Goal: Task Accomplishment & Management: Manage account settings

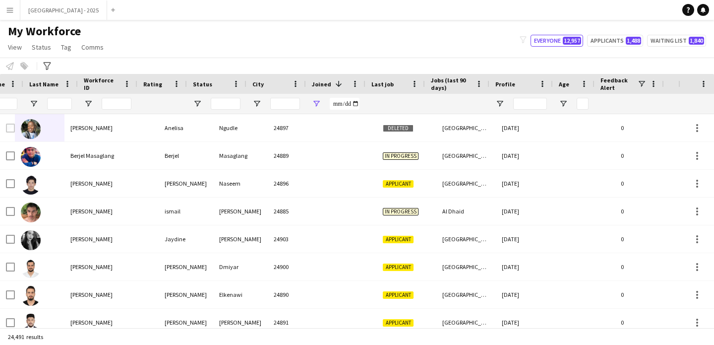
scroll to position [0, 334]
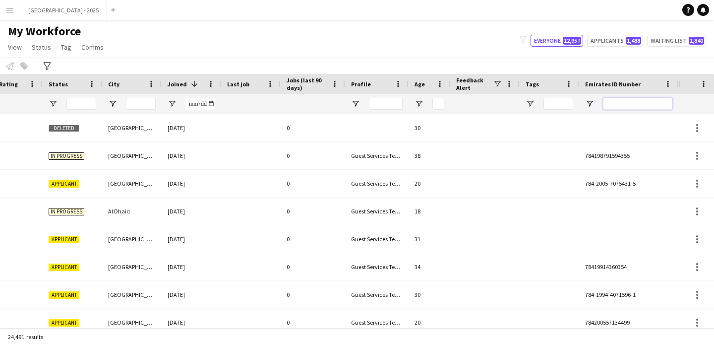
click at [604, 109] on input "Emirates ID Number Filter Input" at bounding box center [637, 104] width 69 height 12
paste input "*******"
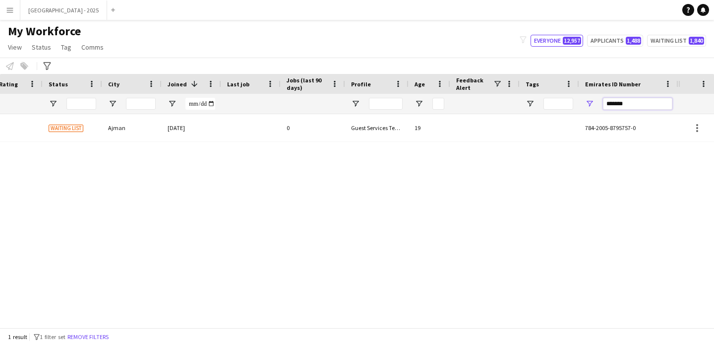
type input "*******"
click at [460, 118] on div at bounding box center [484, 127] width 69 height 27
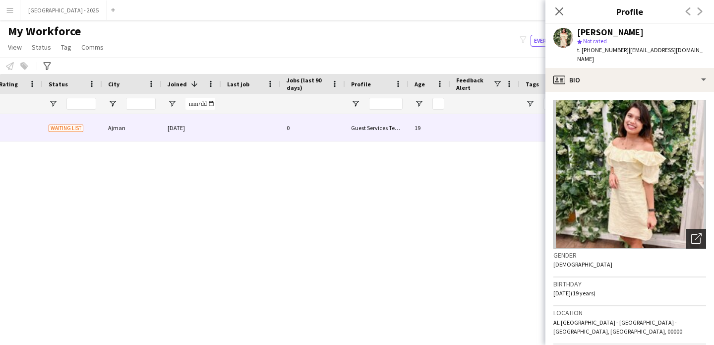
click at [691, 233] on icon "Open photos pop-in" at bounding box center [696, 238] width 10 height 10
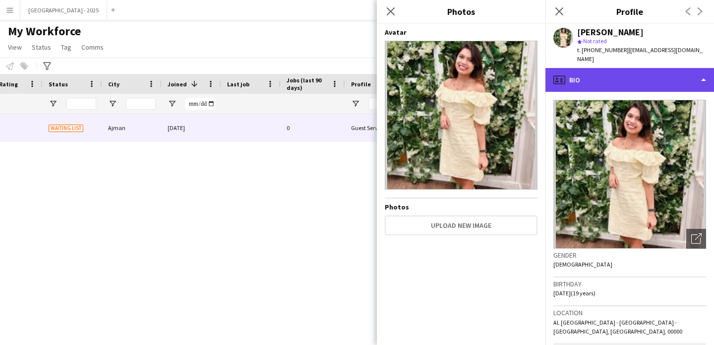
click at [580, 68] on div "profile Bio" at bounding box center [629, 80] width 169 height 24
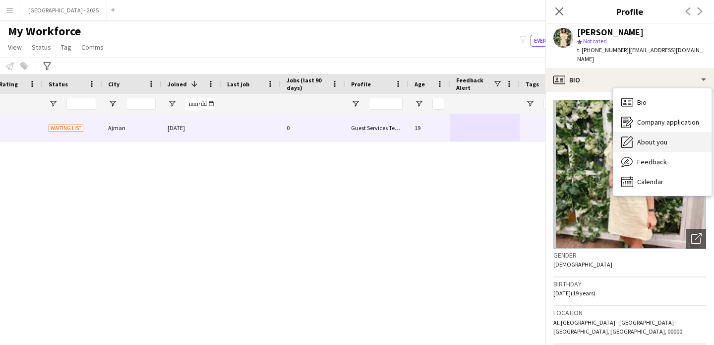
click at [671, 141] on div "About you About you" at bounding box center [662, 142] width 98 height 20
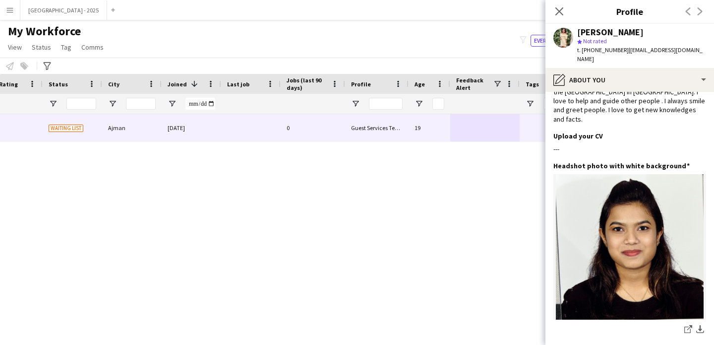
scroll to position [0, 0]
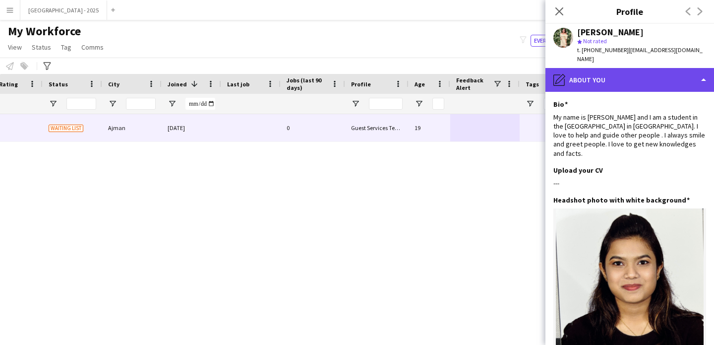
click at [590, 71] on div "pencil4 About you" at bounding box center [629, 80] width 169 height 24
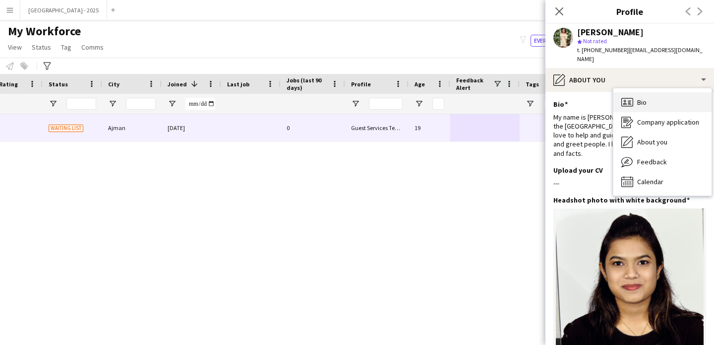
click at [630, 96] on icon "Bio" at bounding box center [627, 102] width 12 height 12
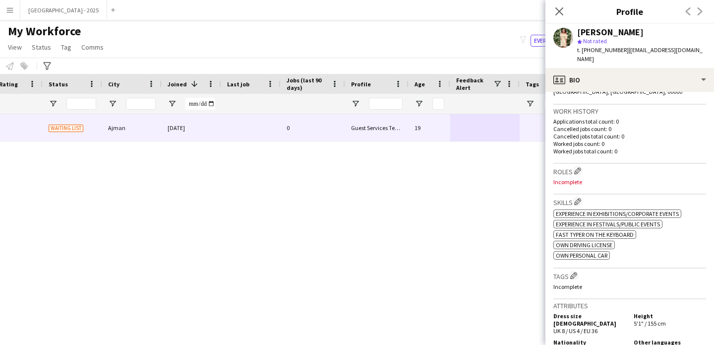
scroll to position [268, 0]
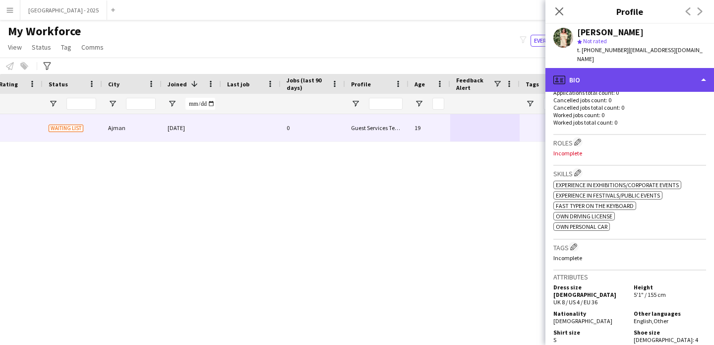
drag, startPoint x: 586, startPoint y: 63, endPoint x: 605, endPoint y: 82, distance: 26.6
click at [587, 68] on div "profile Bio" at bounding box center [629, 80] width 169 height 24
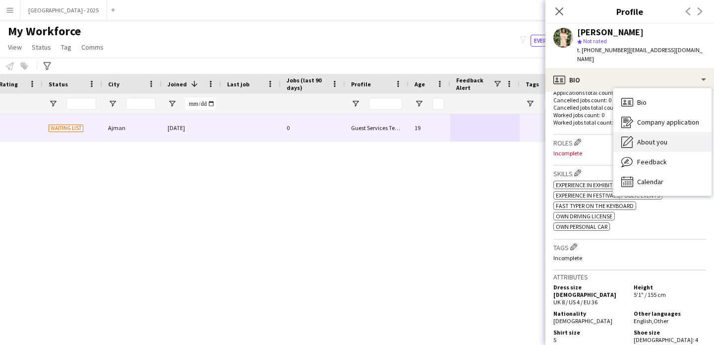
click at [650, 137] on span "About you" at bounding box center [652, 141] width 30 height 9
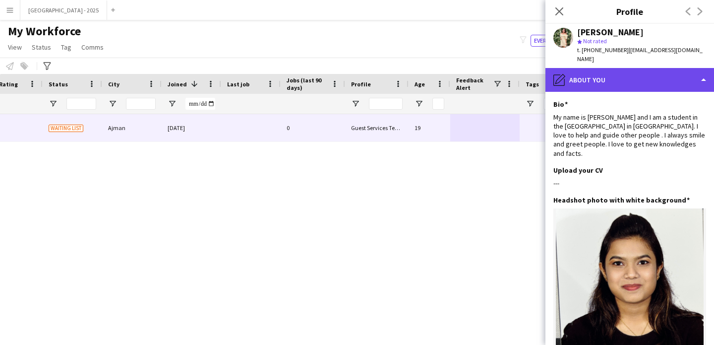
click at [613, 80] on div "pencil4 About you" at bounding box center [629, 80] width 169 height 24
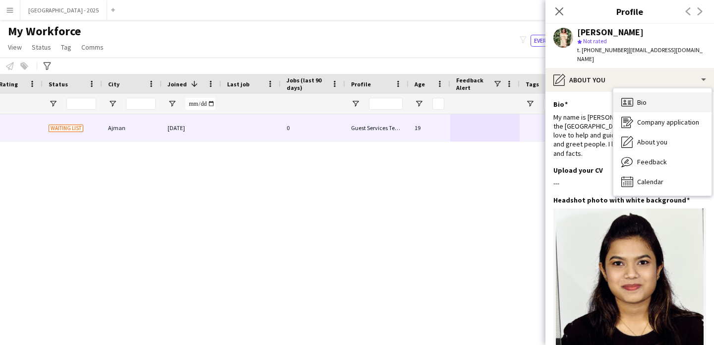
click at [653, 95] on div "Bio Bio" at bounding box center [662, 102] width 98 height 20
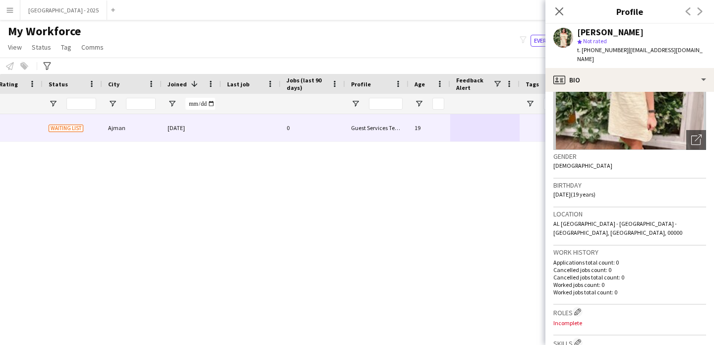
scroll to position [206, 0]
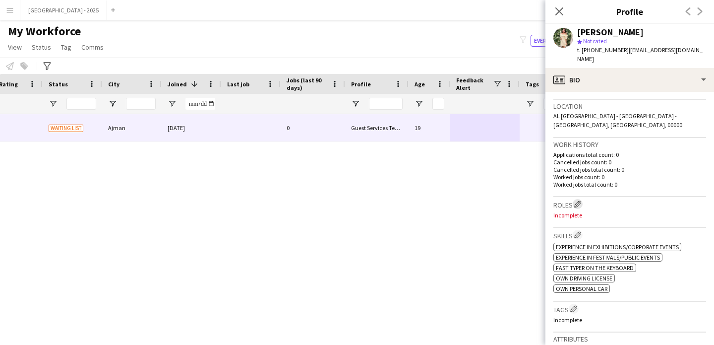
click at [581, 200] on app-icon "Edit crew company roles" at bounding box center [577, 203] width 7 height 7
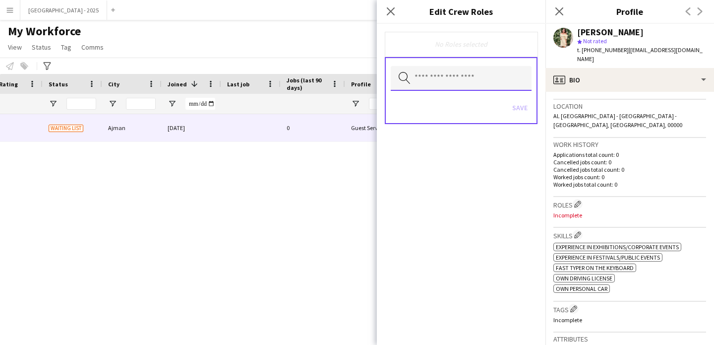
click at [474, 77] on input "text" at bounding box center [461, 78] width 141 height 25
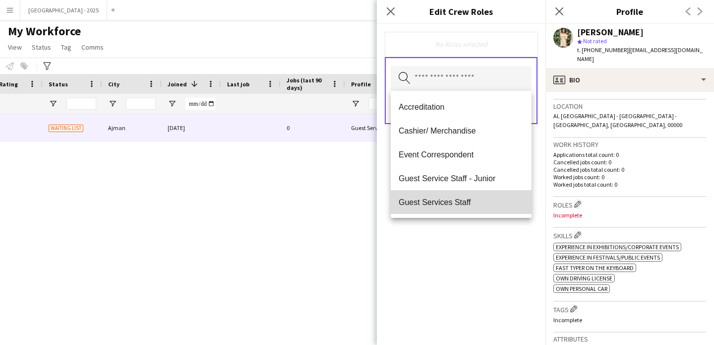
click at [478, 205] on span "Guest Services Staff" at bounding box center [461, 201] width 125 height 9
click at [498, 276] on div "No Roles selected Search by role type Save" at bounding box center [461, 184] width 169 height 321
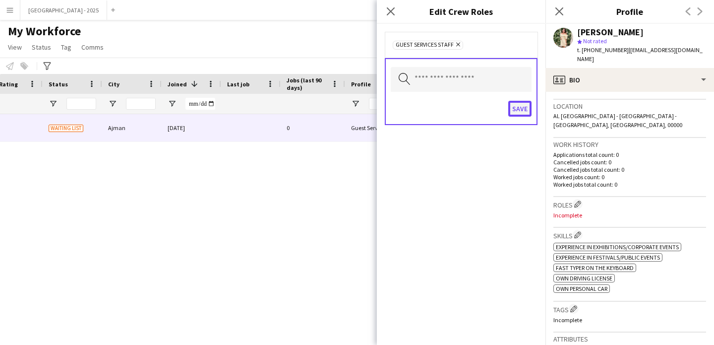
click at [517, 112] on button "Save" at bounding box center [519, 109] width 23 height 16
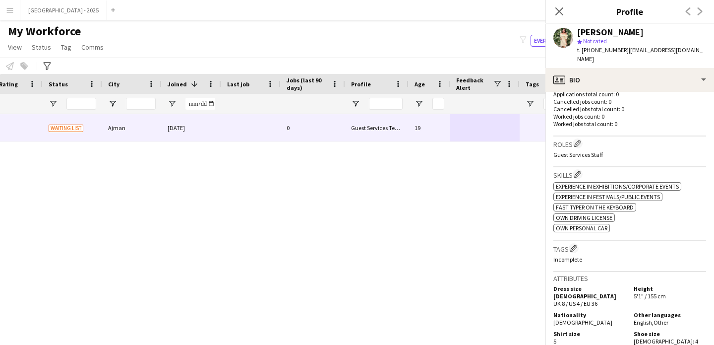
scroll to position [398, 0]
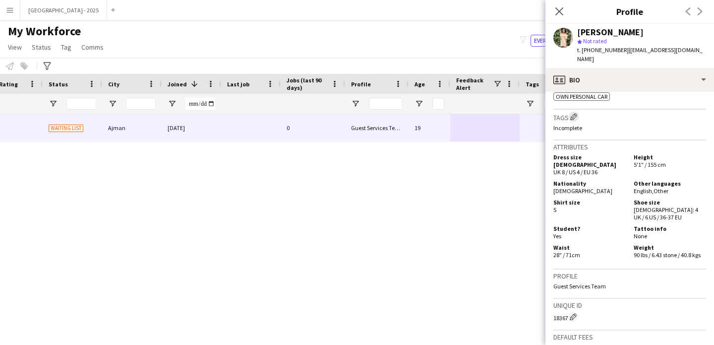
click at [573, 113] on app-icon "Edit crew company tags" at bounding box center [573, 116] width 7 height 7
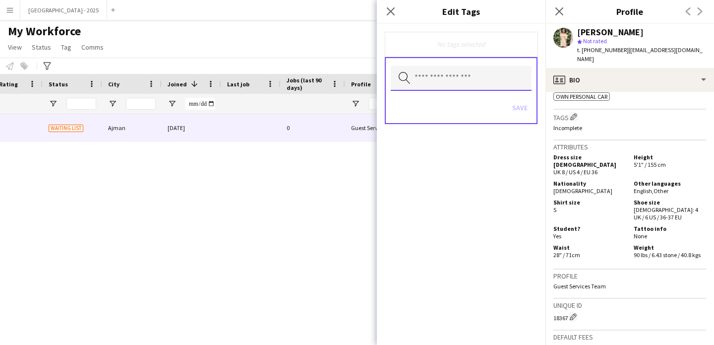
click at [458, 76] on input "text" at bounding box center [461, 78] width 141 height 25
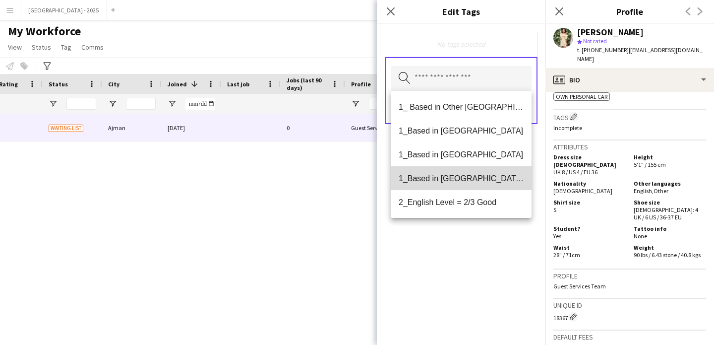
click at [477, 182] on span "1_Based in [GEOGRAPHIC_DATA]/[GEOGRAPHIC_DATA]/Ajman" at bounding box center [461, 178] width 125 height 9
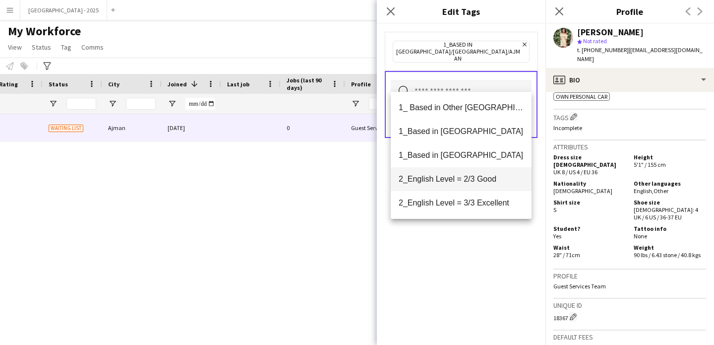
click at [478, 185] on mat-option "2_English Level = 2/3 Good" at bounding box center [461, 179] width 141 height 24
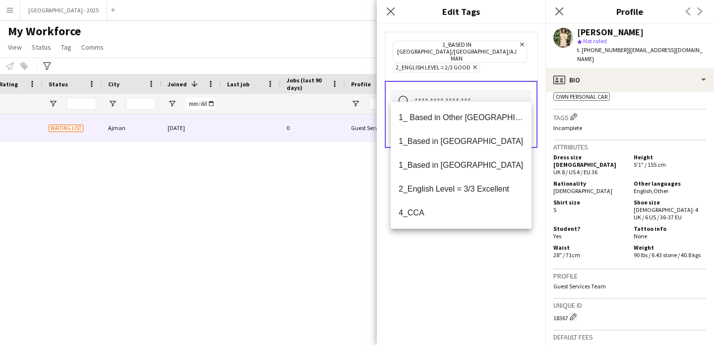
click at [483, 273] on div "1_Based in [GEOGRAPHIC_DATA]/[GEOGRAPHIC_DATA]/Ajman Remove 2_English Level = 2…" at bounding box center [461, 184] width 169 height 321
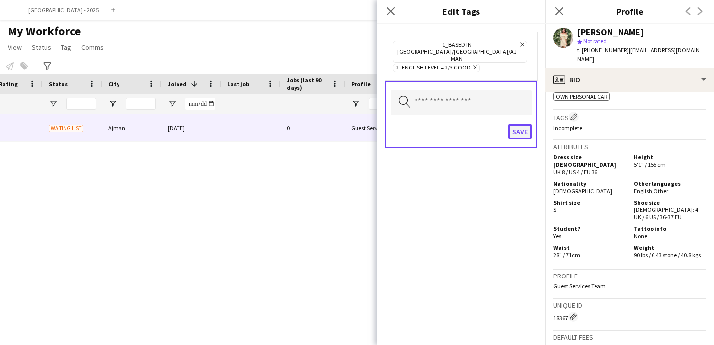
click at [521, 123] on button "Save" at bounding box center [519, 131] width 23 height 16
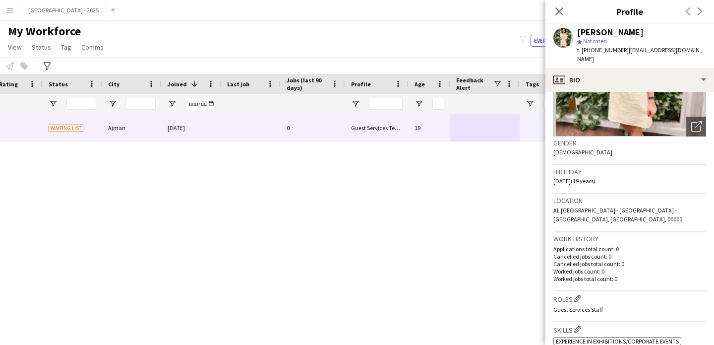
scroll to position [110, 0]
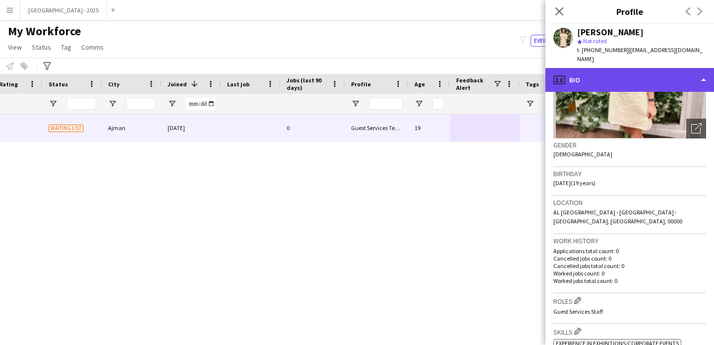
click at [602, 69] on div "profile Bio" at bounding box center [629, 80] width 169 height 24
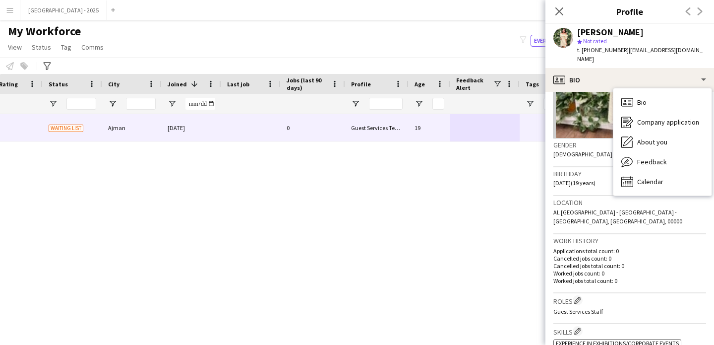
click at [574, 179] on span "[DATE] (19 years)" at bounding box center [574, 182] width 42 height 7
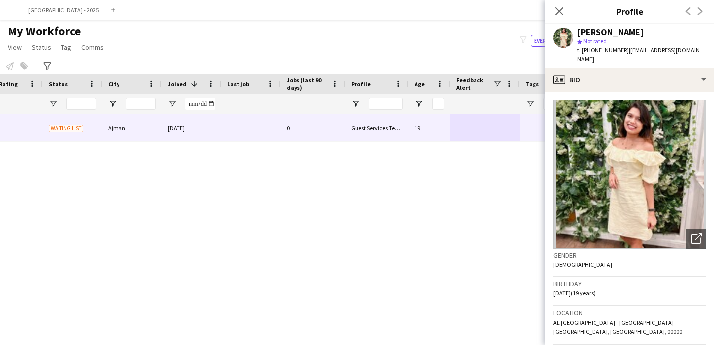
scroll to position [0, 0]
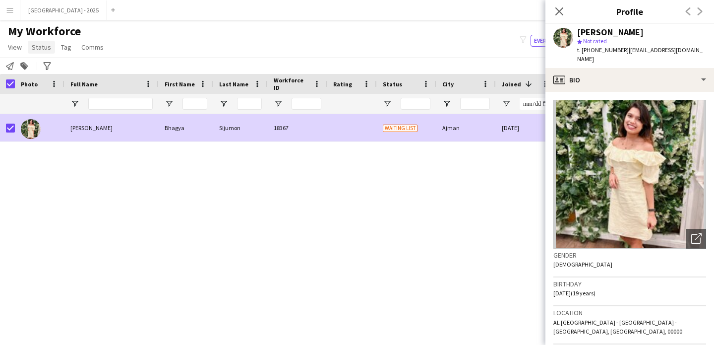
click at [39, 46] on span "Status" at bounding box center [41, 47] width 19 height 9
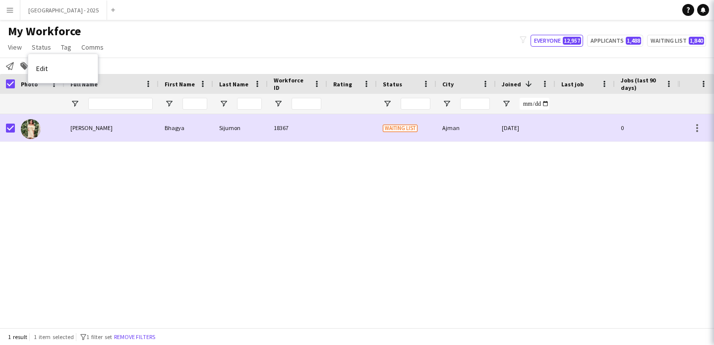
click at [56, 66] on link "Edit" at bounding box center [62, 68] width 69 height 21
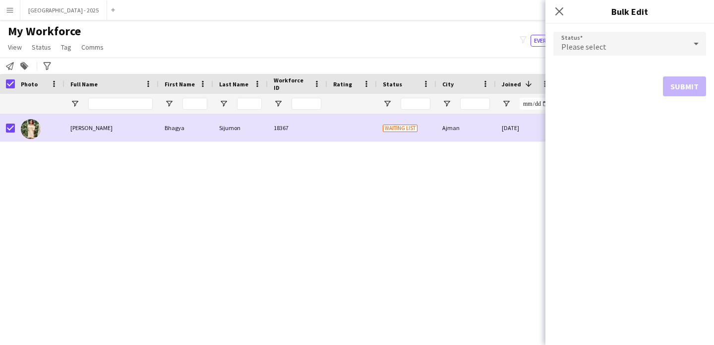
click at [620, 55] on div "Please select" at bounding box center [619, 44] width 133 height 24
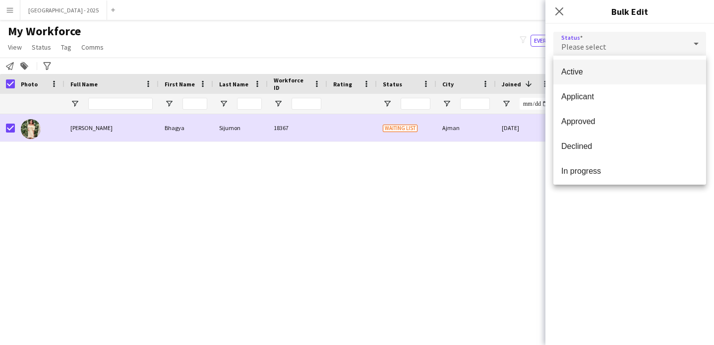
click at [581, 73] on span "Active" at bounding box center [629, 71] width 137 height 9
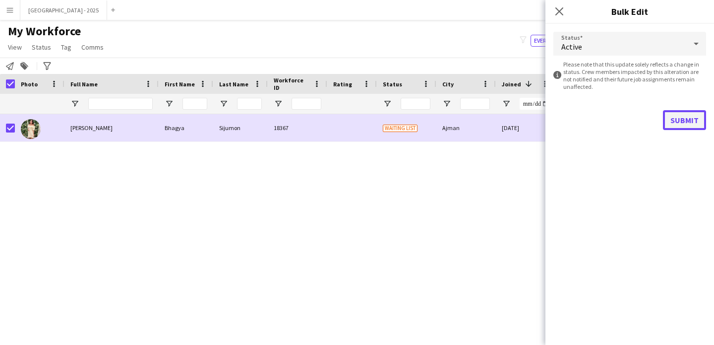
click at [682, 121] on button "Submit" at bounding box center [684, 120] width 43 height 20
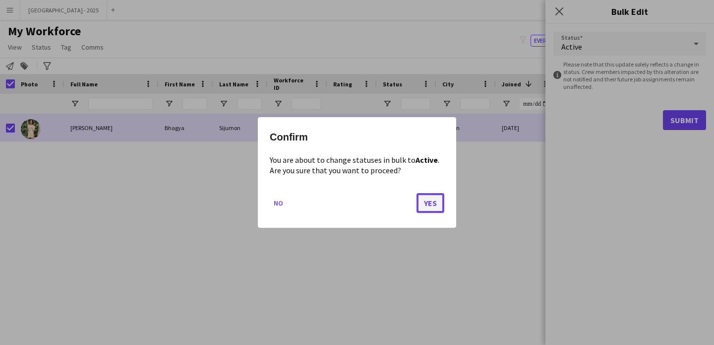
click at [441, 201] on button "Yes" at bounding box center [430, 203] width 28 height 20
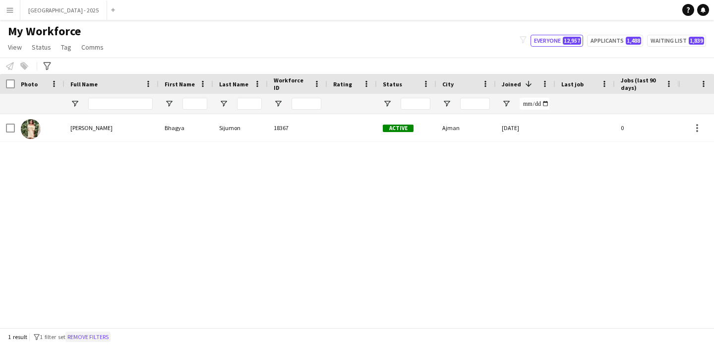
click at [98, 335] on button "Remove filters" at bounding box center [87, 336] width 45 height 11
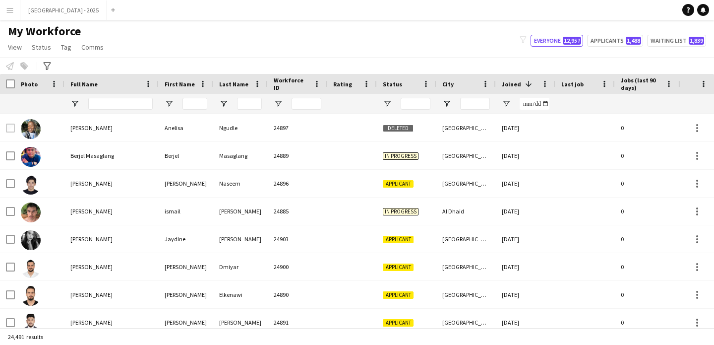
click at [111, 96] on div at bounding box center [120, 104] width 64 height 20
click at [114, 101] on input "Full Name Filter Input" at bounding box center [120, 104] width 64 height 12
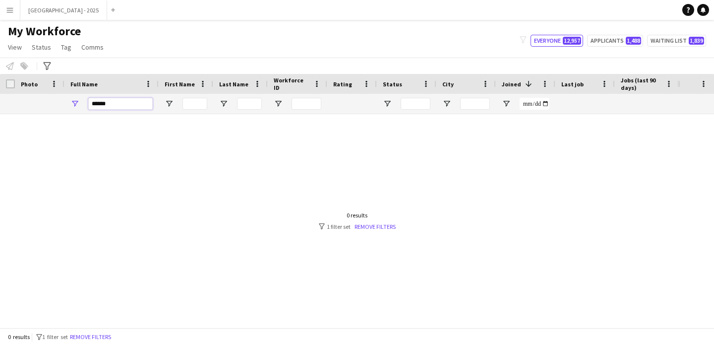
click at [134, 102] on input "******" at bounding box center [120, 104] width 64 height 12
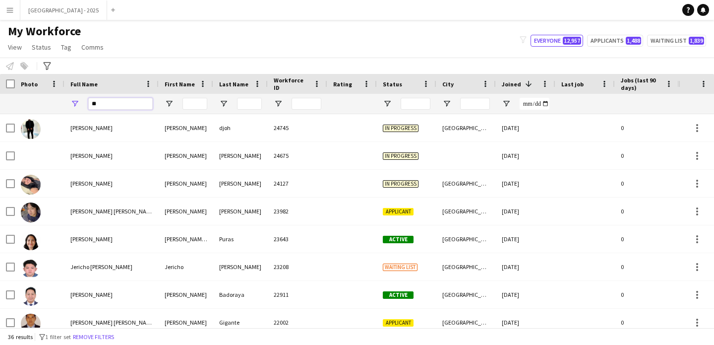
type input "*"
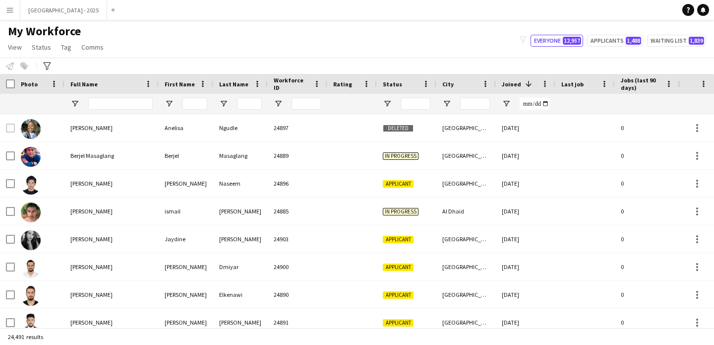
click at [128, 54] on div "My Workforce View Views Default view New view Update view Delete view Edit name…" at bounding box center [357, 41] width 714 height 34
click at [116, 103] on input "Full Name Filter Input" at bounding box center [120, 104] width 64 height 12
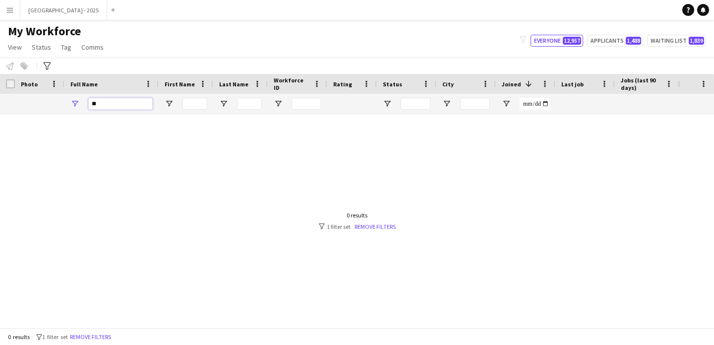
type input "*"
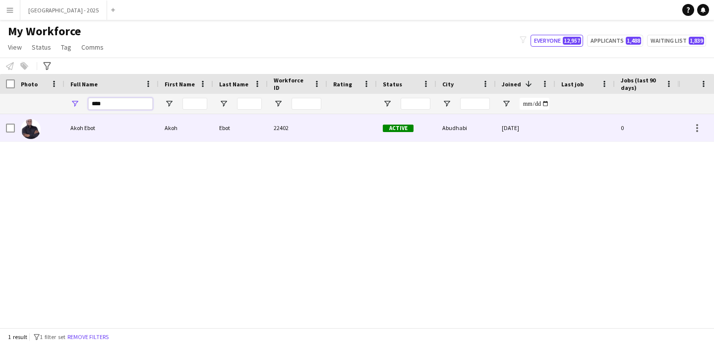
type input "****"
click at [121, 136] on div "Akoh Ebot" at bounding box center [111, 127] width 94 height 27
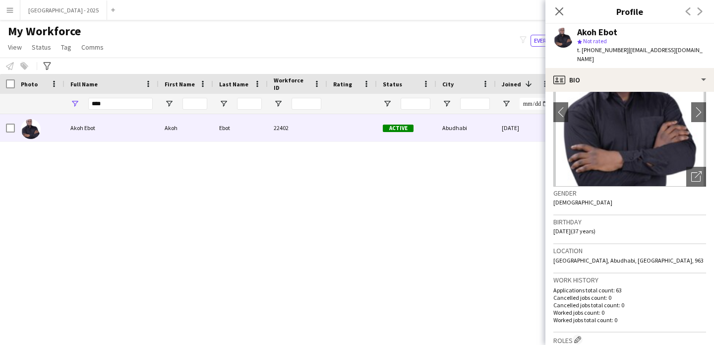
scroll to position [92, 0]
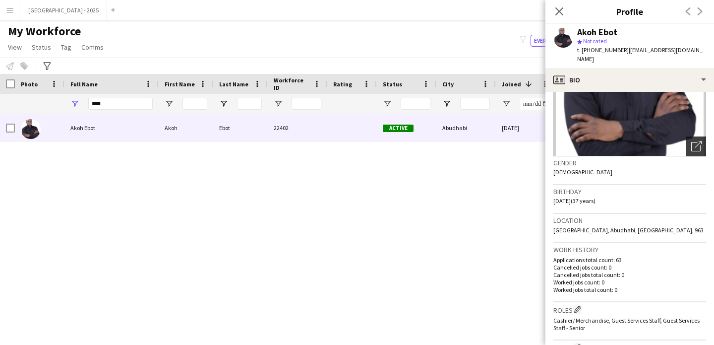
click at [691, 142] on icon at bounding box center [695, 146] width 9 height 9
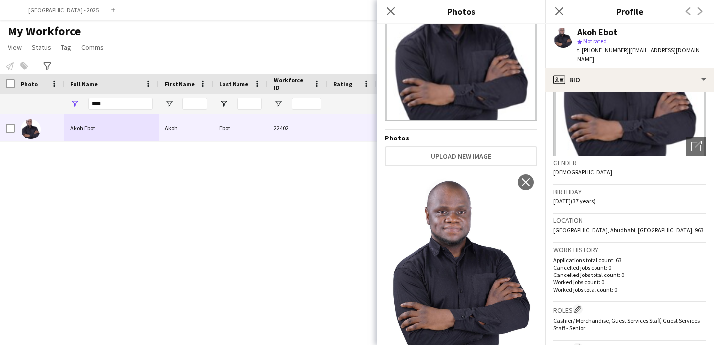
scroll to position [0, 0]
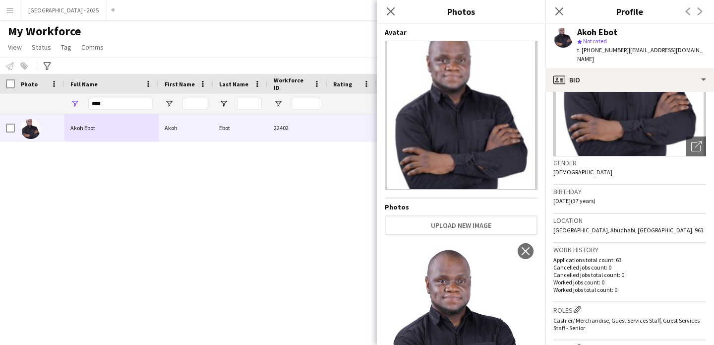
click at [672, 216] on h3 "Location" at bounding box center [629, 220] width 153 height 9
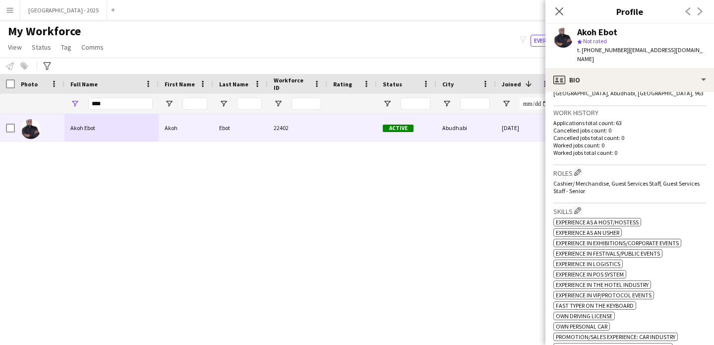
scroll to position [196, 0]
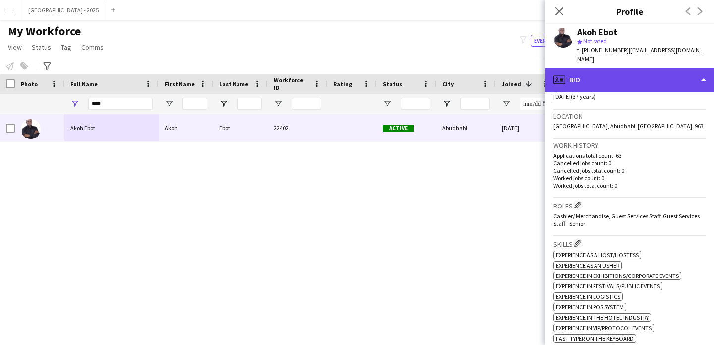
click at [626, 74] on div "profile Bio" at bounding box center [629, 80] width 169 height 24
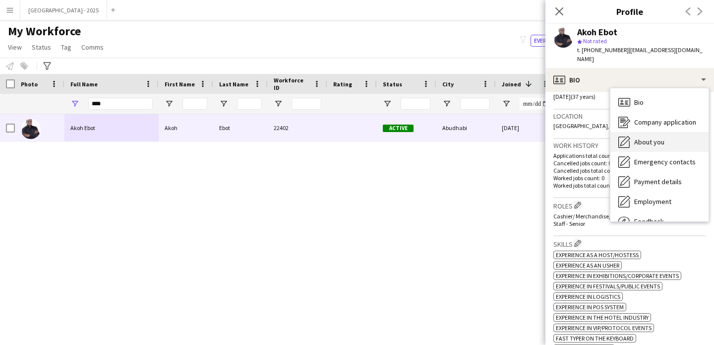
click at [656, 141] on div "About you About you" at bounding box center [659, 142] width 98 height 20
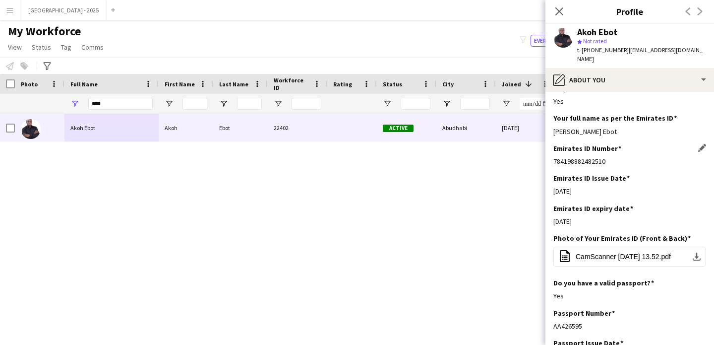
scroll to position [167, 0]
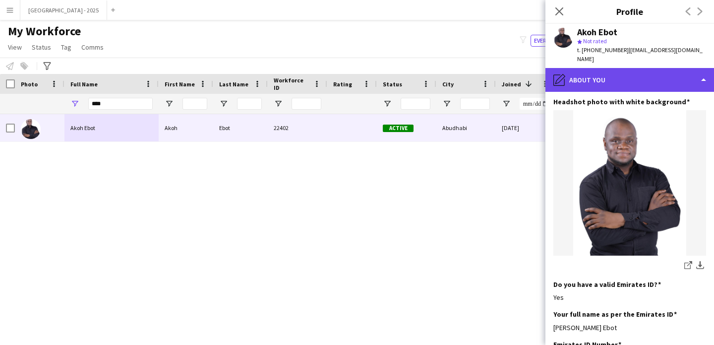
click at [596, 68] on div "pencil4 About you" at bounding box center [629, 80] width 169 height 24
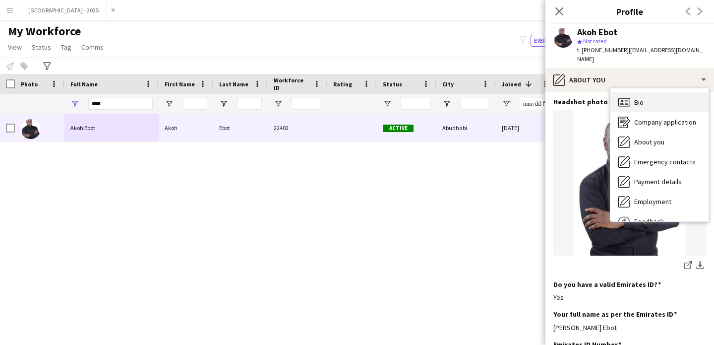
click at [635, 98] on span "Bio" at bounding box center [638, 102] width 9 height 9
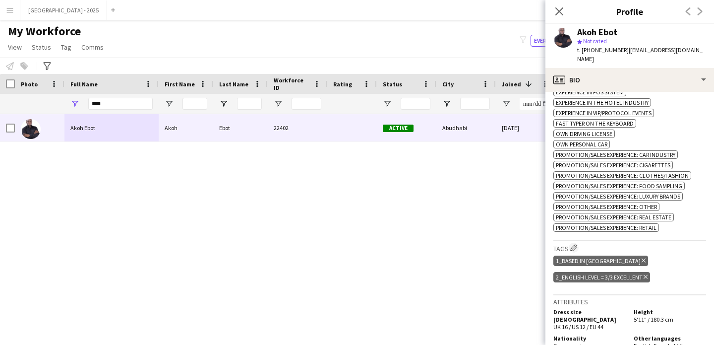
scroll to position [448, 0]
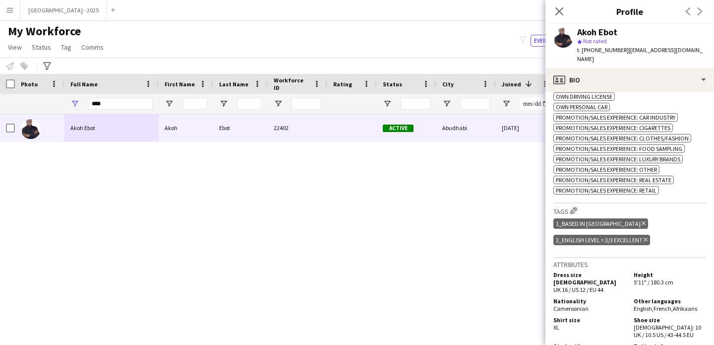
click at [647, 242] on icon "Delete tag" at bounding box center [645, 239] width 4 height 6
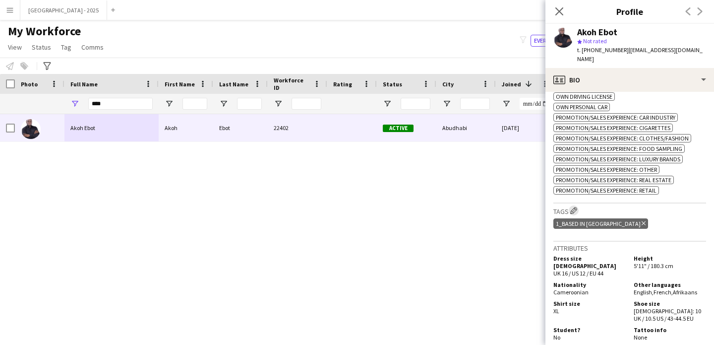
click at [577, 212] on app-icon "Edit crew company tags" at bounding box center [573, 210] width 7 height 7
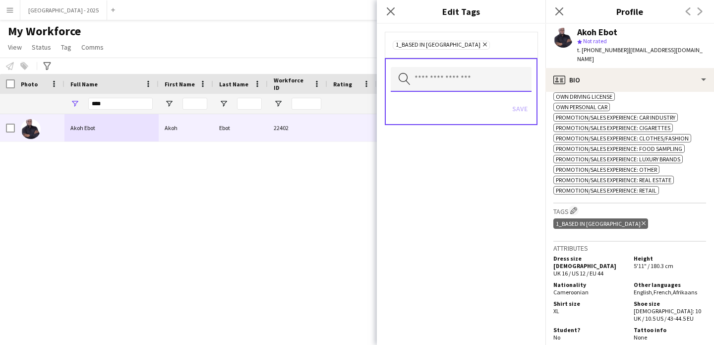
click at [467, 72] on input "text" at bounding box center [461, 79] width 141 height 25
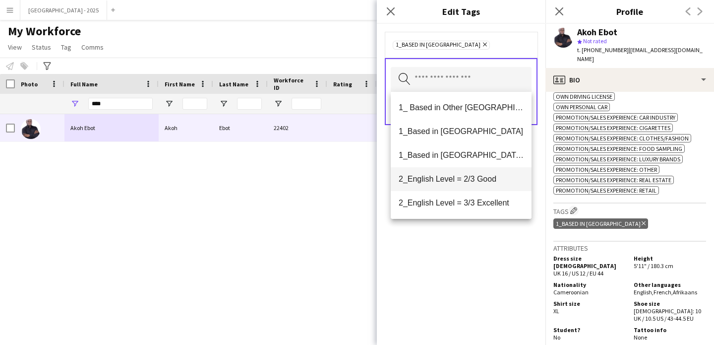
click at [490, 176] on span "2_English Level = 2/3 Good" at bounding box center [461, 178] width 125 height 9
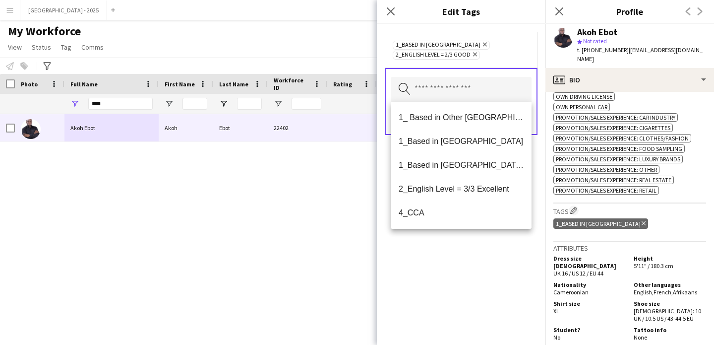
drag, startPoint x: 495, startPoint y: 251, endPoint x: 513, endPoint y: 174, distance: 79.4
click at [495, 250] on div "1_Based in [GEOGRAPHIC_DATA] Remove 2_English Level = 2/3 Good Remove Search by…" at bounding box center [461, 184] width 169 height 321
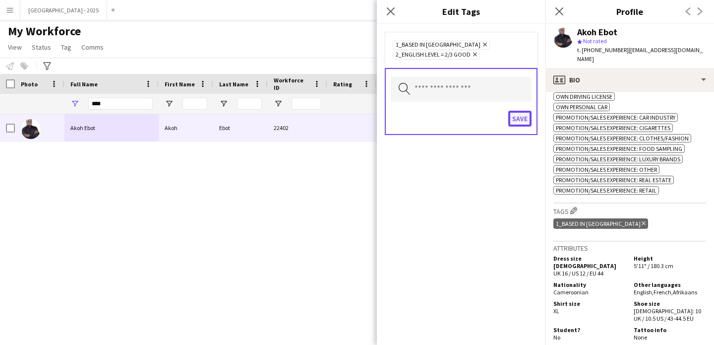
click at [524, 120] on button "Save" at bounding box center [519, 119] width 23 height 16
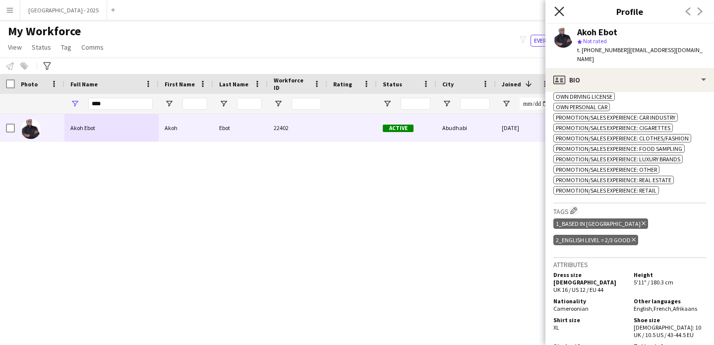
click at [562, 8] on icon at bounding box center [558, 10] width 9 height 9
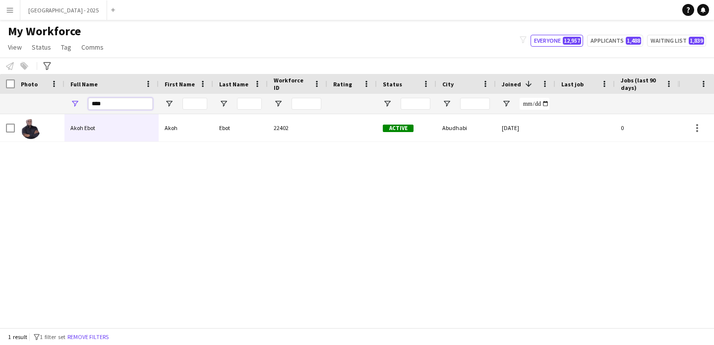
click at [144, 106] on input "****" at bounding box center [120, 104] width 64 height 12
click at [145, 106] on input "****" at bounding box center [120, 104] width 64 height 12
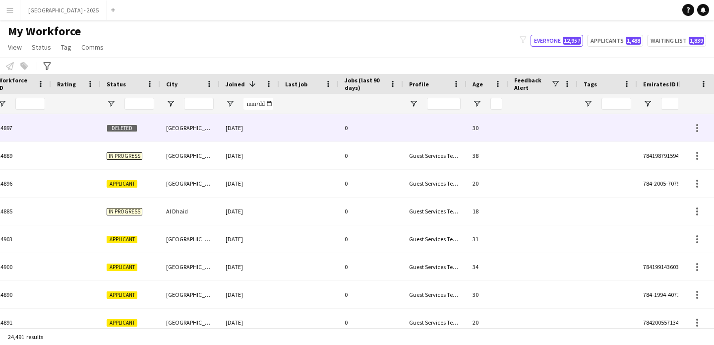
scroll to position [0, 334]
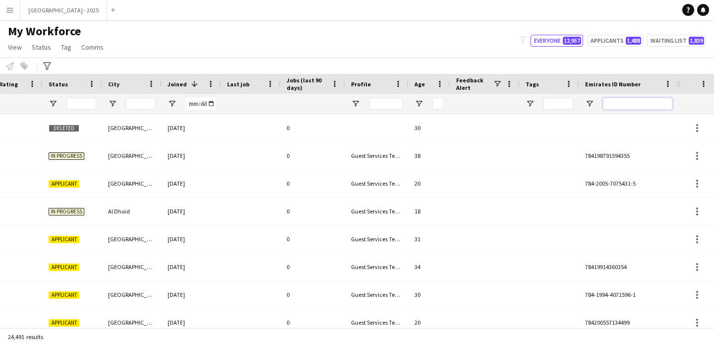
click at [625, 100] on input "Emirates ID Number Filter Input" at bounding box center [637, 104] width 69 height 12
paste input "*******"
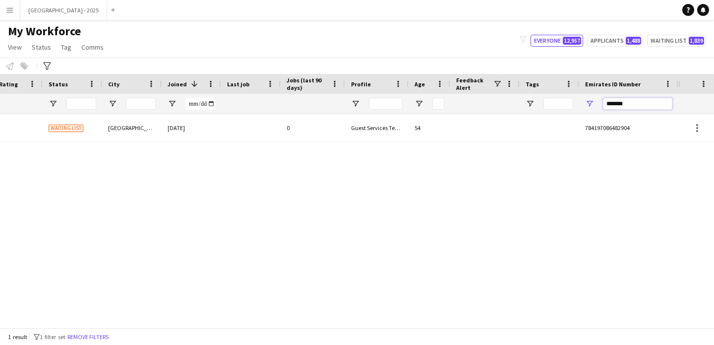
type input "*******"
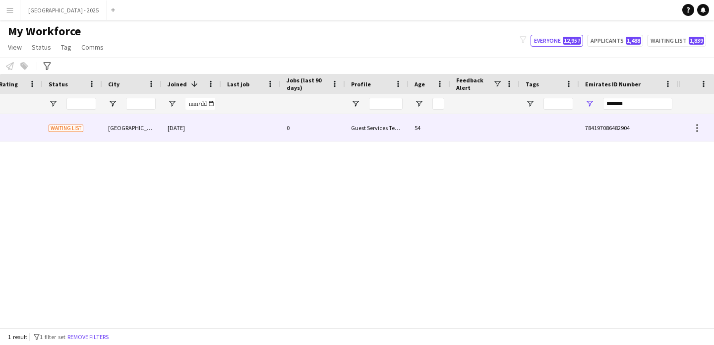
drag, startPoint x: 426, startPoint y: 120, endPoint x: 684, endPoint y: 163, distance: 261.7
click at [426, 120] on div "54" at bounding box center [430, 127] width 42 height 27
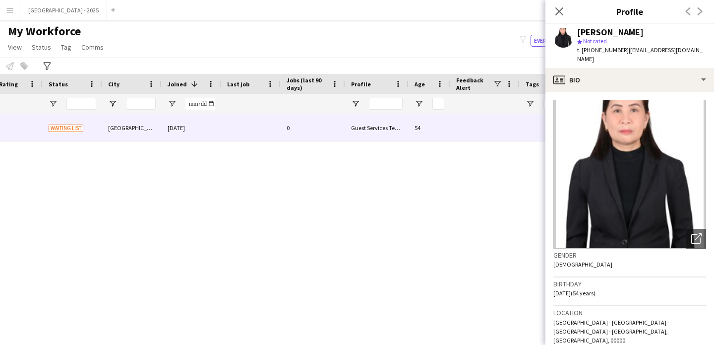
scroll to position [16, 0]
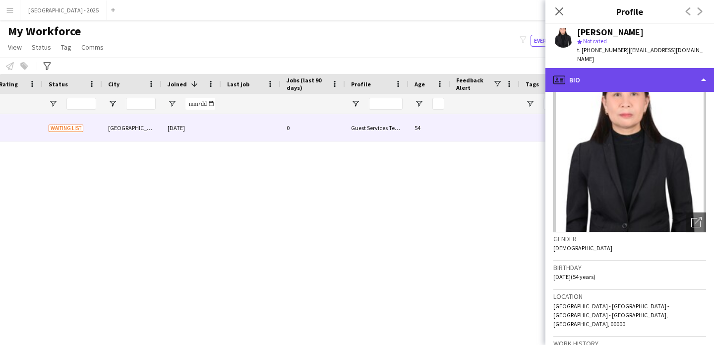
click at [627, 75] on div "profile Bio" at bounding box center [629, 80] width 169 height 24
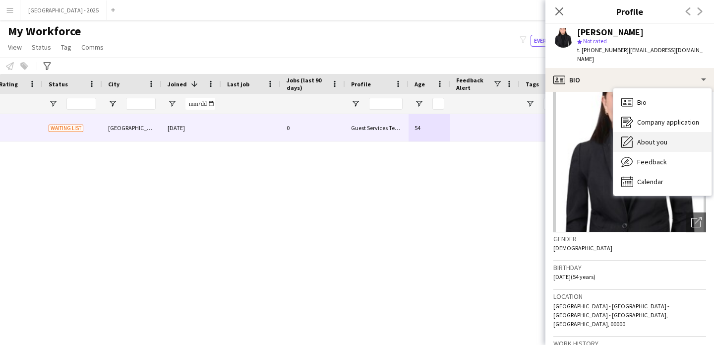
click at [670, 138] on div "About you About you" at bounding box center [662, 142] width 98 height 20
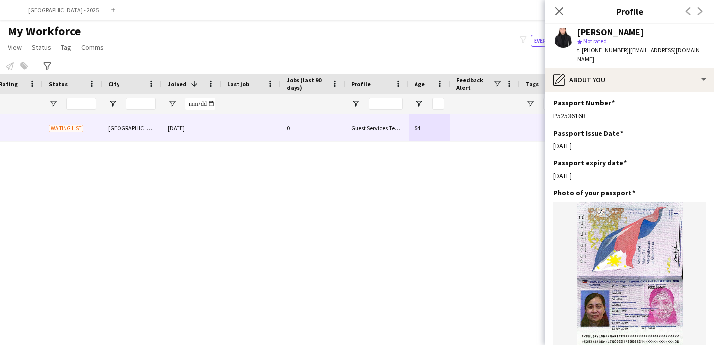
scroll to position [1072, 0]
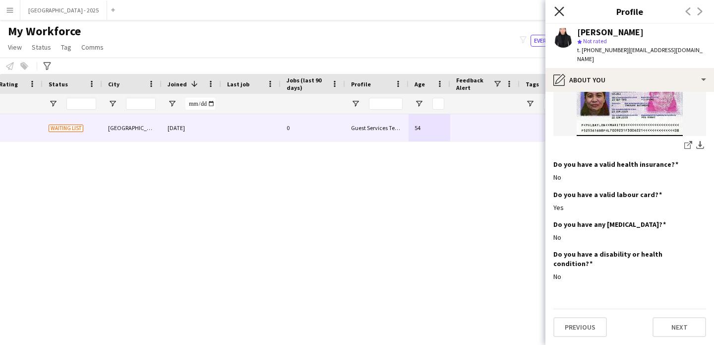
click at [557, 12] on icon at bounding box center [558, 10] width 9 height 9
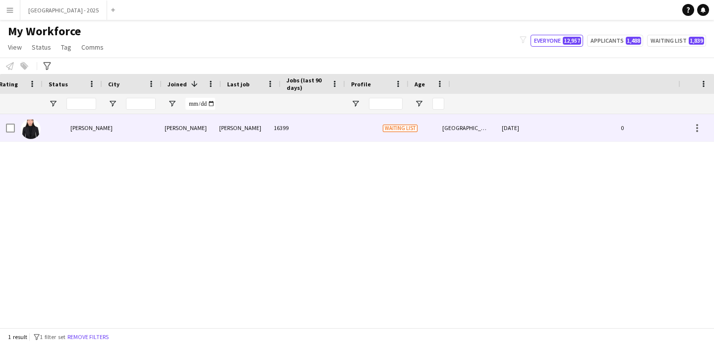
scroll to position [0, 0]
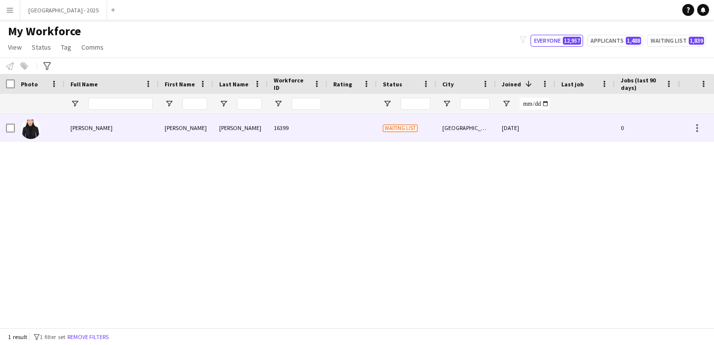
click at [85, 122] on div "[PERSON_NAME]" at bounding box center [111, 127] width 94 height 27
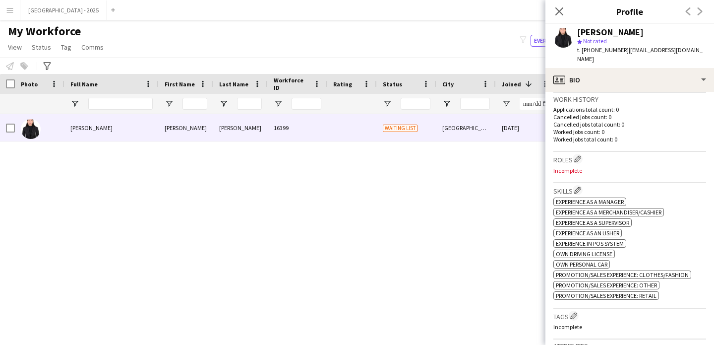
scroll to position [261, 0]
click at [580, 154] on app-icon "Edit crew company roles" at bounding box center [577, 157] width 7 height 7
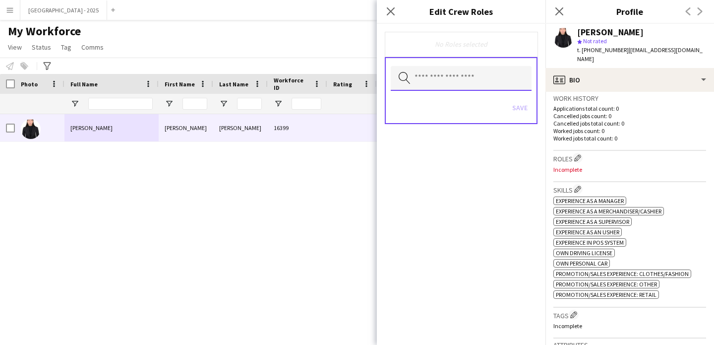
click at [424, 85] on input "text" at bounding box center [461, 78] width 141 height 25
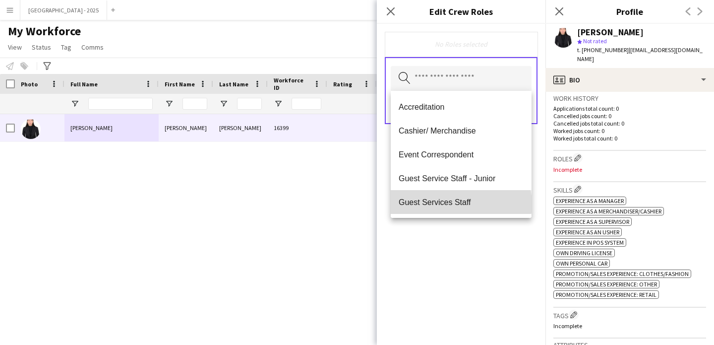
click at [461, 204] on span "Guest Services Staff" at bounding box center [461, 201] width 125 height 9
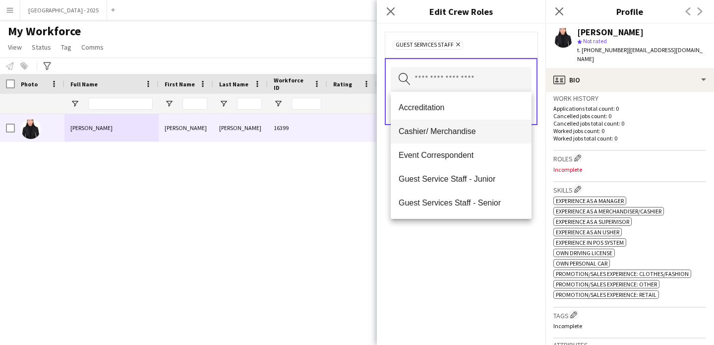
click at [444, 133] on span "Cashier/ Merchandise" at bounding box center [461, 130] width 125 height 9
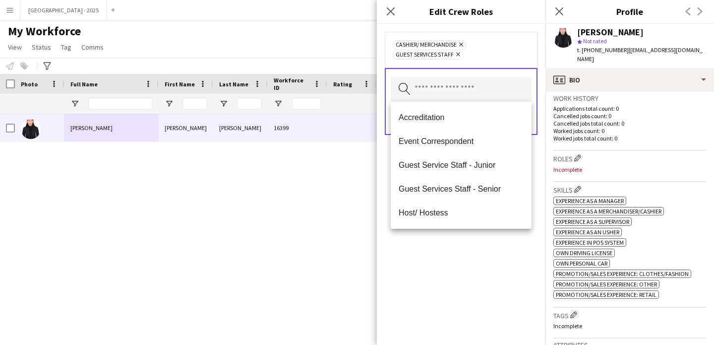
click at [490, 284] on div "Cashier/ Merchandise Remove Guest Services Staff Remove Search by role type Save" at bounding box center [461, 184] width 169 height 321
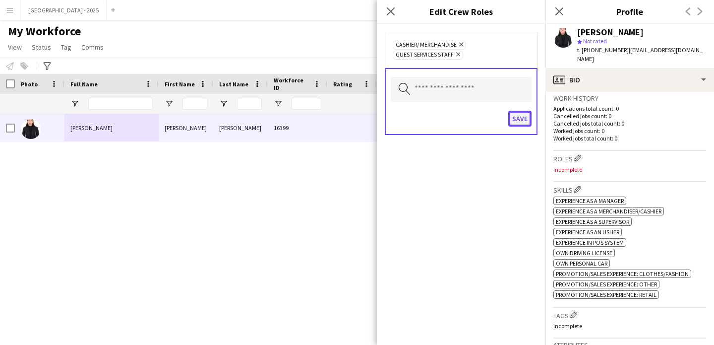
click at [512, 119] on button "Save" at bounding box center [519, 119] width 23 height 16
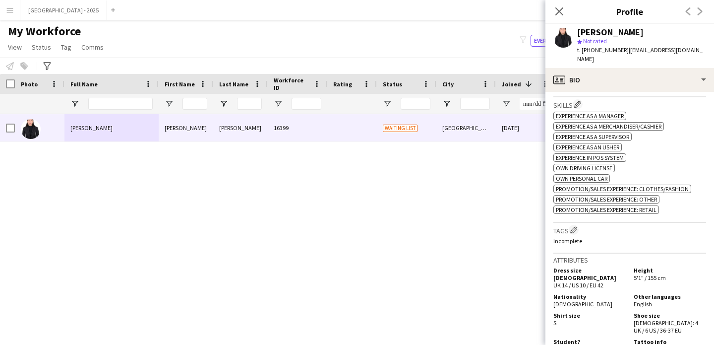
scroll to position [347, 0]
click at [571, 210] on app-crew-profile-bio "Open photos pop-in Gender [DEMOGRAPHIC_DATA] Birthday [DEMOGRAPHIC_DATA] (54 ye…" at bounding box center [629, 218] width 169 height 253
click at [572, 222] on div "Tags Edit crew company tags Incomplete" at bounding box center [629, 237] width 153 height 31
click at [576, 226] on app-icon "Edit crew company tags" at bounding box center [573, 229] width 7 height 7
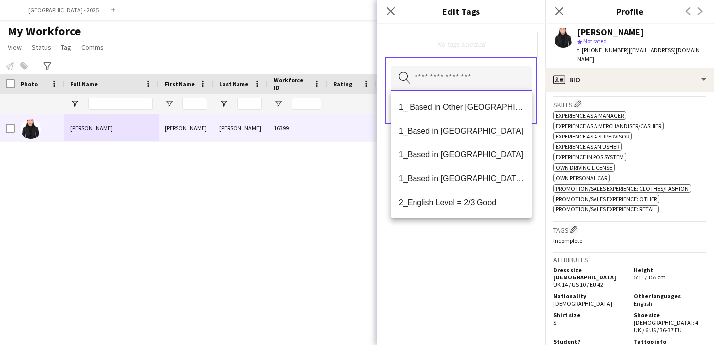
click at [435, 85] on input "text" at bounding box center [461, 78] width 141 height 25
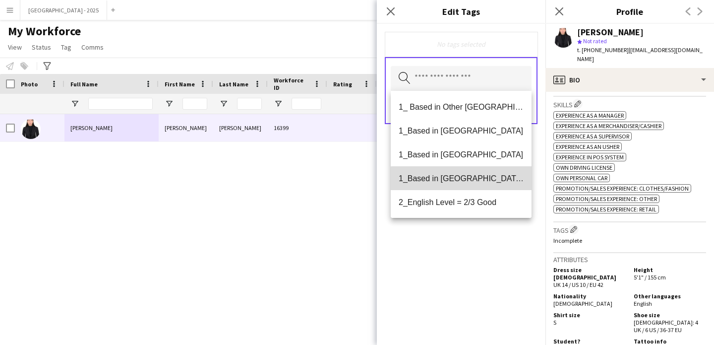
click at [474, 183] on mat-option "1_Based in [GEOGRAPHIC_DATA]/[GEOGRAPHIC_DATA]/Ajman" at bounding box center [461, 178] width 141 height 24
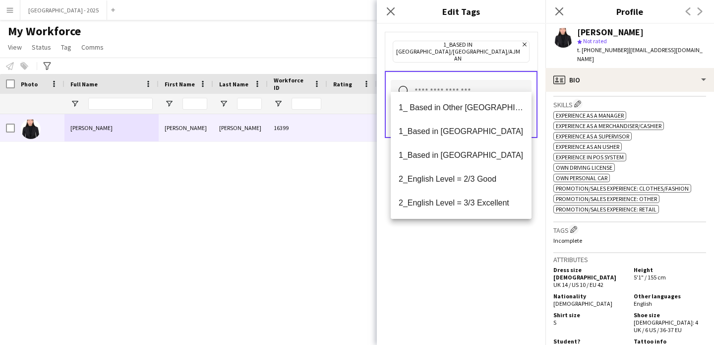
click at [476, 187] on mat-option "2_English Level = 2/3 Good" at bounding box center [461, 179] width 141 height 24
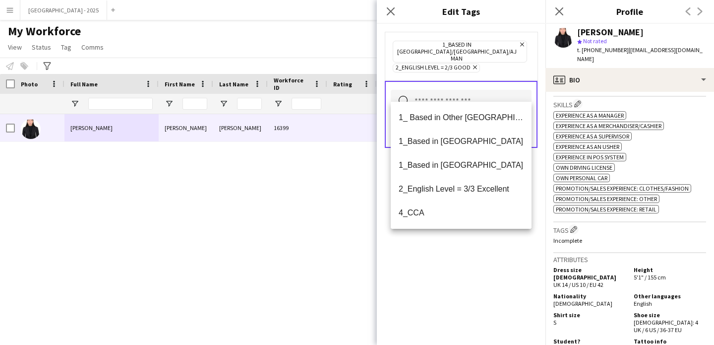
drag, startPoint x: 471, startPoint y: 257, endPoint x: 503, endPoint y: 123, distance: 137.2
click at [471, 254] on div "1_Based in [GEOGRAPHIC_DATA]/[GEOGRAPHIC_DATA]/Ajman Remove 2_English Level = 2…" at bounding box center [461, 184] width 169 height 321
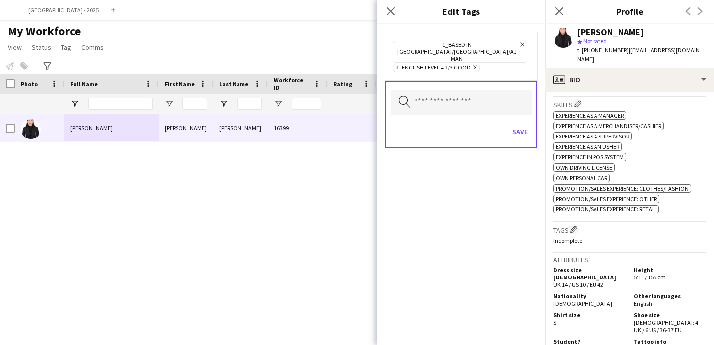
click at [506, 118] on div "Save" at bounding box center [461, 132] width 141 height 28
click at [521, 123] on button "Save" at bounding box center [519, 131] width 23 height 16
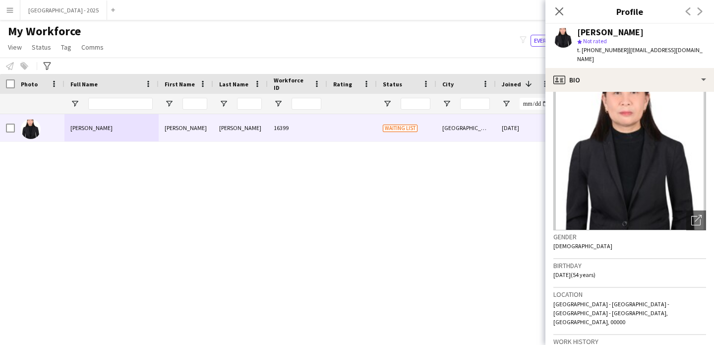
scroll to position [0, 0]
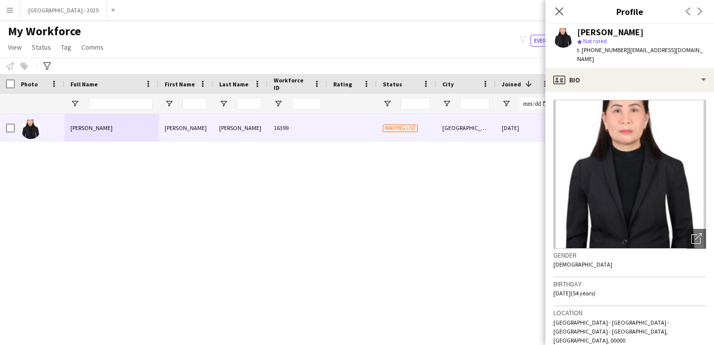
click at [607, 92] on app-crew-profile-bio "Open photos pop-in Gender [DEMOGRAPHIC_DATA] Birthday [DEMOGRAPHIC_DATA] (54 ye…" at bounding box center [629, 218] width 169 height 253
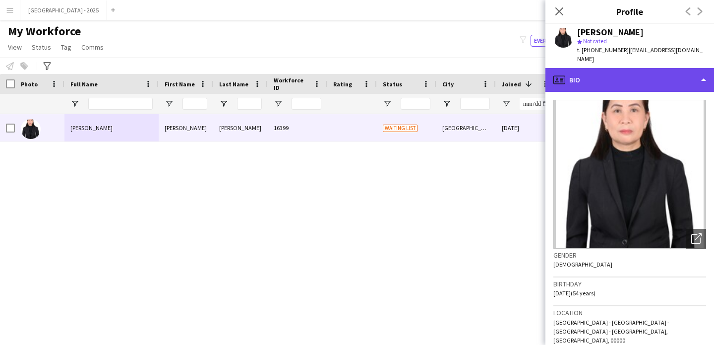
click at [607, 69] on div "profile Bio" at bounding box center [629, 80] width 169 height 24
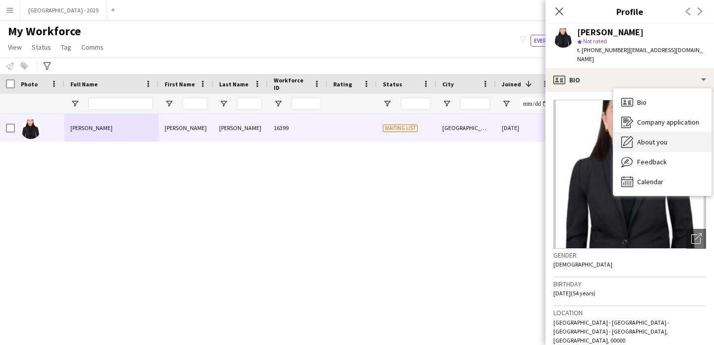
click at [659, 137] on span "About you" at bounding box center [652, 141] width 30 height 9
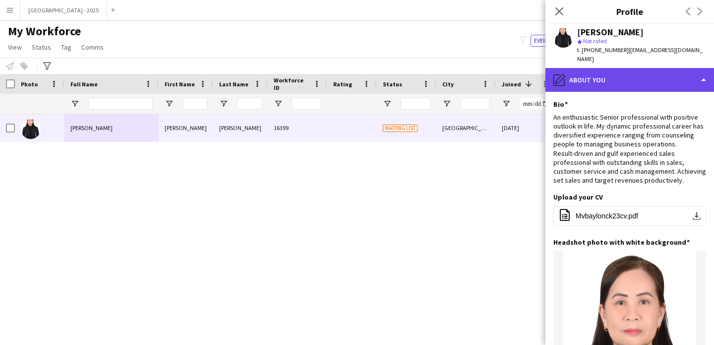
click at [581, 69] on div "pencil4 About you" at bounding box center [629, 80] width 169 height 24
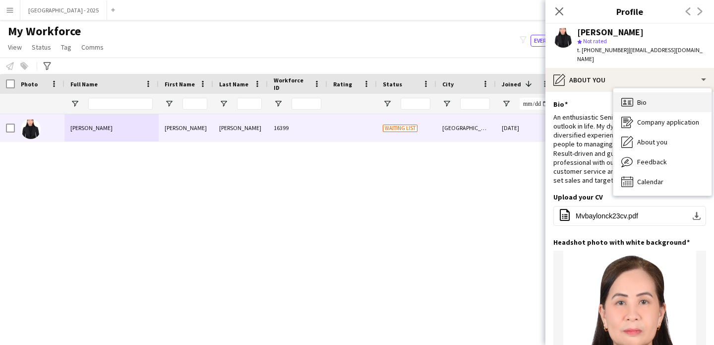
click at [632, 96] on icon "Bio" at bounding box center [627, 102] width 12 height 12
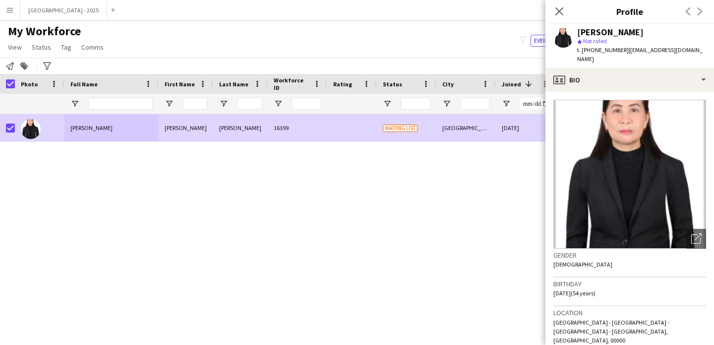
click at [39, 42] on link "Status" at bounding box center [41, 47] width 27 height 13
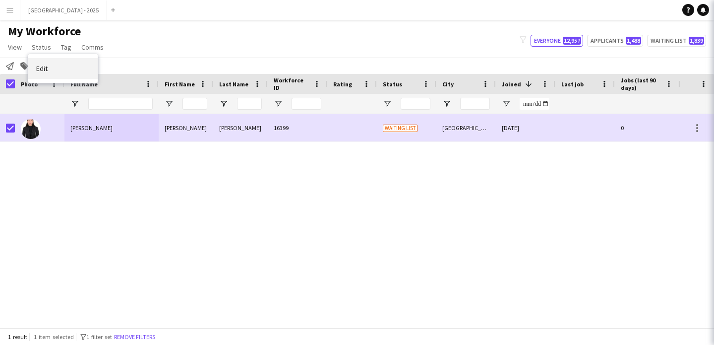
click at [58, 71] on link "Edit" at bounding box center [62, 68] width 69 height 21
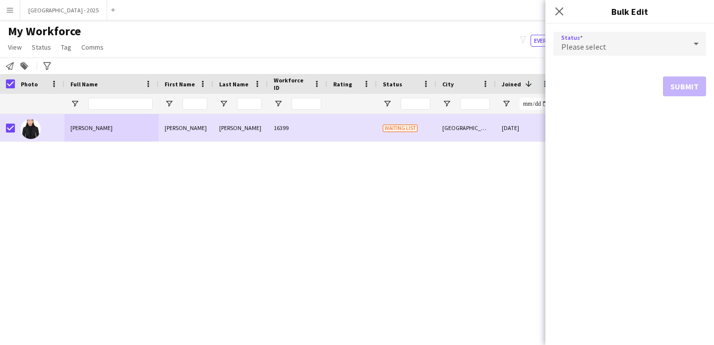
click at [565, 46] on span "Please select" at bounding box center [583, 47] width 45 height 10
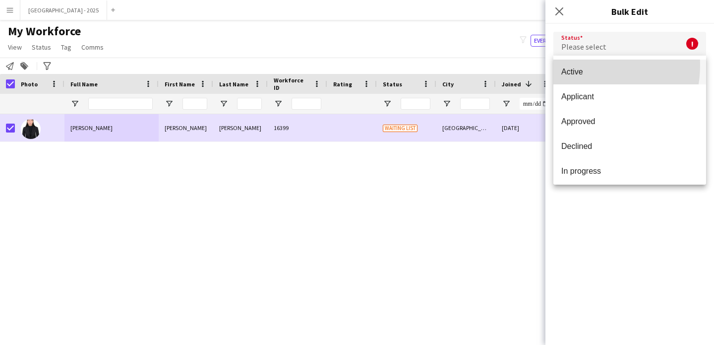
click at [577, 65] on mat-option "Active" at bounding box center [629, 71] width 153 height 25
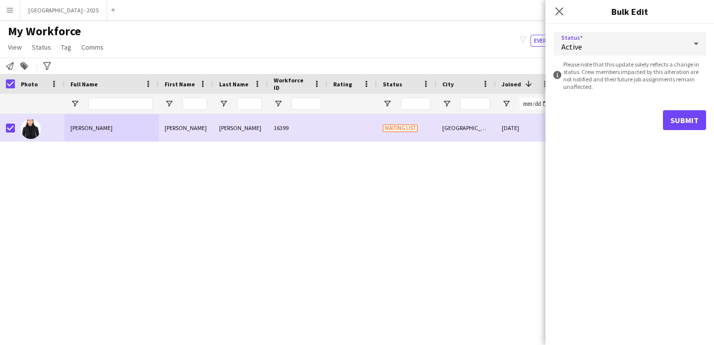
click at [690, 132] on form "Status Active information-circle Please note that this update solely reflects a…" at bounding box center [629, 81] width 153 height 114
click at [670, 121] on button "Submit" at bounding box center [684, 120] width 43 height 20
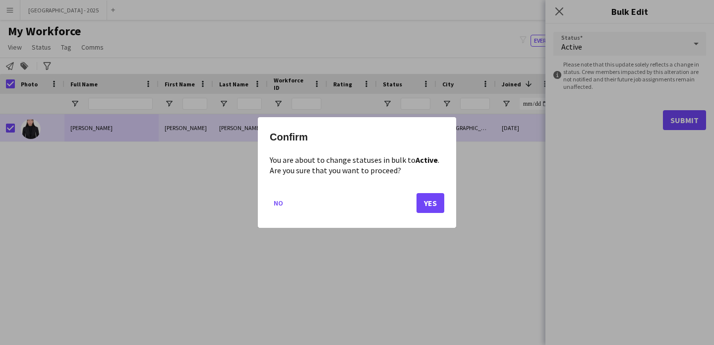
click at [436, 191] on mat-dialog-actions "No Yes" at bounding box center [357, 206] width 175 height 42
click at [430, 211] on button "Yes" at bounding box center [430, 203] width 28 height 20
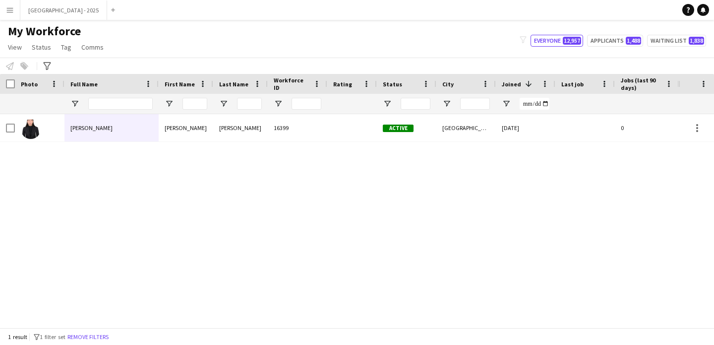
click at [161, 131] on div "[PERSON_NAME]" at bounding box center [186, 127] width 55 height 27
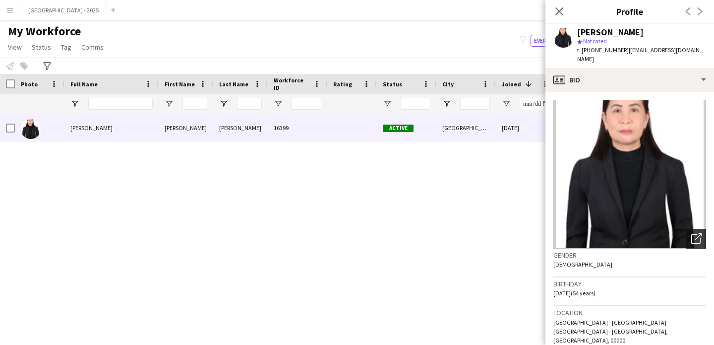
click at [686, 233] on div "Open photos pop-in" at bounding box center [696, 239] width 20 height 20
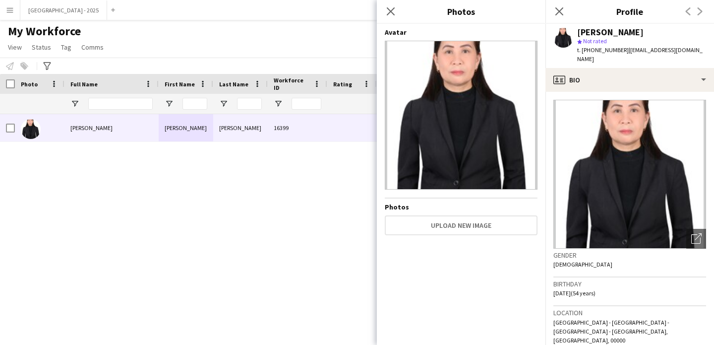
click at [656, 279] on h3 "Birthday" at bounding box center [629, 283] width 153 height 9
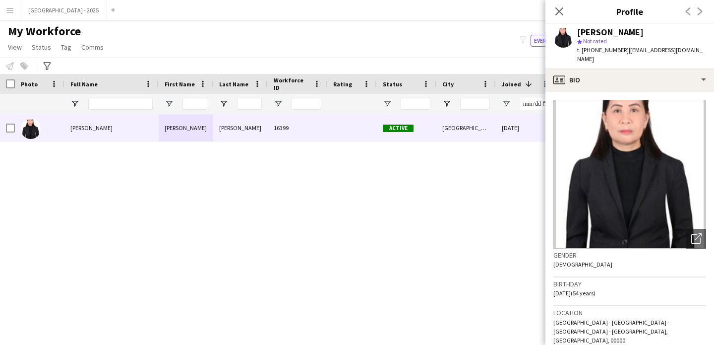
drag, startPoint x: 593, startPoint y: 49, endPoint x: 621, endPoint y: 54, distance: 27.6
click at [621, 54] on span "t. [PHONE_NUMBER]" at bounding box center [603, 49] width 52 height 7
copy span "563498894"
click at [639, 54] on span "| [EMAIL_ADDRESS][DOMAIN_NAME]" at bounding box center [639, 54] width 125 height 16
click at [557, 11] on icon "Close pop-in" at bounding box center [558, 10] width 9 height 9
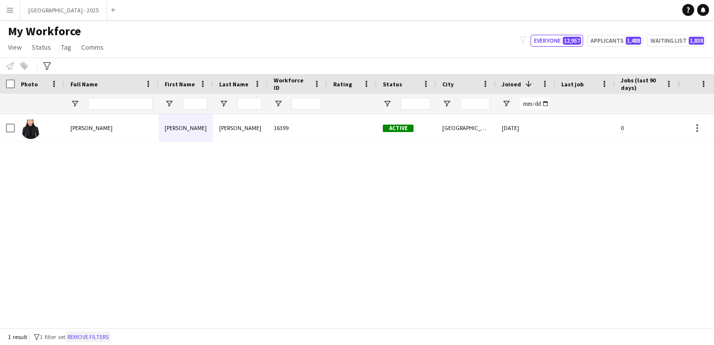
click at [92, 332] on button "Remove filters" at bounding box center [87, 336] width 45 height 11
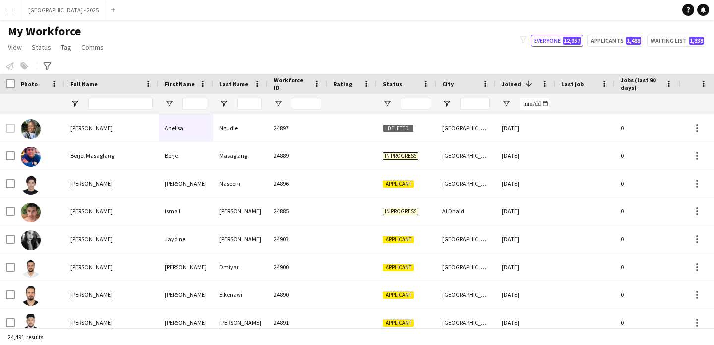
scroll to position [0, 334]
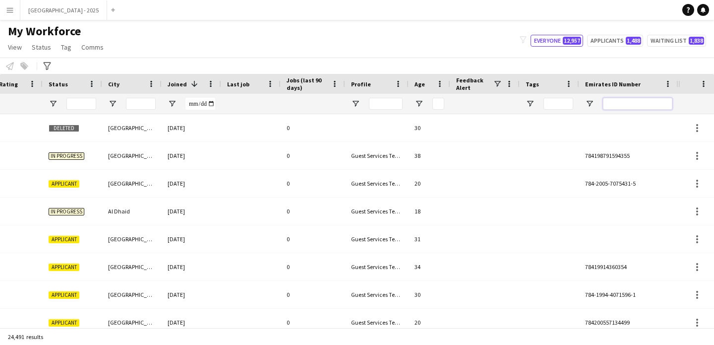
click at [658, 101] on input "Emirates ID Number Filter Input" at bounding box center [637, 104] width 69 height 12
paste input "*******"
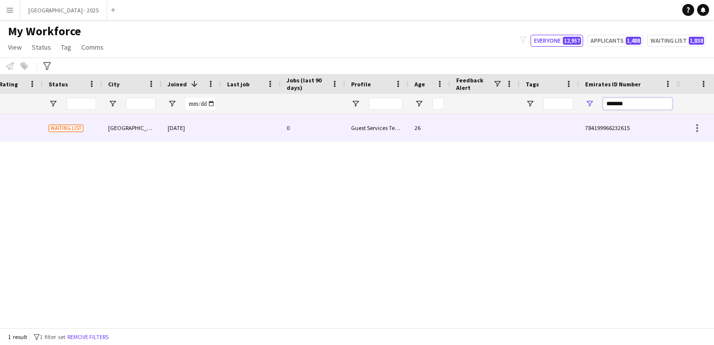
type input "*******"
click at [540, 125] on div at bounding box center [549, 127] width 59 height 27
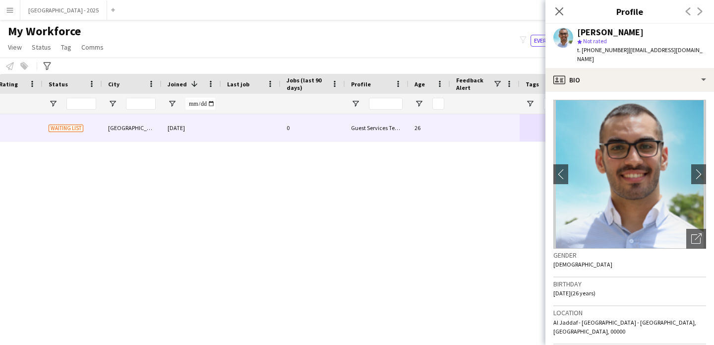
click at [695, 233] on icon at bounding box center [698, 236] width 7 height 7
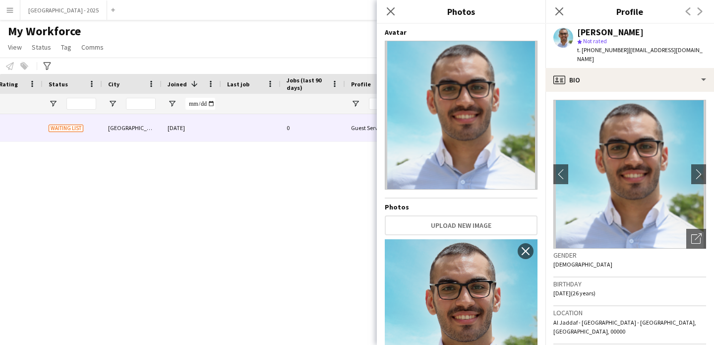
click at [606, 277] on div "Birthday [DEMOGRAPHIC_DATA] (26 years)" at bounding box center [629, 291] width 153 height 29
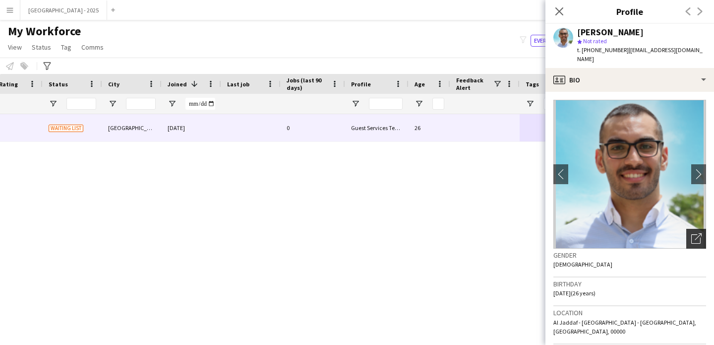
click at [695, 233] on icon at bounding box center [698, 236] width 7 height 7
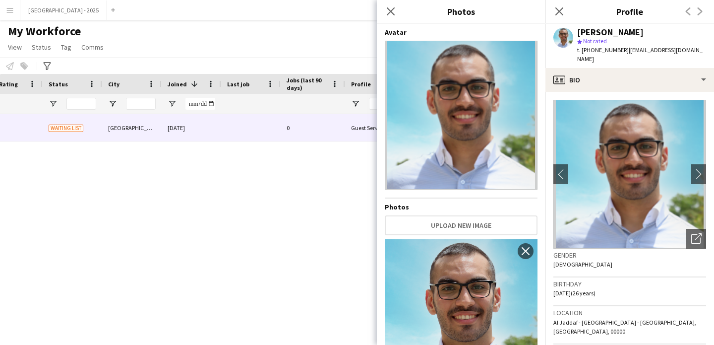
scroll to position [58, 0]
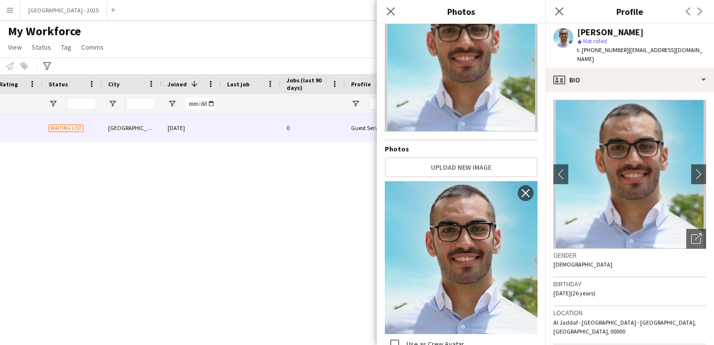
click at [578, 253] on div "Gender [DEMOGRAPHIC_DATA]" at bounding box center [629, 262] width 153 height 29
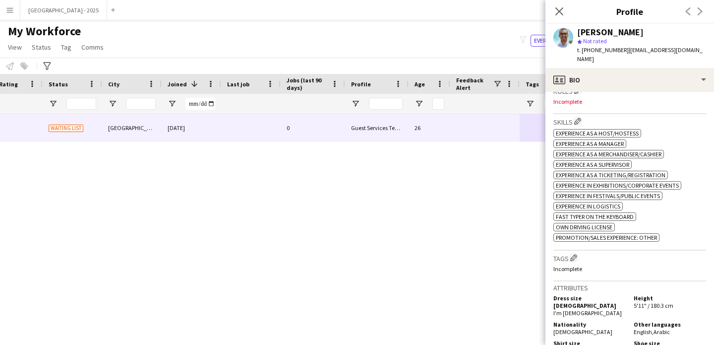
scroll to position [352, 0]
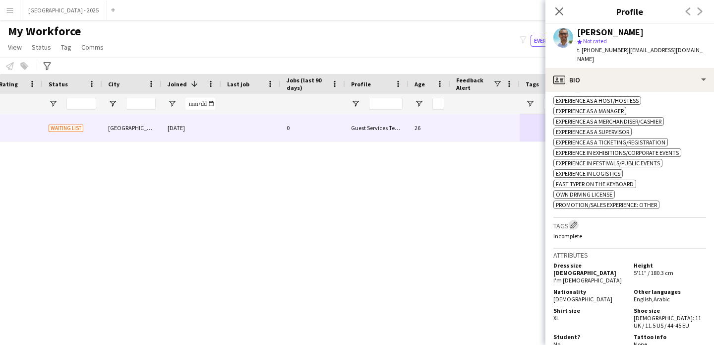
click at [575, 220] on button "Edit crew company tags" at bounding box center [574, 225] width 10 height 10
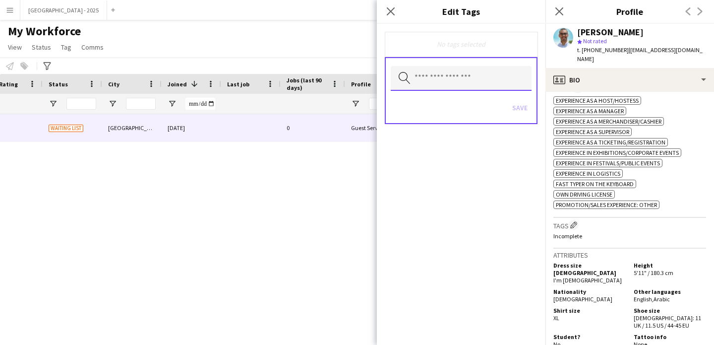
click at [459, 85] on input "text" at bounding box center [461, 78] width 141 height 25
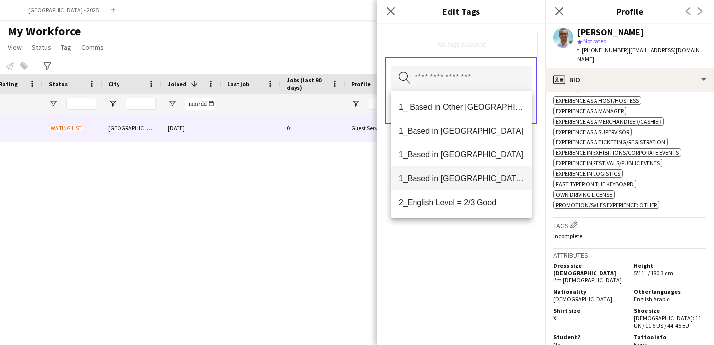
click at [486, 176] on span "1_Based in [GEOGRAPHIC_DATA]/[GEOGRAPHIC_DATA]/Ajman" at bounding box center [461, 178] width 125 height 9
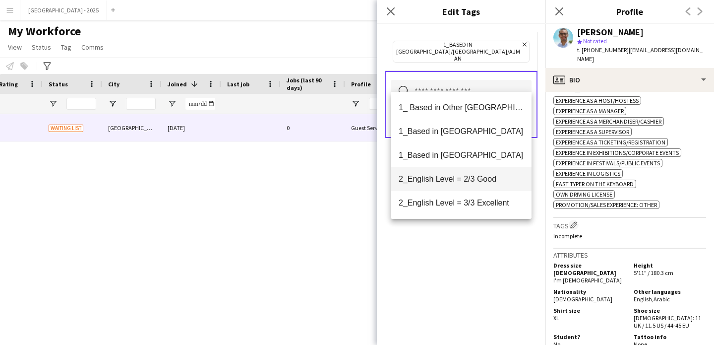
click at [484, 184] on mat-option "2_English Level = 2/3 Good" at bounding box center [461, 179] width 141 height 24
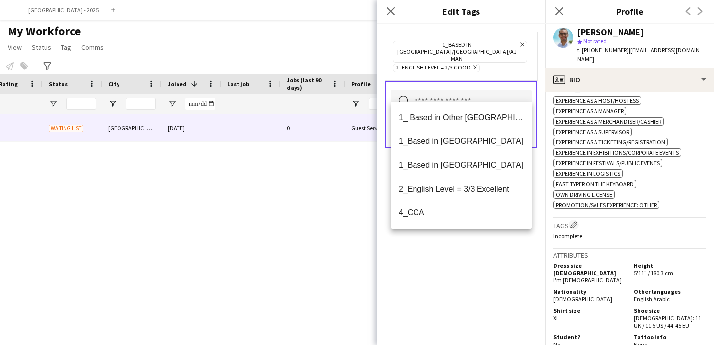
drag, startPoint x: 481, startPoint y: 252, endPoint x: 482, endPoint y: 247, distance: 5.1
click at [481, 252] on div "1_Based in [GEOGRAPHIC_DATA]/[GEOGRAPHIC_DATA]/Ajman Remove 2_English Level = 2…" at bounding box center [461, 184] width 169 height 321
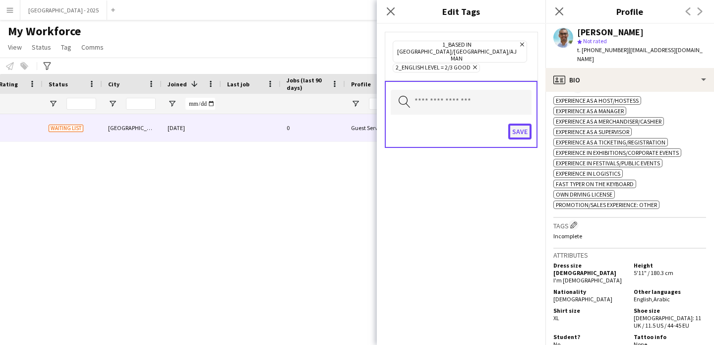
click at [524, 123] on button "Save" at bounding box center [519, 131] width 23 height 16
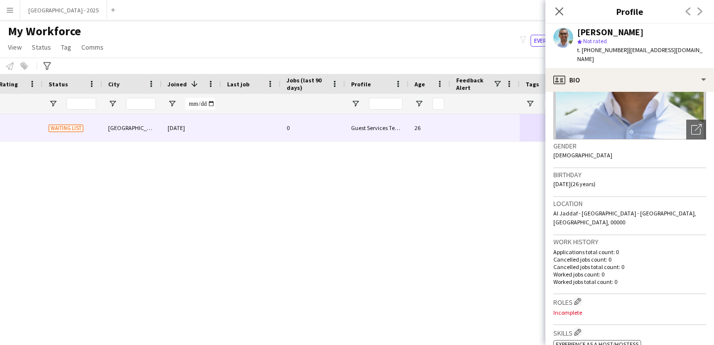
scroll to position [0, 0]
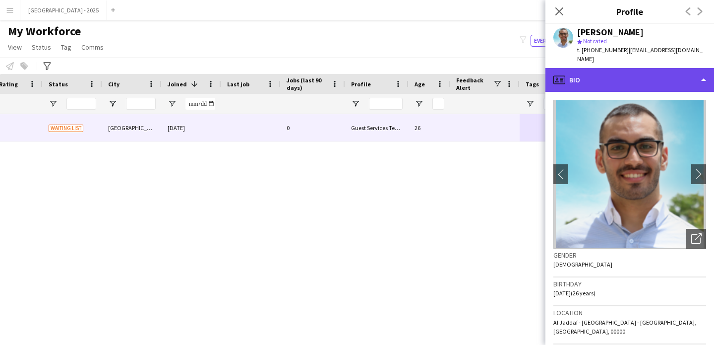
click at [626, 68] on div "profile Bio" at bounding box center [629, 80] width 169 height 24
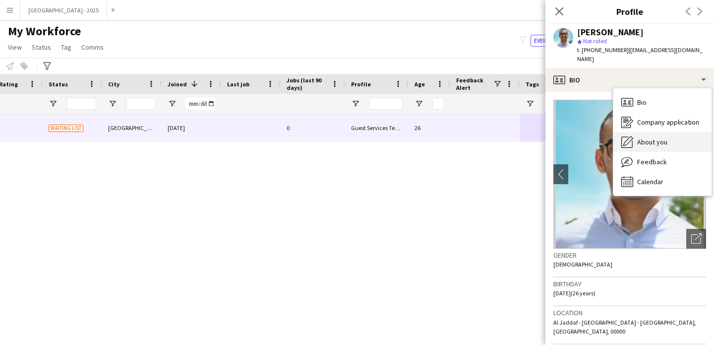
click at [636, 132] on div "About you About you" at bounding box center [662, 142] width 98 height 20
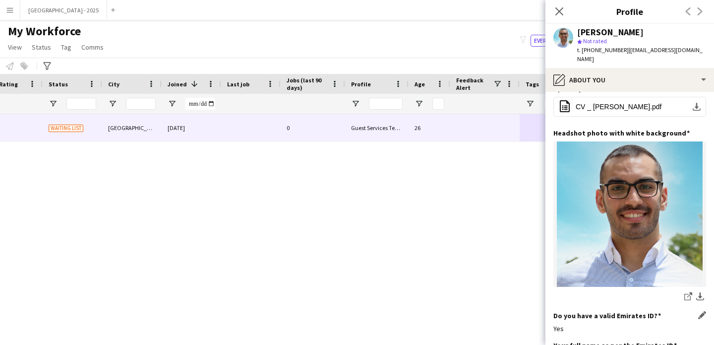
scroll to position [324, 0]
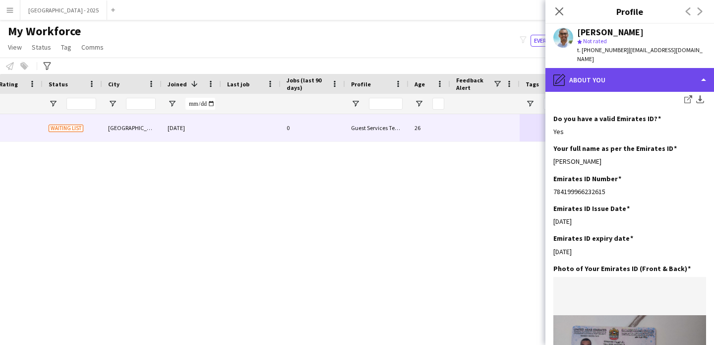
click at [601, 76] on div "pencil4 About you" at bounding box center [629, 80] width 169 height 24
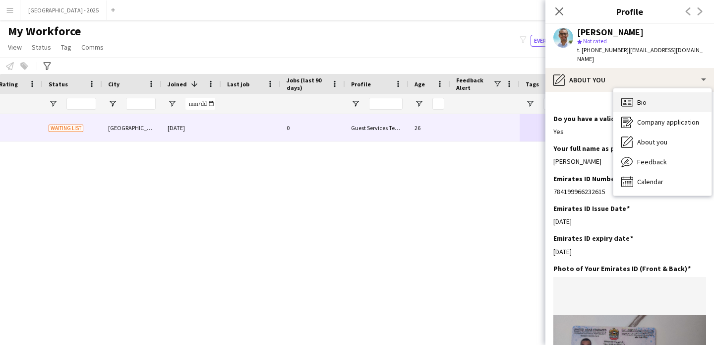
click at [643, 98] on span "Bio" at bounding box center [641, 102] width 9 height 9
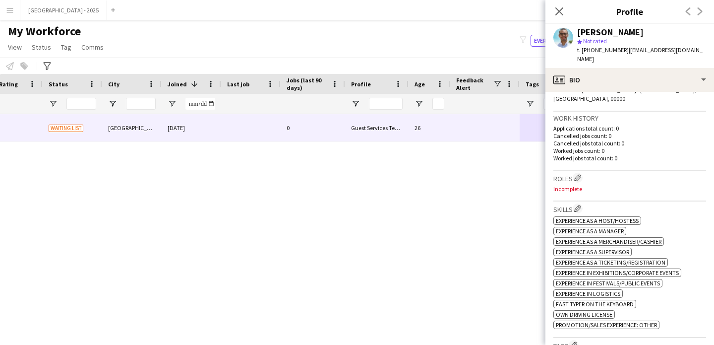
scroll to position [247, 0]
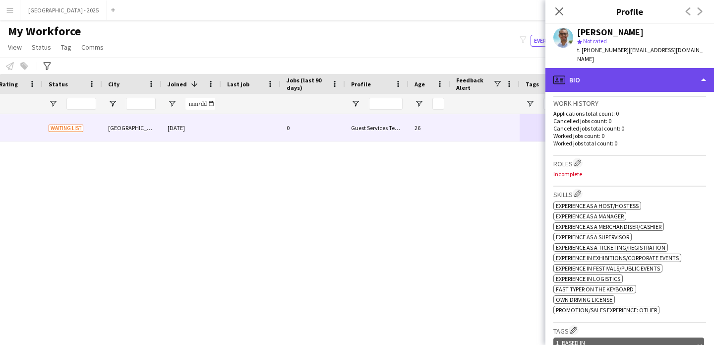
click at [573, 68] on div "profile Bio" at bounding box center [629, 80] width 169 height 24
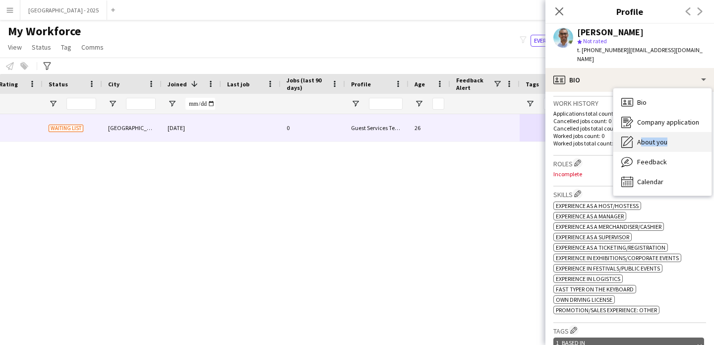
click at [663, 137] on span "About you" at bounding box center [652, 141] width 30 height 9
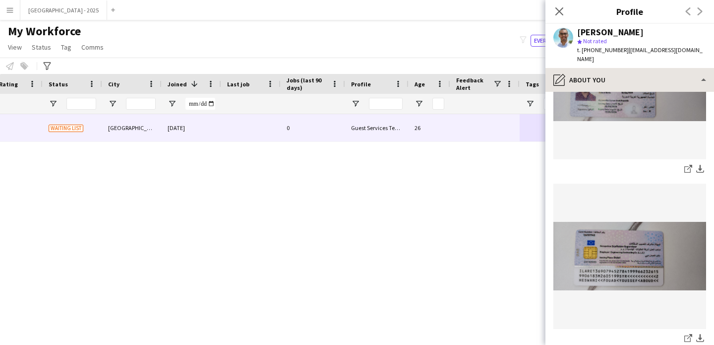
scroll to position [89, 0]
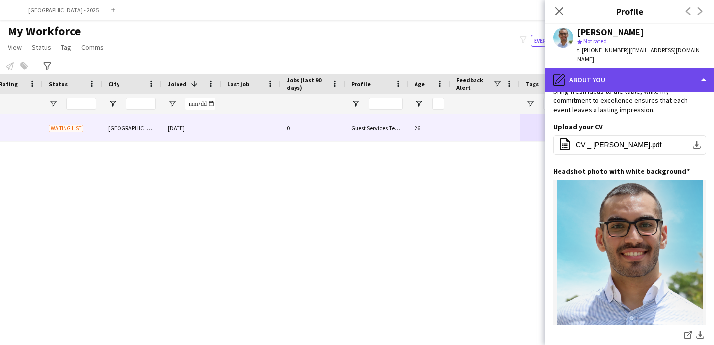
click at [589, 68] on div "pencil4 About you" at bounding box center [629, 80] width 169 height 24
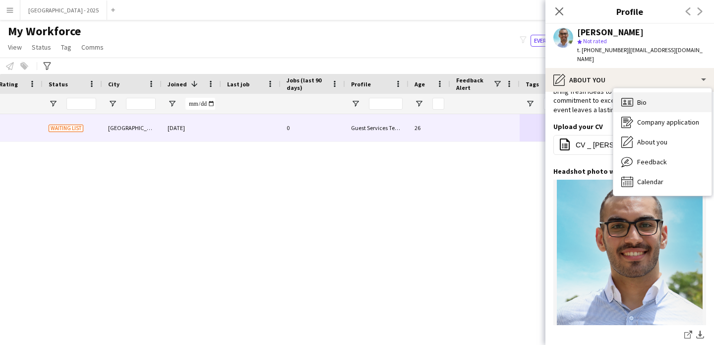
click at [646, 92] on div "Bio Bio" at bounding box center [662, 102] width 98 height 20
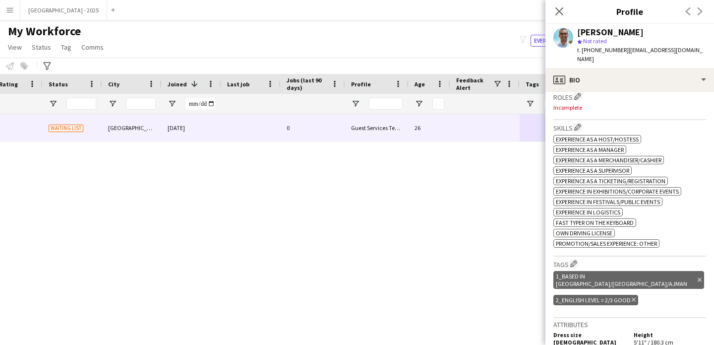
scroll to position [263, 0]
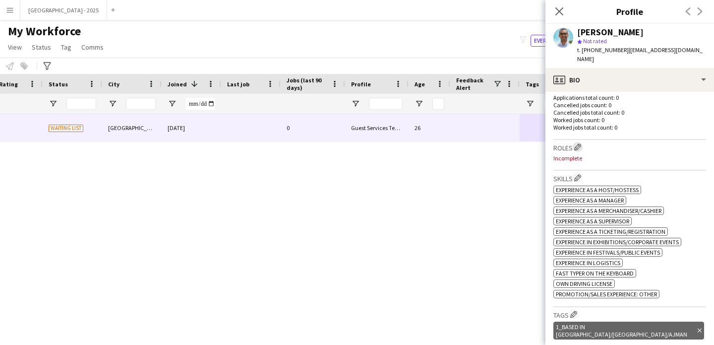
click at [577, 143] on app-icon "Edit crew company roles" at bounding box center [577, 146] width 7 height 7
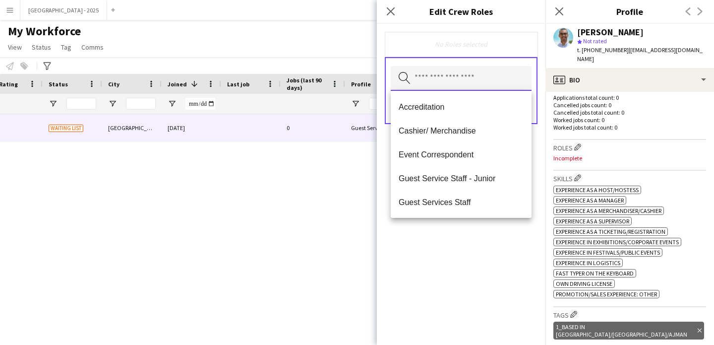
click at [455, 72] on input "text" at bounding box center [461, 78] width 141 height 25
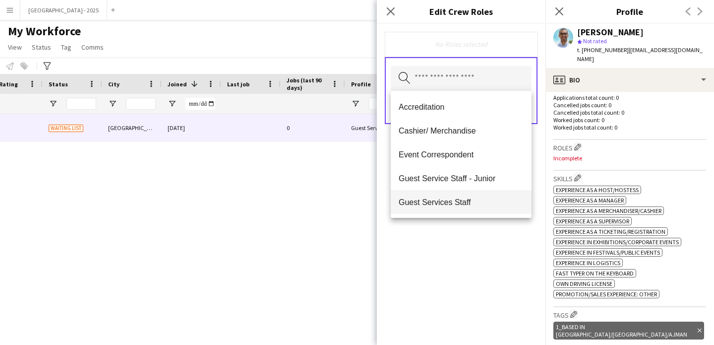
click at [464, 199] on span "Guest Services Staff" at bounding box center [461, 201] width 125 height 9
click at [499, 257] on div "Guest Services Staff Remove Search by role type Save" at bounding box center [461, 184] width 169 height 321
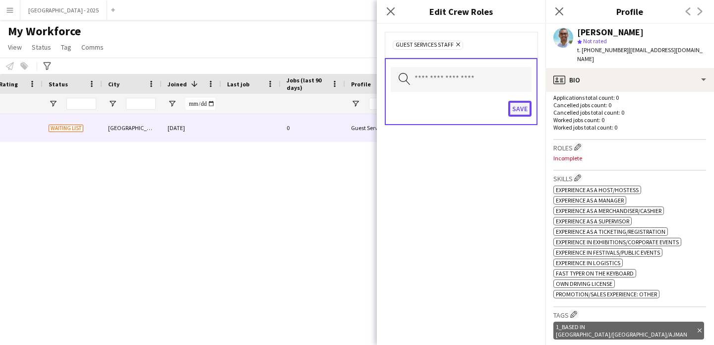
click at [523, 107] on button "Save" at bounding box center [519, 109] width 23 height 16
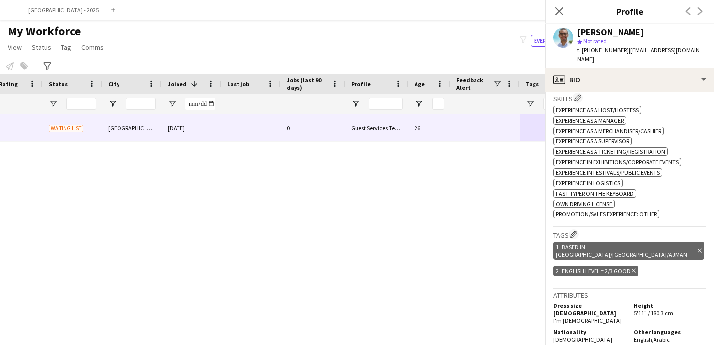
scroll to position [346, 0]
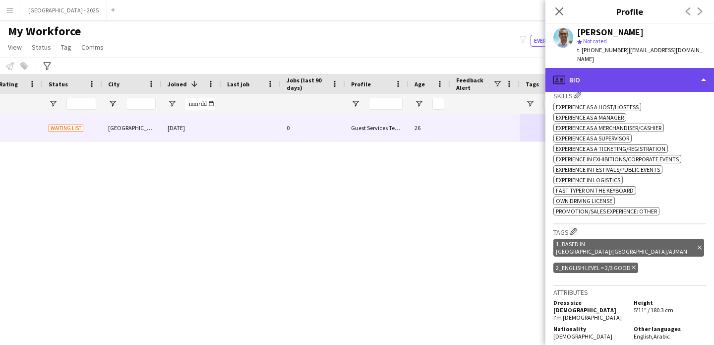
click at [609, 75] on div "profile Bio" at bounding box center [629, 80] width 169 height 24
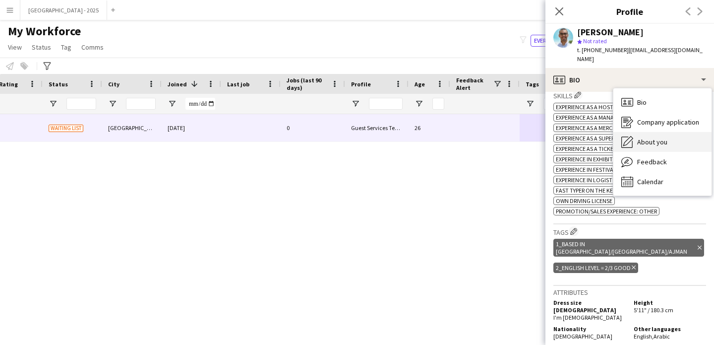
click at [648, 132] on div "About you About you" at bounding box center [662, 142] width 98 height 20
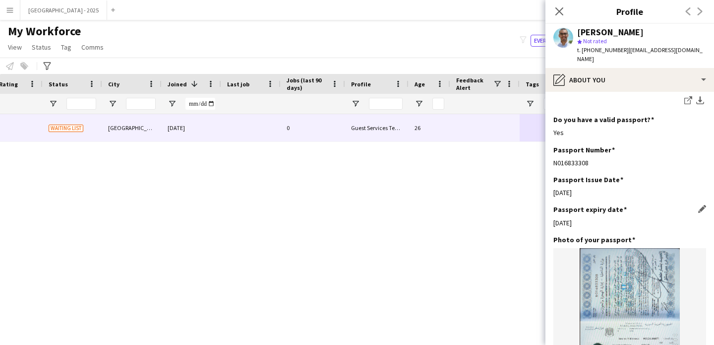
scroll to position [894, 0]
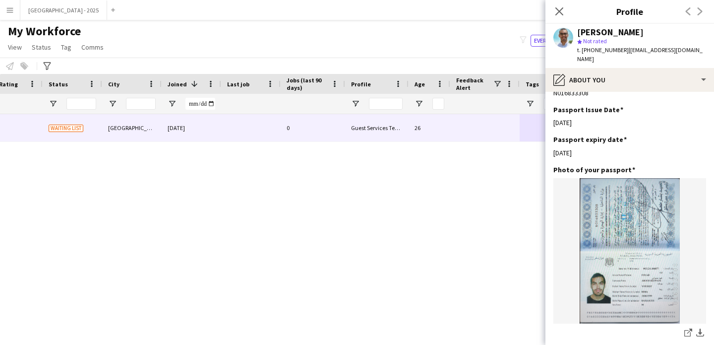
click at [611, 82] on div "Passport Number Edit this field" at bounding box center [629, 79] width 153 height 9
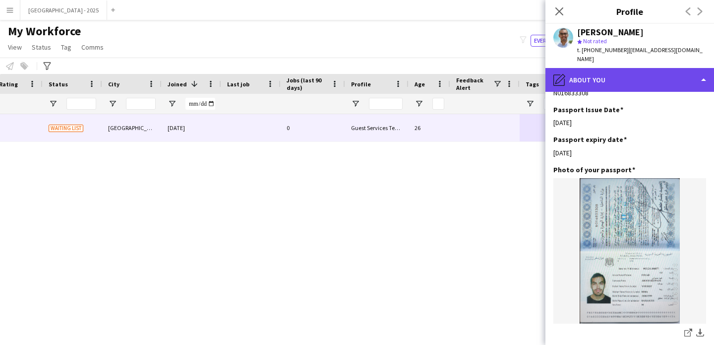
click at [613, 78] on div "pencil4 About you" at bounding box center [629, 80] width 169 height 24
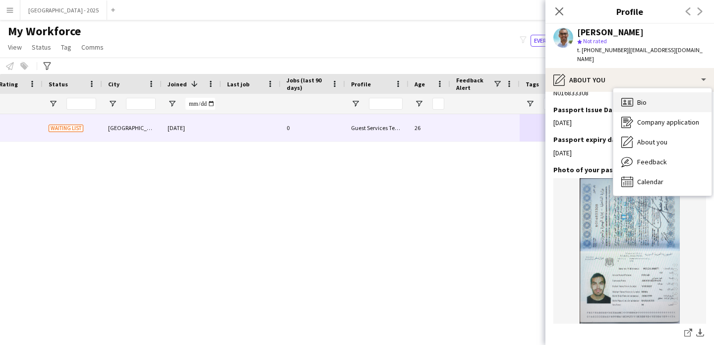
click at [641, 98] on span "Bio" at bounding box center [641, 102] width 9 height 9
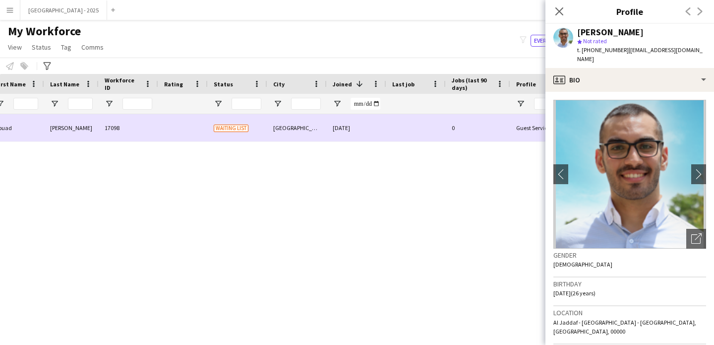
scroll to position [0, 0]
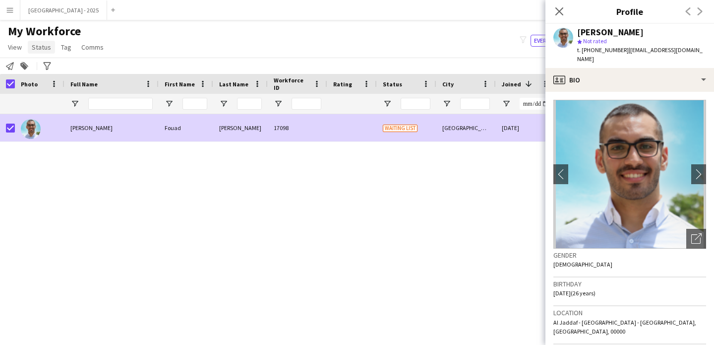
click at [39, 51] on span "Status" at bounding box center [41, 47] width 19 height 9
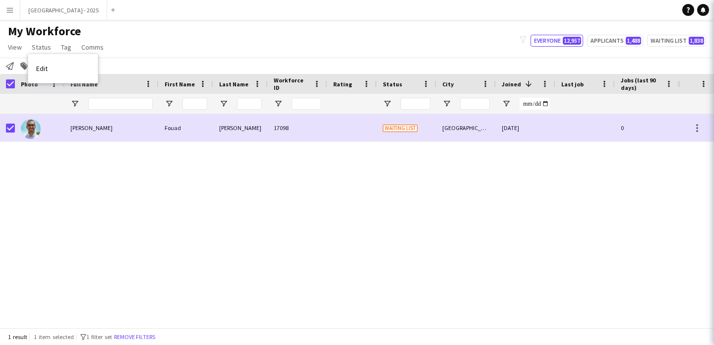
click at [59, 70] on link "Edit" at bounding box center [62, 68] width 69 height 21
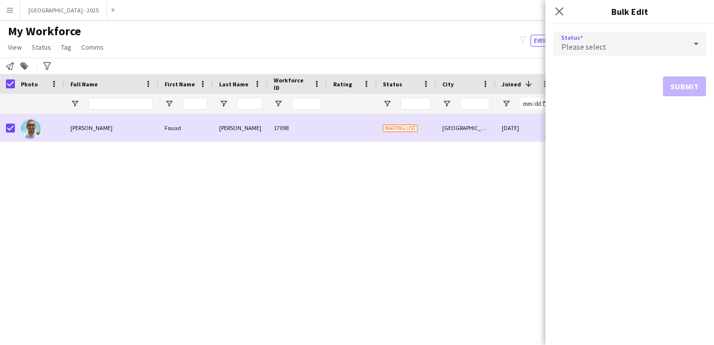
click at [589, 44] on span "Please select" at bounding box center [583, 47] width 45 height 10
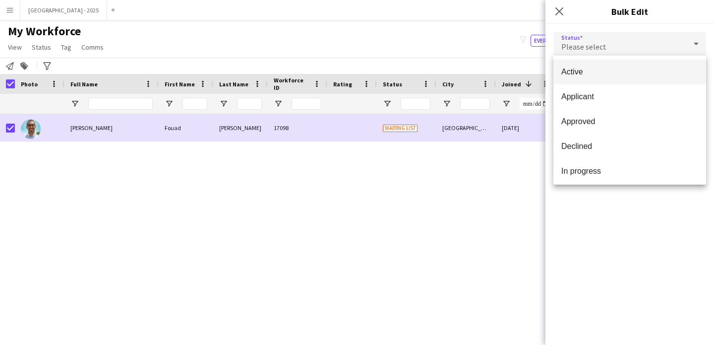
click at [602, 71] on span "Active" at bounding box center [629, 71] width 137 height 9
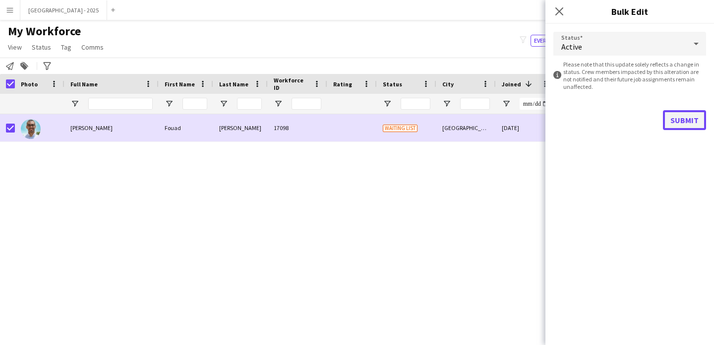
click at [675, 118] on button "Submit" at bounding box center [684, 120] width 43 height 20
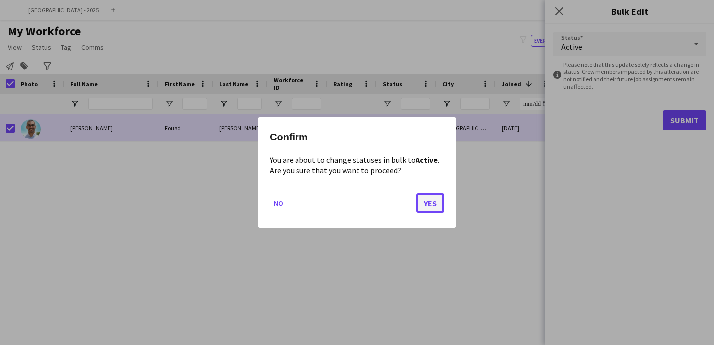
click at [426, 206] on button "Yes" at bounding box center [430, 203] width 28 height 20
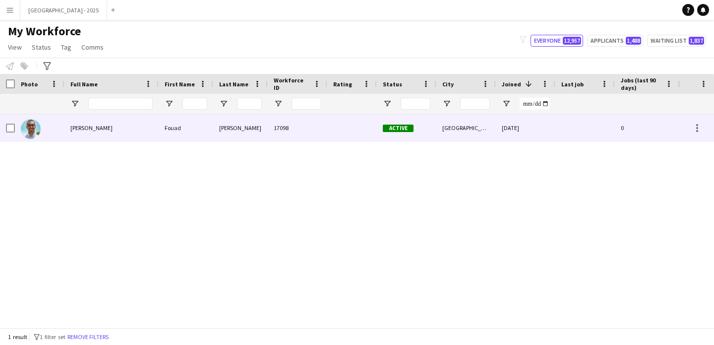
click at [415, 133] on div "Active" at bounding box center [406, 127] width 59 height 27
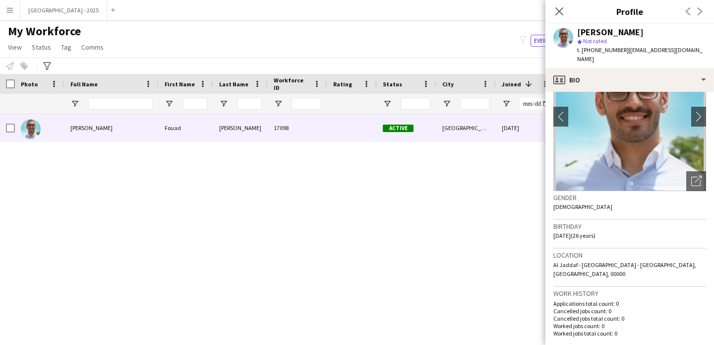
scroll to position [60, 0]
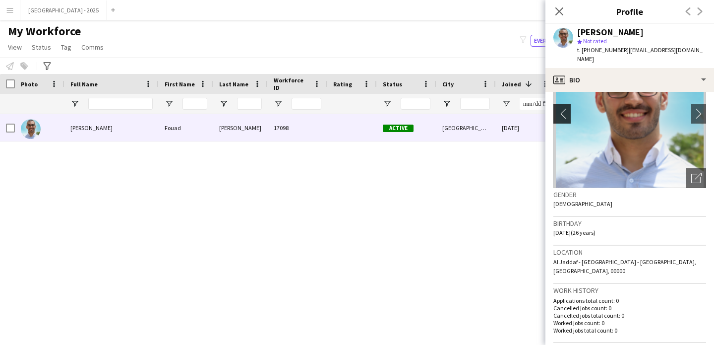
click at [560, 12] on icon at bounding box center [559, 11] width 8 height 8
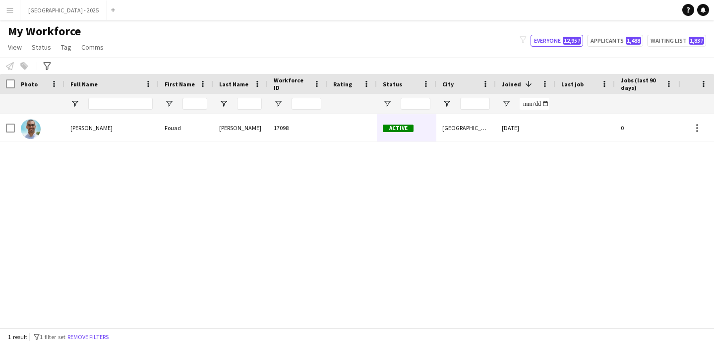
scroll to position [0, 334]
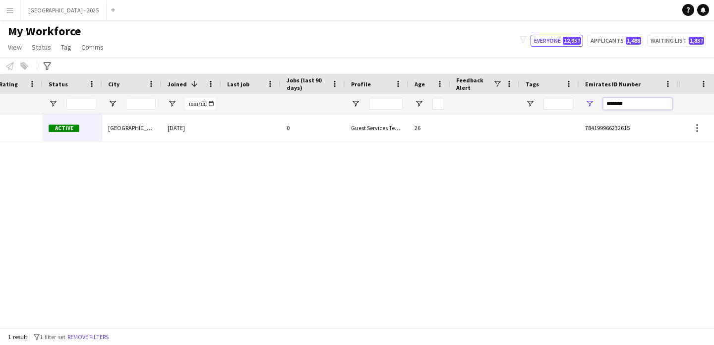
click at [662, 106] on input "*******" at bounding box center [637, 104] width 69 height 12
paste input "Emirates ID Number Filter Input"
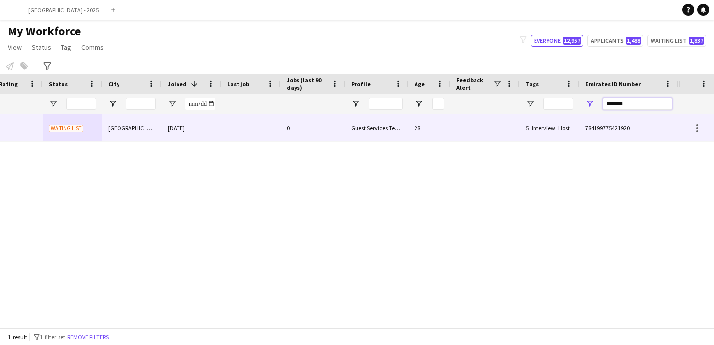
type input "*******"
click at [569, 115] on div "5_Interview_Host" at bounding box center [549, 127] width 59 height 27
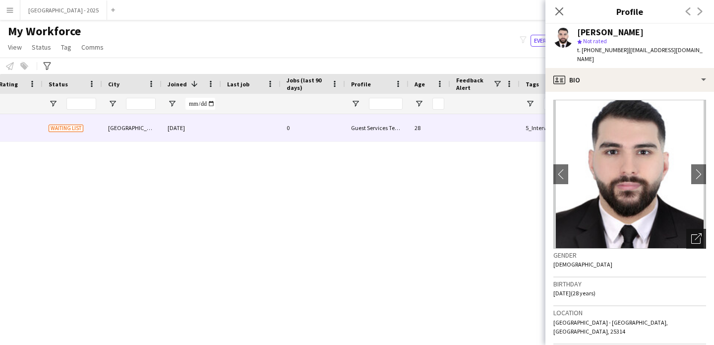
click at [691, 233] on icon "Open photos pop-in" at bounding box center [696, 238] width 10 height 10
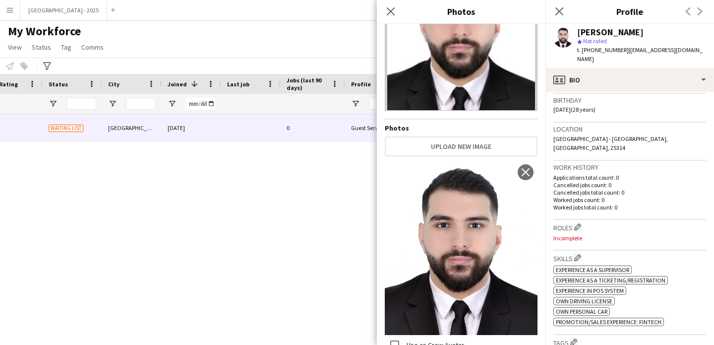
scroll to position [380, 0]
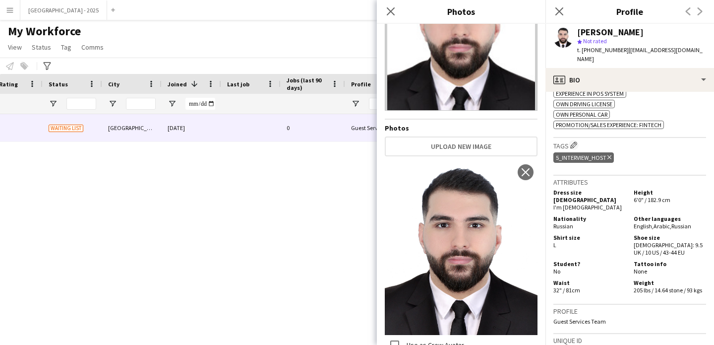
click at [611, 154] on icon "Delete tag" at bounding box center [609, 157] width 4 height 6
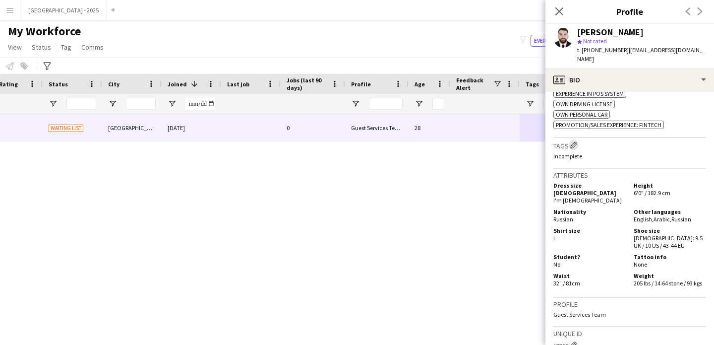
click at [576, 141] on app-icon "Edit crew company tags" at bounding box center [573, 144] width 7 height 7
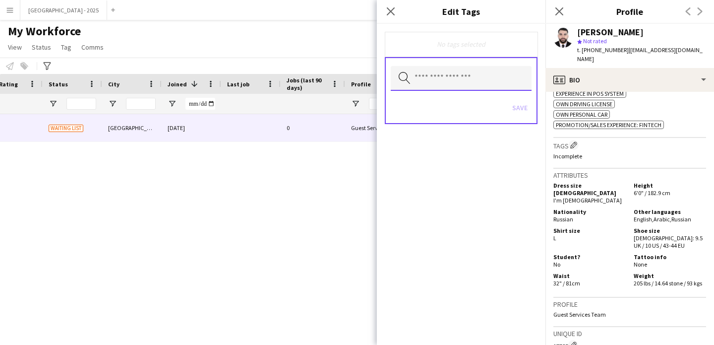
click at [468, 82] on input "text" at bounding box center [461, 78] width 141 height 25
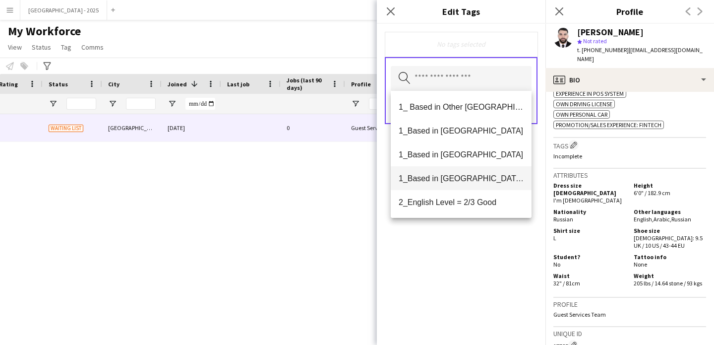
click at [471, 181] on span "1_Based in [GEOGRAPHIC_DATA]/[GEOGRAPHIC_DATA]/Ajman" at bounding box center [461, 178] width 125 height 9
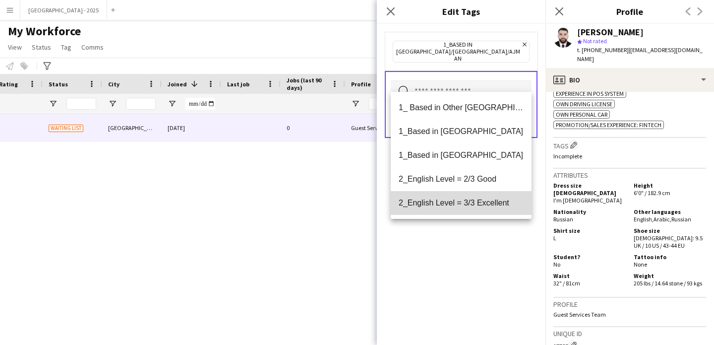
click at [471, 194] on mat-option "2_English Level = 3/3 Excellent" at bounding box center [461, 203] width 141 height 24
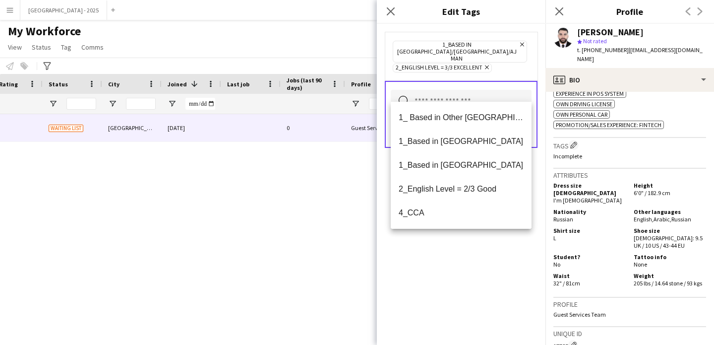
click at [469, 265] on div "1_Based in [GEOGRAPHIC_DATA]/[GEOGRAPHIC_DATA]/Ajman Remove 2_English Level = 3…" at bounding box center [461, 184] width 169 height 321
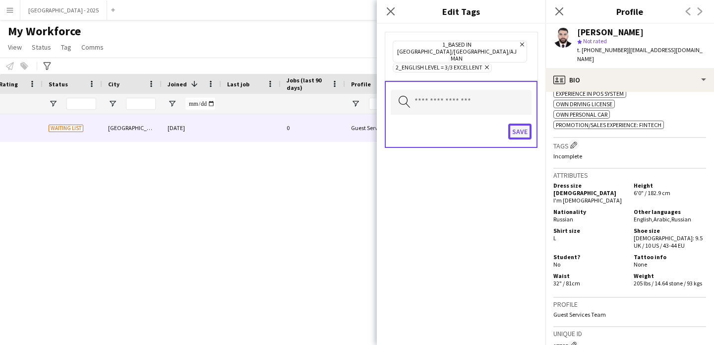
click at [522, 123] on button "Save" at bounding box center [519, 131] width 23 height 16
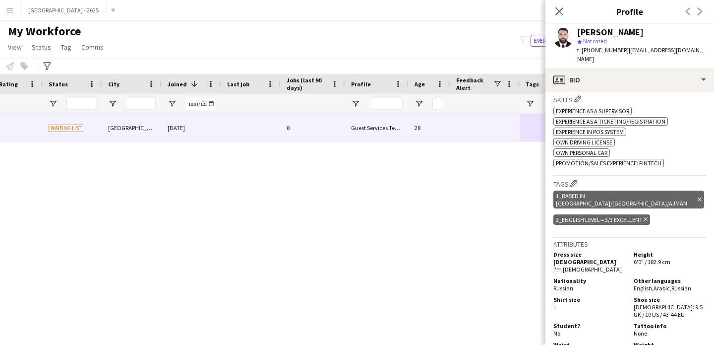
scroll to position [196, 0]
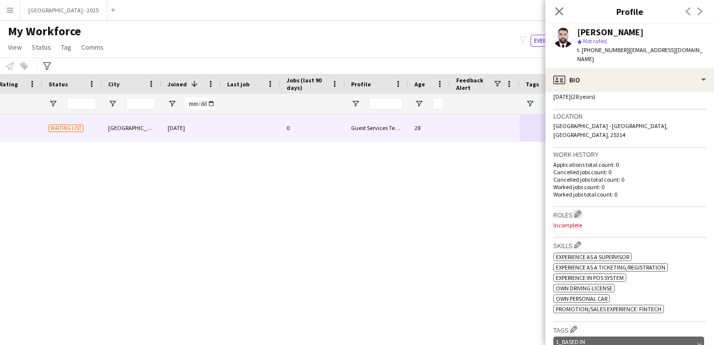
click at [575, 209] on button "Edit crew company roles" at bounding box center [578, 214] width 10 height 10
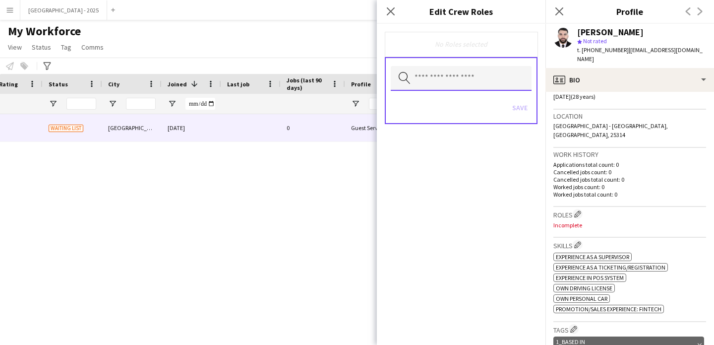
click at [447, 73] on input "text" at bounding box center [461, 78] width 141 height 25
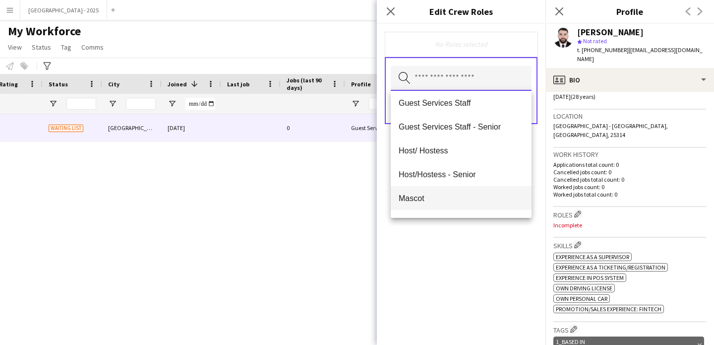
scroll to position [101, 0]
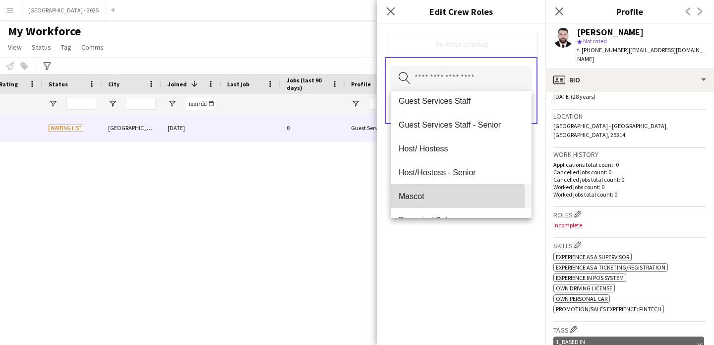
click at [426, 197] on span "Mascot" at bounding box center [461, 195] width 125 height 9
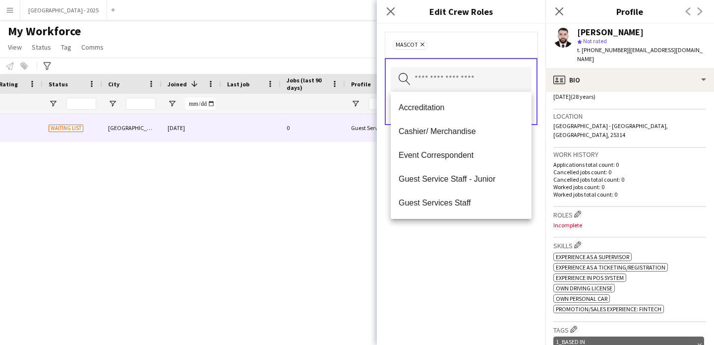
click at [421, 43] on icon "Remove" at bounding box center [421, 44] width 6 height 6
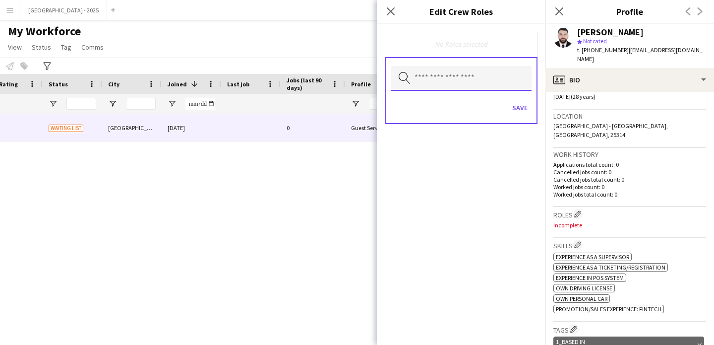
click at [427, 75] on input "text" at bounding box center [461, 78] width 141 height 25
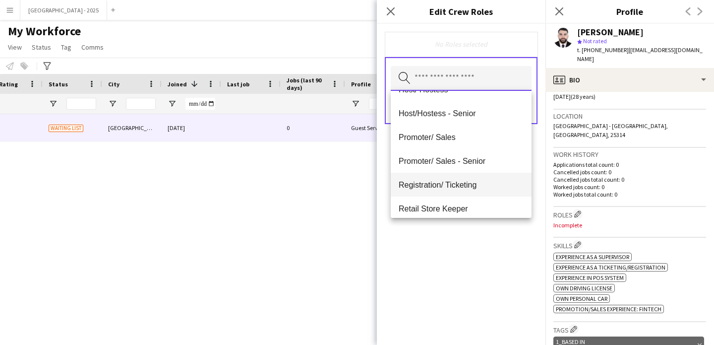
scroll to position [171, 0]
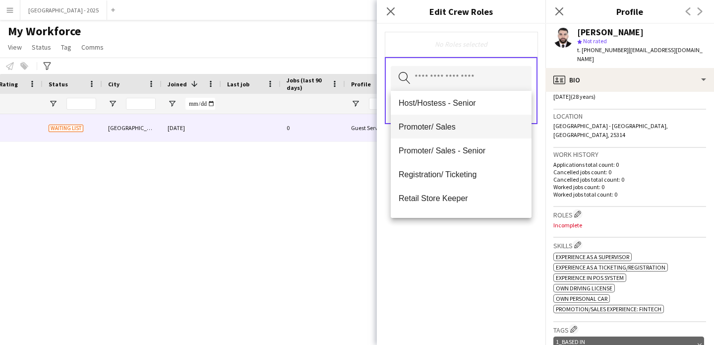
click at [440, 129] on span "Promoter/ Sales" at bounding box center [461, 126] width 125 height 9
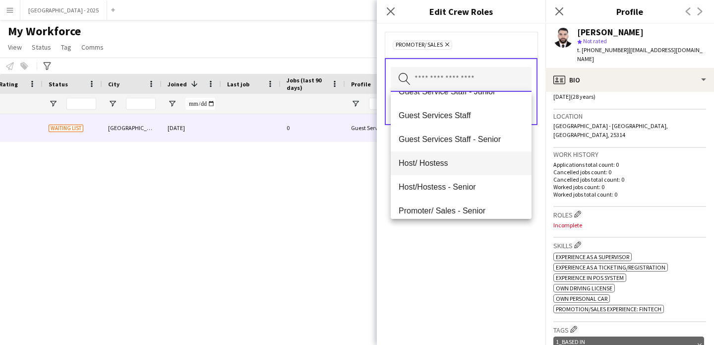
scroll to position [108, 0]
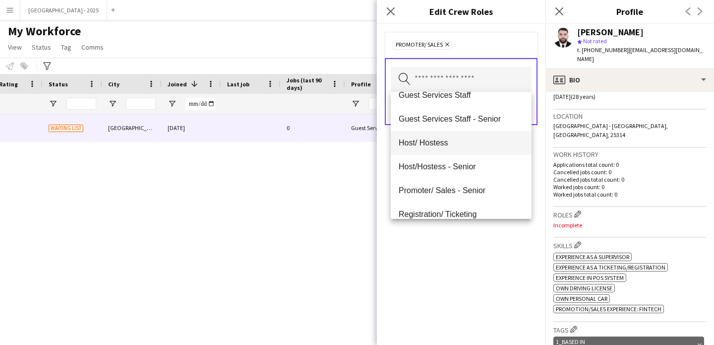
click at [450, 150] on mat-option "Host/ Hostess" at bounding box center [461, 143] width 141 height 24
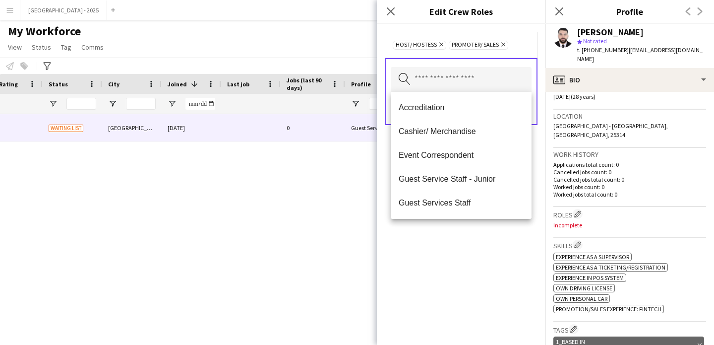
click at [461, 282] on div "Host/ Hostess Remove Promoter/ Sales Remove Search by role type Save" at bounding box center [461, 184] width 169 height 321
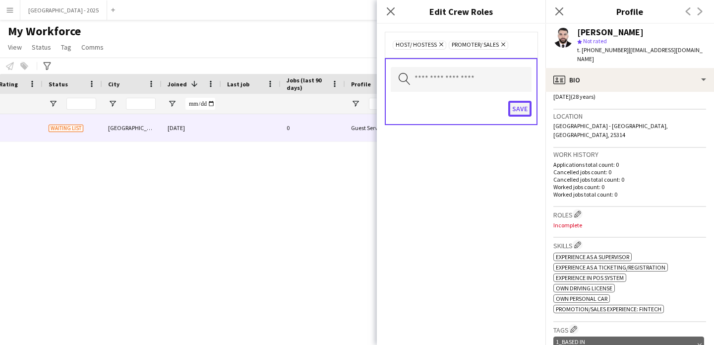
click at [522, 114] on button "Save" at bounding box center [519, 109] width 23 height 16
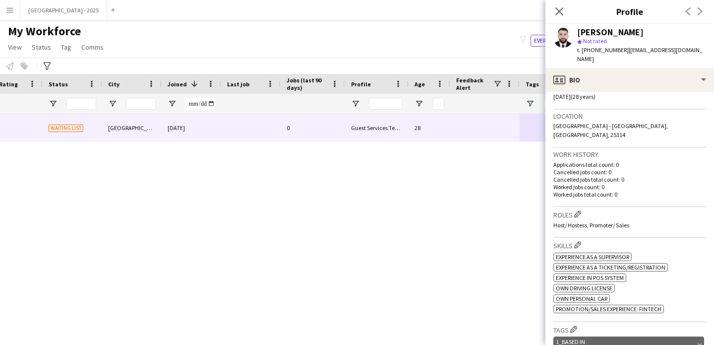
drag, startPoint x: 556, startPoint y: 11, endPoint x: 65, endPoint y: 122, distance: 503.2
click at [556, 11] on icon "Close pop-in" at bounding box center [559, 11] width 8 height 8
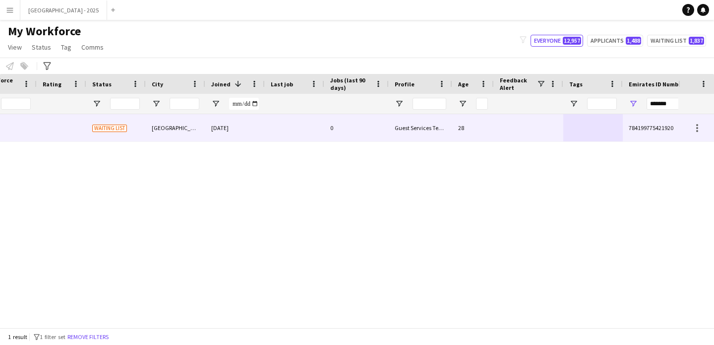
scroll to position [0, 197]
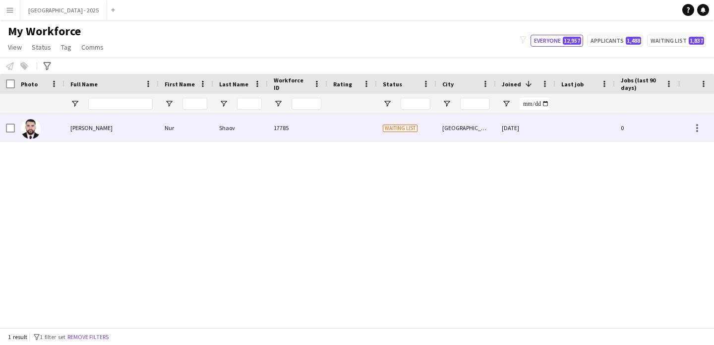
drag, startPoint x: 34, startPoint y: 131, endPoint x: 331, endPoint y: 198, distance: 304.5
click at [35, 131] on img at bounding box center [31, 129] width 20 height 20
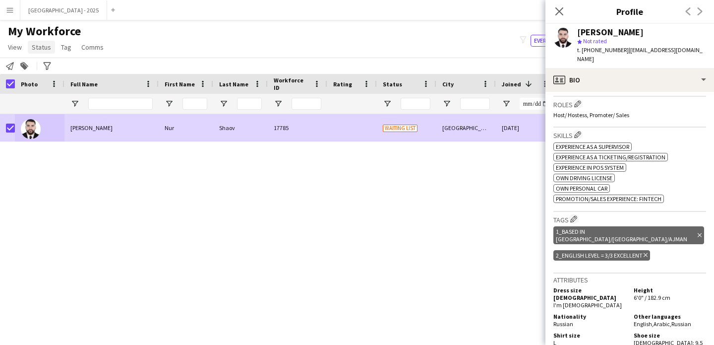
click at [35, 51] on span "Status" at bounding box center [41, 47] width 19 height 9
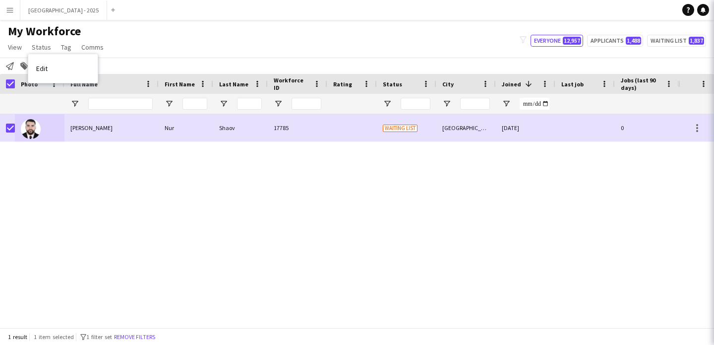
click at [53, 64] on link "Edit" at bounding box center [62, 68] width 69 height 21
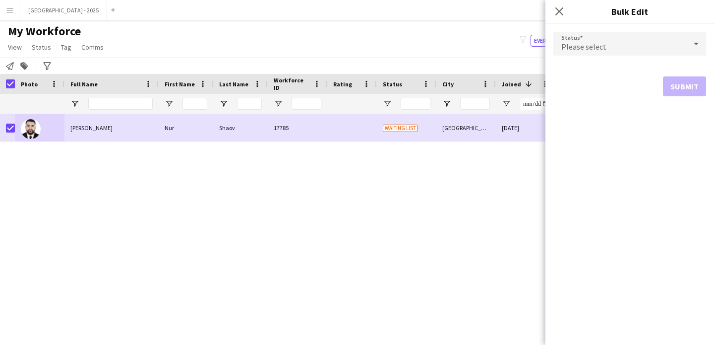
click at [648, 49] on div "Please select" at bounding box center [619, 44] width 133 height 24
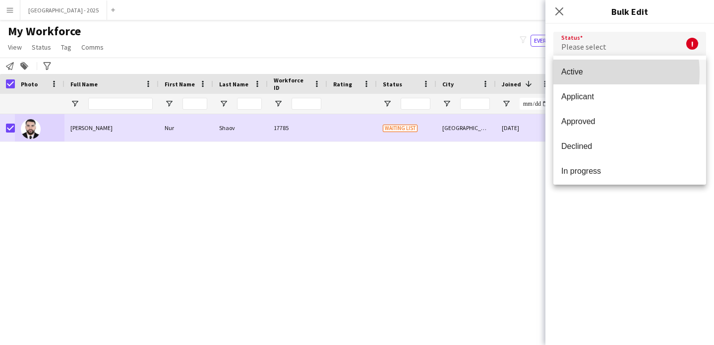
click at [593, 73] on span "Active" at bounding box center [629, 71] width 137 height 9
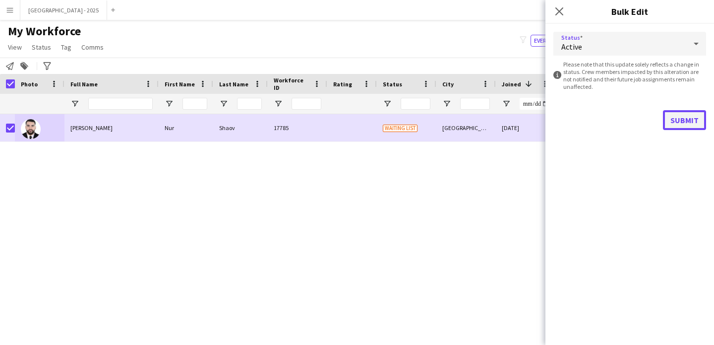
click at [671, 123] on button "Submit" at bounding box center [684, 120] width 43 height 20
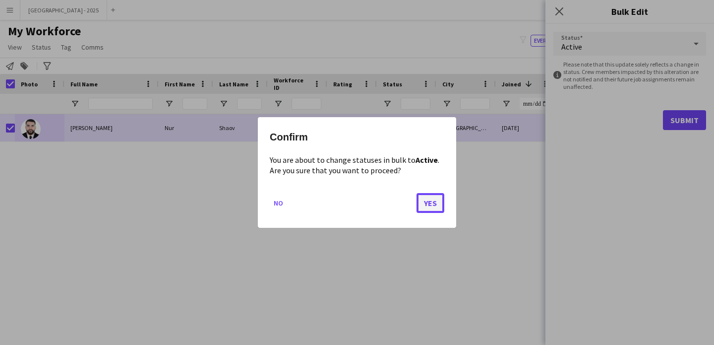
click at [440, 197] on button "Yes" at bounding box center [430, 203] width 28 height 20
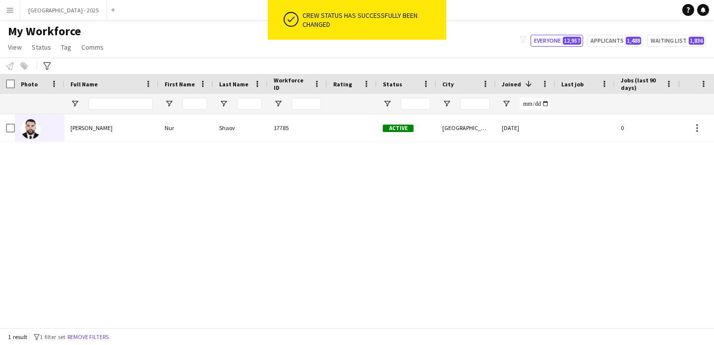
click at [49, 113] on div at bounding box center [40, 104] width 38 height 20
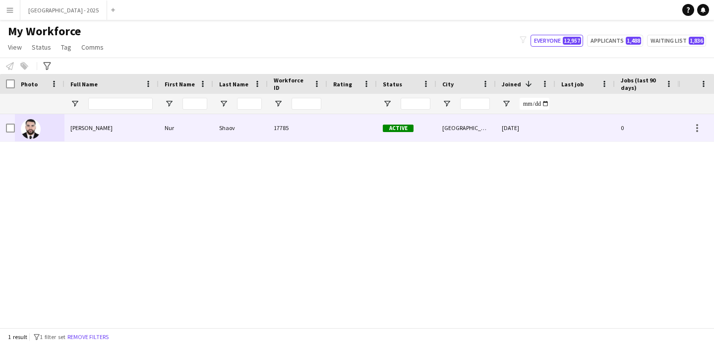
drag, startPoint x: 50, startPoint y: 119, endPoint x: 517, endPoint y: 74, distance: 469.2
click at [50, 119] on div at bounding box center [40, 127] width 50 height 27
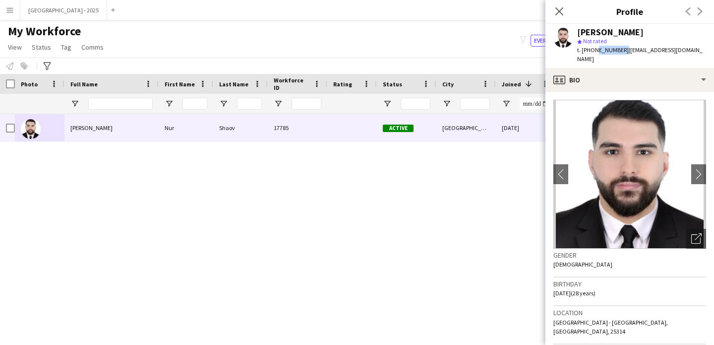
drag, startPoint x: 592, startPoint y: 51, endPoint x: 619, endPoint y: 53, distance: 26.8
click at [619, 53] on span "t. [PHONE_NUMBER]" at bounding box center [603, 49] width 52 height 7
copy span "589694455"
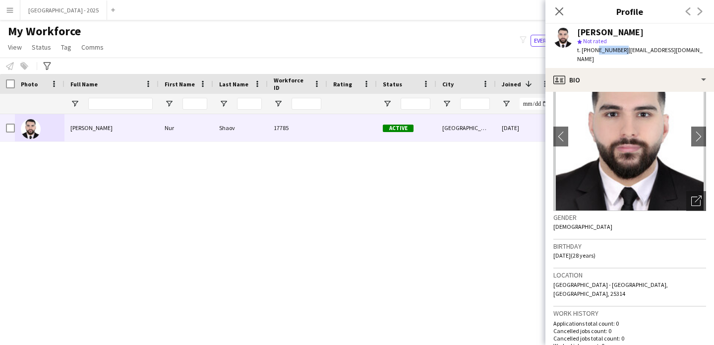
scroll to position [0, 0]
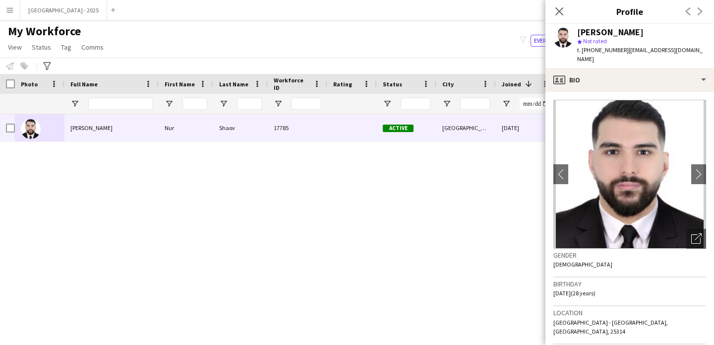
click at [634, 253] on div "Gender [DEMOGRAPHIC_DATA]" at bounding box center [629, 262] width 153 height 29
click at [563, 13] on icon "Close pop-in" at bounding box center [558, 10] width 9 height 9
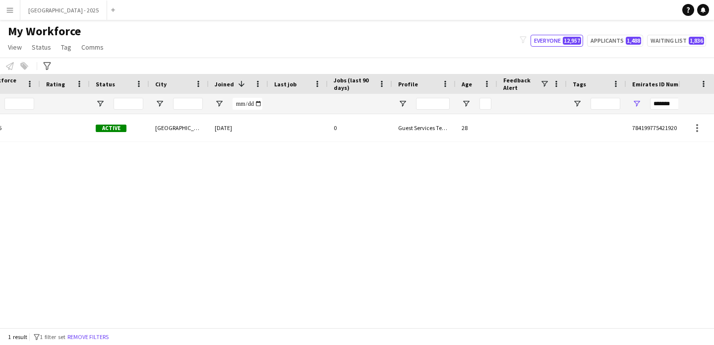
scroll to position [0, 334]
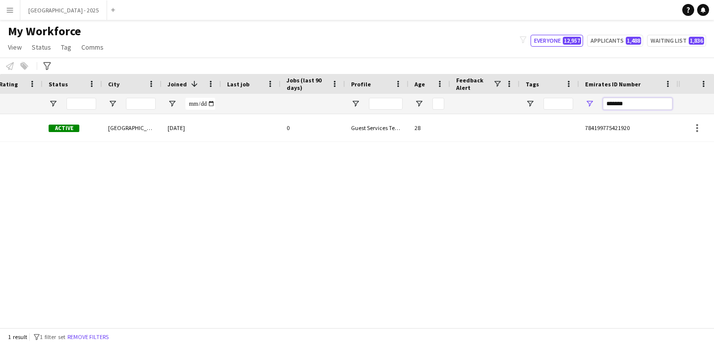
click at [627, 103] on input "*******" at bounding box center [637, 104] width 69 height 12
paste input "Emirates ID Number Filter Input"
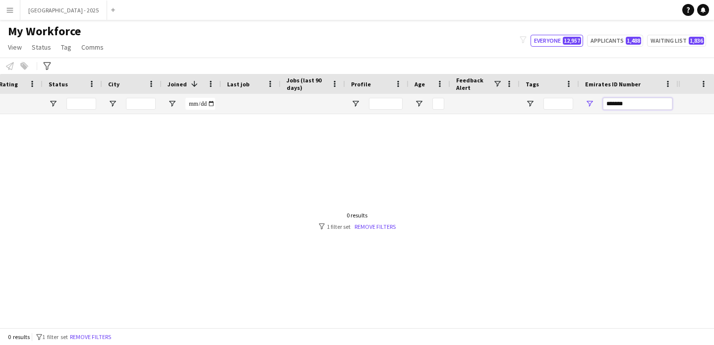
type input "*******"
click at [636, 103] on input "*******" at bounding box center [637, 104] width 69 height 12
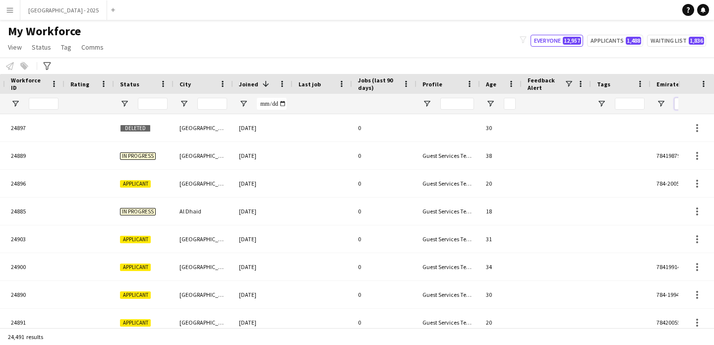
scroll to position [0, 107]
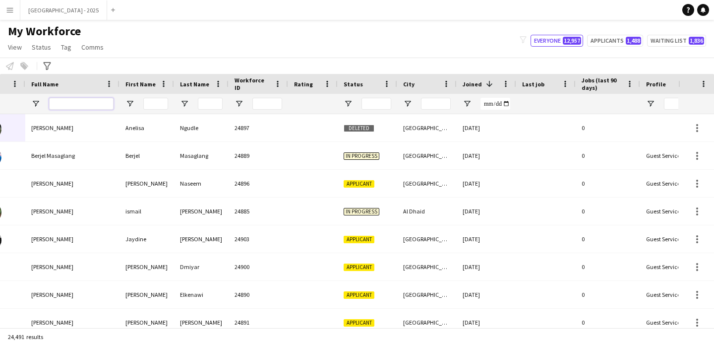
click at [66, 102] on input "Full Name Filter Input" at bounding box center [81, 104] width 64 height 12
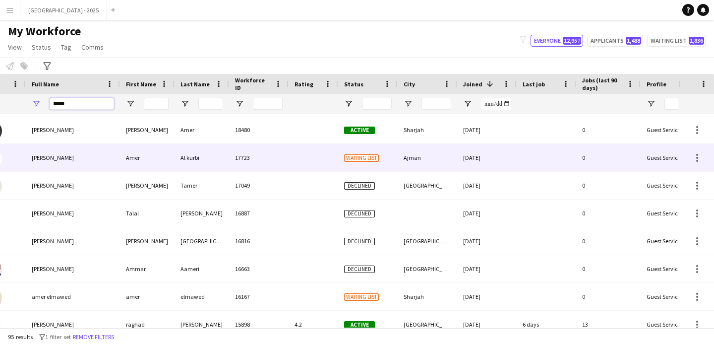
type input "****"
click at [184, 162] on div "Al kurbi" at bounding box center [202, 157] width 55 height 27
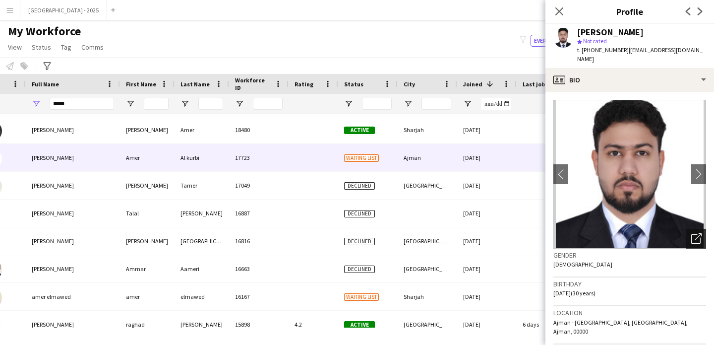
click at [695, 233] on icon at bounding box center [698, 236] width 7 height 7
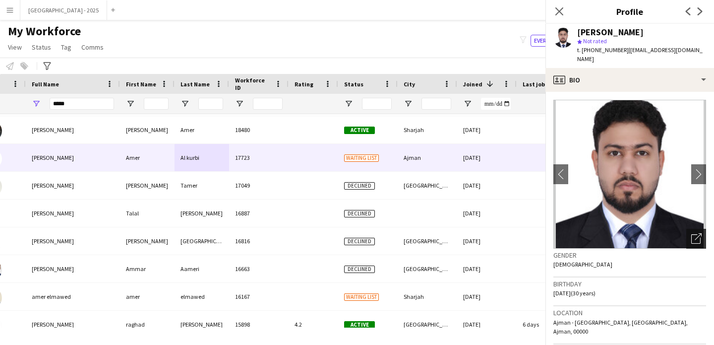
click at [695, 233] on icon at bounding box center [698, 236] width 7 height 7
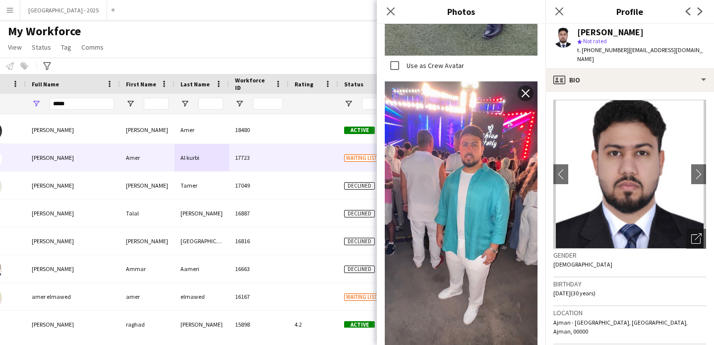
click at [595, 289] on span "[DATE] (30 years)" at bounding box center [574, 292] width 42 height 7
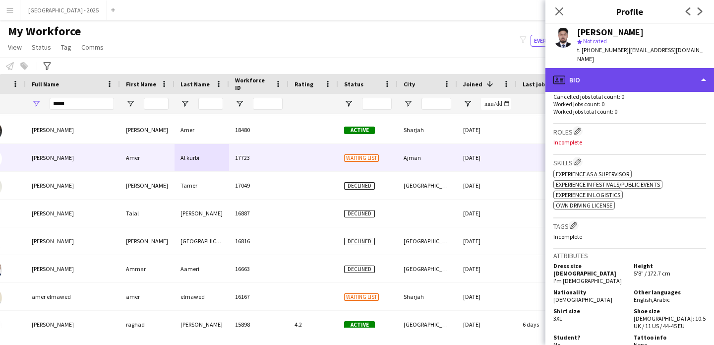
click at [608, 73] on div "profile Bio" at bounding box center [629, 80] width 169 height 24
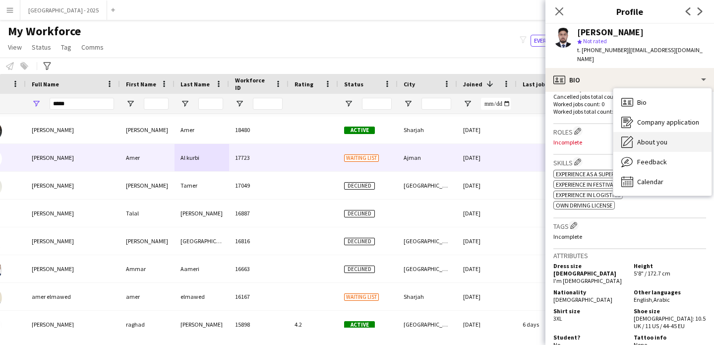
click at [647, 137] on span "About you" at bounding box center [652, 141] width 30 height 9
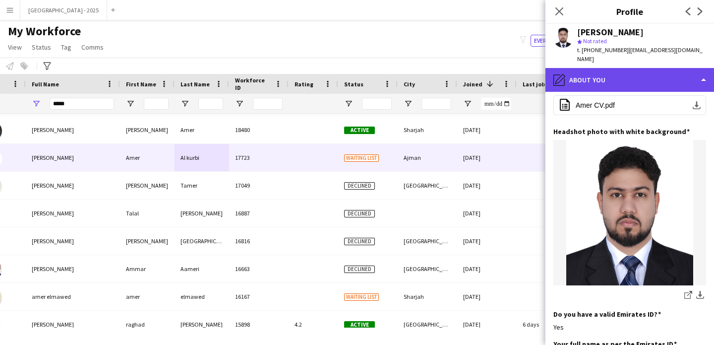
click at [634, 68] on div "pencil4 About you" at bounding box center [629, 80] width 169 height 24
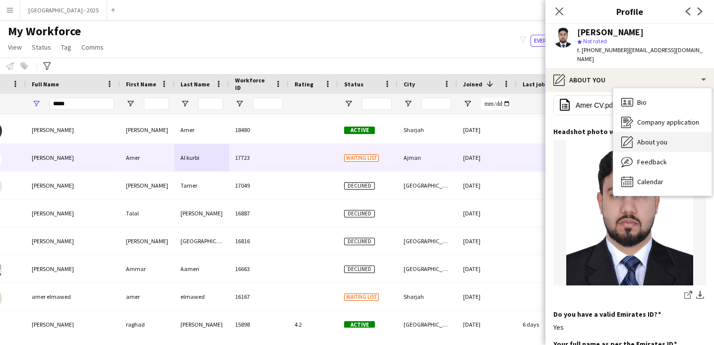
click at [663, 138] on div "About you About you" at bounding box center [662, 142] width 98 height 20
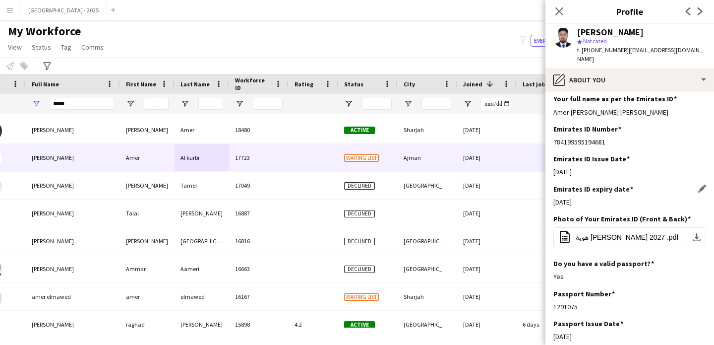
scroll to position [481, 0]
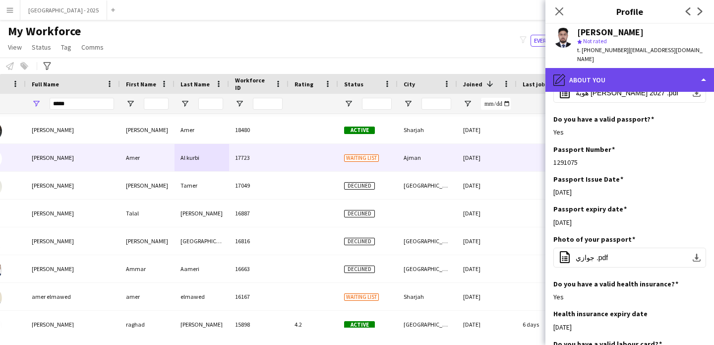
click at [603, 76] on div "pencil4 About you" at bounding box center [629, 80] width 169 height 24
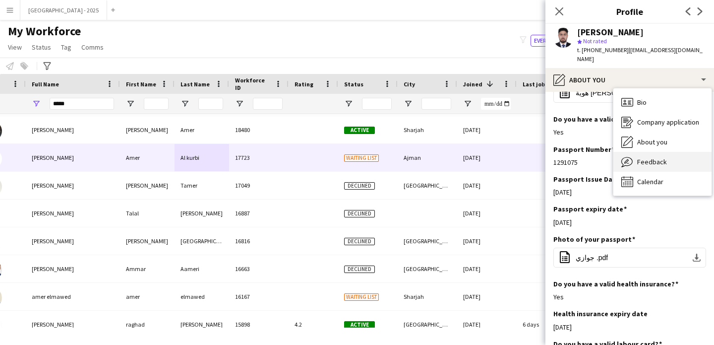
click at [654, 157] on span "Feedback" at bounding box center [652, 161] width 30 height 9
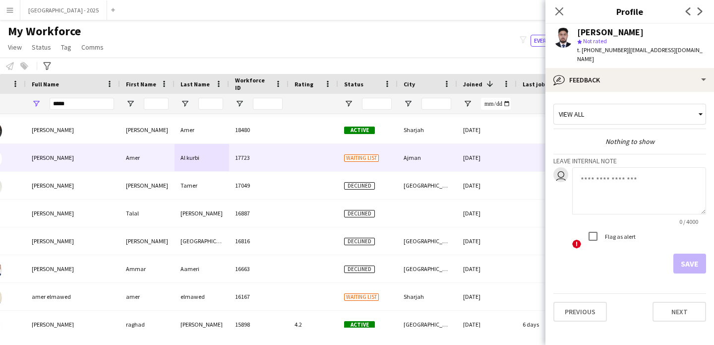
click at [628, 178] on textarea at bounding box center [639, 190] width 134 height 47
type textarea "**********"
click at [682, 233] on div "! Flag as alert" at bounding box center [639, 237] width 134 height 22
click at [683, 237] on div "! Flag as alert" at bounding box center [639, 237] width 134 height 22
click at [684, 253] on button "Save" at bounding box center [689, 263] width 33 height 20
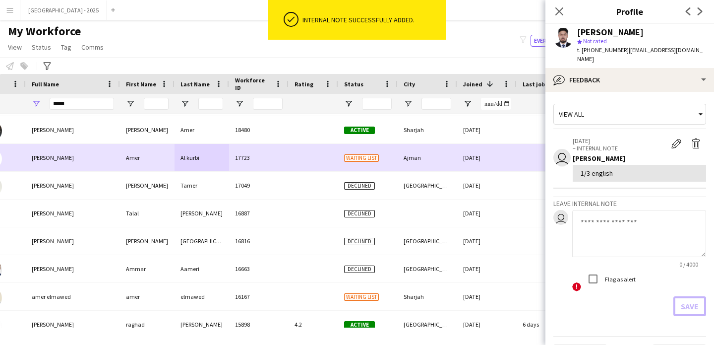
scroll to position [0, 0]
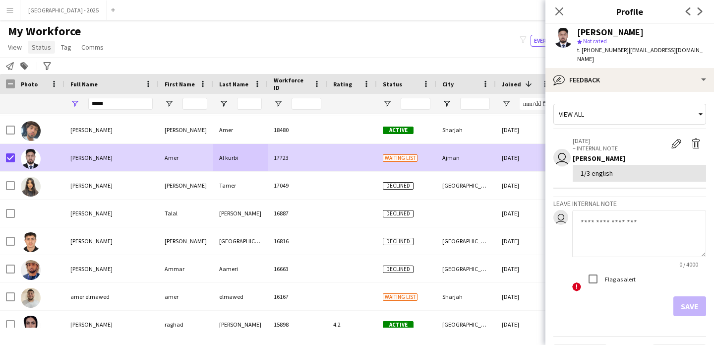
click at [46, 55] on app-page-menu "View Views Default view New view Update view Delete view Edit name Customise vi…" at bounding box center [57, 48] width 114 height 19
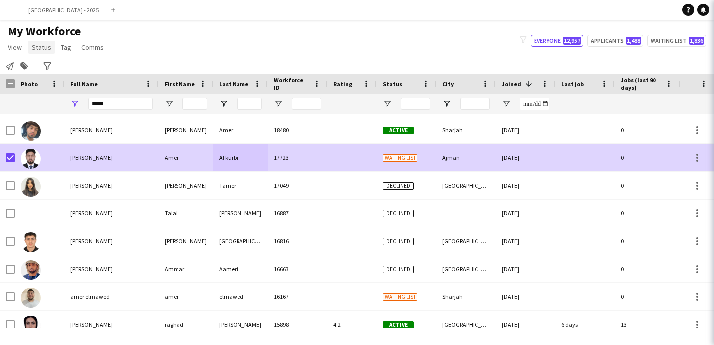
click at [45, 52] on link "Status" at bounding box center [41, 47] width 27 height 13
click at [47, 49] on span "Status" at bounding box center [41, 47] width 19 height 9
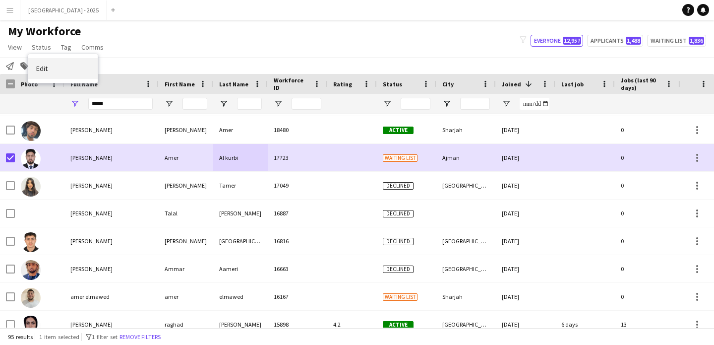
click at [51, 64] on link "Edit" at bounding box center [62, 68] width 69 height 21
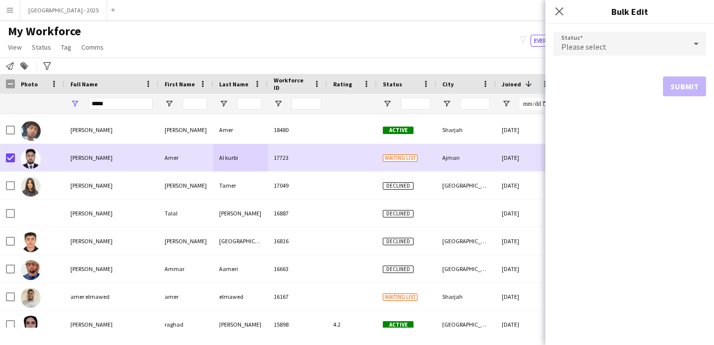
click at [635, 38] on div "Please select" at bounding box center [619, 44] width 133 height 24
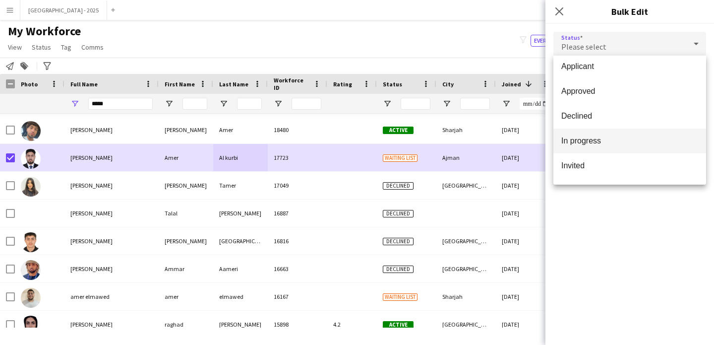
scroll to position [32, 0]
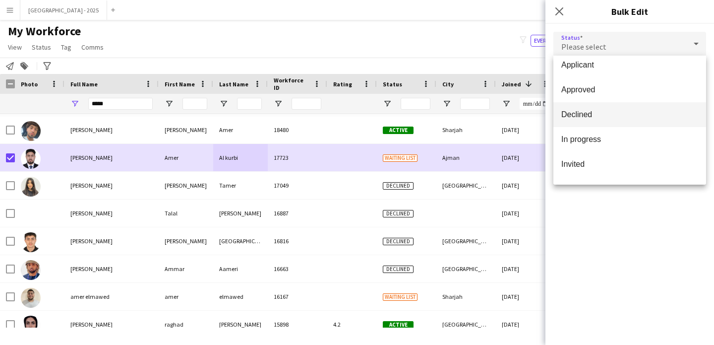
click at [585, 115] on span "Declined" at bounding box center [629, 114] width 137 height 9
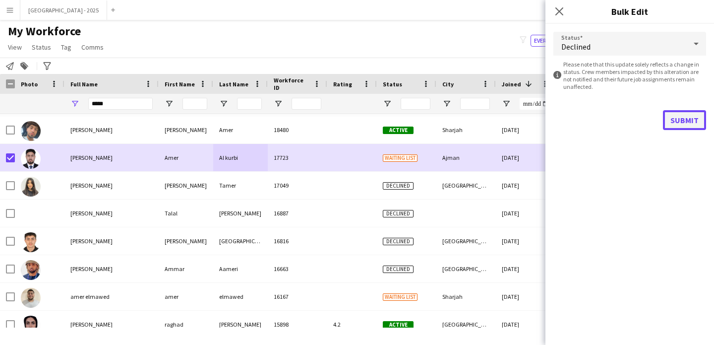
click at [681, 118] on button "Submit" at bounding box center [684, 120] width 43 height 20
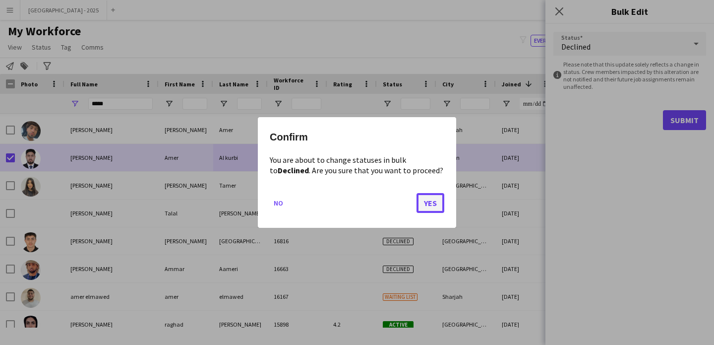
click at [436, 197] on button "Yes" at bounding box center [430, 203] width 28 height 20
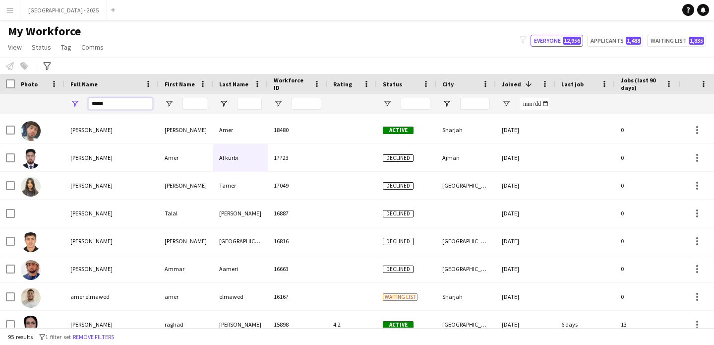
click at [118, 102] on input "****" at bounding box center [120, 104] width 64 height 12
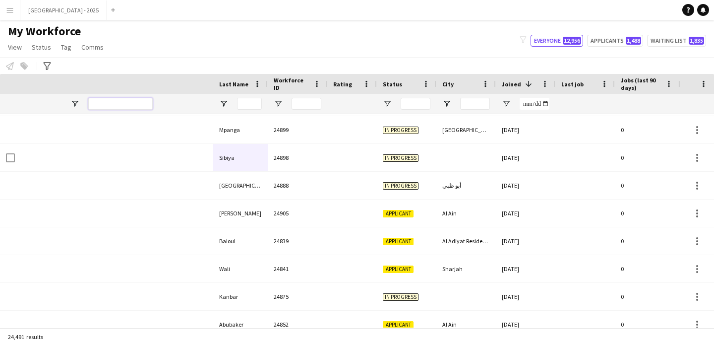
scroll to position [0, 334]
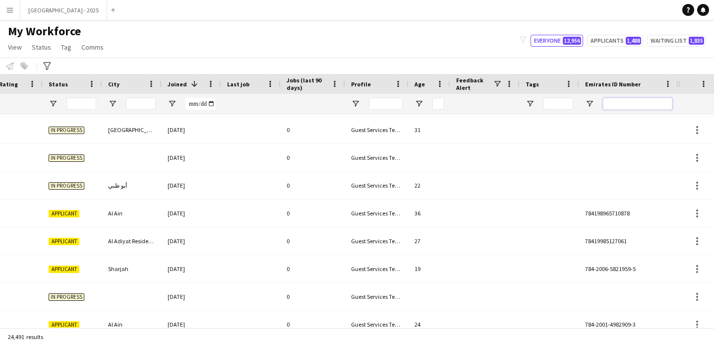
click at [634, 99] on input "Emirates ID Number Filter Input" at bounding box center [637, 104] width 69 height 12
paste input "*******"
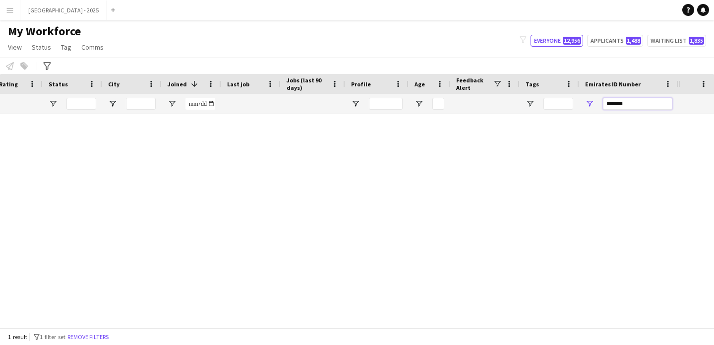
scroll to position [0, 0]
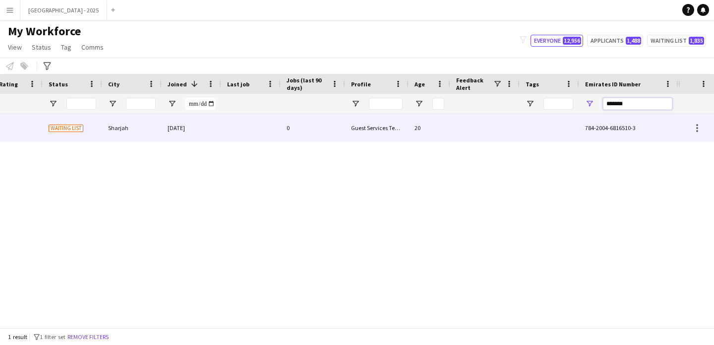
type input "*******"
click at [466, 137] on div at bounding box center [484, 127] width 69 height 27
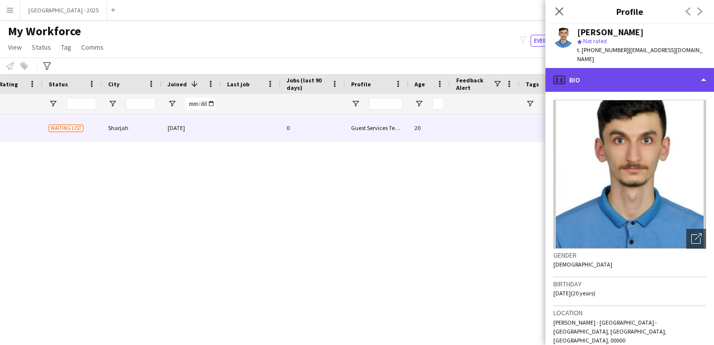
click at [595, 76] on div "profile Bio" at bounding box center [629, 80] width 169 height 24
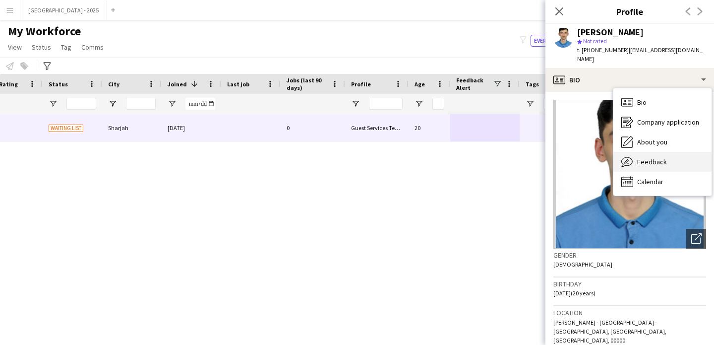
click at [648, 152] on div "Feedback Feedback" at bounding box center [662, 162] width 98 height 20
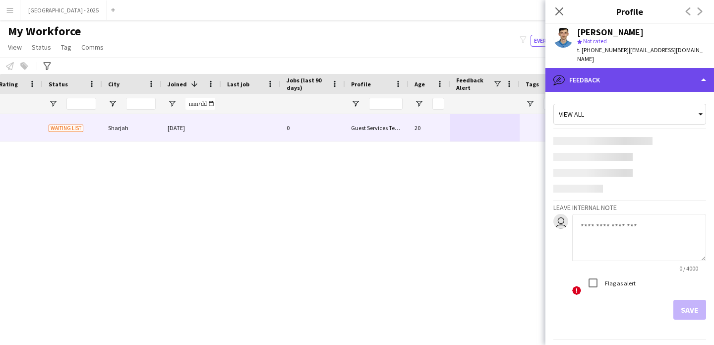
click at [605, 74] on div "bubble-pencil Feedback" at bounding box center [629, 80] width 169 height 24
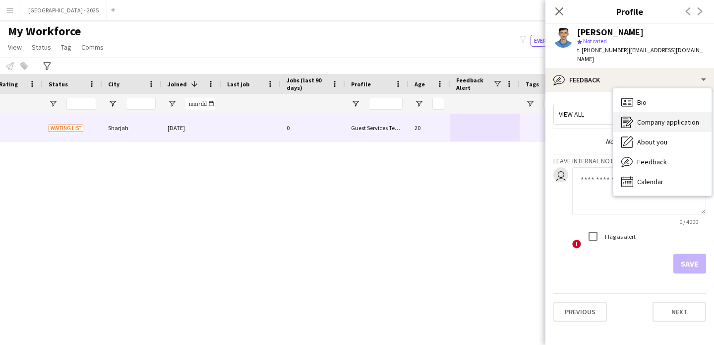
click at [642, 117] on span "Company application" at bounding box center [668, 121] width 62 height 9
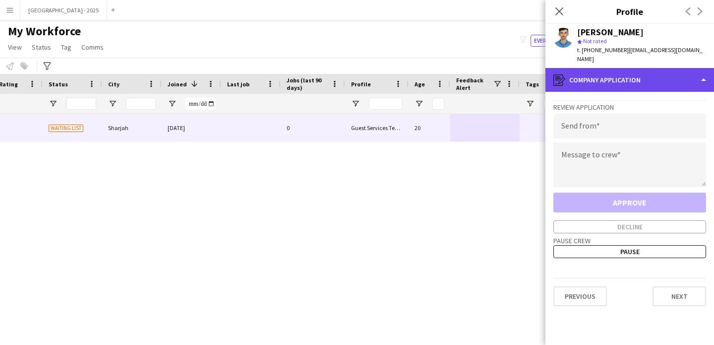
click at [621, 71] on div "register Company application" at bounding box center [629, 80] width 169 height 24
click at [619, 68] on div "register Company application" at bounding box center [629, 80] width 169 height 24
click at [620, 79] on div "register Company application" at bounding box center [629, 80] width 169 height 24
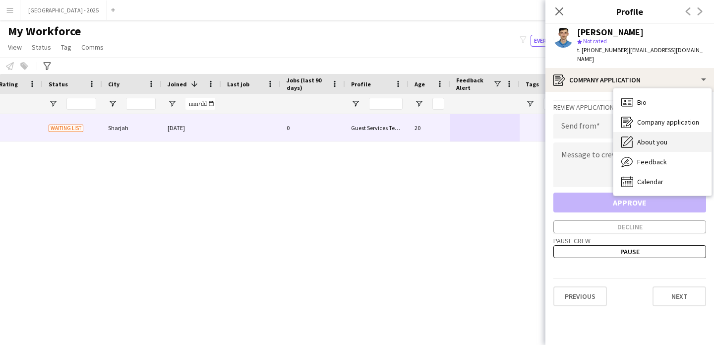
click at [661, 140] on div "About you About you" at bounding box center [662, 142] width 98 height 20
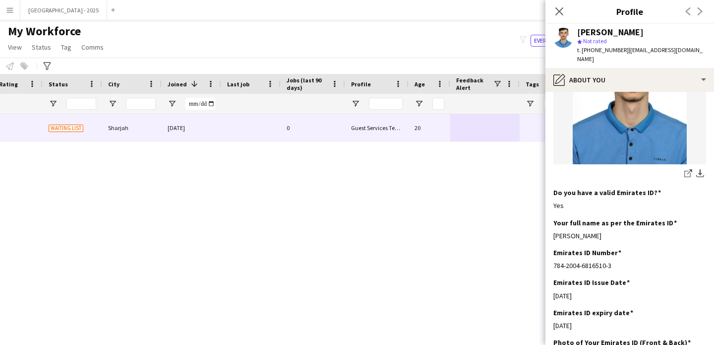
scroll to position [115, 0]
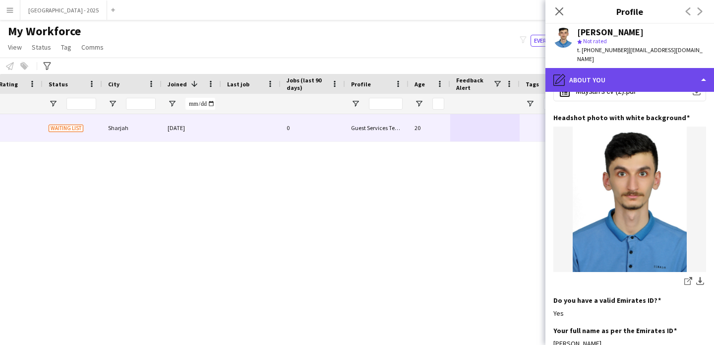
click at [610, 73] on div "pencil4 About you" at bounding box center [629, 80] width 169 height 24
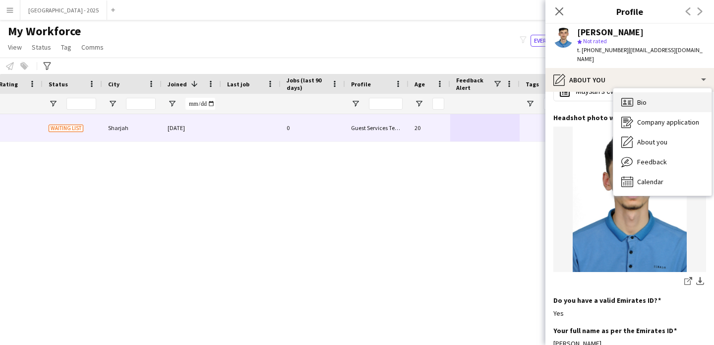
click at [636, 92] on div "Bio Bio" at bounding box center [662, 102] width 98 height 20
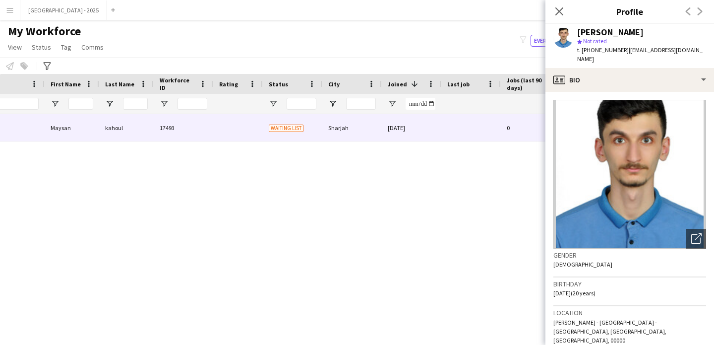
scroll to position [0, 0]
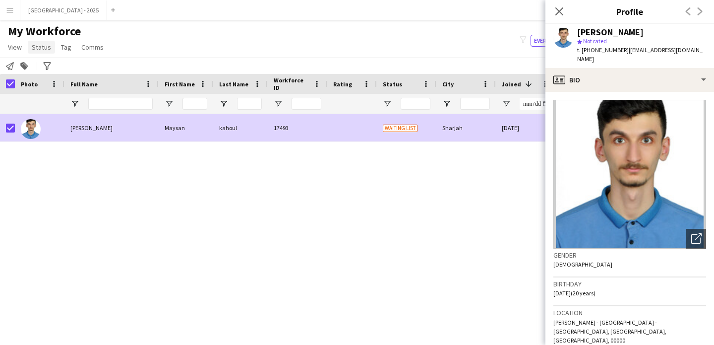
click at [39, 53] on link "Status" at bounding box center [41, 47] width 27 height 13
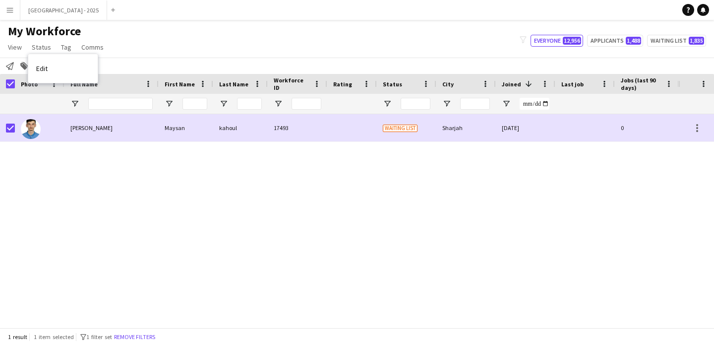
click at [54, 63] on link "Edit" at bounding box center [62, 68] width 69 height 21
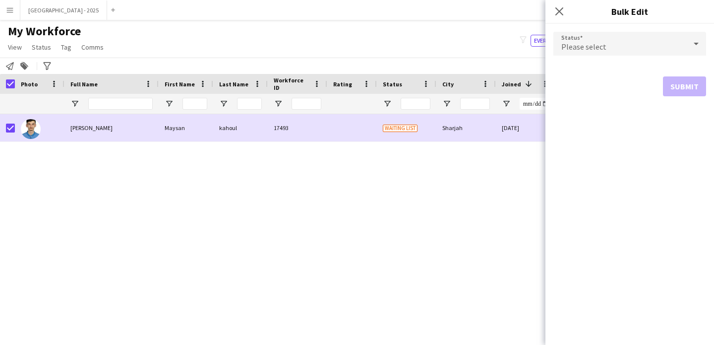
click at [550, 56] on div "Status Please select Submit" at bounding box center [629, 64] width 169 height 80
click at [568, 46] on span "Please select" at bounding box center [583, 47] width 45 height 10
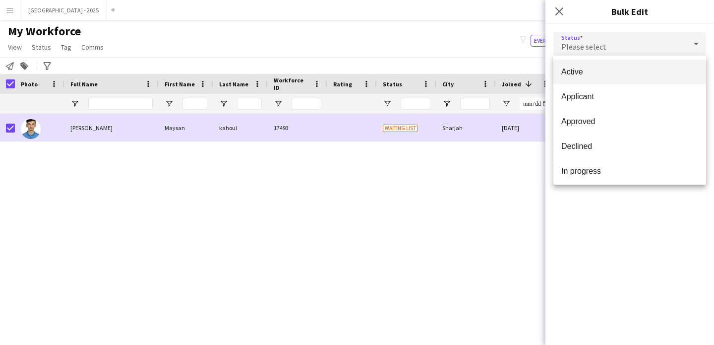
click at [503, 153] on div at bounding box center [357, 172] width 714 height 345
click at [506, 137] on div "[DATE]" at bounding box center [525, 127] width 59 height 27
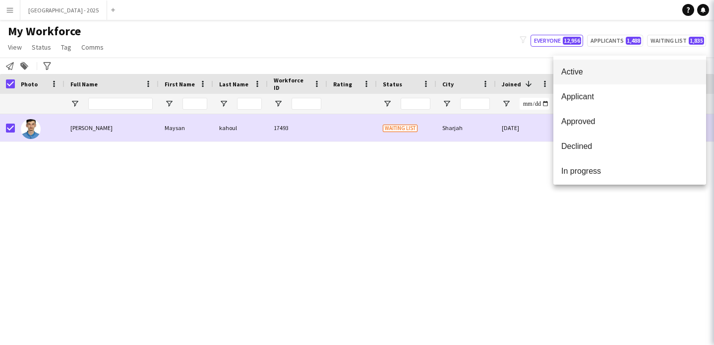
click at [525, 136] on div "[DATE]" at bounding box center [525, 127] width 59 height 27
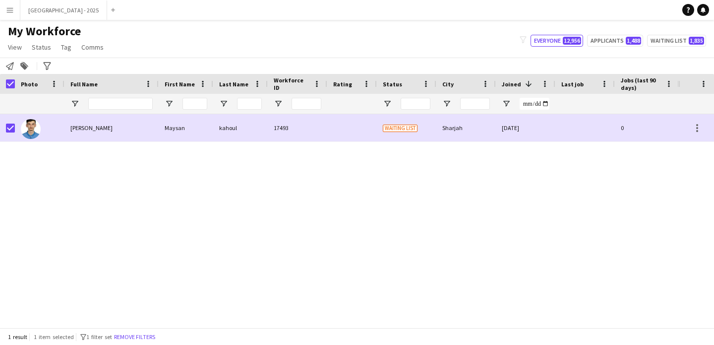
click at [582, 126] on div at bounding box center [584, 127] width 59 height 27
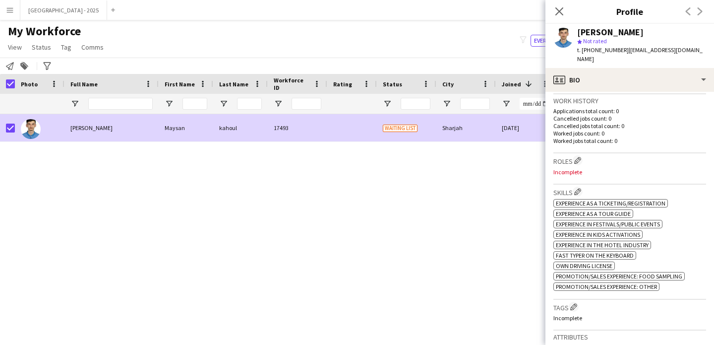
scroll to position [282, 0]
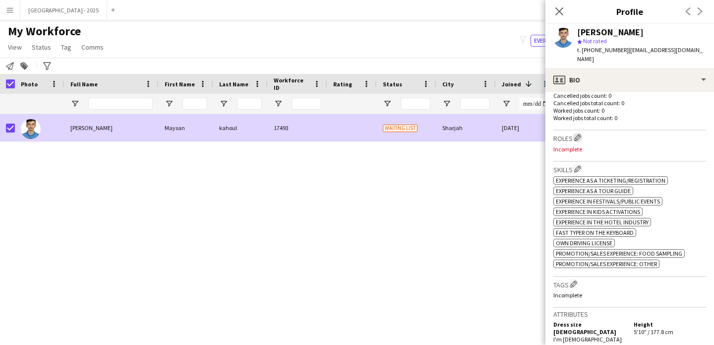
click at [577, 134] on app-icon "Edit crew company roles" at bounding box center [577, 137] width 7 height 7
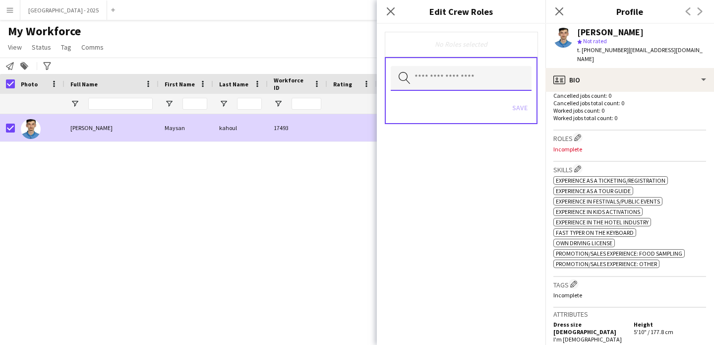
click at [474, 85] on input "text" at bounding box center [461, 78] width 141 height 25
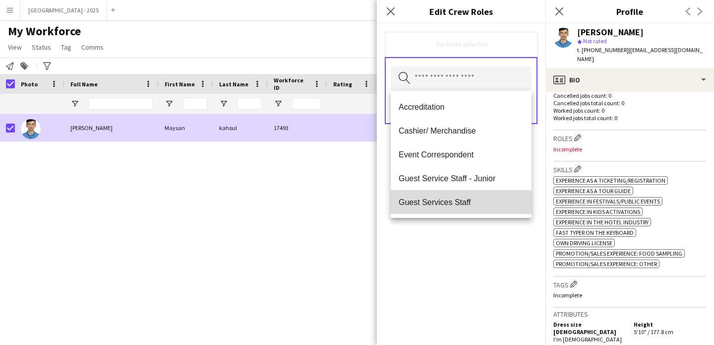
click at [474, 196] on mat-option "Guest Services Staff" at bounding box center [461, 202] width 141 height 24
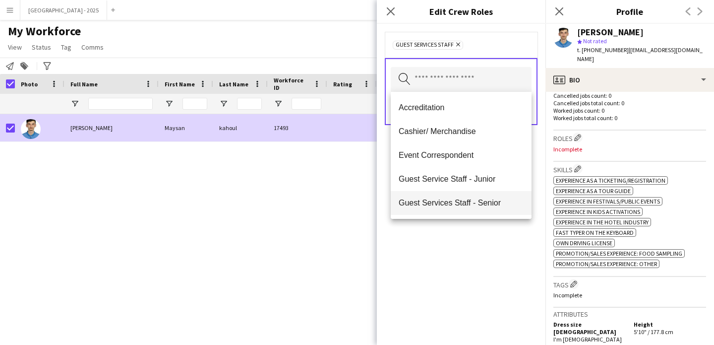
click at [479, 203] on span "Guest Services Staff - Senior" at bounding box center [461, 202] width 125 height 9
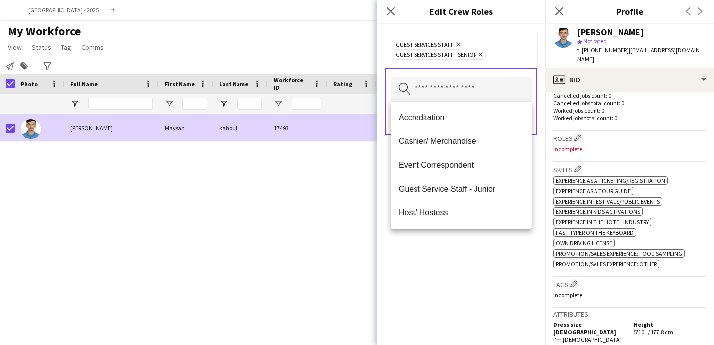
click at [477, 231] on div "Guest Services Staff Remove Guest Services Staff - Senior Remove Search by role…" at bounding box center [461, 184] width 169 height 321
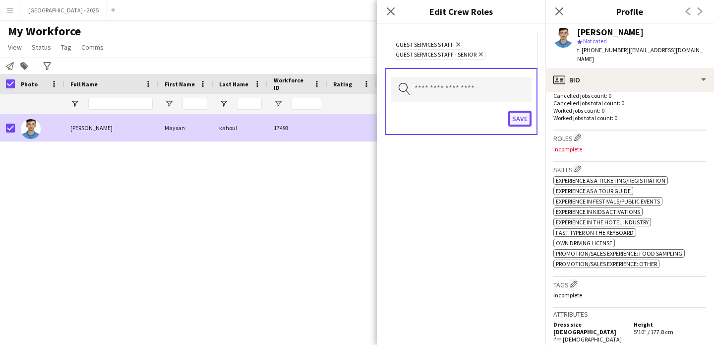
click at [510, 118] on button "Save" at bounding box center [519, 119] width 23 height 16
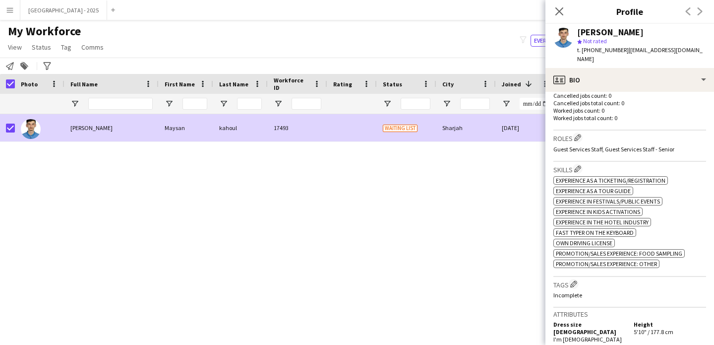
scroll to position [382, 0]
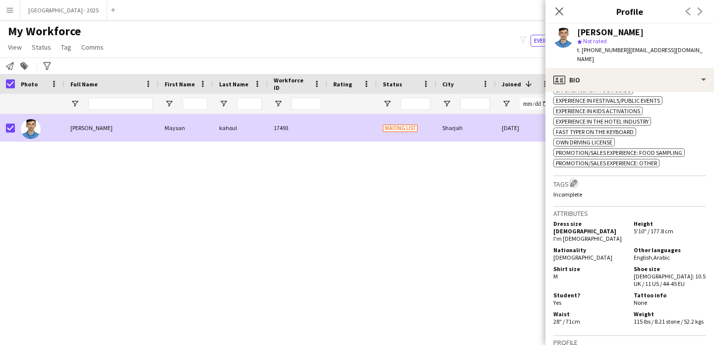
click at [578, 178] on button "Edit crew company tags" at bounding box center [574, 183] width 10 height 10
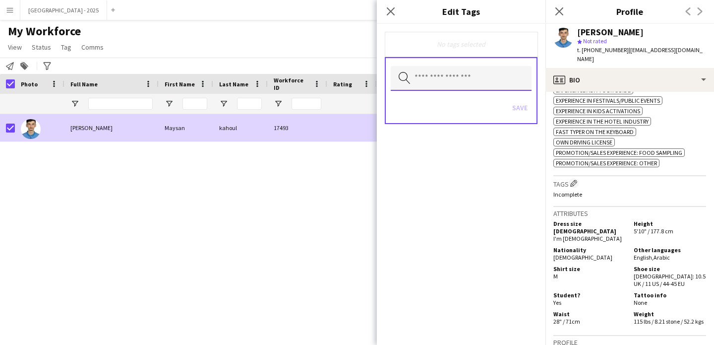
click at [472, 78] on input "text" at bounding box center [461, 78] width 141 height 25
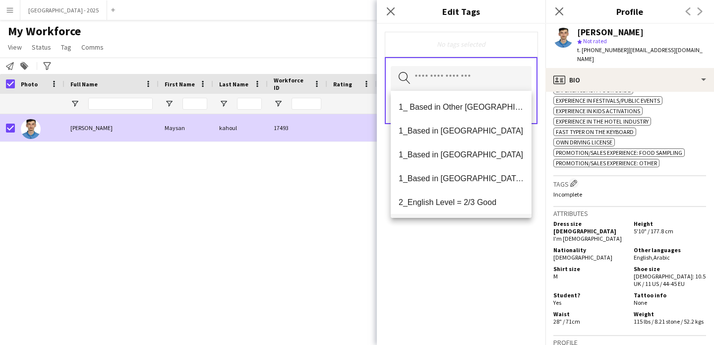
click at [492, 178] on span "1_Based in [GEOGRAPHIC_DATA]/[GEOGRAPHIC_DATA]/Ajman" at bounding box center [461, 178] width 125 height 9
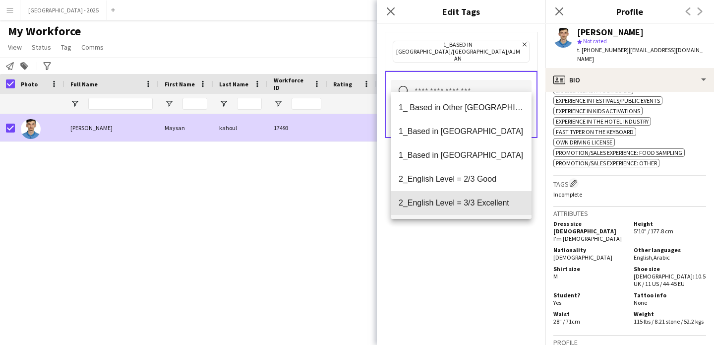
drag, startPoint x: 487, startPoint y: 197, endPoint x: 487, endPoint y: 202, distance: 5.5
click at [487, 198] on mat-option "2_English Level = 3/3 Excellent" at bounding box center [461, 203] width 141 height 24
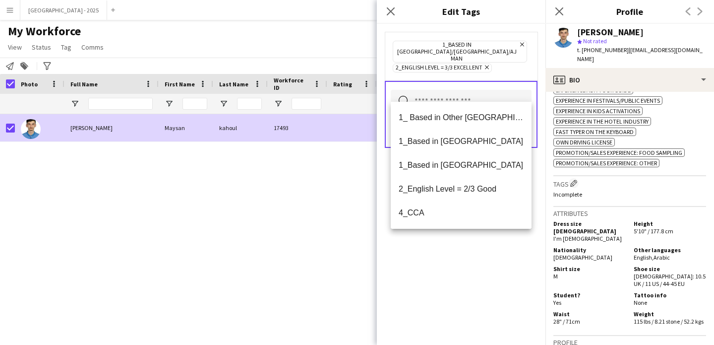
click at [484, 235] on div "1_Based in [GEOGRAPHIC_DATA]/[GEOGRAPHIC_DATA]/Ajman Remove 2_English Level = 3…" at bounding box center [461, 184] width 169 height 321
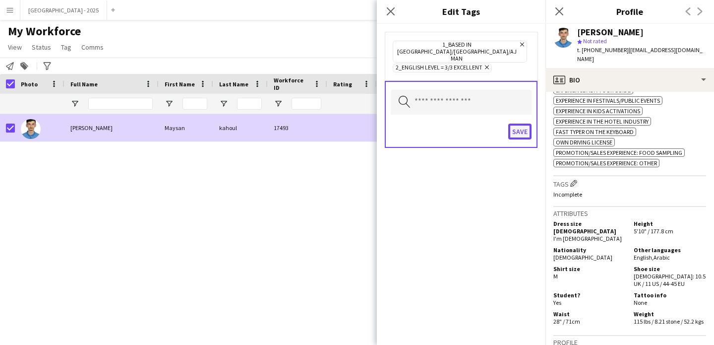
click at [518, 123] on button "Save" at bounding box center [519, 131] width 23 height 16
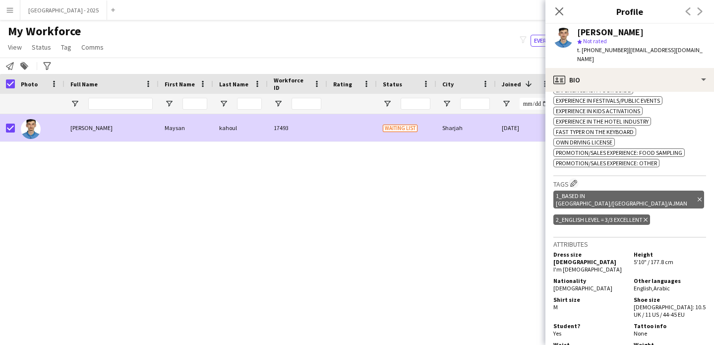
click at [649, 214] on div "2_English Level = 3/3 Excellent Delete tag" at bounding box center [601, 219] width 97 height 10
click at [648, 214] on div "2_English Level = 3/3 Excellent Delete tag" at bounding box center [601, 219] width 97 height 10
click at [645, 217] on icon "Delete tag" at bounding box center [645, 220] width 4 height 6
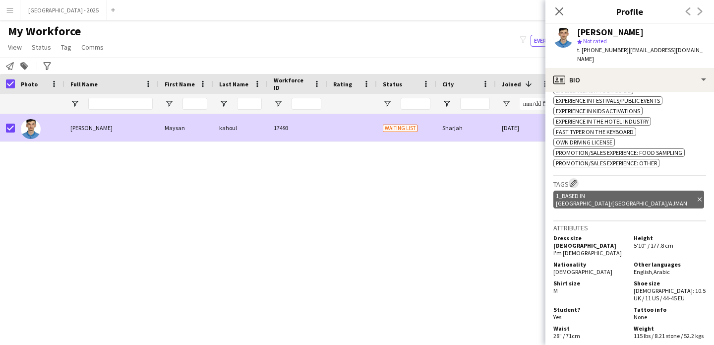
click at [575, 178] on button "Edit crew company tags" at bounding box center [574, 183] width 10 height 10
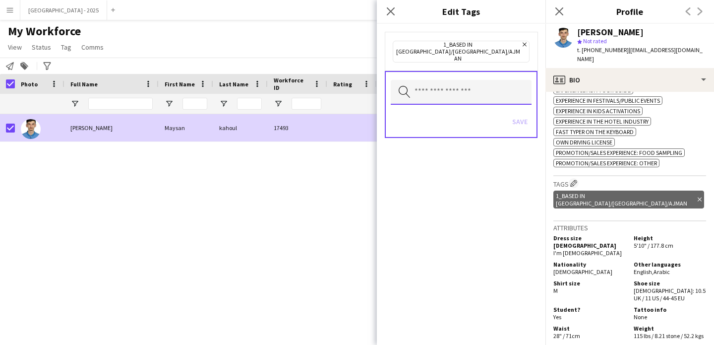
click at [470, 83] on input "text" at bounding box center [461, 92] width 141 height 25
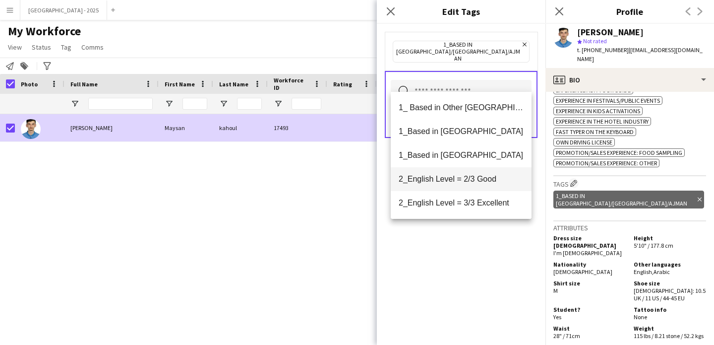
click at [478, 186] on mat-option "2_English Level = 2/3 Good" at bounding box center [461, 179] width 141 height 24
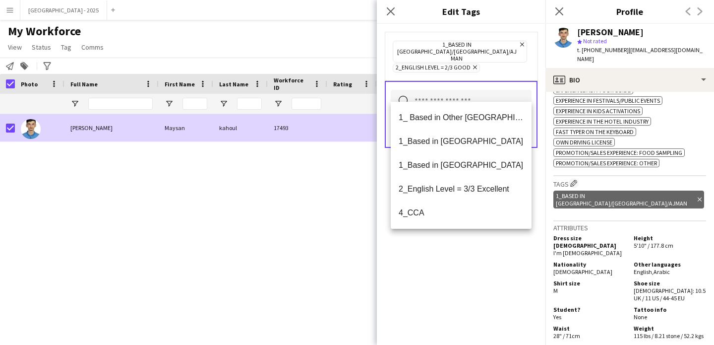
click at [504, 62] on div "1_Based in [GEOGRAPHIC_DATA]/[GEOGRAPHIC_DATA]/Ajman Remove 2_English Level = 2…" at bounding box center [461, 56] width 153 height 49
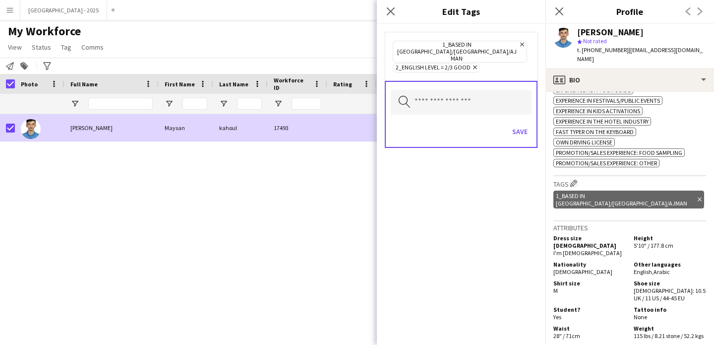
click at [522, 130] on div "Save" at bounding box center [461, 132] width 141 height 28
click at [524, 126] on button "Save" at bounding box center [519, 131] width 23 height 16
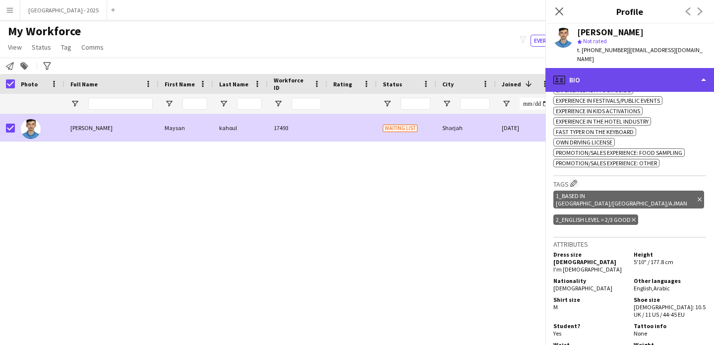
drag, startPoint x: 572, startPoint y: 69, endPoint x: 576, endPoint y: 73, distance: 5.6
click at [573, 69] on div "profile Bio" at bounding box center [629, 80] width 169 height 24
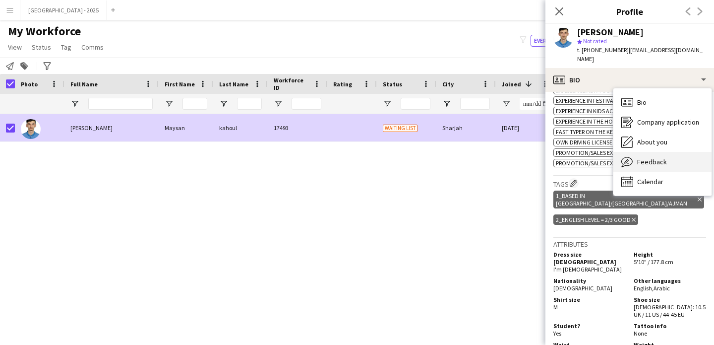
click at [651, 157] on span "Feedback" at bounding box center [652, 161] width 30 height 9
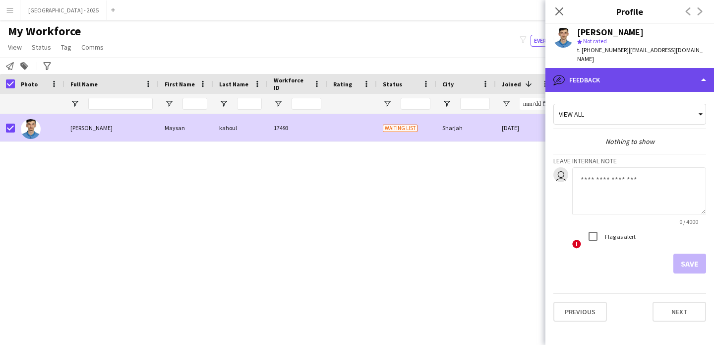
click at [631, 68] on div "bubble-pencil Feedback" at bounding box center [629, 80] width 169 height 24
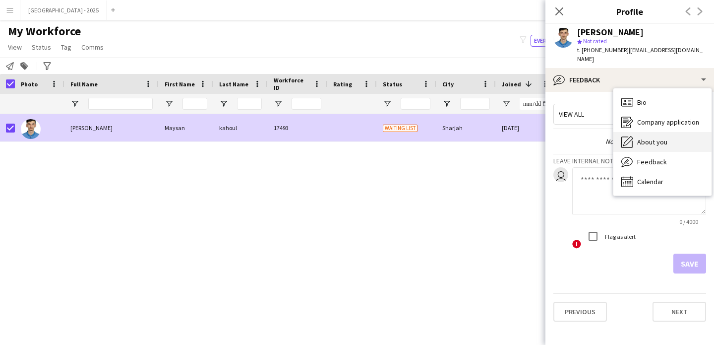
click at [659, 137] on span "About you" at bounding box center [652, 141] width 30 height 9
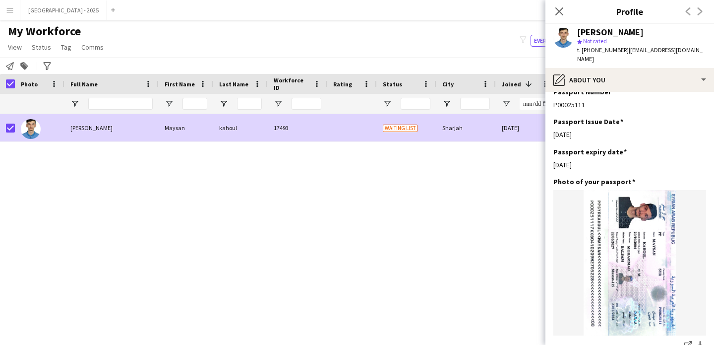
scroll to position [554, 0]
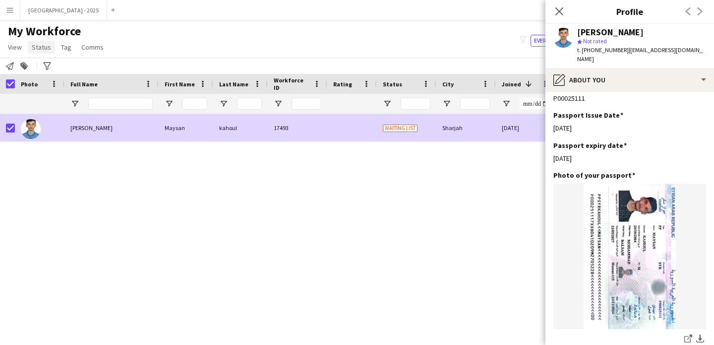
click at [42, 51] on span "Status" at bounding box center [41, 47] width 19 height 9
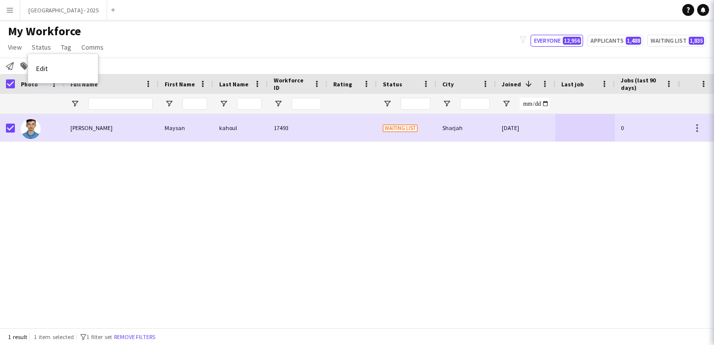
click at [64, 68] on link "Edit" at bounding box center [62, 68] width 69 height 21
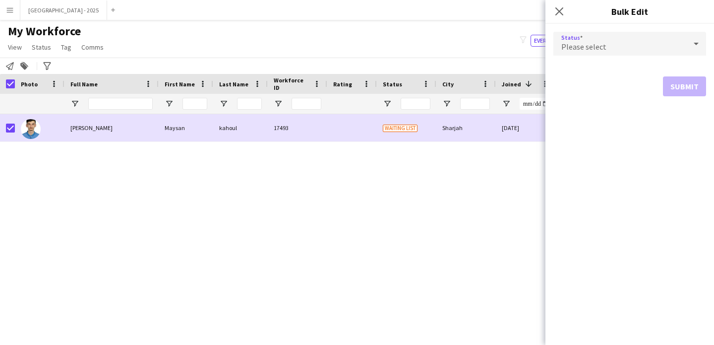
click at [578, 46] on span "Please select" at bounding box center [583, 47] width 45 height 10
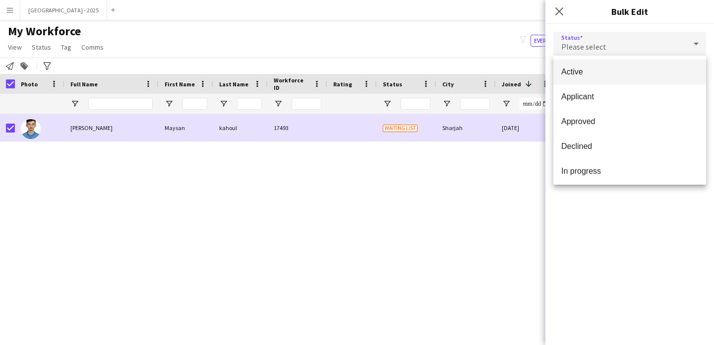
click at [584, 66] on mat-option "Active" at bounding box center [629, 71] width 153 height 25
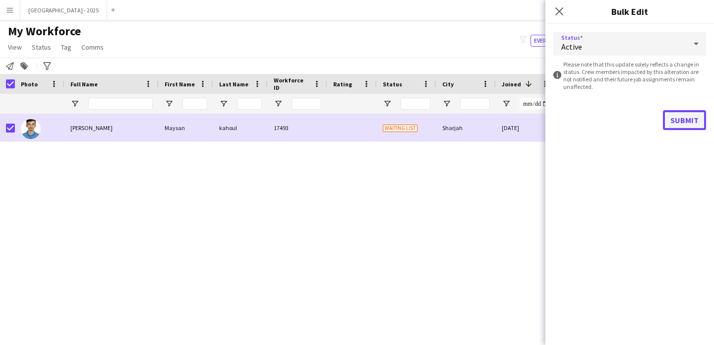
click at [684, 125] on button "Submit" at bounding box center [684, 120] width 43 height 20
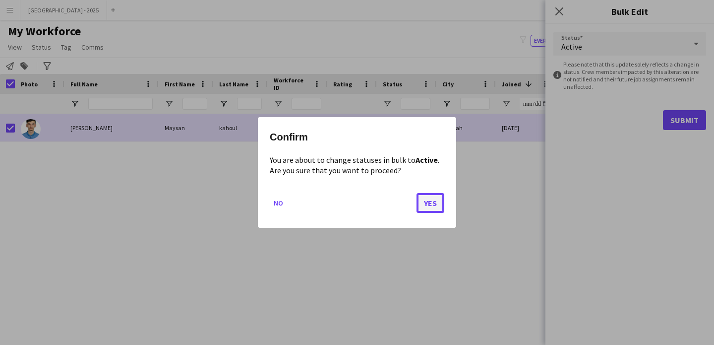
click at [433, 205] on button "Yes" at bounding box center [430, 203] width 28 height 20
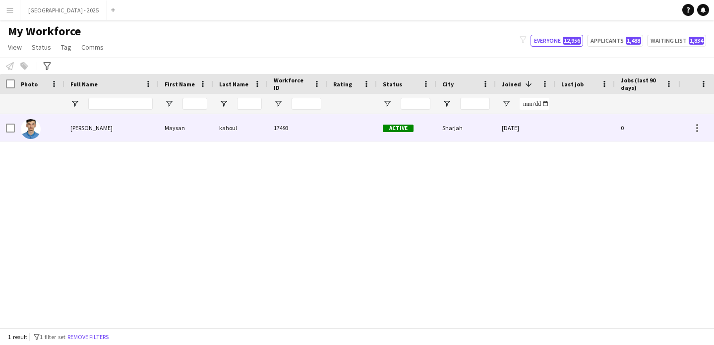
click at [62, 138] on div at bounding box center [40, 127] width 50 height 27
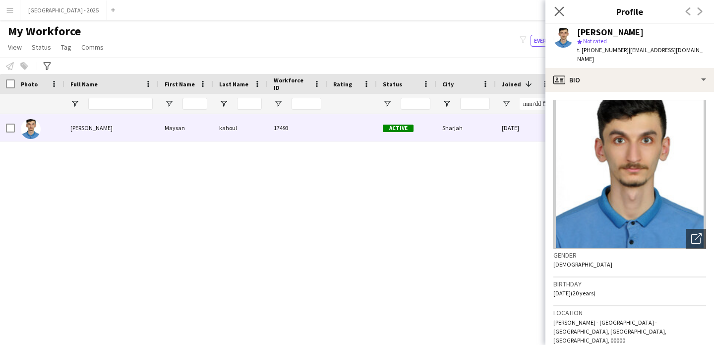
click at [563, 13] on icon "Close pop-in" at bounding box center [558, 10] width 9 height 9
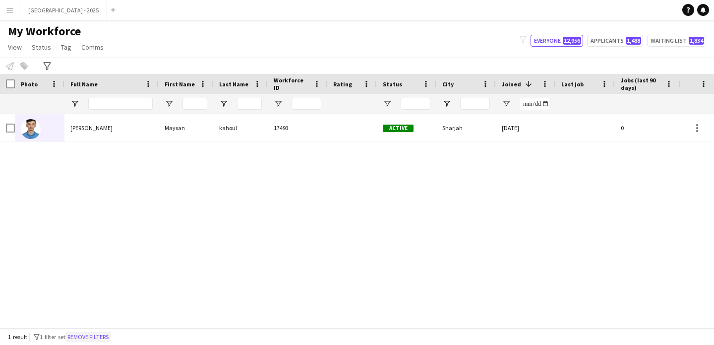
click at [110, 336] on button "Remove filters" at bounding box center [87, 336] width 45 height 11
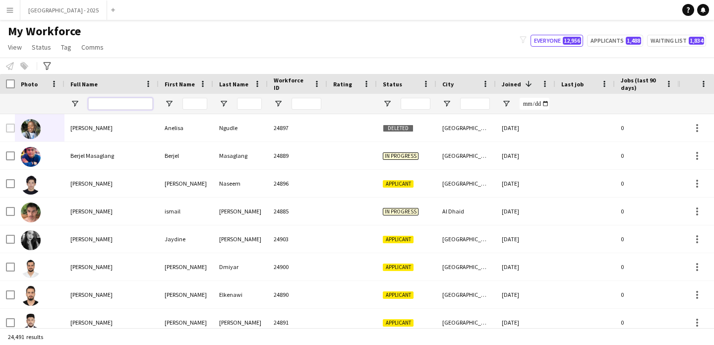
click at [101, 105] on input "Full Name Filter Input" at bounding box center [120, 104] width 64 height 12
paste input "******"
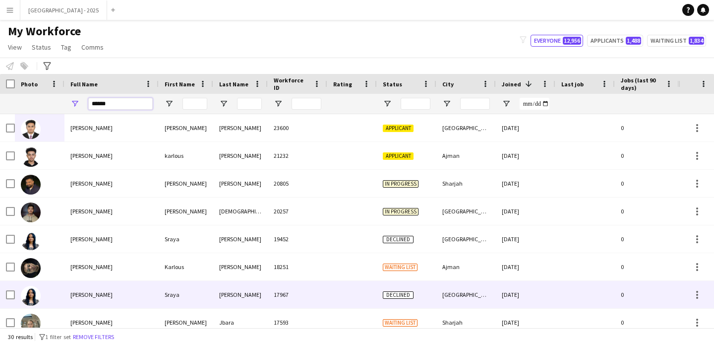
scroll to position [20, 0]
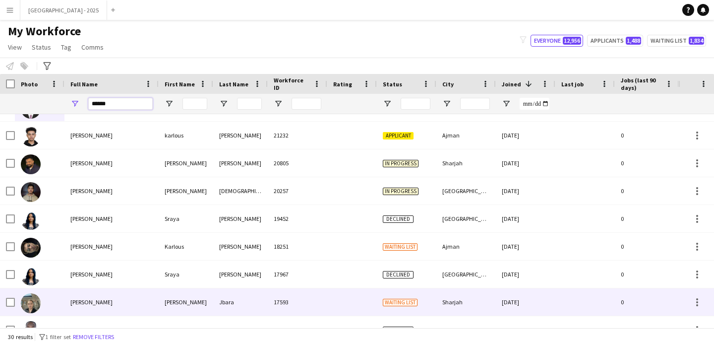
type input "******"
click at [128, 295] on div "[PERSON_NAME]" at bounding box center [111, 301] width 94 height 27
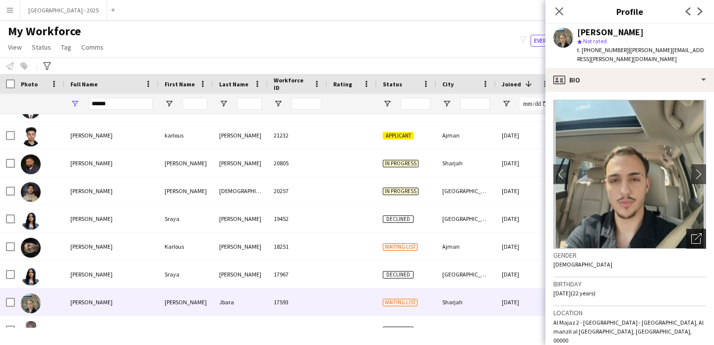
click at [691, 233] on icon "Open photos pop-in" at bounding box center [696, 238] width 10 height 10
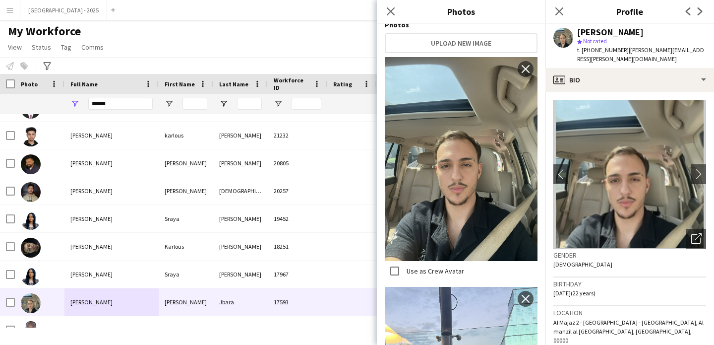
scroll to position [326, 0]
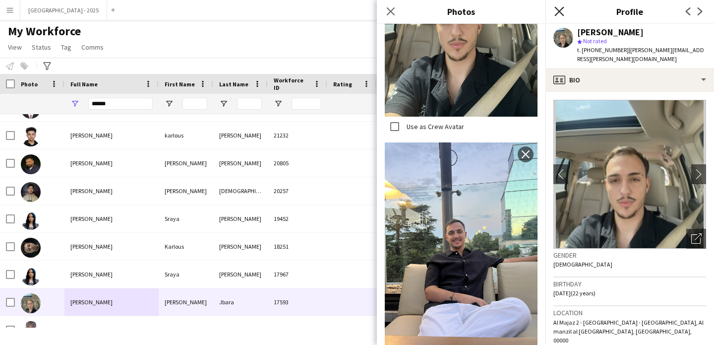
click at [559, 14] on icon "Close pop-in" at bounding box center [558, 10] width 9 height 9
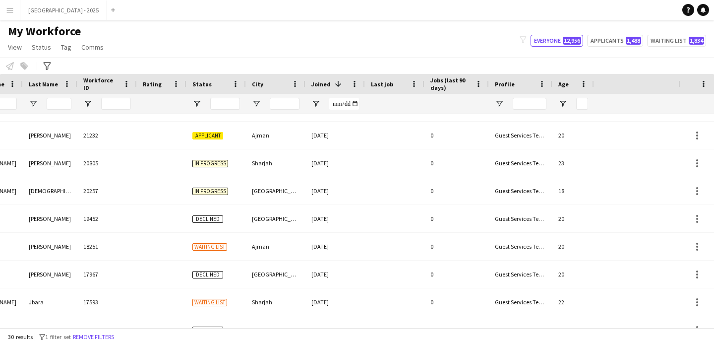
scroll to position [0, 334]
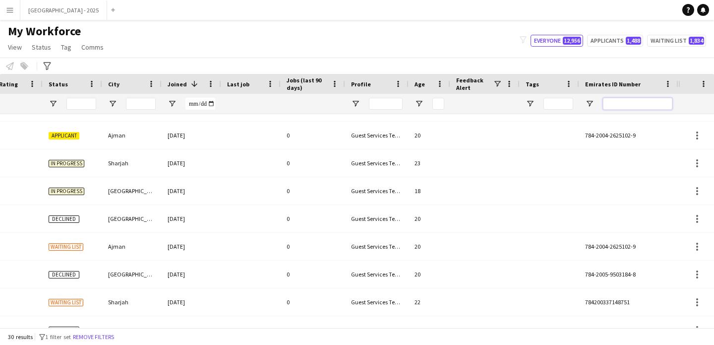
click at [643, 106] on input "Emirates ID Number Filter Input" at bounding box center [637, 104] width 69 height 12
paste input "********"
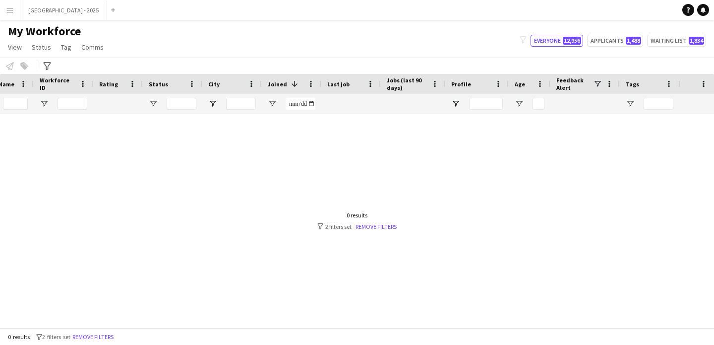
scroll to position [0, 82]
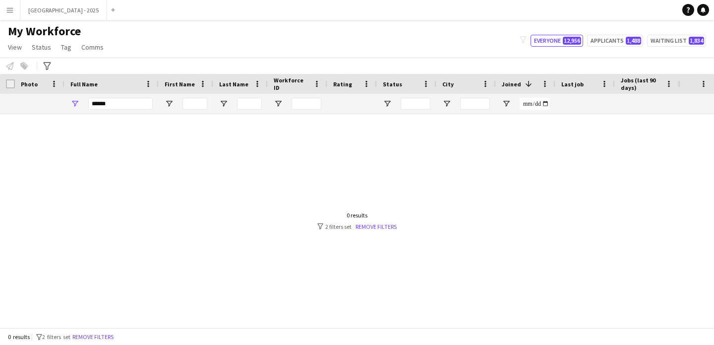
type input "********"
click at [86, 105] on div "******" at bounding box center [111, 104] width 94 height 20
click at [87, 105] on div "******" at bounding box center [111, 104] width 94 height 20
click at [95, 105] on input "******" at bounding box center [120, 104] width 64 height 12
drag, startPoint x: 95, startPoint y: 105, endPoint x: 97, endPoint y: 91, distance: 13.5
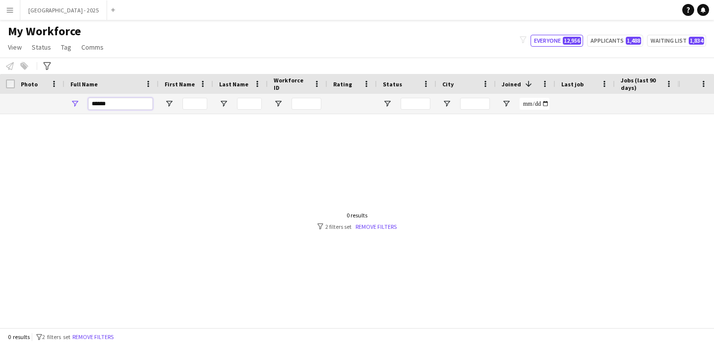
click at [97, 91] on div "Workforce Details Last Name Workforce ID Rating" at bounding box center [506, 94] width 1012 height 40
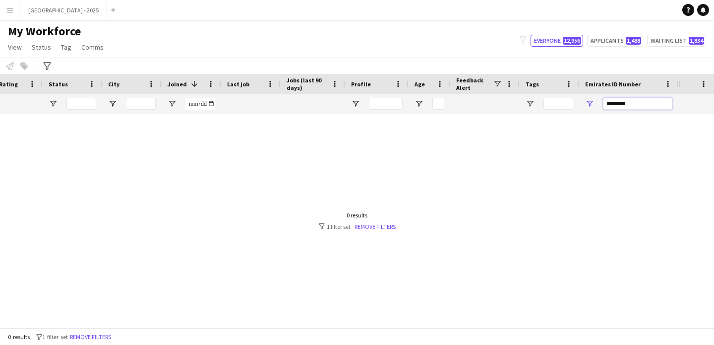
click at [633, 101] on input "********" at bounding box center [637, 104] width 69 height 12
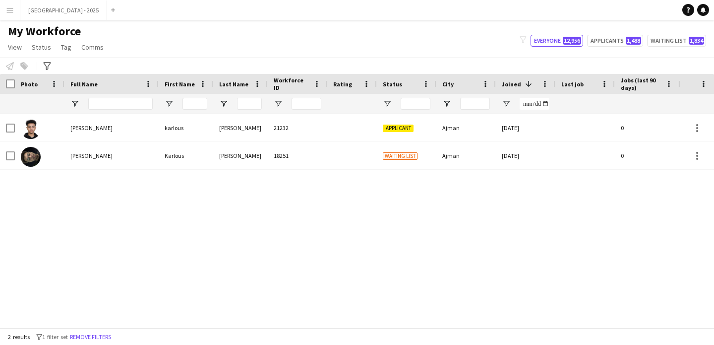
type input "*******"
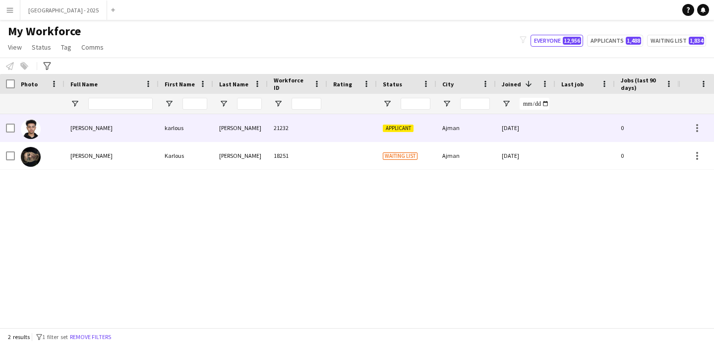
click at [267, 142] on div "[PERSON_NAME] 21232 Applicant Ajman [DATE] 0 Guest Services Team 20 [PERSON_NAM…" at bounding box center [506, 142] width 1012 height 56
click at [366, 132] on div at bounding box center [352, 127] width 50 height 27
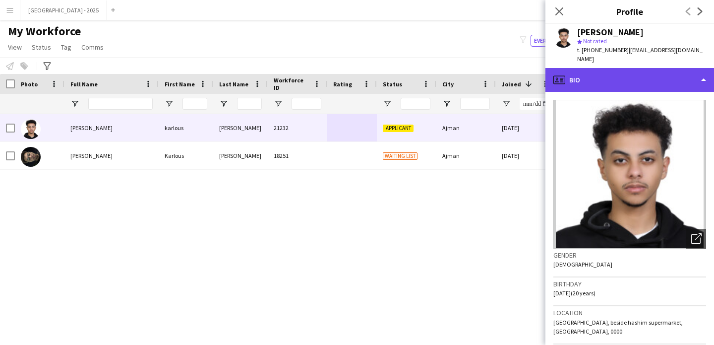
click at [629, 72] on div "profile Bio" at bounding box center [629, 80] width 169 height 24
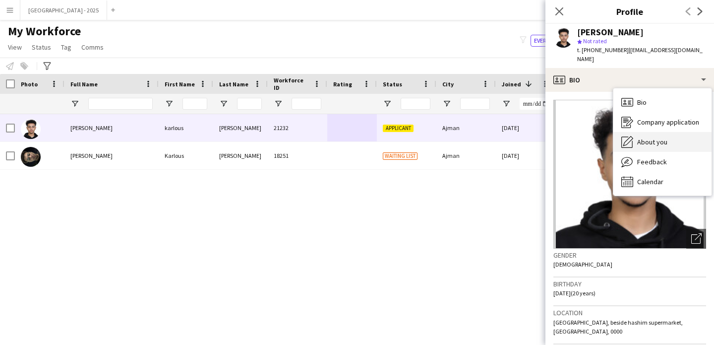
click at [662, 137] on span "About you" at bounding box center [652, 141] width 30 height 9
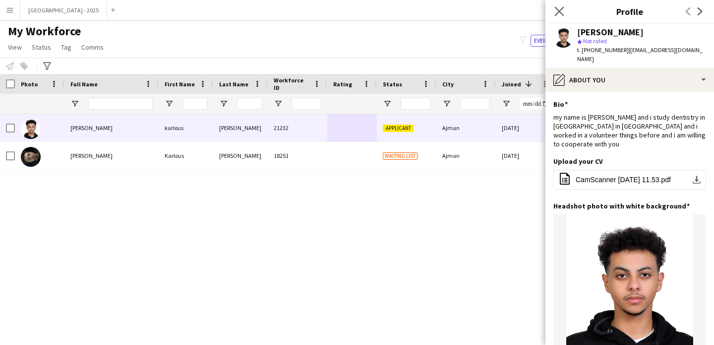
click at [555, 6] on app-icon "Close pop-in" at bounding box center [559, 11] width 14 height 14
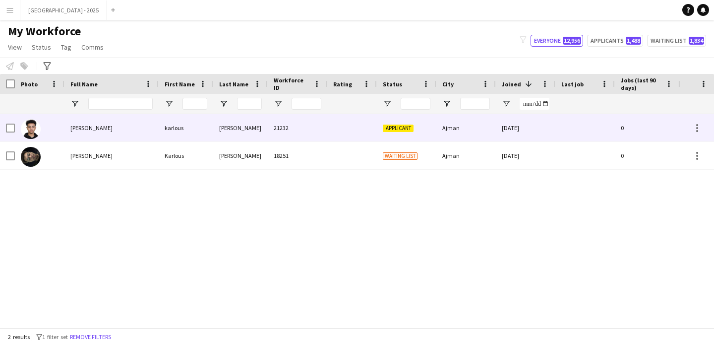
click at [426, 133] on div "Applicant" at bounding box center [406, 127] width 59 height 27
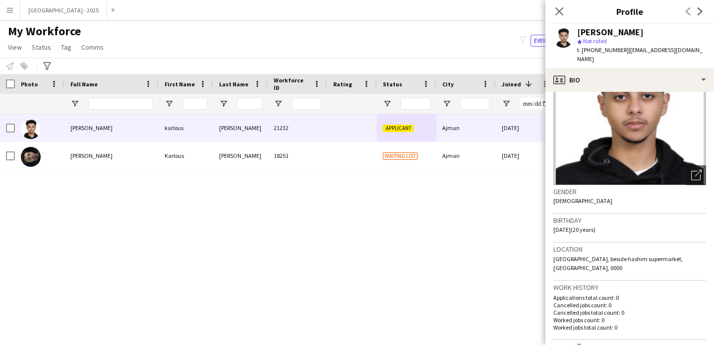
scroll to position [107, 0]
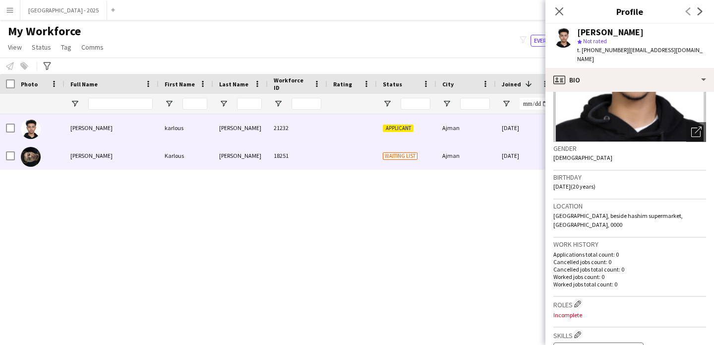
click at [513, 155] on div "[DATE]" at bounding box center [525, 155] width 59 height 27
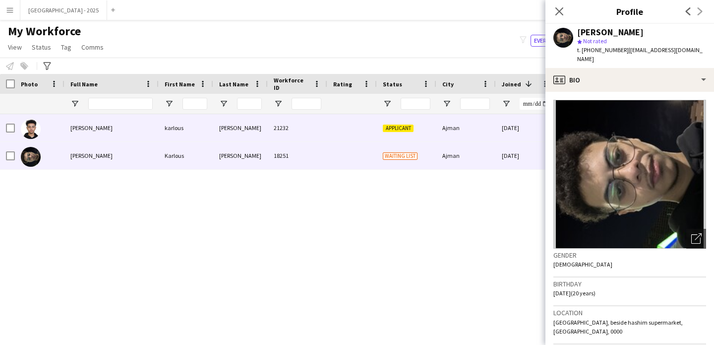
click at [513, 136] on div "[DATE]" at bounding box center [525, 127] width 59 height 27
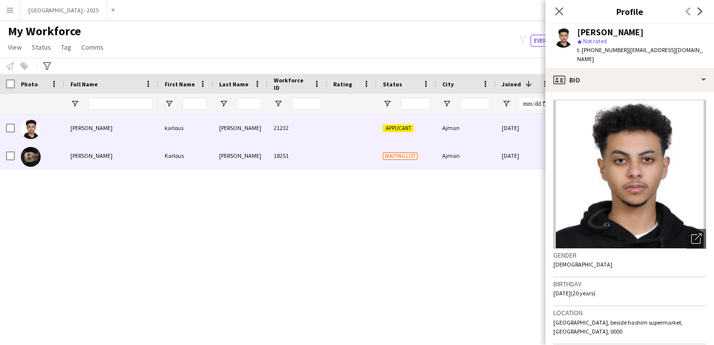
click at [483, 164] on div "Ajman" at bounding box center [465, 155] width 59 height 27
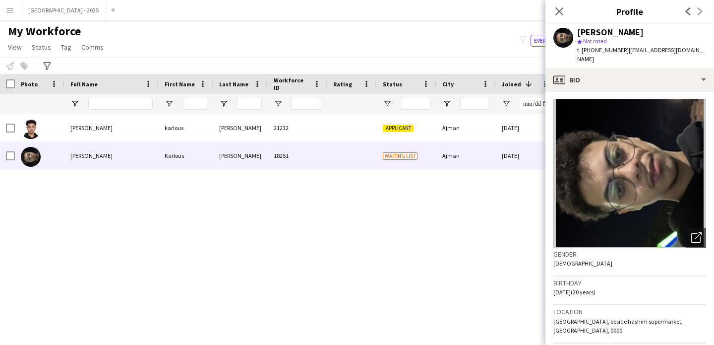
scroll to position [2, 0]
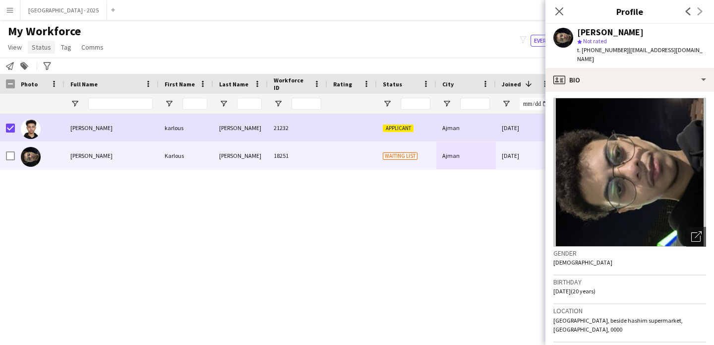
click at [45, 42] on link "Status" at bounding box center [41, 47] width 27 height 13
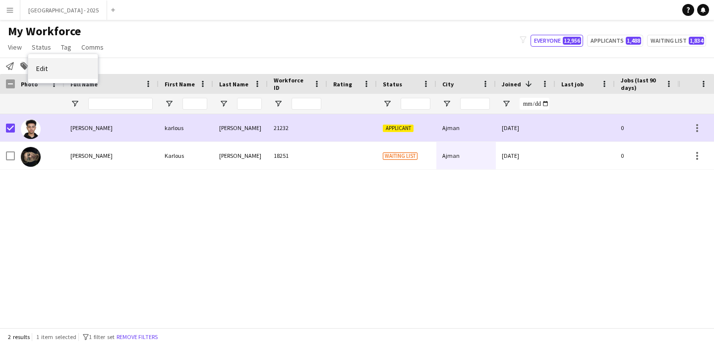
click at [71, 74] on link "Edit" at bounding box center [62, 68] width 69 height 21
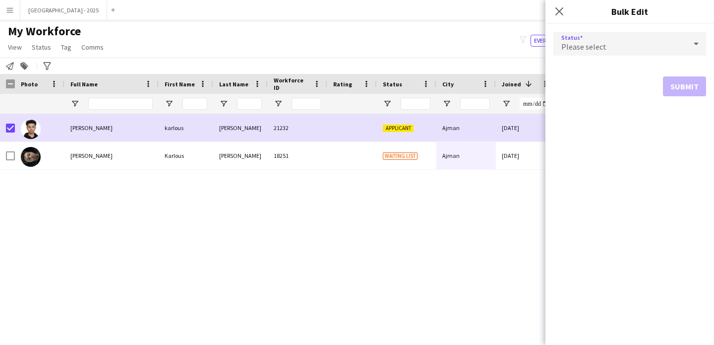
click at [615, 49] on div "Please select" at bounding box center [619, 44] width 133 height 24
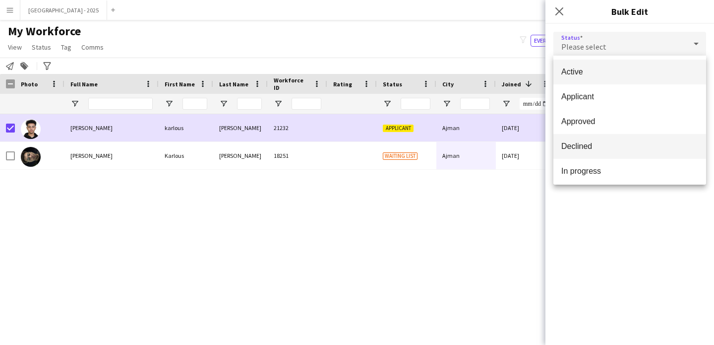
click at [609, 156] on mat-option "Declined" at bounding box center [629, 146] width 153 height 25
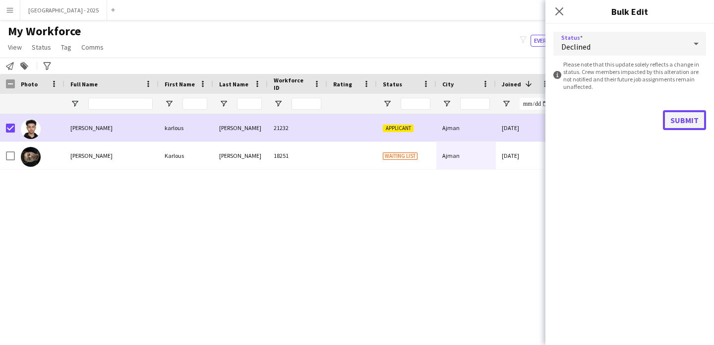
click at [677, 123] on button "Submit" at bounding box center [684, 120] width 43 height 20
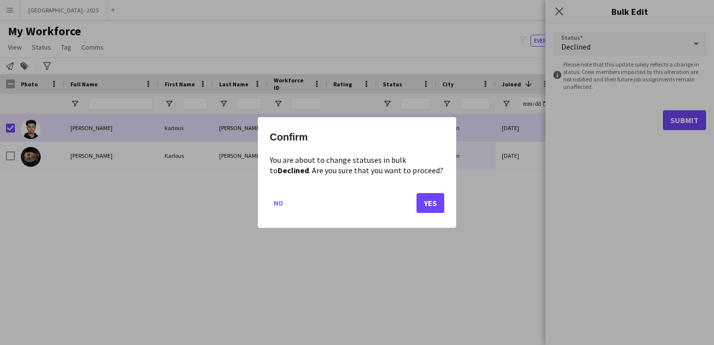
click at [602, 29] on div at bounding box center [357, 172] width 714 height 345
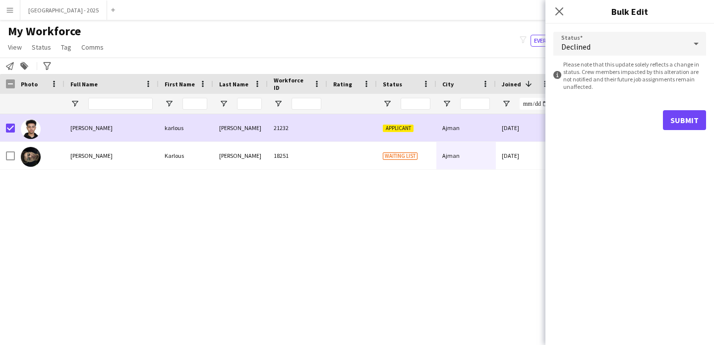
click at [597, 31] on form "Status Declined information-circle Please note that this update solely reflects…" at bounding box center [629, 81] width 153 height 114
click at [599, 31] on form "Status Declined information-circle Please note that this update solely reflects…" at bounding box center [629, 81] width 153 height 114
click at [598, 24] on form "Status Declined information-circle Please note that this update solely reflects…" at bounding box center [629, 81] width 153 height 114
click at [601, 36] on div "Declined" at bounding box center [619, 44] width 133 height 24
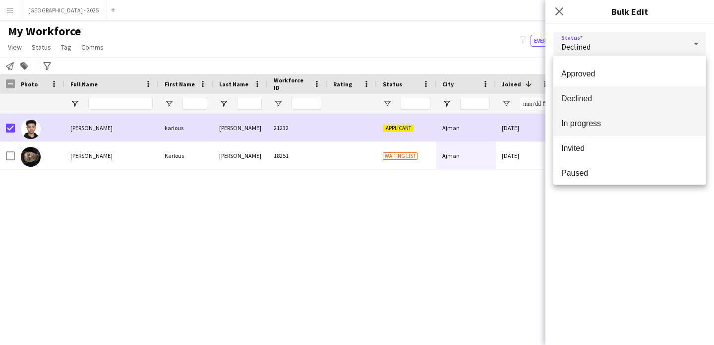
scroll to position [90, 0]
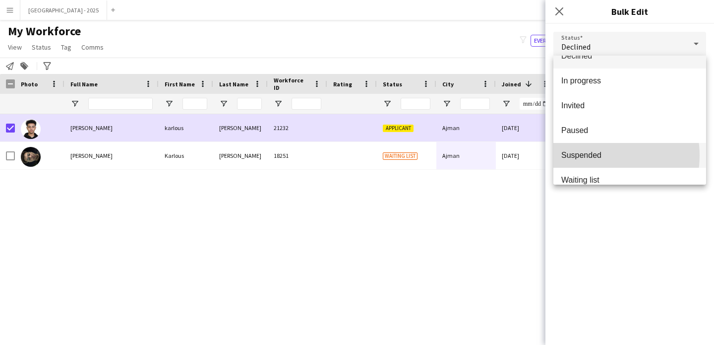
click at [602, 155] on span "Suspended" at bounding box center [629, 154] width 137 height 9
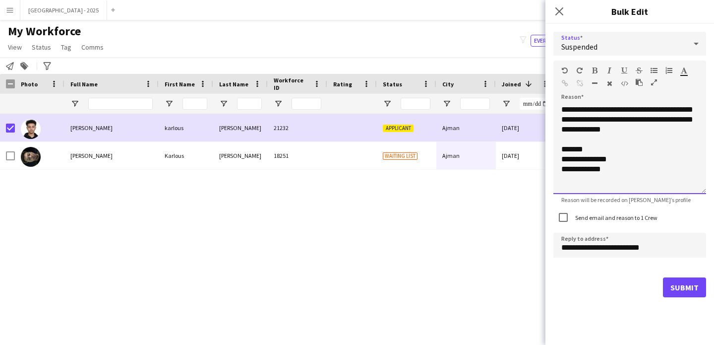
click at [638, 141] on div "**********" at bounding box center [629, 149] width 153 height 89
click at [645, 132] on div "**********" at bounding box center [629, 149] width 153 height 89
click at [613, 214] on label "Send email and reason to 1 Crew" at bounding box center [615, 217] width 84 height 7
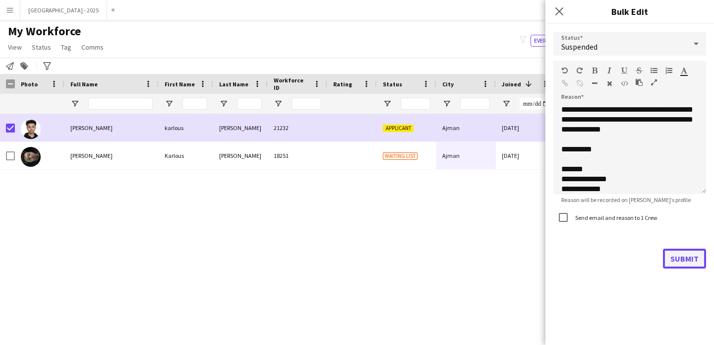
click at [701, 265] on button "Submit" at bounding box center [684, 258] width 43 height 20
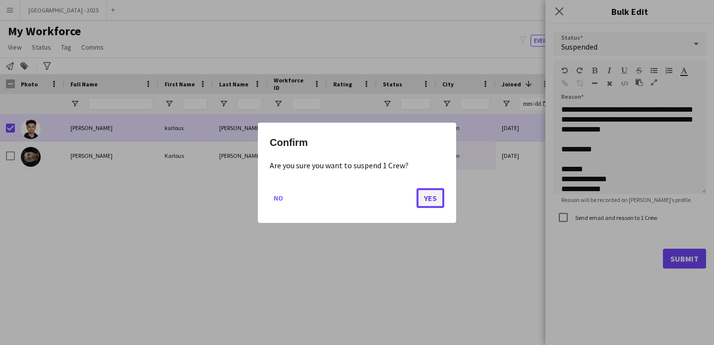
click at [438, 193] on button "Yes" at bounding box center [430, 197] width 28 height 20
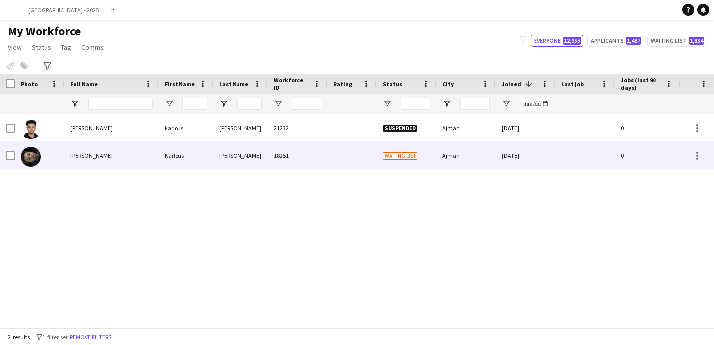
click at [38, 157] on img at bounding box center [31, 157] width 20 height 20
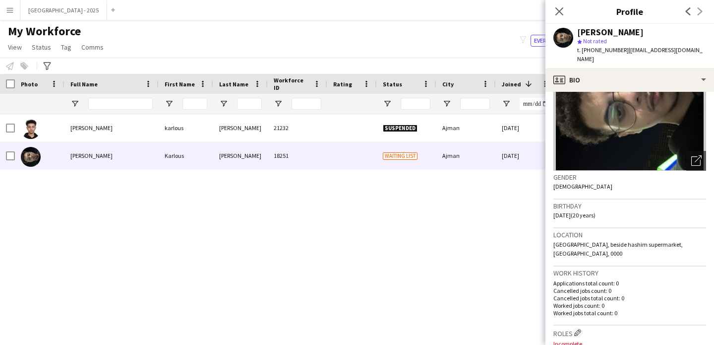
scroll to position [98, 0]
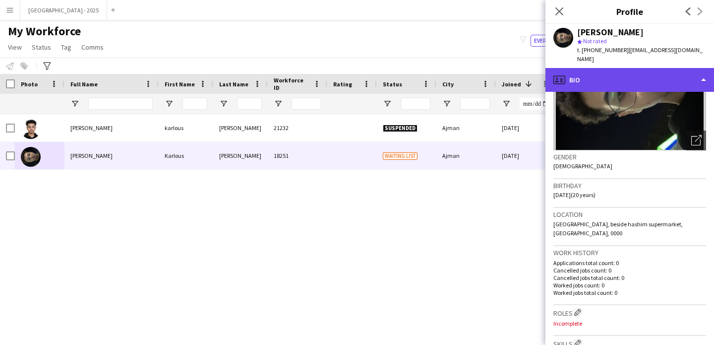
click at [629, 70] on div "profile Bio" at bounding box center [629, 80] width 169 height 24
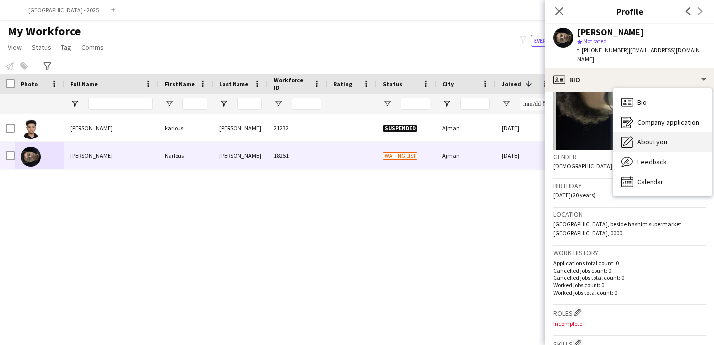
click at [668, 132] on div "About you About you" at bounding box center [662, 142] width 98 height 20
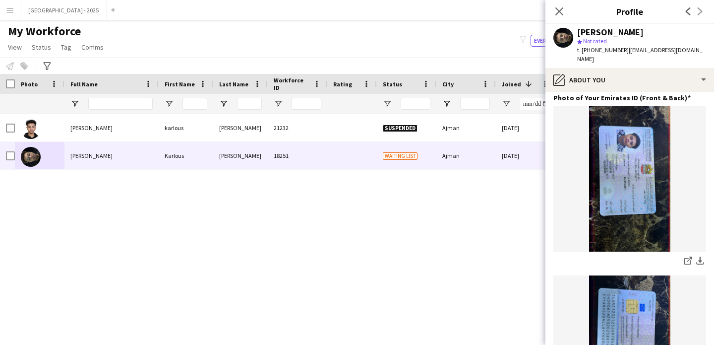
scroll to position [0, 0]
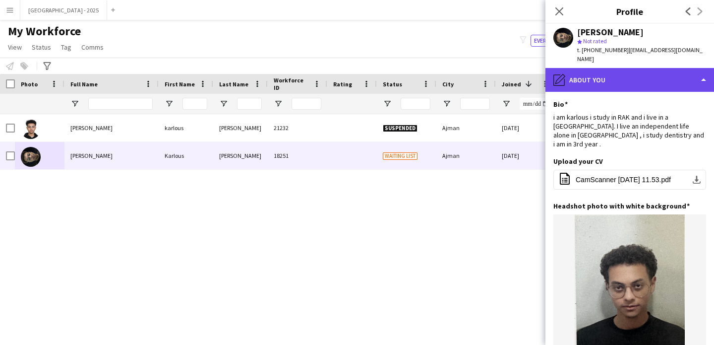
click at [638, 76] on div "pencil4 About you" at bounding box center [629, 80] width 169 height 24
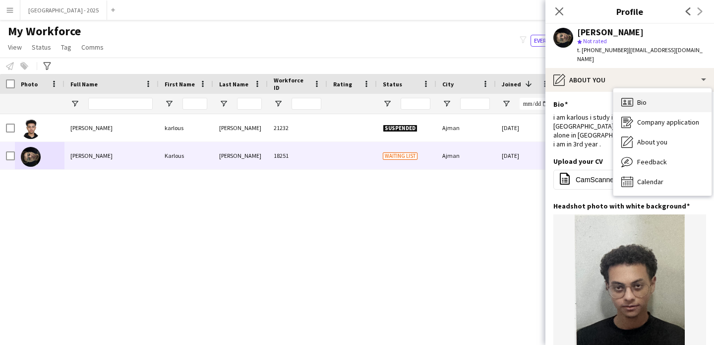
click at [660, 92] on div "Bio Bio" at bounding box center [662, 102] width 98 height 20
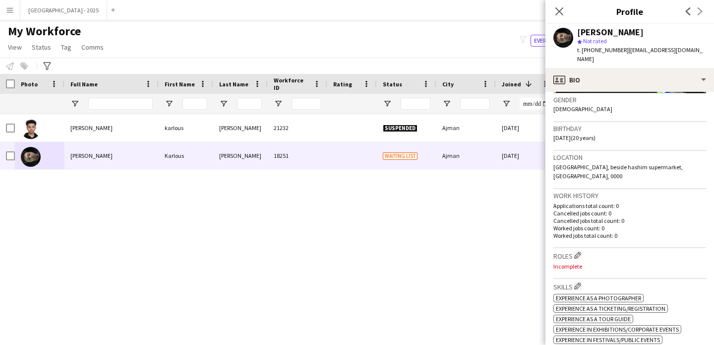
scroll to position [211, 0]
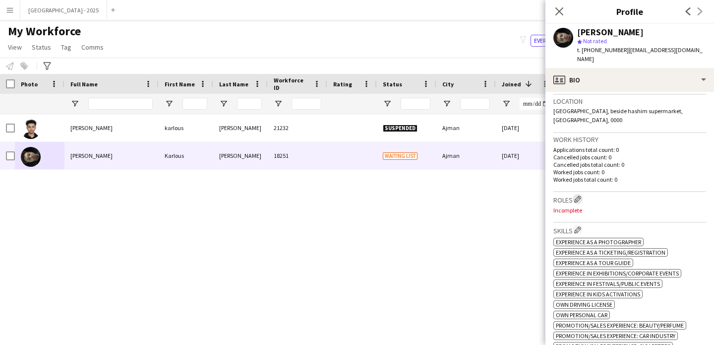
click at [583, 194] on button "Edit crew company roles" at bounding box center [578, 199] width 10 height 10
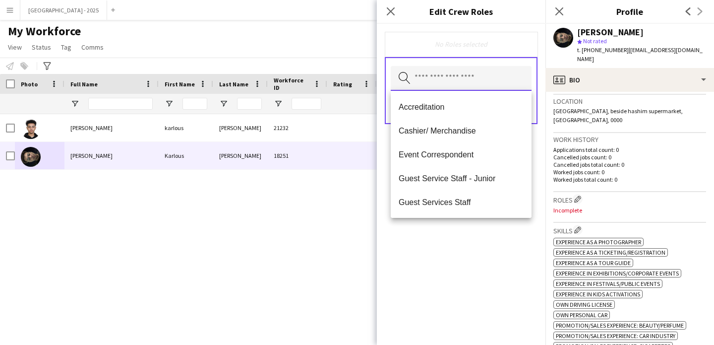
drag, startPoint x: 450, startPoint y: 89, endPoint x: 457, endPoint y: 83, distance: 9.5
click at [450, 89] on input "text" at bounding box center [461, 78] width 141 height 25
click at [457, 83] on input "text" at bounding box center [461, 78] width 141 height 25
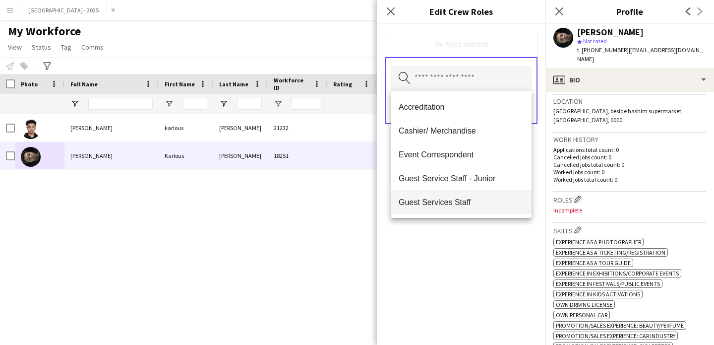
click at [466, 198] on span "Guest Services Staff" at bounding box center [461, 201] width 125 height 9
click at [474, 246] on div "Guest Services Staff Remove Search by role type Save" at bounding box center [461, 184] width 169 height 321
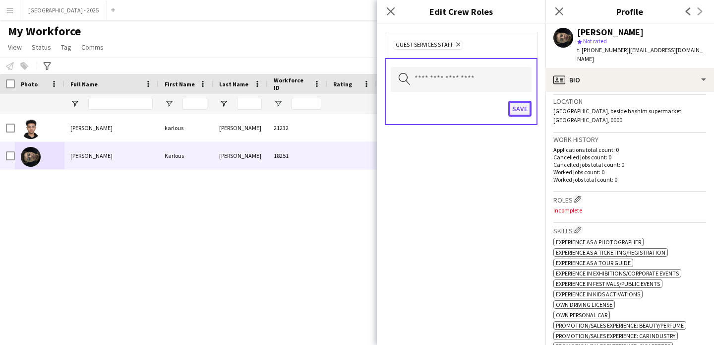
click at [527, 105] on button "Save" at bounding box center [519, 109] width 23 height 16
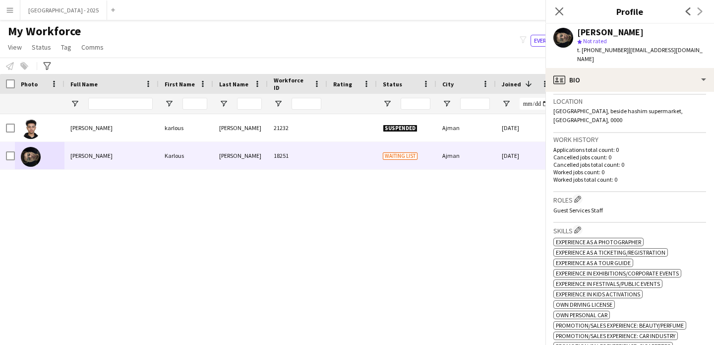
scroll to position [394, 0]
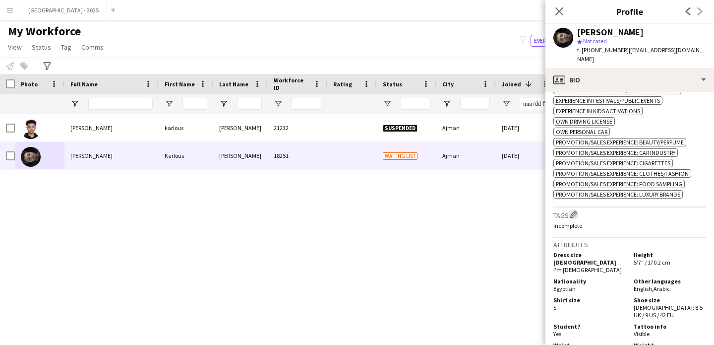
click at [577, 211] on app-icon "Edit crew company tags" at bounding box center [573, 214] width 7 height 7
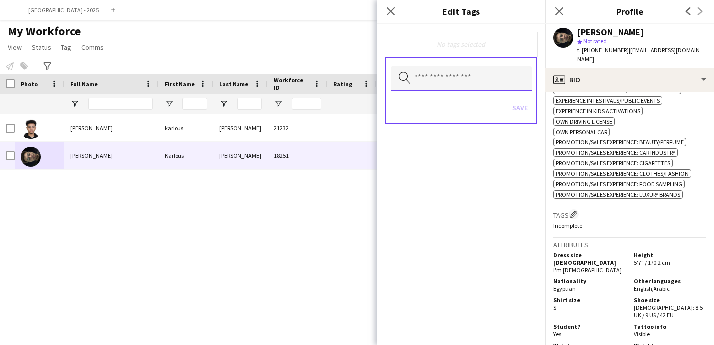
click at [479, 75] on input "text" at bounding box center [461, 78] width 141 height 25
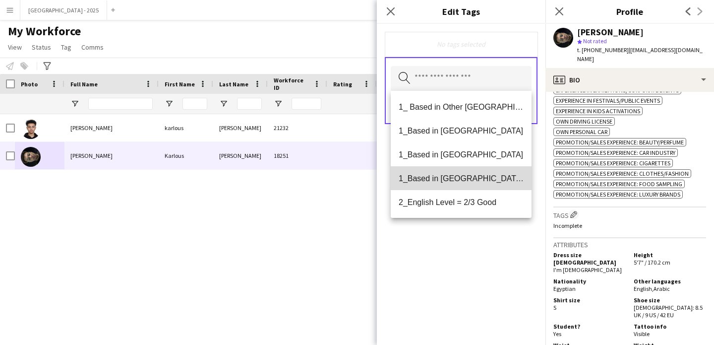
click at [481, 177] on span "1_Based in [GEOGRAPHIC_DATA]/[GEOGRAPHIC_DATA]/Ajman" at bounding box center [461, 178] width 125 height 9
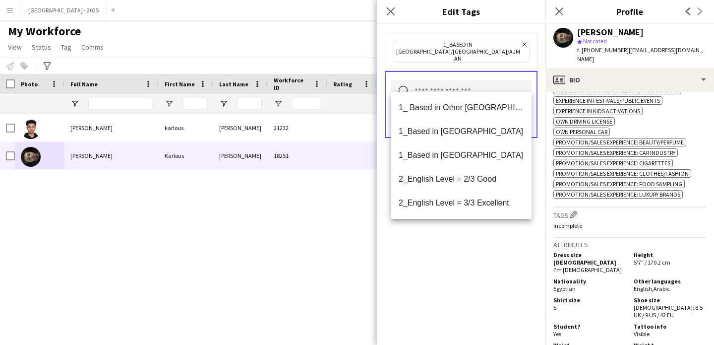
click at [481, 204] on span "2_English Level = 3/3 Excellent" at bounding box center [461, 202] width 125 height 9
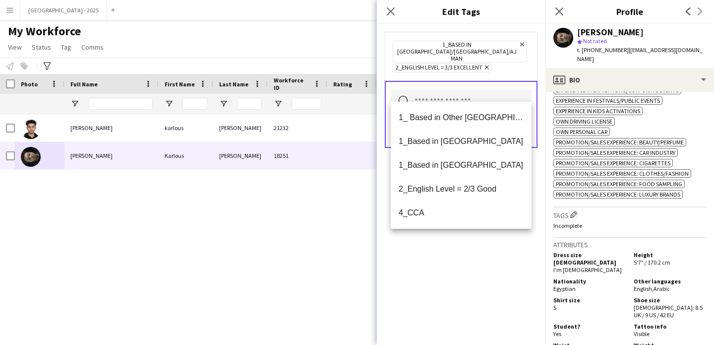
click at [485, 241] on div "1_Based in [GEOGRAPHIC_DATA]/[GEOGRAPHIC_DATA]/Ajman Remove 2_English Level = 3…" at bounding box center [461, 184] width 169 height 321
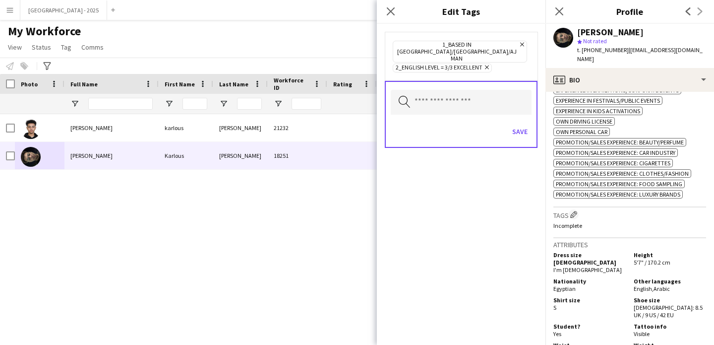
click at [513, 126] on div "Save" at bounding box center [461, 132] width 141 height 28
click at [517, 123] on button "Save" at bounding box center [519, 131] width 23 height 16
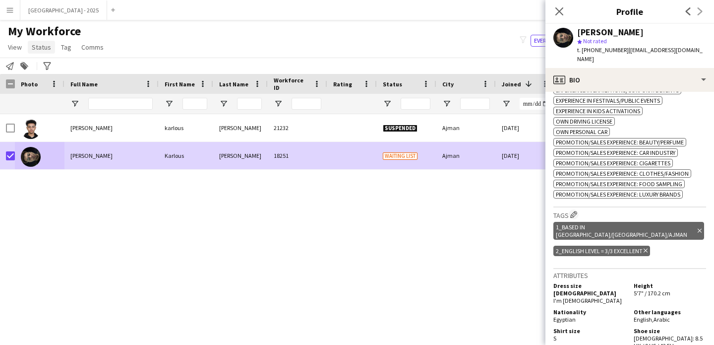
click at [43, 44] on span "Status" at bounding box center [41, 47] width 19 height 9
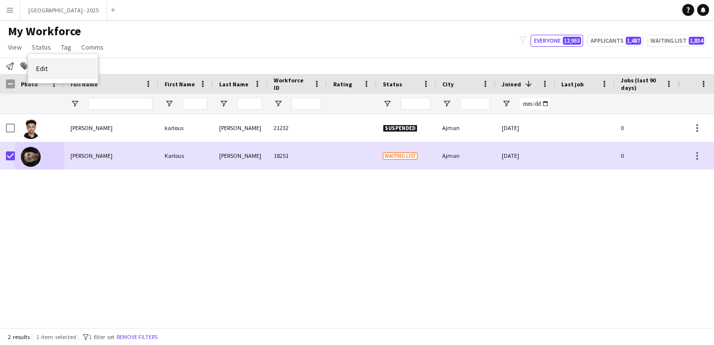
click at [77, 78] on link "Edit" at bounding box center [62, 68] width 69 height 21
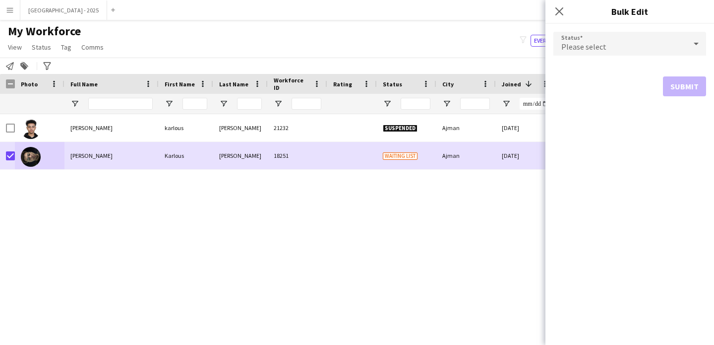
click at [574, 46] on span "Please select" at bounding box center [583, 47] width 45 height 10
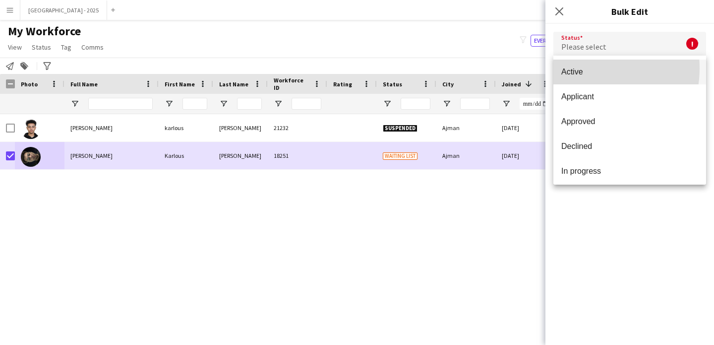
click at [580, 68] on span "Active" at bounding box center [629, 71] width 137 height 9
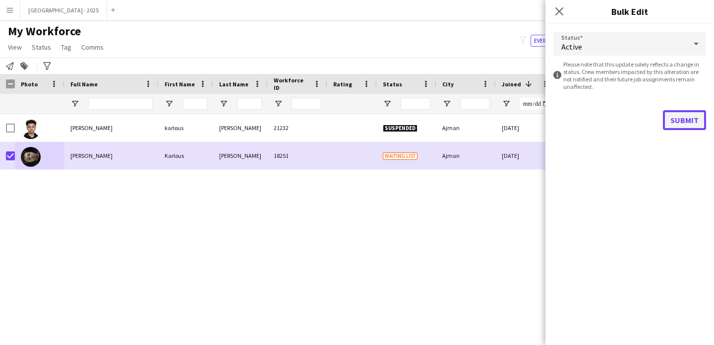
click at [690, 120] on button "Submit" at bounding box center [684, 120] width 43 height 20
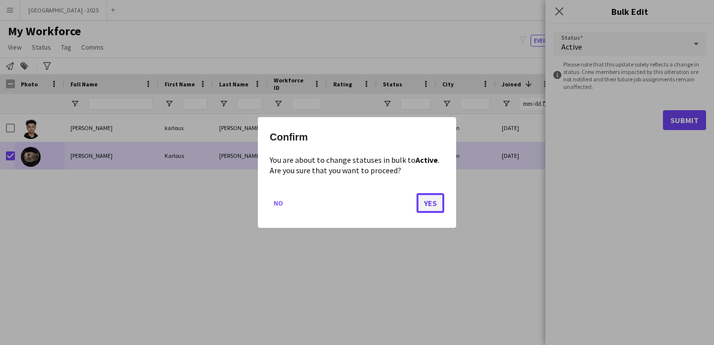
click at [424, 207] on button "Yes" at bounding box center [430, 203] width 28 height 20
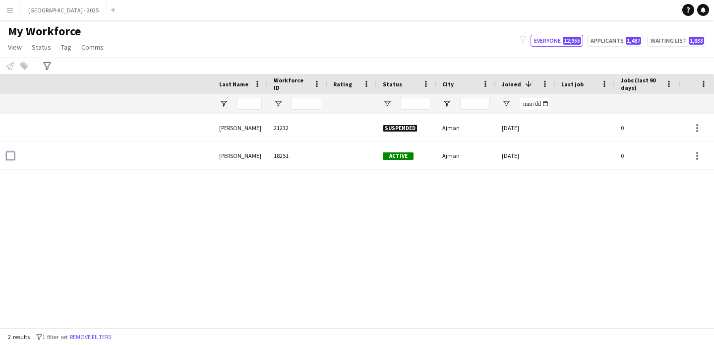
scroll to position [0, 334]
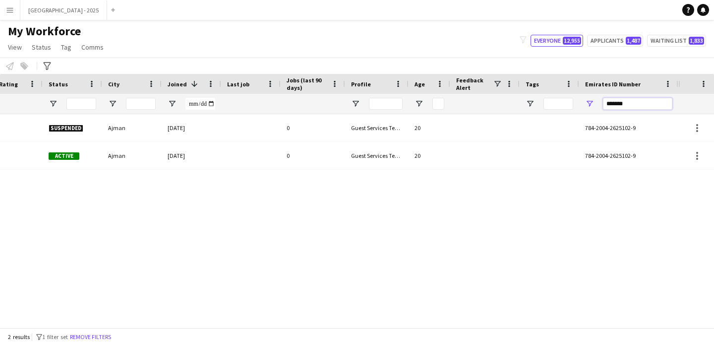
click at [634, 100] on input "*******" at bounding box center [637, 104] width 69 height 12
paste input "Emirates ID Number Filter Input"
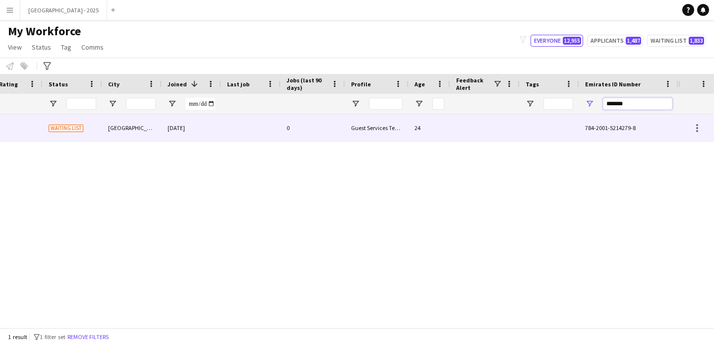
type input "*******"
drag, startPoint x: 359, startPoint y: 135, endPoint x: 548, endPoint y: 175, distance: 192.9
click at [359, 135] on div "Guest Services Team" at bounding box center [376, 127] width 63 height 27
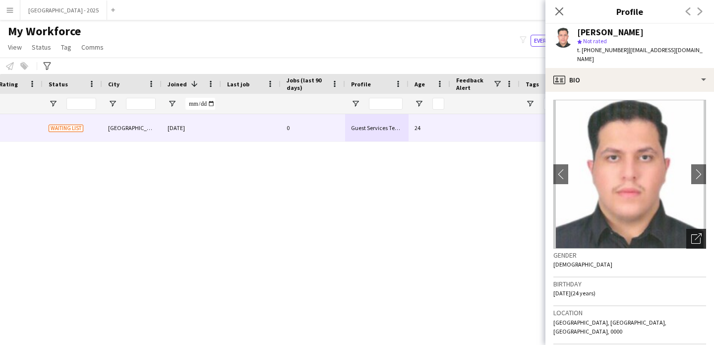
click at [691, 233] on icon "Open photos pop-in" at bounding box center [696, 238] width 10 height 10
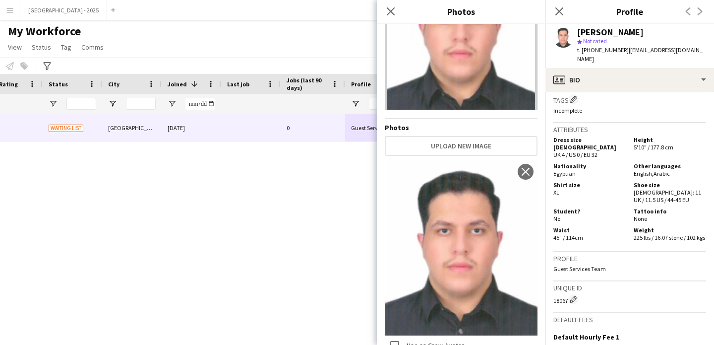
scroll to position [0, 0]
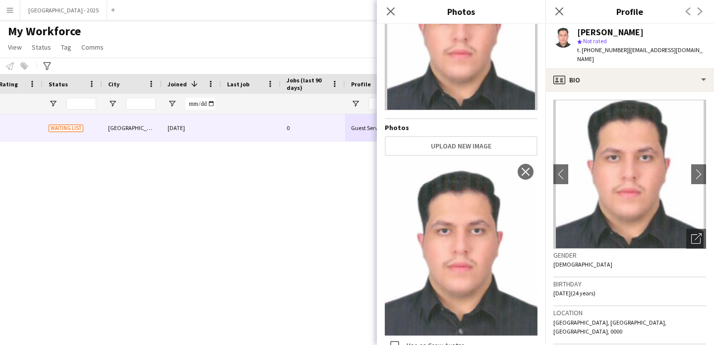
click at [586, 92] on app-crew-profile-bio "chevron-left chevron-right Open photos pop-in Gender [DEMOGRAPHIC_DATA] Birthda…" at bounding box center [629, 218] width 169 height 253
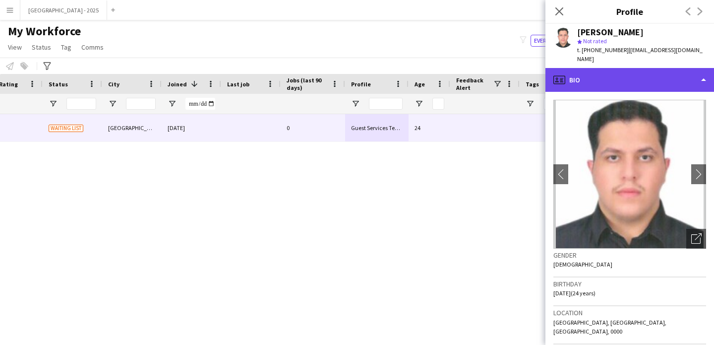
click at [637, 71] on div "profile Bio" at bounding box center [629, 80] width 169 height 24
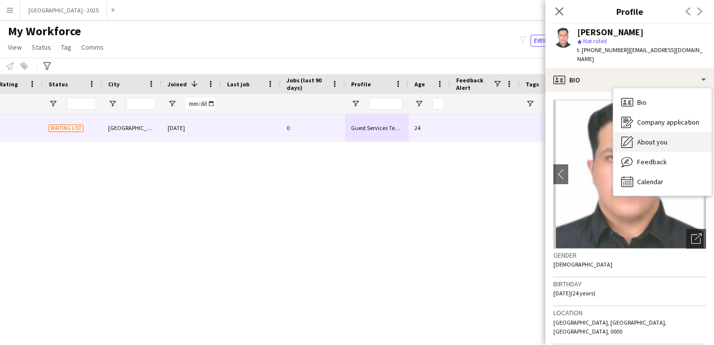
click at [666, 132] on div "About you About you" at bounding box center [662, 142] width 98 height 20
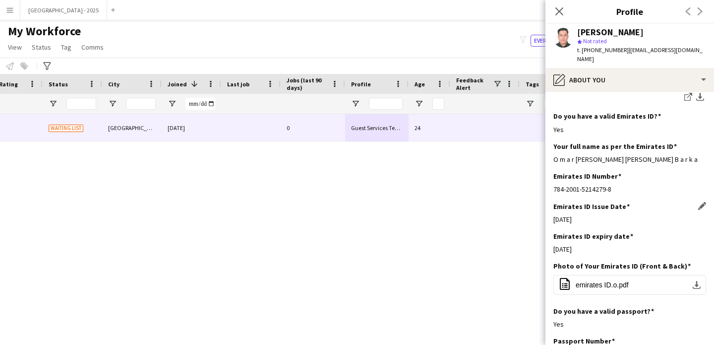
scroll to position [317, 0]
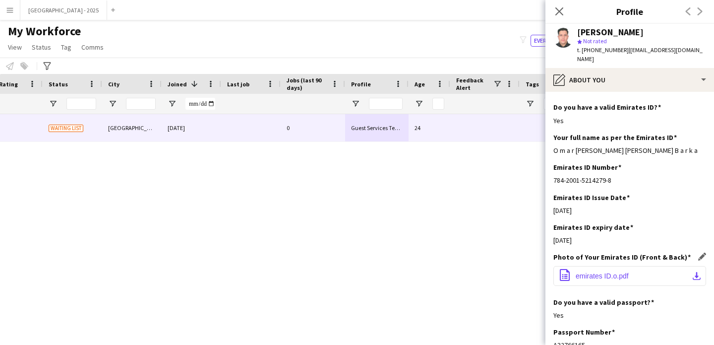
click at [637, 268] on button "office-file-sheet emirates ID.o.pdf download-bottom" at bounding box center [629, 276] width 153 height 20
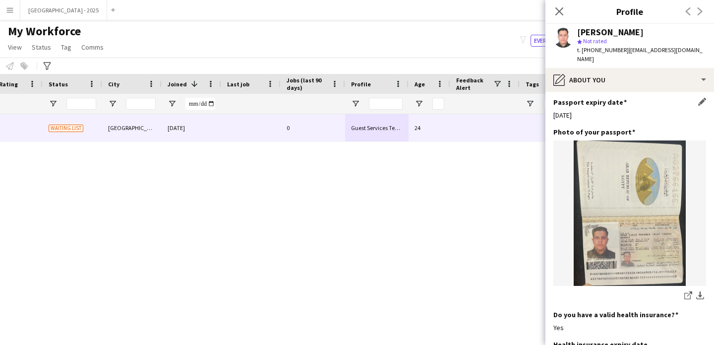
scroll to position [608, 0]
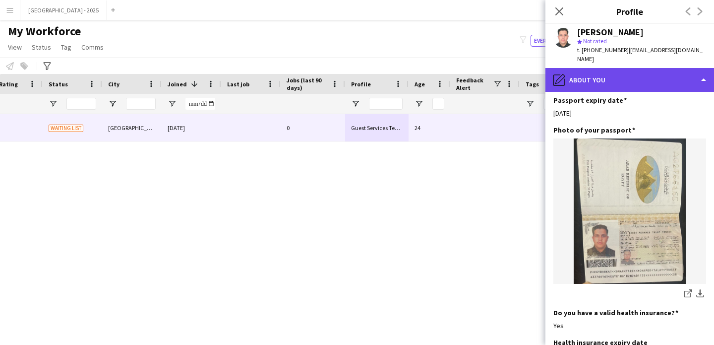
click at [589, 68] on div "pencil4 About you" at bounding box center [629, 80] width 169 height 24
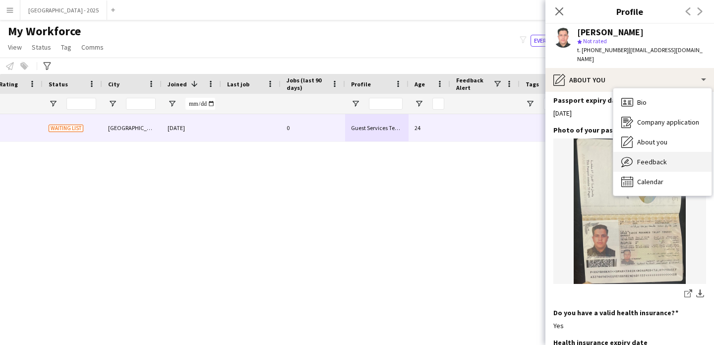
click at [648, 158] on div "Feedback Feedback" at bounding box center [662, 162] width 98 height 20
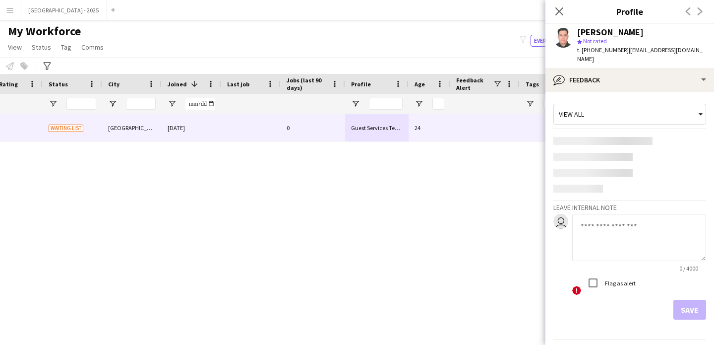
click at [610, 216] on div "0 / 4000 ! Flag as alert" at bounding box center [639, 255] width 134 height 82
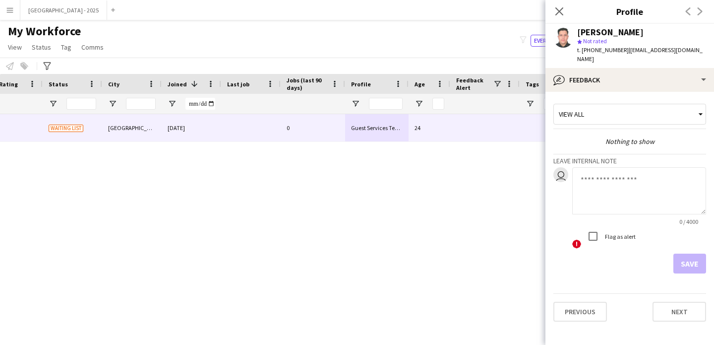
click at [614, 184] on textarea at bounding box center [639, 190] width 134 height 47
type textarea "**********"
click at [704, 253] on button "Save" at bounding box center [689, 263] width 33 height 20
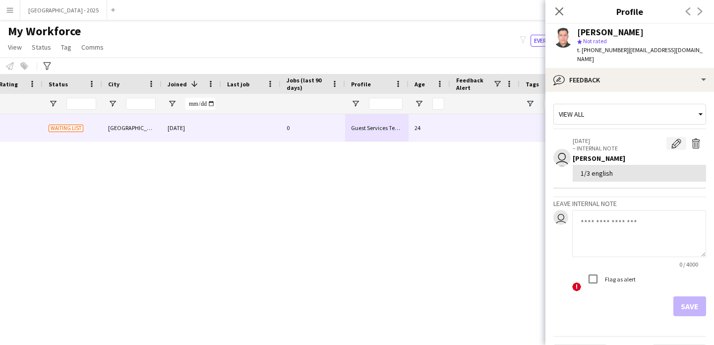
click at [671, 138] on app-icon "Edit internal note" at bounding box center [676, 143] width 10 height 10
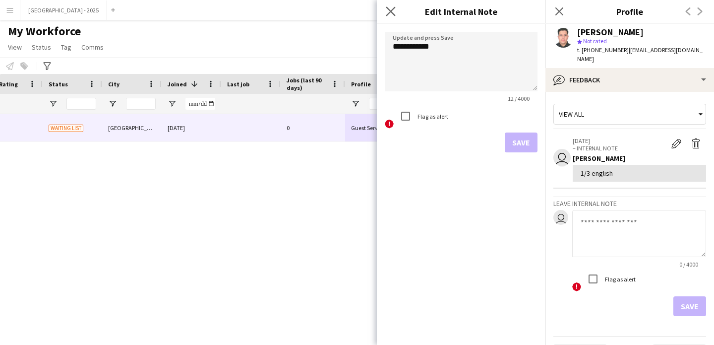
click at [387, 16] on app-icon "Close pop-in" at bounding box center [391, 11] width 14 height 14
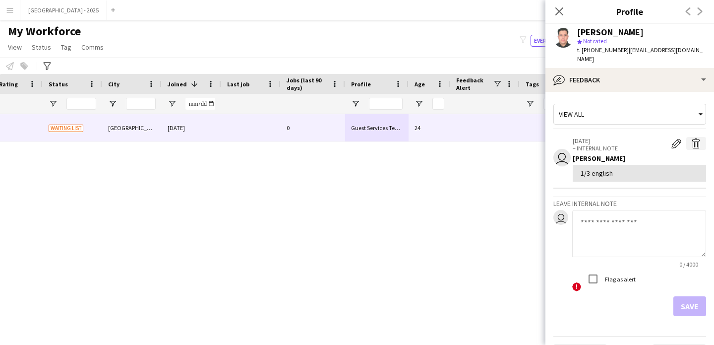
click at [694, 138] on button "Delete internal note" at bounding box center [696, 143] width 20 height 13
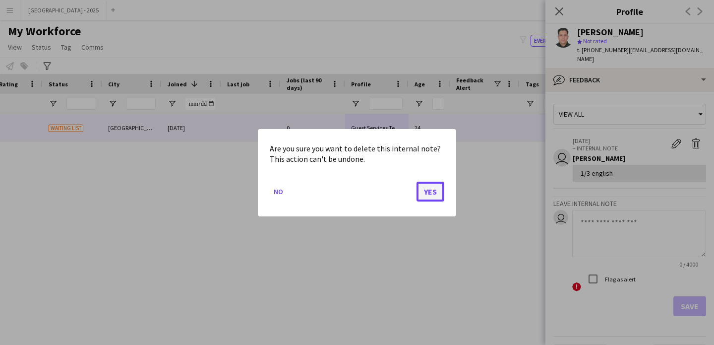
click at [438, 185] on button "Yes" at bounding box center [430, 191] width 28 height 20
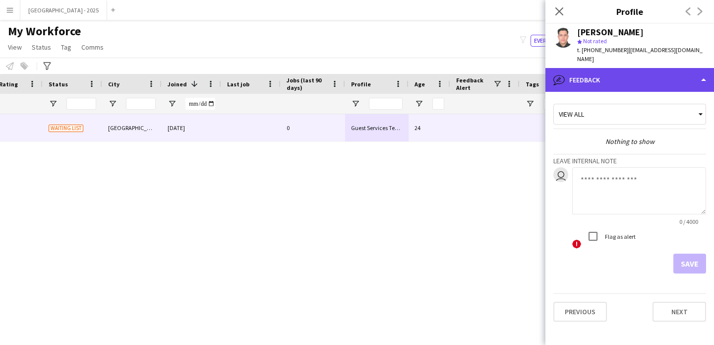
click at [656, 68] on div "bubble-pencil Feedback" at bounding box center [629, 80] width 169 height 24
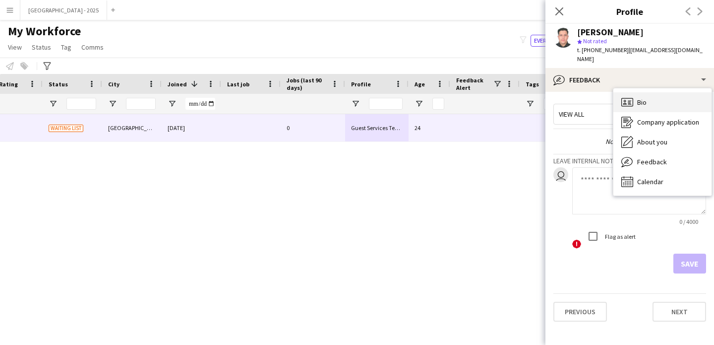
click at [662, 94] on div "Bio Bio" at bounding box center [662, 102] width 98 height 20
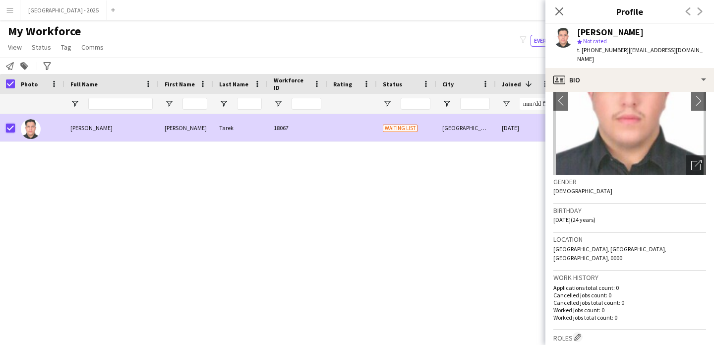
scroll to position [161, 0]
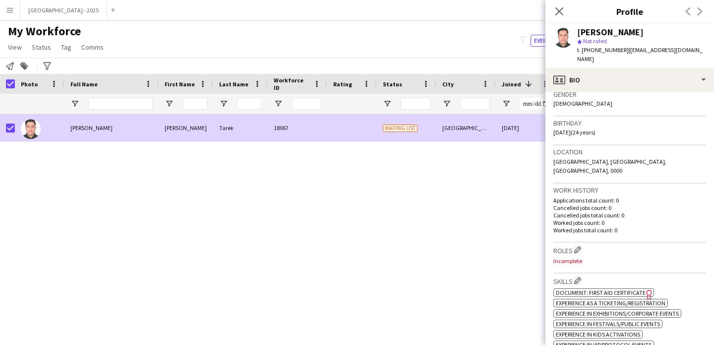
click at [580, 246] on app-icon "Edit crew company roles" at bounding box center [577, 249] width 7 height 7
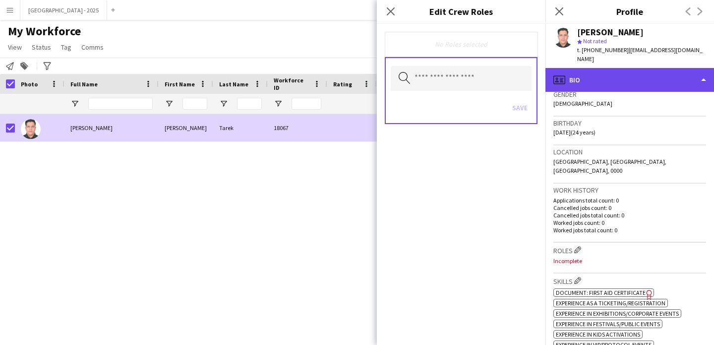
click at [593, 70] on div "profile Bio" at bounding box center [629, 80] width 169 height 24
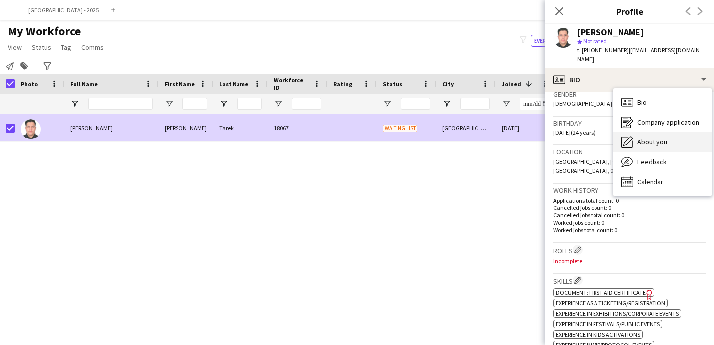
click at [638, 132] on div "About you About you" at bounding box center [662, 142] width 98 height 20
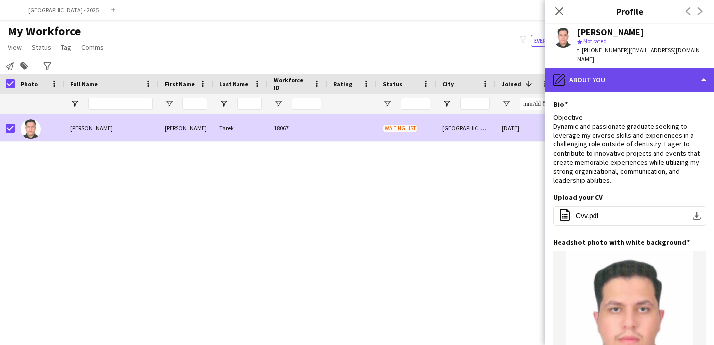
click at [596, 75] on div "pencil4 About you" at bounding box center [629, 80] width 169 height 24
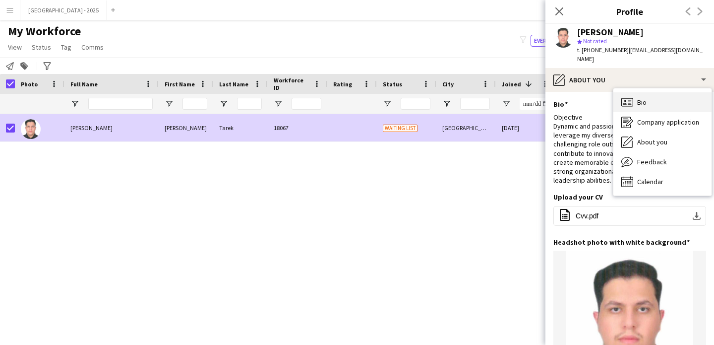
click at [629, 96] on icon "Bio" at bounding box center [627, 102] width 12 height 12
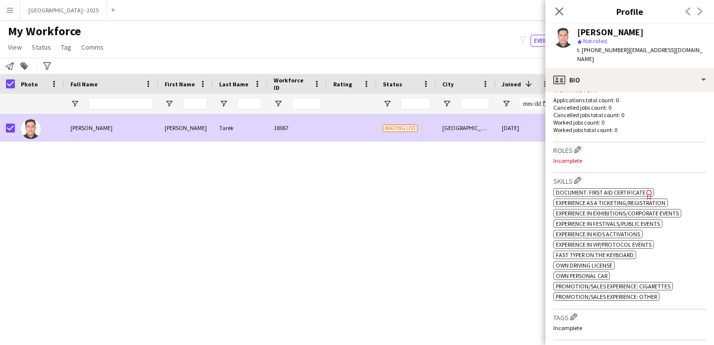
scroll to position [287, 0]
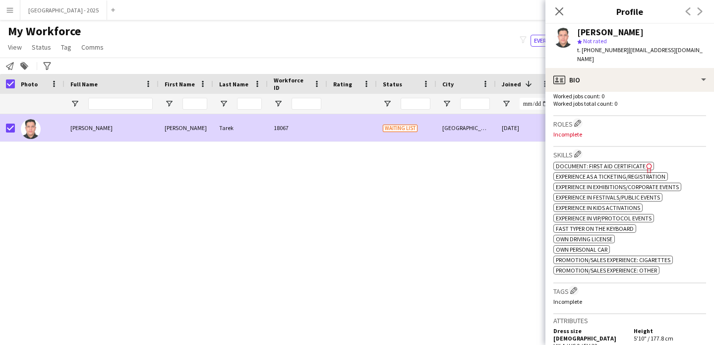
click at [572, 116] on div "Roles Edit crew company roles Incomplete" at bounding box center [629, 131] width 153 height 31
click at [575, 119] on app-icon "Edit crew company roles" at bounding box center [577, 122] width 7 height 7
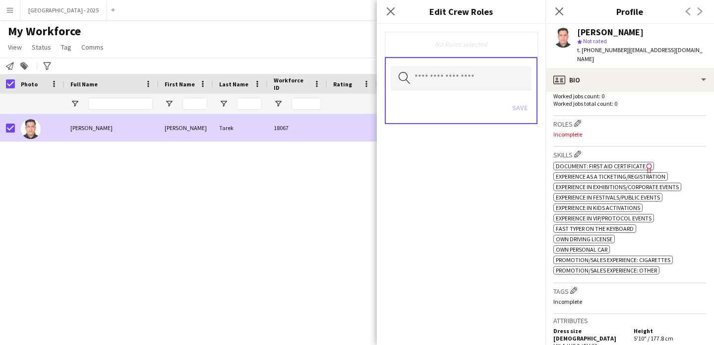
click at [450, 62] on div "Search by role type Save" at bounding box center [461, 90] width 153 height 67
click at [450, 70] on input "text" at bounding box center [461, 78] width 141 height 25
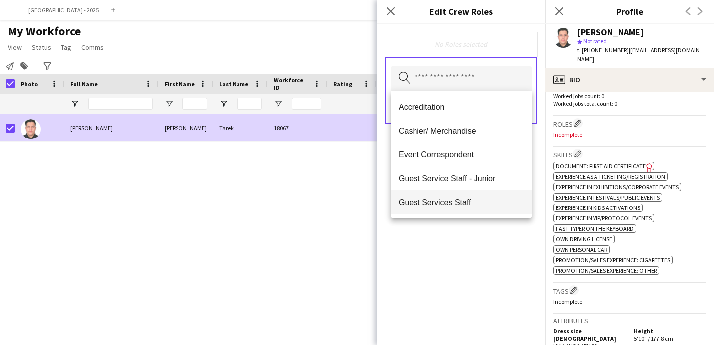
click at [480, 205] on span "Guest Services Staff" at bounding box center [461, 201] width 125 height 9
click at [476, 233] on div "Guest Services Staff Remove Search by role type Save" at bounding box center [461, 184] width 169 height 321
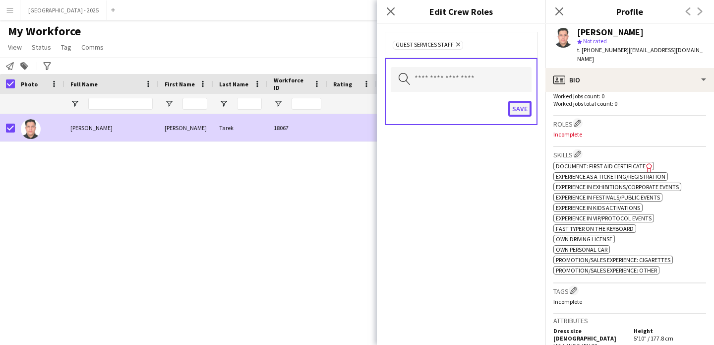
click at [519, 114] on button "Save" at bounding box center [519, 109] width 23 height 16
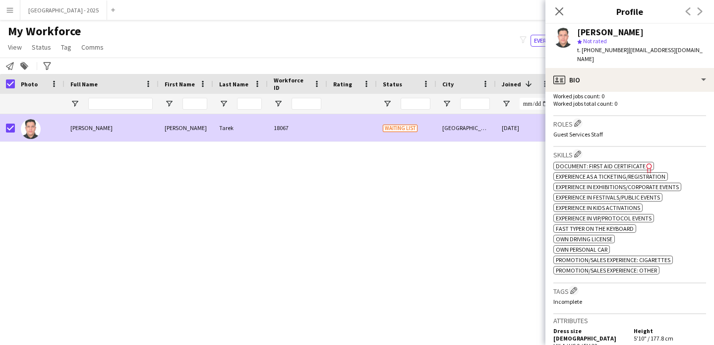
click at [597, 120] on div "Roles Edit crew company roles Guest Services Staff" at bounding box center [629, 131] width 153 height 31
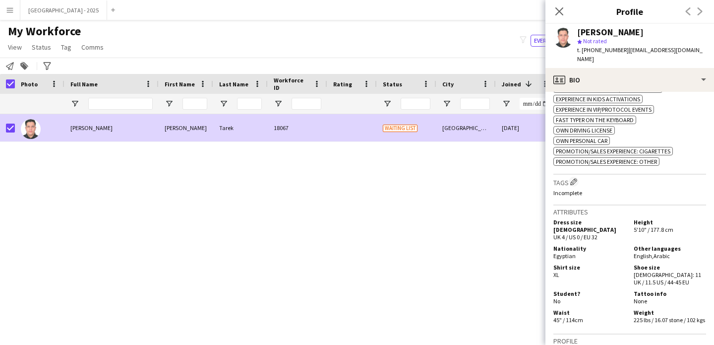
scroll to position [40, 0]
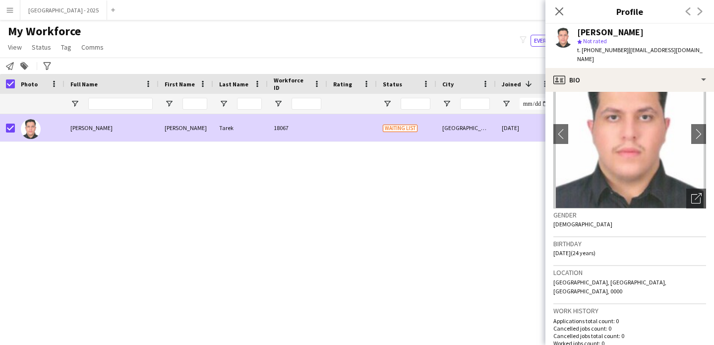
drag, startPoint x: 578, startPoint y: 246, endPoint x: 570, endPoint y: 249, distance: 8.7
click at [573, 249] on span "[DATE] (24 years)" at bounding box center [574, 252] width 42 height 7
click at [573, 251] on div "Birthday [DEMOGRAPHIC_DATA] (24 years)" at bounding box center [629, 251] width 153 height 29
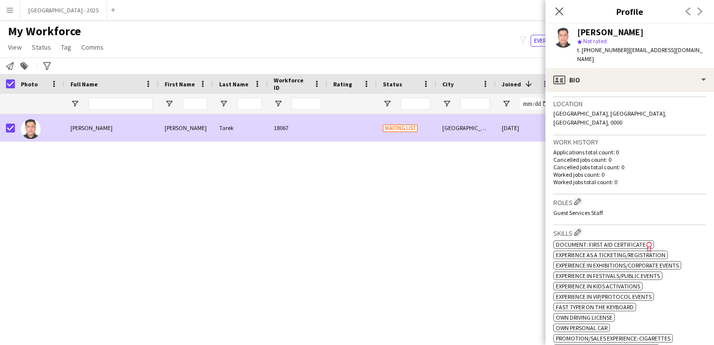
scroll to position [306, 0]
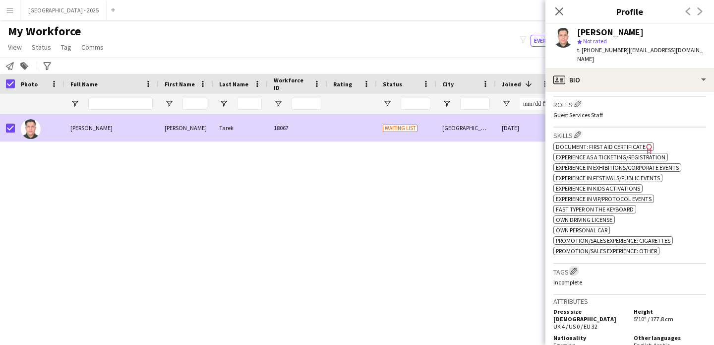
click at [578, 266] on button "Edit crew company tags" at bounding box center [574, 271] width 10 height 10
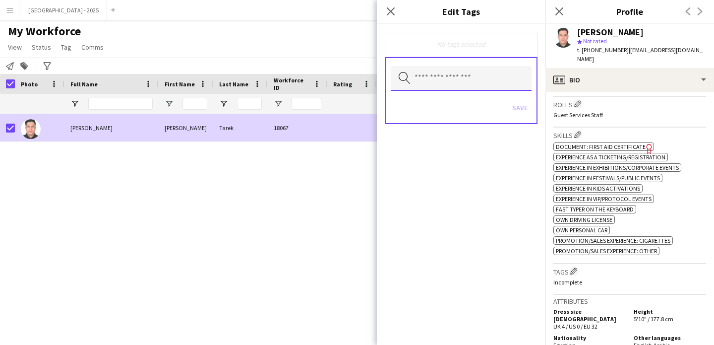
click at [484, 87] on input "text" at bounding box center [461, 78] width 141 height 25
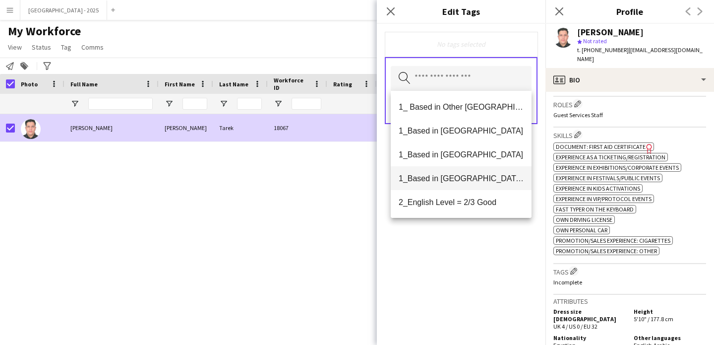
click at [476, 179] on span "1_Based in [GEOGRAPHIC_DATA]/[GEOGRAPHIC_DATA]/Ajman" at bounding box center [461, 178] width 125 height 9
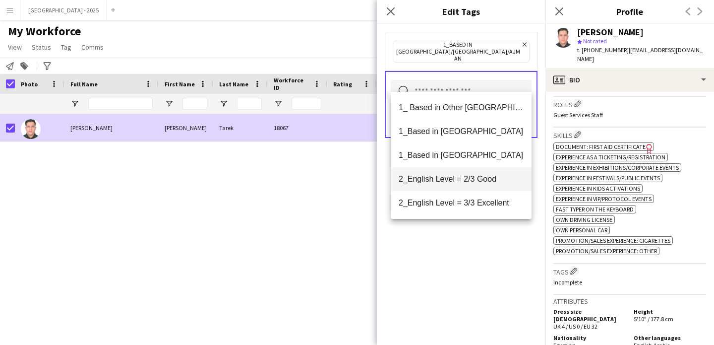
click at [477, 181] on span "2_English Level = 2/3 Good" at bounding box center [461, 178] width 125 height 9
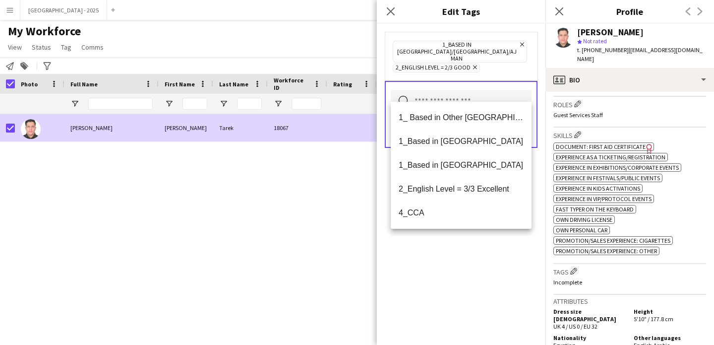
drag, startPoint x: 482, startPoint y: 282, endPoint x: 498, endPoint y: 226, distance: 58.2
click at [482, 279] on div "1_Based in [GEOGRAPHIC_DATA]/[GEOGRAPHIC_DATA]/Ajman Remove 2_English Level = 2…" at bounding box center [461, 184] width 169 height 321
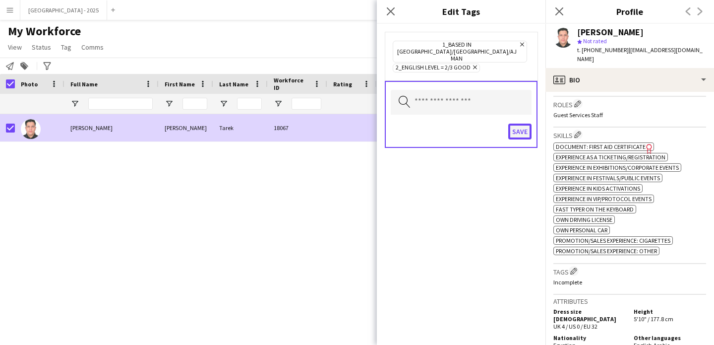
click at [520, 123] on button "Save" at bounding box center [519, 131] width 23 height 16
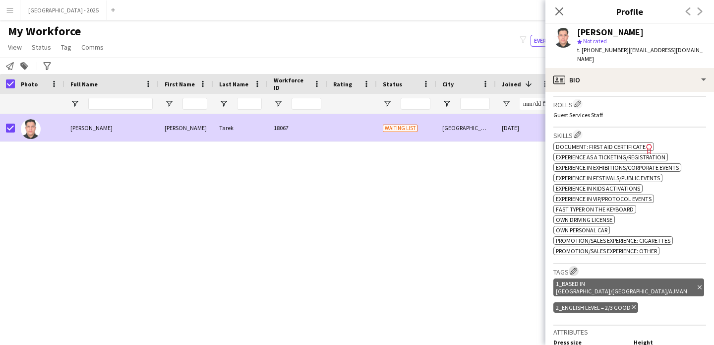
click at [577, 267] on app-icon "Edit crew company tags" at bounding box center [573, 270] width 7 height 7
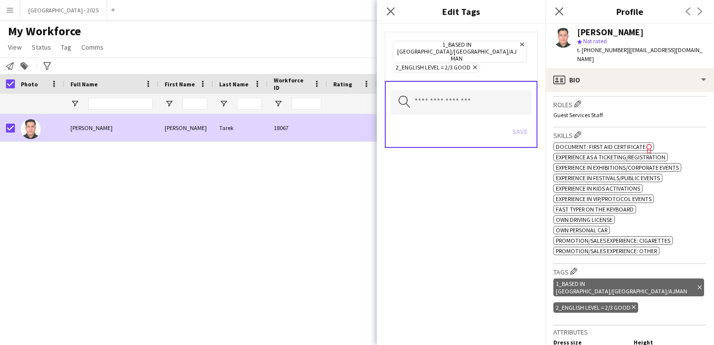
click at [455, 81] on div "Search by tag name Save" at bounding box center [461, 114] width 153 height 67
click at [454, 90] on input "text" at bounding box center [461, 102] width 141 height 25
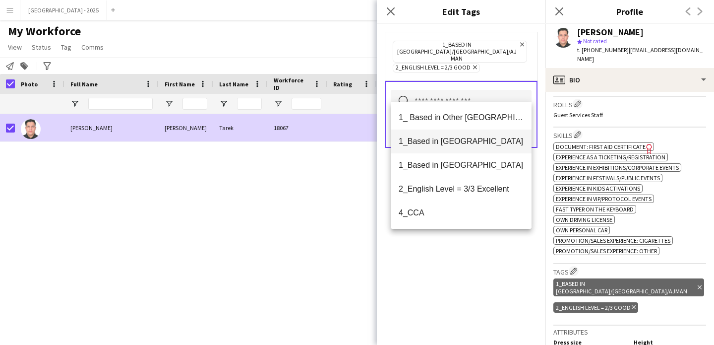
click at [458, 140] on span "1_Based in [GEOGRAPHIC_DATA]" at bounding box center [461, 140] width 125 height 9
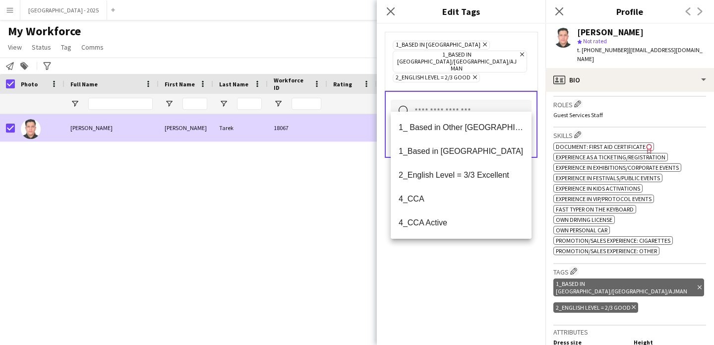
drag, startPoint x: 500, startPoint y: 256, endPoint x: 499, endPoint y: 197, distance: 58.5
click at [500, 256] on div "1_Based in [GEOGRAPHIC_DATA] Remove 1_Based in [GEOGRAPHIC_DATA]/[GEOGRAPHIC_DA…" at bounding box center [461, 184] width 169 height 321
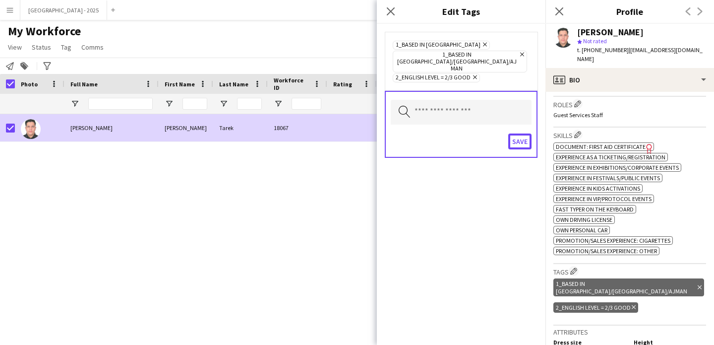
drag, startPoint x: 514, startPoint y: 133, endPoint x: 520, endPoint y: 138, distance: 8.1
click at [514, 133] on button "Save" at bounding box center [519, 141] width 23 height 16
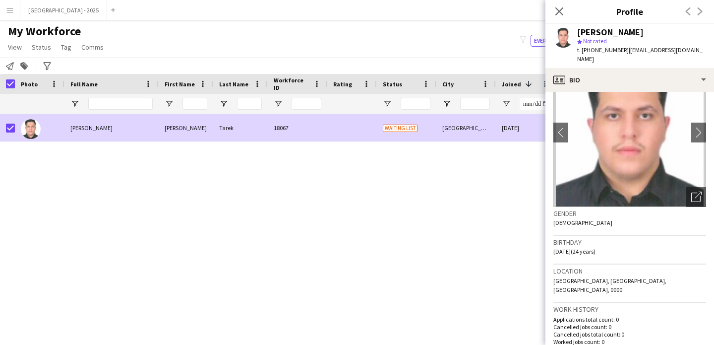
scroll to position [0, 0]
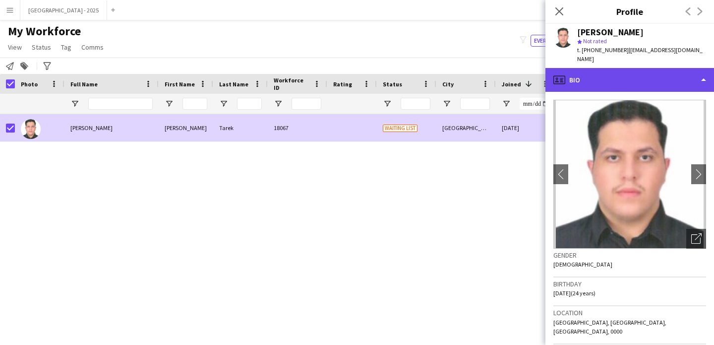
click at [616, 82] on div "profile Bio" at bounding box center [629, 80] width 169 height 24
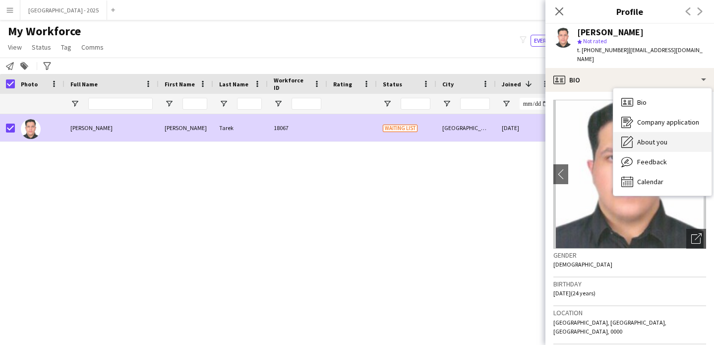
click at [645, 132] on div "About you About you" at bounding box center [662, 142] width 98 height 20
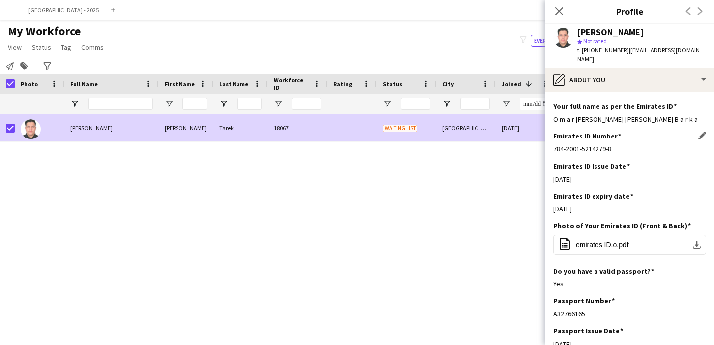
scroll to position [422, 0]
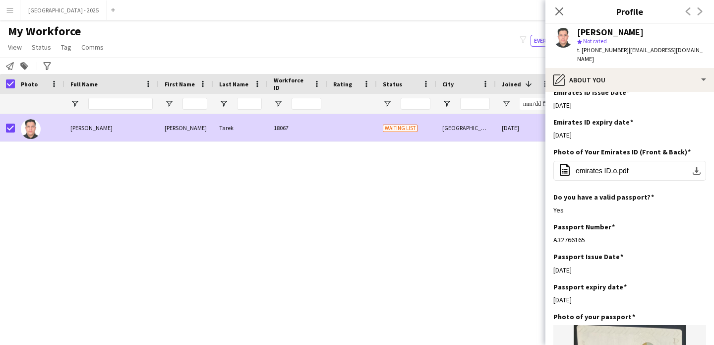
click at [40, 46] on span "Status" at bounding box center [41, 47] width 19 height 9
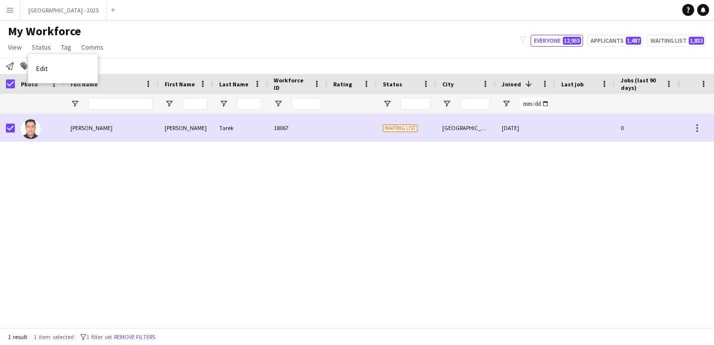
click at [64, 71] on link "Edit" at bounding box center [62, 68] width 69 height 21
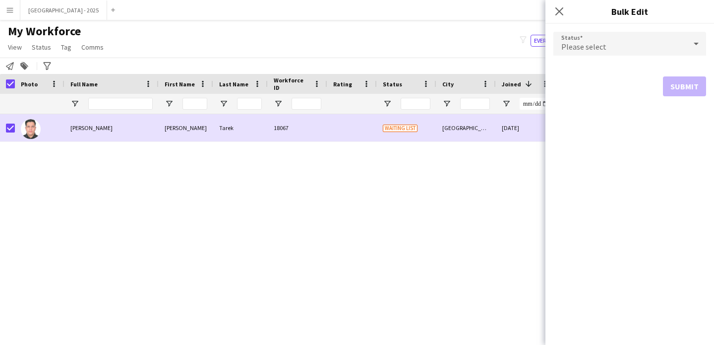
click at [560, 39] on div "Please select" at bounding box center [619, 44] width 133 height 24
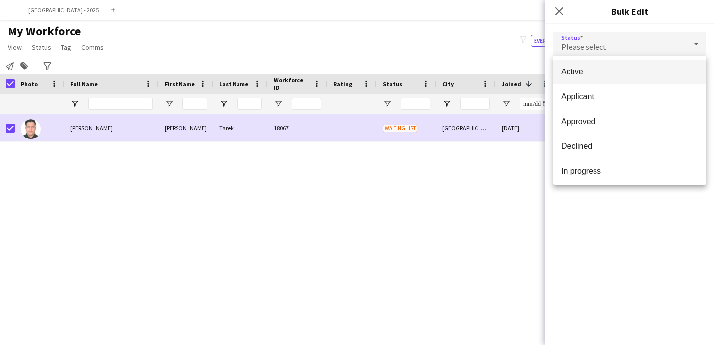
click at [585, 75] on span "Active" at bounding box center [629, 71] width 137 height 9
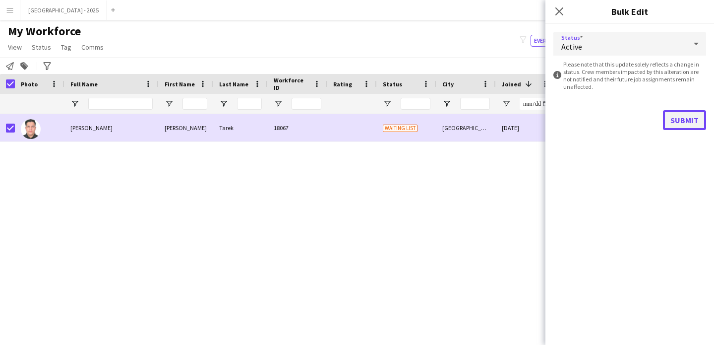
click at [678, 121] on button "Submit" at bounding box center [684, 120] width 43 height 20
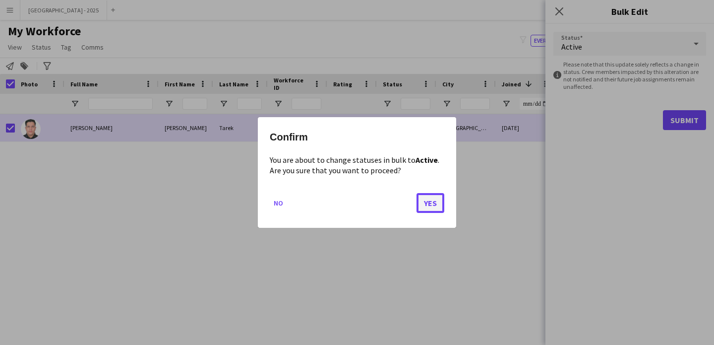
click at [432, 202] on button "Yes" at bounding box center [430, 203] width 28 height 20
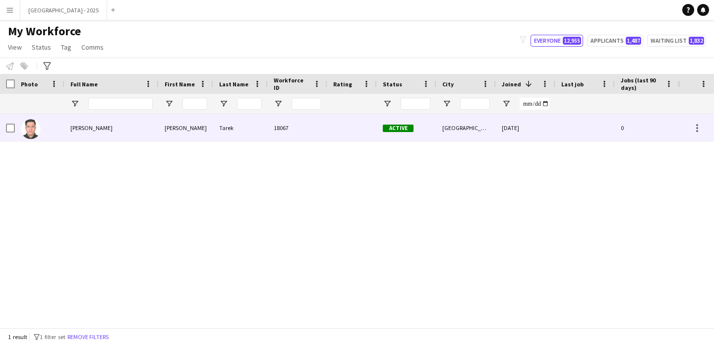
click at [35, 128] on img at bounding box center [31, 129] width 20 height 20
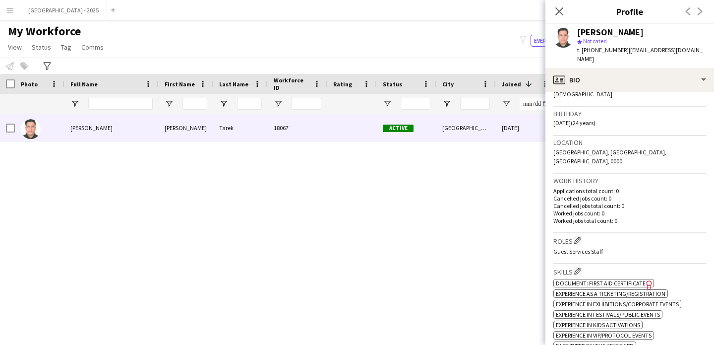
scroll to position [181, 0]
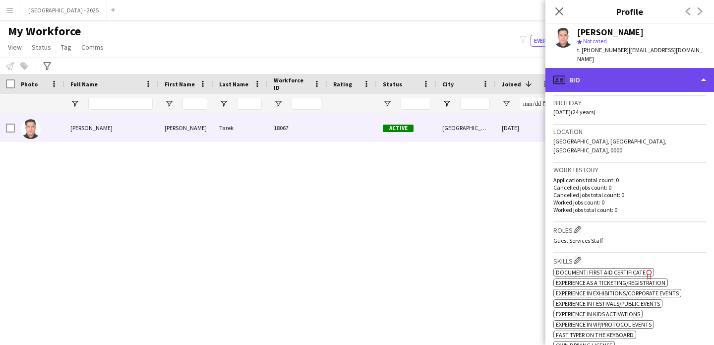
click at [609, 68] on div "profile Bio" at bounding box center [629, 80] width 169 height 24
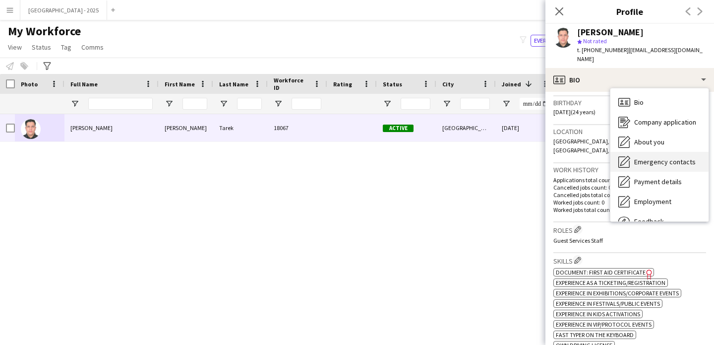
click at [653, 152] on div "Emergency contacts Emergency contacts" at bounding box center [659, 162] width 98 height 20
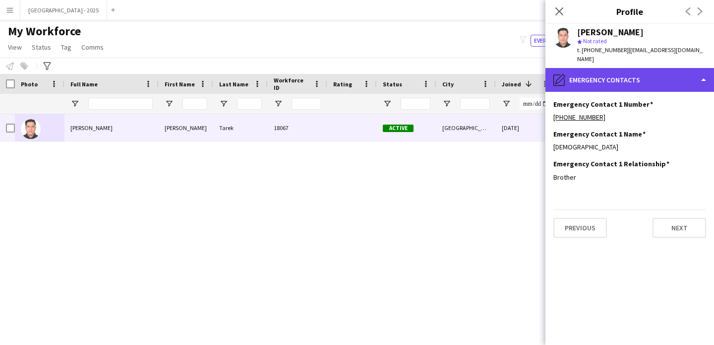
click at [619, 74] on div "pencil4 Emergency contacts" at bounding box center [629, 80] width 169 height 24
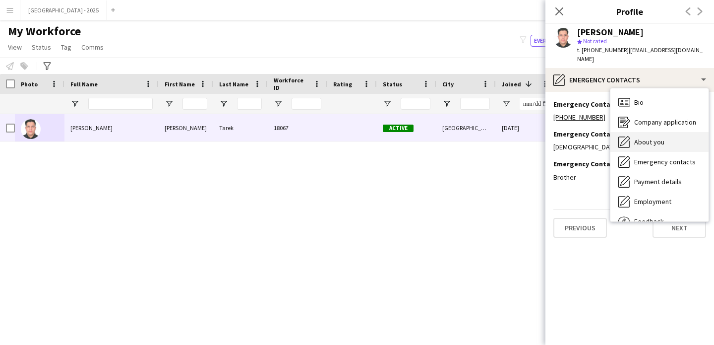
click at [641, 137] on span "About you" at bounding box center [649, 141] width 30 height 9
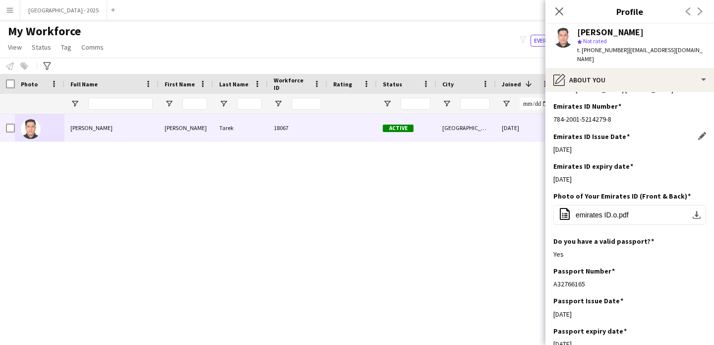
scroll to position [378, 0]
drag, startPoint x: 622, startPoint y: 105, endPoint x: 587, endPoint y: 178, distance: 81.6
click at [587, 178] on app-section-data-types "Bio Edit this field Objective Dynamic and passionate graduate seeking to levera…" at bounding box center [629, 218] width 169 height 253
click at [611, 249] on div "Yes" at bounding box center [629, 253] width 153 height 9
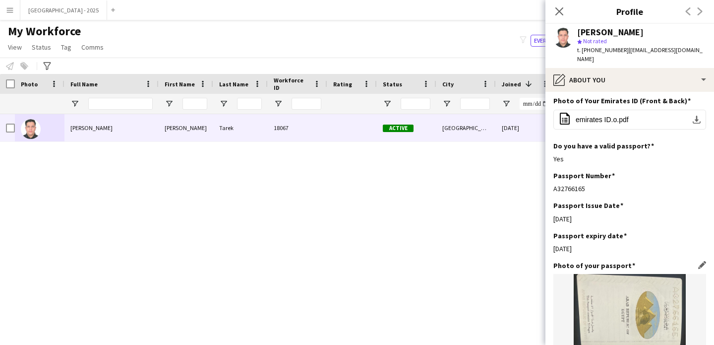
drag, startPoint x: 595, startPoint y: 162, endPoint x: 569, endPoint y: 292, distance: 133.4
click at [569, 292] on app-section-data-types "Bio Edit this field Objective Dynamic and passionate graduate seeking to levera…" at bounding box center [629, 218] width 169 height 253
click at [602, 233] on div "Passport expiry date Edit this field [DATE]" at bounding box center [629, 246] width 153 height 30
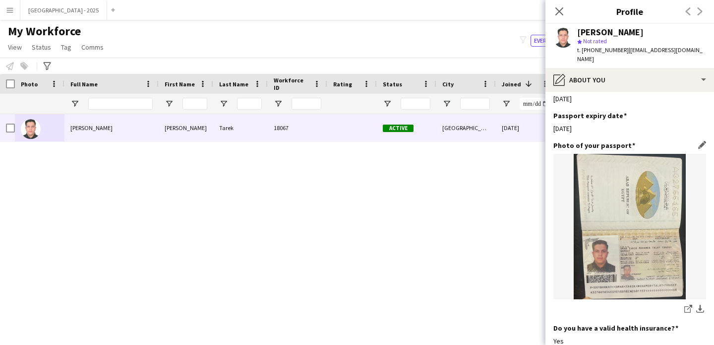
scroll to position [576, 0]
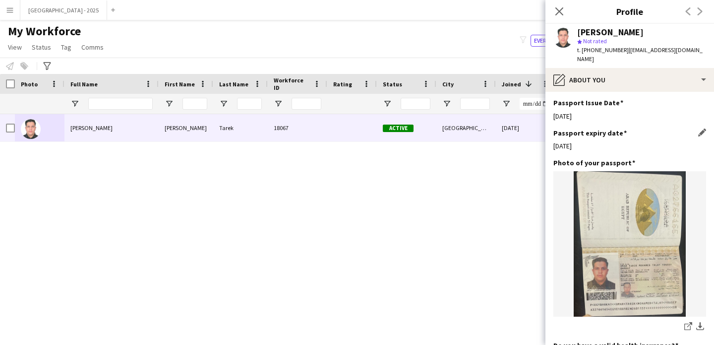
click at [689, 128] on div "Passport expiry date Edit this field" at bounding box center [629, 132] width 153 height 9
click at [698, 128] on app-icon "Edit this field" at bounding box center [702, 132] width 8 height 8
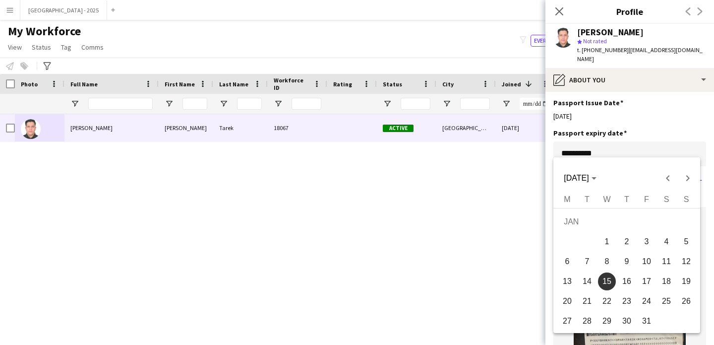
click at [610, 139] on body "Menu Boards Boards Boards All jobs Status Workforce Workforce My Workforce Recr…" at bounding box center [357, 172] width 714 height 345
click at [596, 175] on span "[DATE]" at bounding box center [580, 178] width 32 height 9
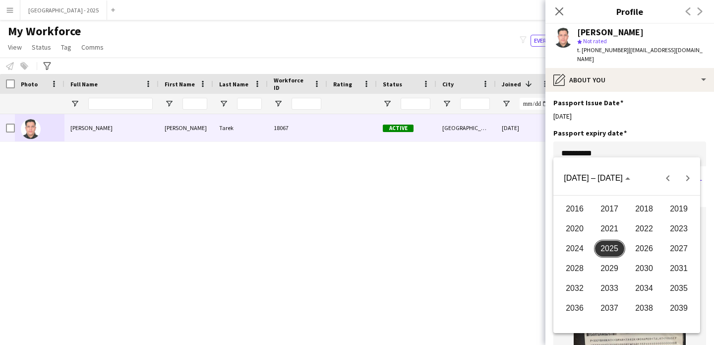
click at [645, 253] on span "2026" at bounding box center [644, 248] width 31 height 18
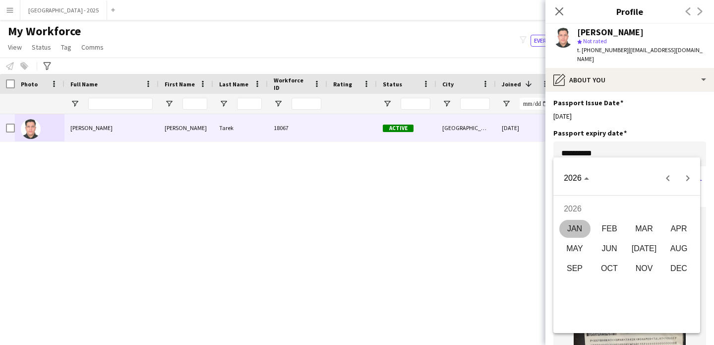
click at [579, 229] on span "JAN" at bounding box center [574, 229] width 31 height 18
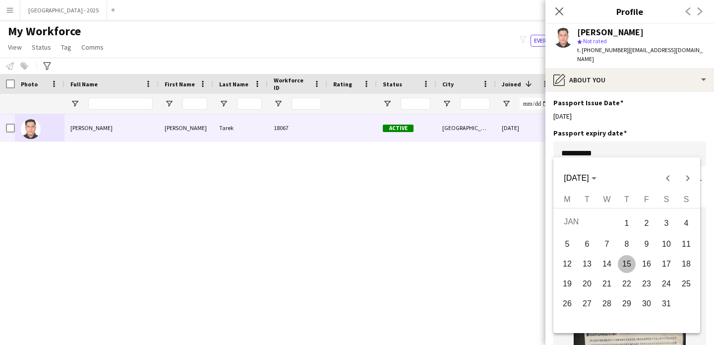
click at [629, 270] on span "15" at bounding box center [627, 264] width 18 height 18
type input "**********"
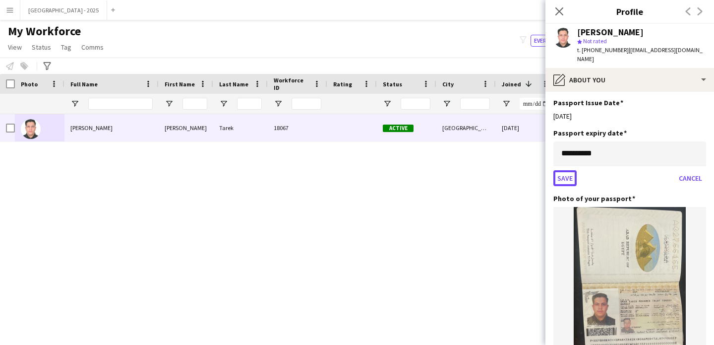
click at [556, 171] on button "Save" at bounding box center [564, 178] width 23 height 16
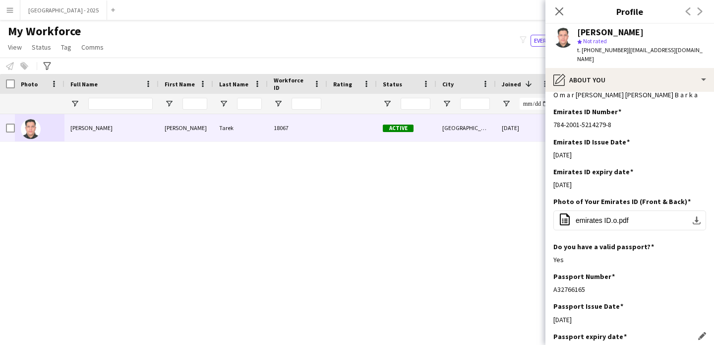
scroll to position [0, 0]
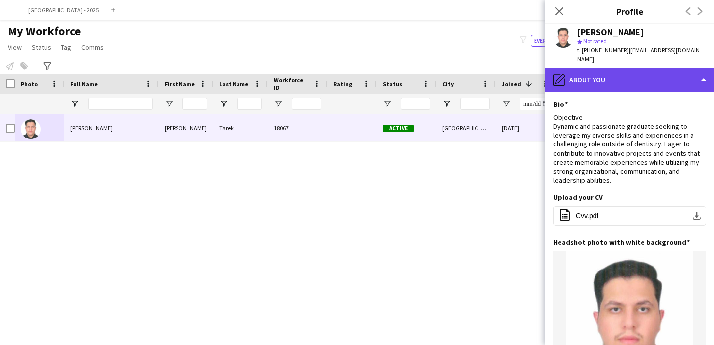
click at [585, 72] on div "pencil4 About you" at bounding box center [629, 80] width 169 height 24
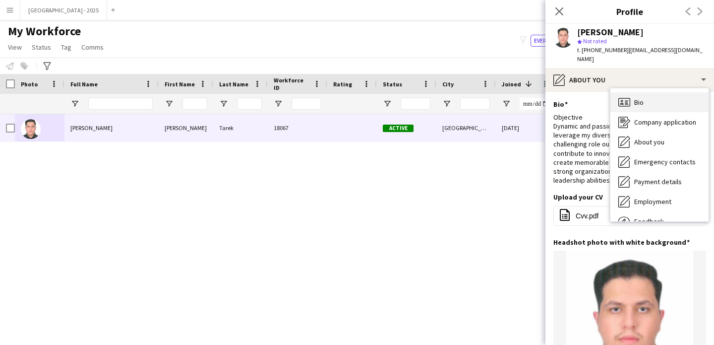
click at [627, 97] on icon "Bio" at bounding box center [624, 102] width 12 height 12
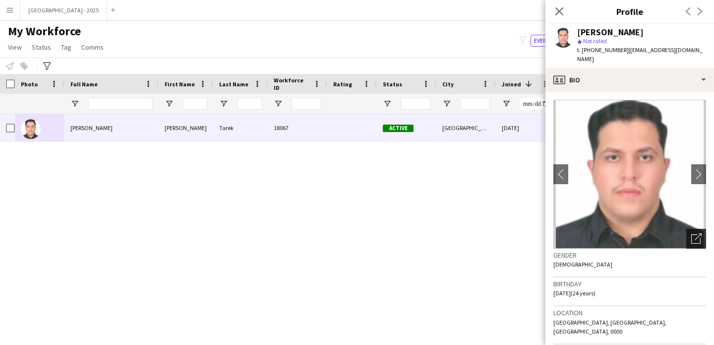
click at [692, 234] on icon at bounding box center [695, 238] width 9 height 9
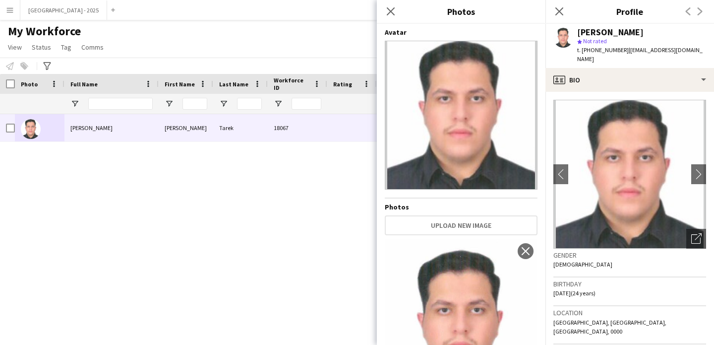
scroll to position [79, 0]
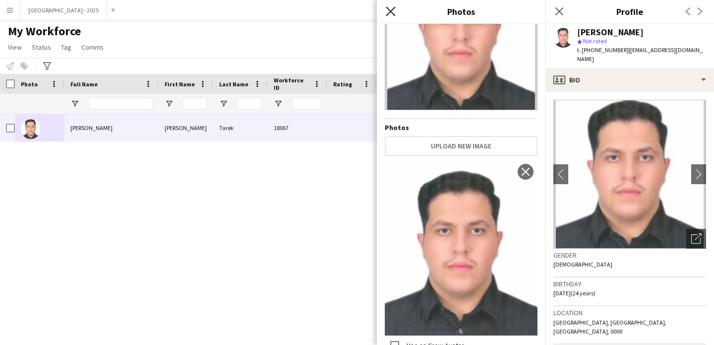
click at [393, 13] on icon at bounding box center [390, 10] width 9 height 9
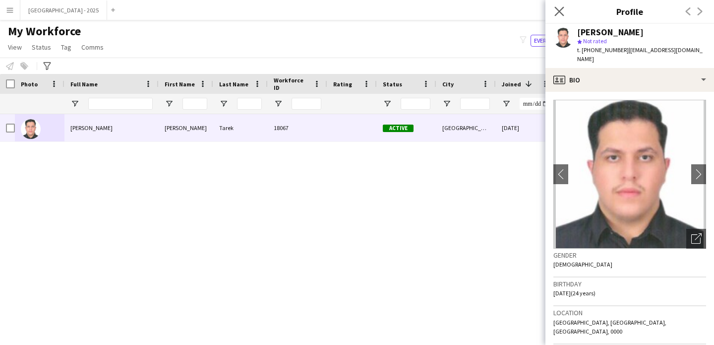
click at [557, 5] on div "Close pop-in" at bounding box center [559, 11] width 28 height 23
click at [556, 8] on icon at bounding box center [558, 10] width 9 height 9
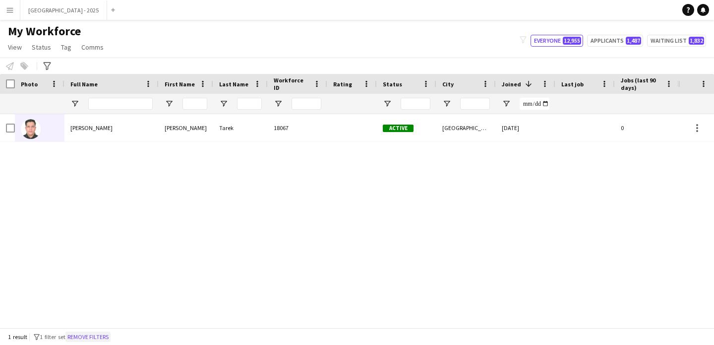
click at [103, 334] on button "Remove filters" at bounding box center [87, 336] width 45 height 11
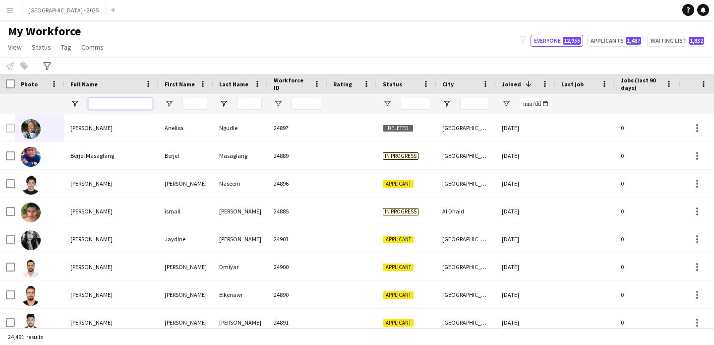
click at [99, 102] on input "Full Name Filter Input" at bounding box center [120, 104] width 64 height 12
paste input "*****"
type input "*****"
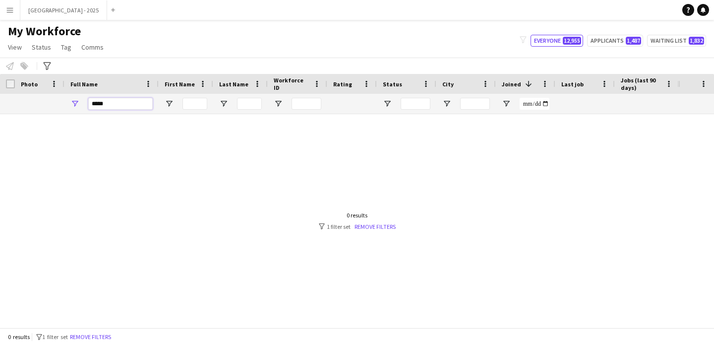
click at [118, 102] on input "*****" at bounding box center [120, 104] width 64 height 12
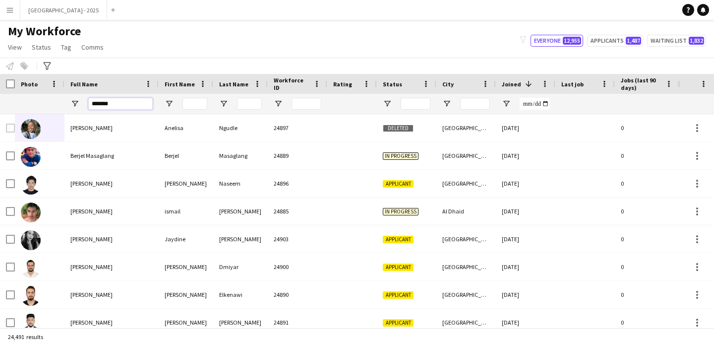
click at [142, 104] on input "*******" at bounding box center [120, 104] width 64 height 12
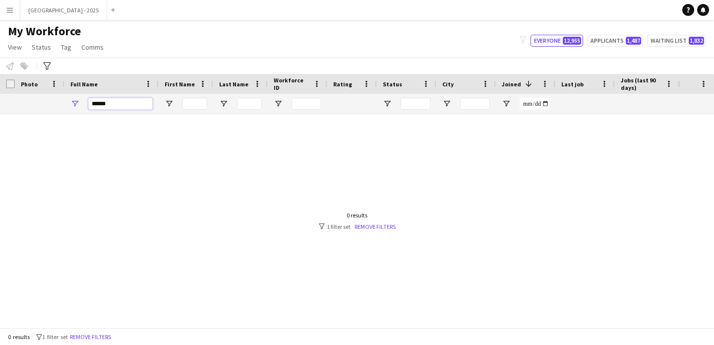
type input "*****"
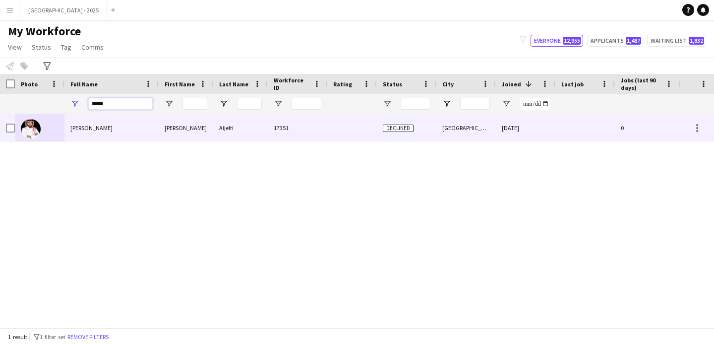
click at [129, 98] on input "*****" at bounding box center [120, 104] width 64 height 12
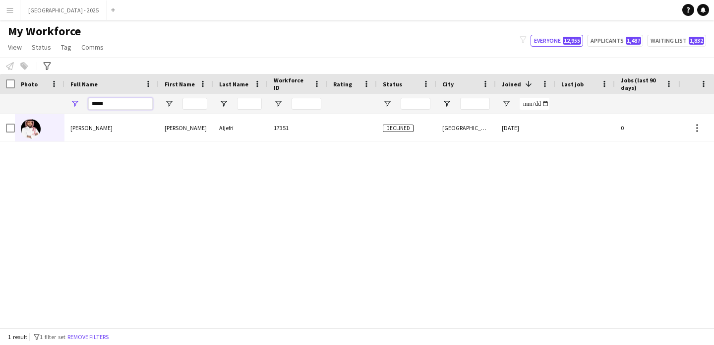
click at [129, 98] on input "*****" at bounding box center [120, 104] width 64 height 12
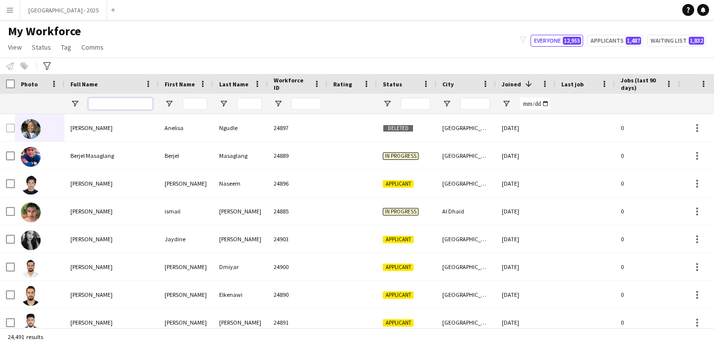
scroll to position [0, 334]
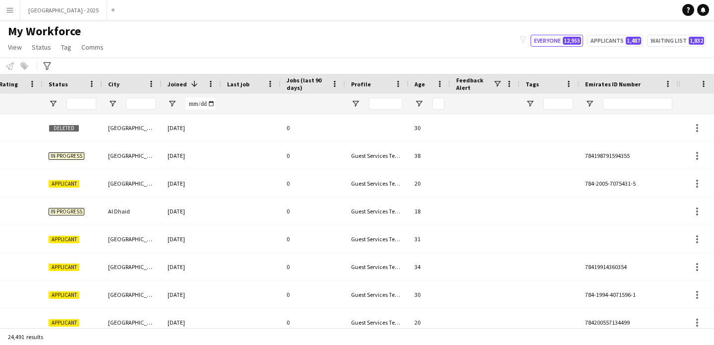
click at [641, 96] on div at bounding box center [637, 104] width 69 height 20
click at [640, 98] on input "Emirates ID Number Filter Input" at bounding box center [637, 104] width 69 height 12
paste input "*******"
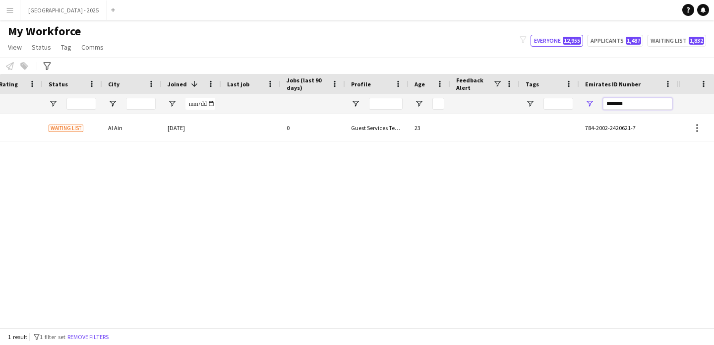
type input "*******"
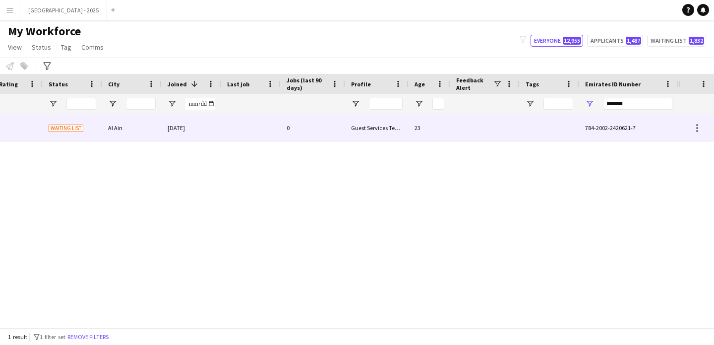
click at [342, 128] on div "0" at bounding box center [313, 127] width 64 height 27
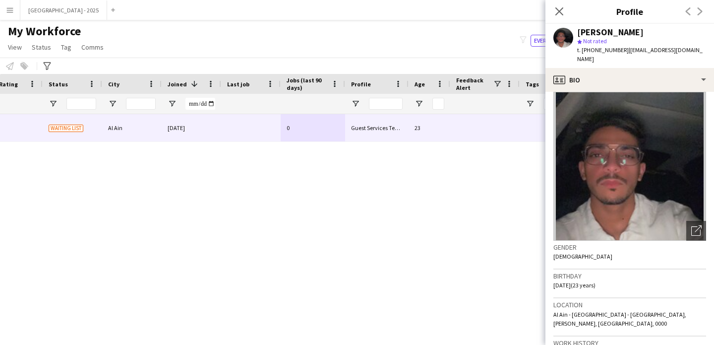
scroll to position [0, 0]
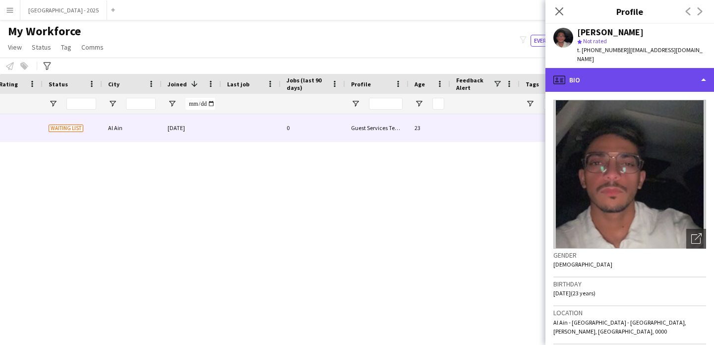
click at [598, 71] on div "profile Bio" at bounding box center [629, 80] width 169 height 24
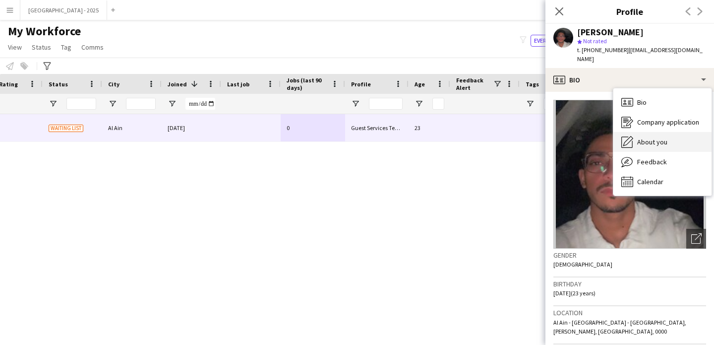
click at [659, 132] on div "About you About you" at bounding box center [662, 142] width 98 height 20
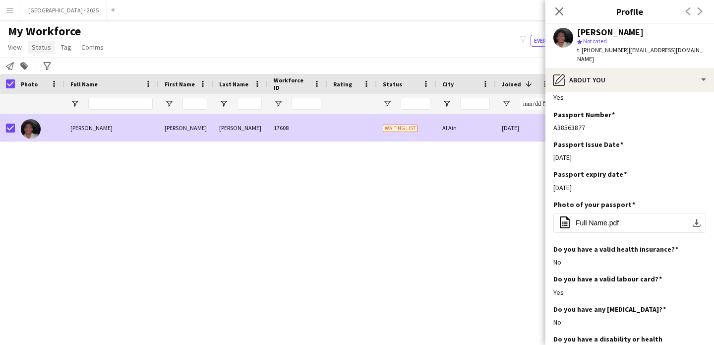
click at [39, 50] on span "Status" at bounding box center [41, 47] width 19 height 9
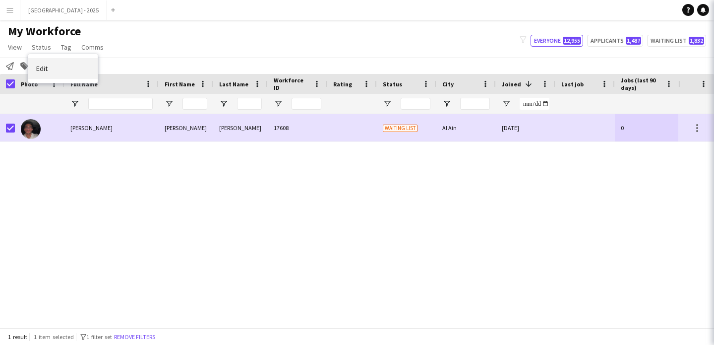
click at [47, 58] on link "Edit" at bounding box center [62, 68] width 69 height 21
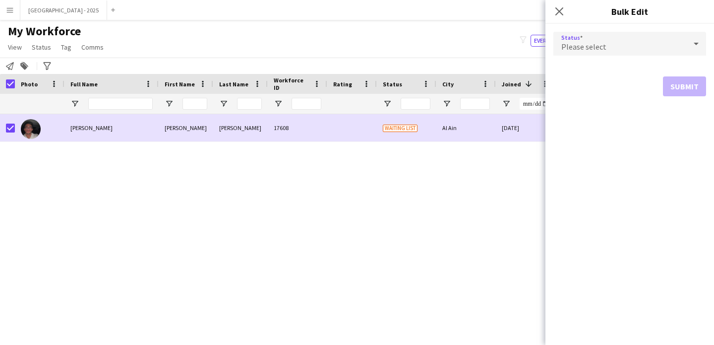
click at [603, 48] on span "Please select" at bounding box center [583, 47] width 45 height 10
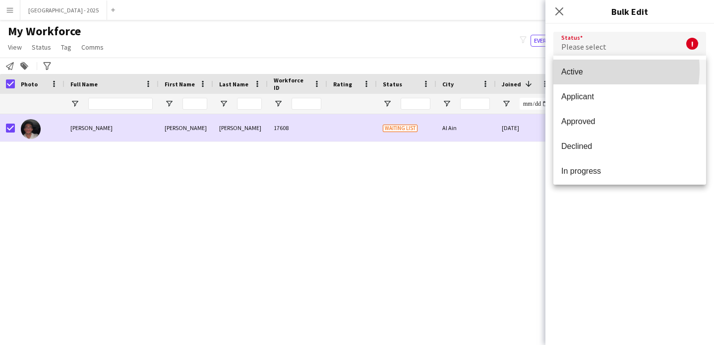
click at [597, 69] on span "Active" at bounding box center [629, 71] width 137 height 9
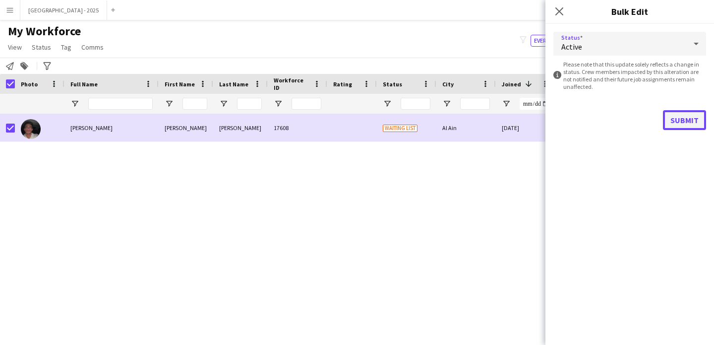
click at [669, 112] on button "Submit" at bounding box center [684, 120] width 43 height 20
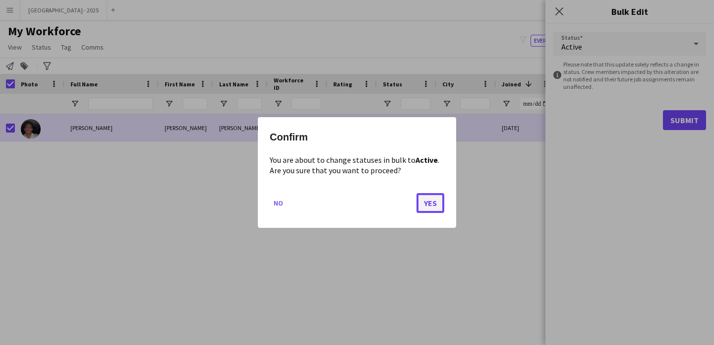
click at [420, 203] on button "Yes" at bounding box center [430, 203] width 28 height 20
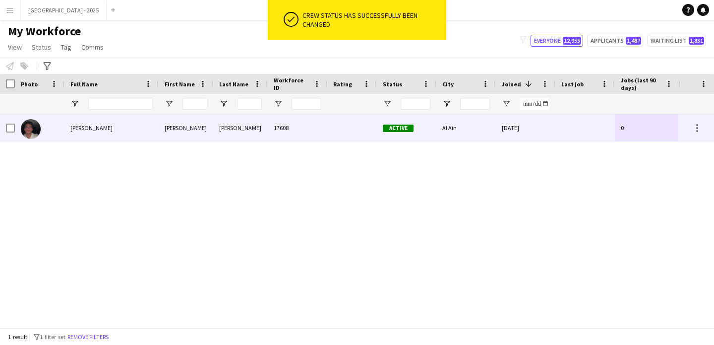
click at [47, 128] on div at bounding box center [40, 127] width 50 height 27
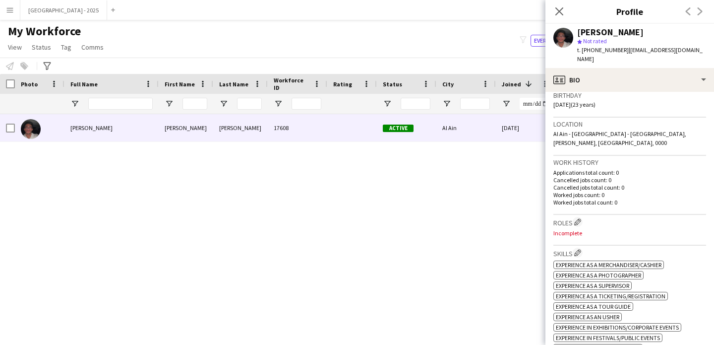
scroll to position [193, 0]
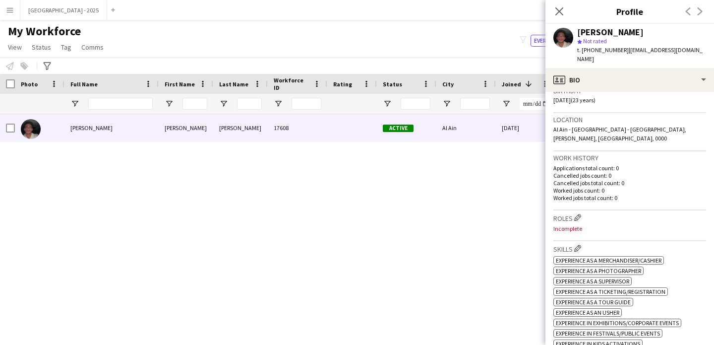
click at [579, 213] on h3 "Roles Edit crew company roles" at bounding box center [629, 217] width 153 height 10
click at [579, 214] on app-icon "Edit crew company roles" at bounding box center [577, 217] width 7 height 7
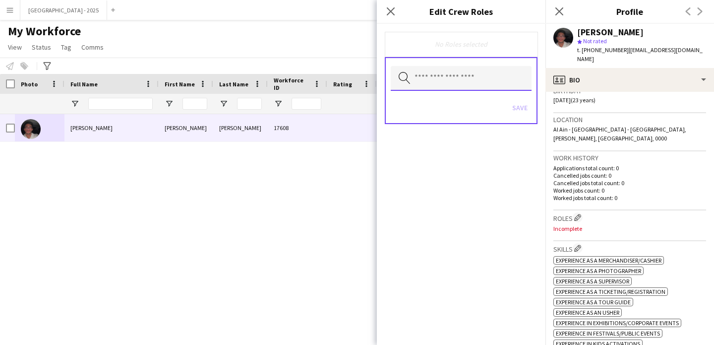
click at [482, 90] on body "Menu Boards Boards Boards All jobs Status Workforce Workforce My Workforce Recr…" at bounding box center [357, 172] width 714 height 345
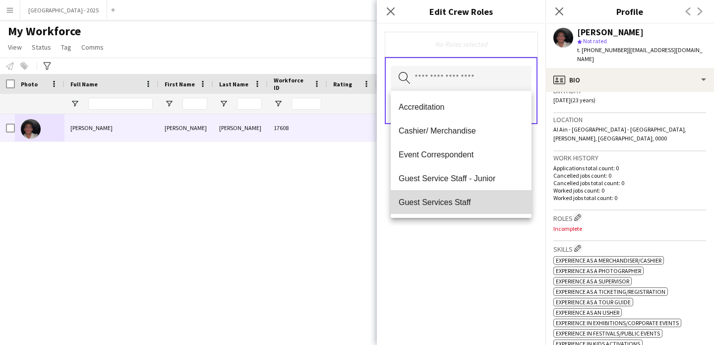
click at [470, 204] on span "Guest Services Staff" at bounding box center [461, 201] width 125 height 9
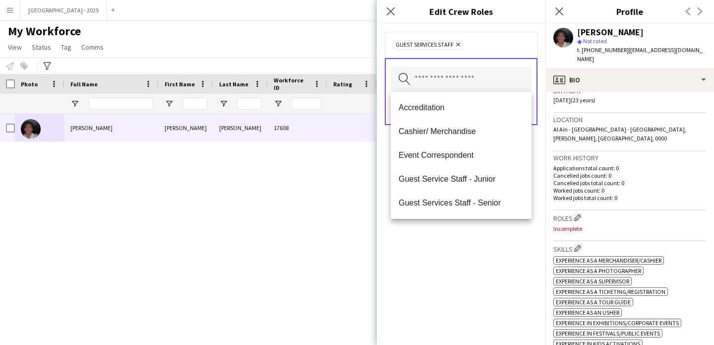
drag, startPoint x: 485, startPoint y: 246, endPoint x: 485, endPoint y: 236, distance: 9.9
click at [485, 246] on div "Guest Services Staff Remove Search by role type Save" at bounding box center [461, 184] width 169 height 321
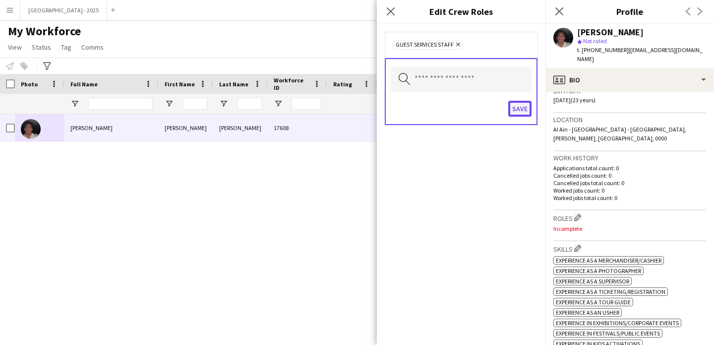
click at [520, 109] on button "Save" at bounding box center [519, 109] width 23 height 16
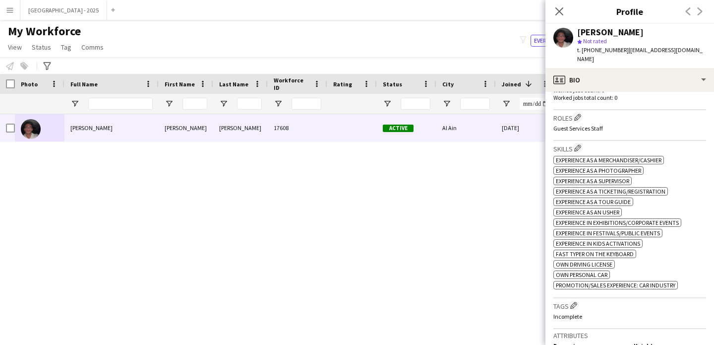
scroll to position [388, 0]
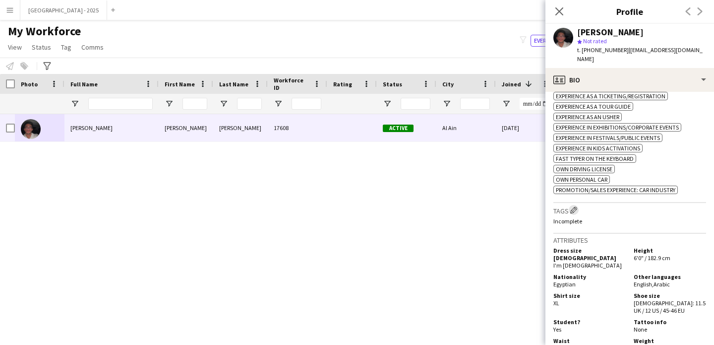
click at [571, 207] on button "Edit crew company tags" at bounding box center [574, 210] width 10 height 10
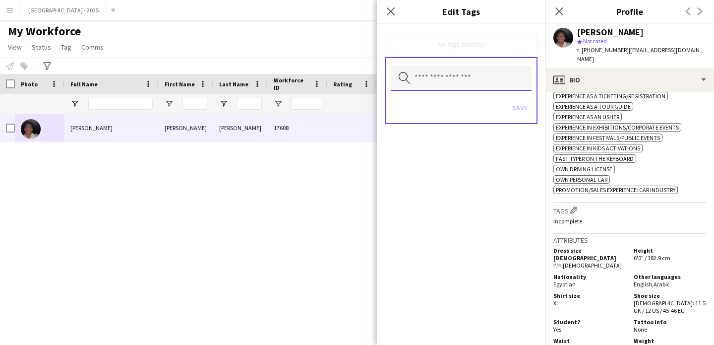
click at [476, 75] on input "text" at bounding box center [461, 78] width 141 height 25
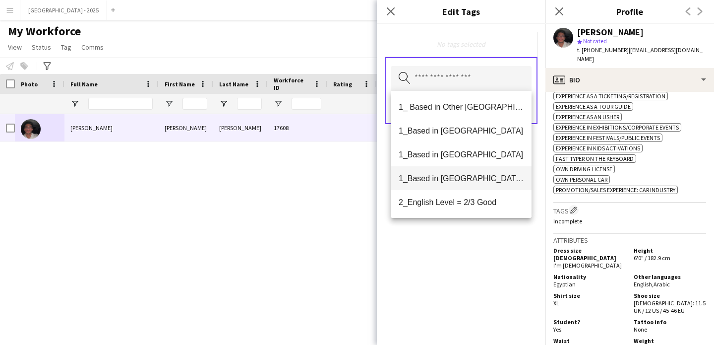
click at [481, 183] on mat-option "1_Based in [GEOGRAPHIC_DATA]/[GEOGRAPHIC_DATA]/Ajman" at bounding box center [461, 178] width 141 height 24
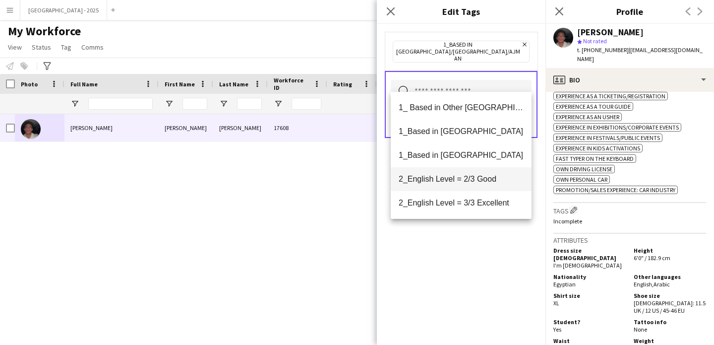
click at [481, 179] on span "2_English Level = 2/3 Good" at bounding box center [461, 178] width 125 height 9
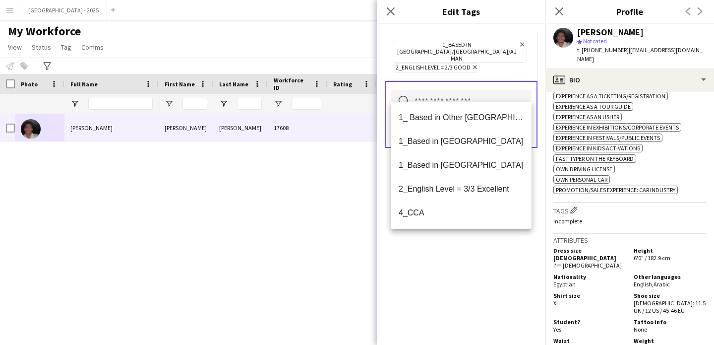
click at [477, 271] on div "1_Based in [GEOGRAPHIC_DATA]/[GEOGRAPHIC_DATA]/Ajman Remove 2_English Level = 2…" at bounding box center [461, 184] width 169 height 321
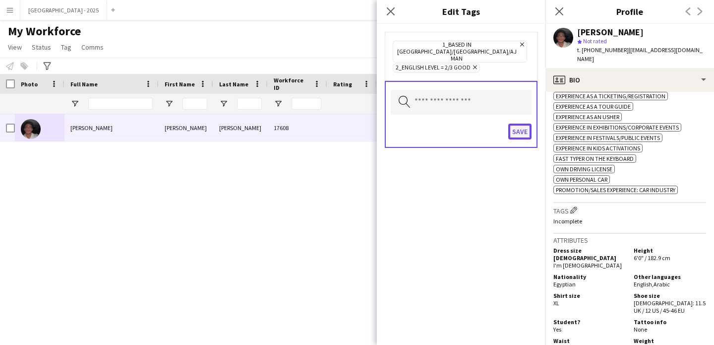
click at [523, 123] on button "Save" at bounding box center [519, 131] width 23 height 16
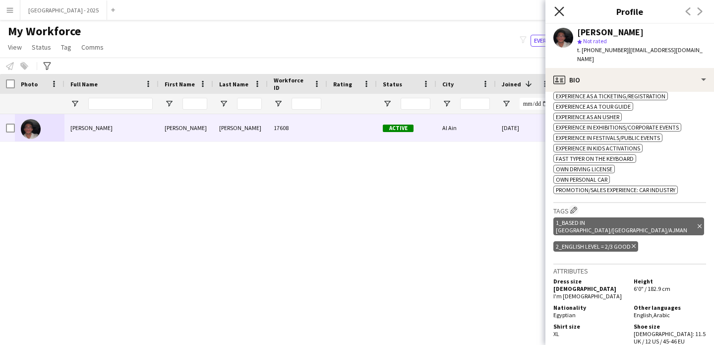
click at [558, 14] on icon "Close pop-in" at bounding box center [558, 10] width 9 height 9
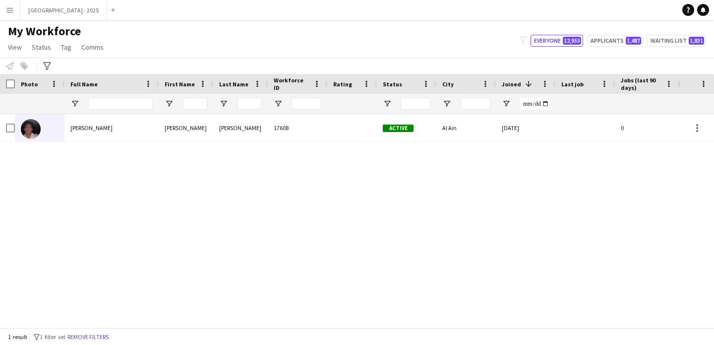
click at [111, 333] on button "Remove filters" at bounding box center [87, 336] width 45 height 11
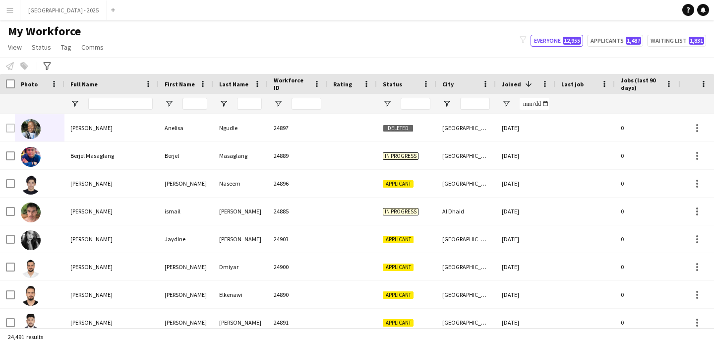
scroll to position [0, 334]
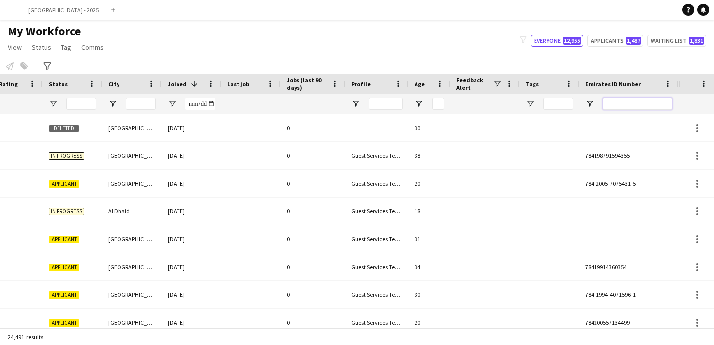
click at [648, 105] on input "Emirates ID Number Filter Input" at bounding box center [637, 104] width 69 height 12
paste input "*********"
type input "*********"
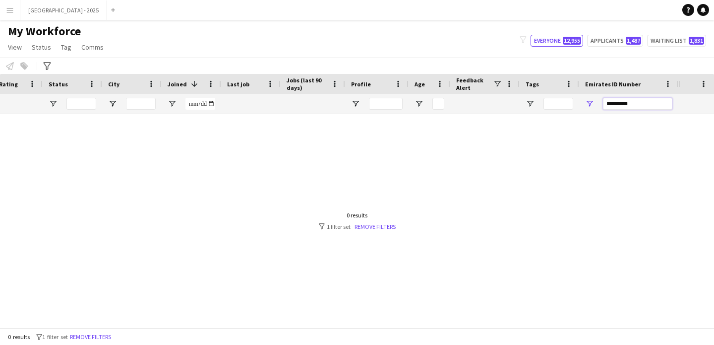
click at [605, 102] on input "*********" at bounding box center [637, 104] width 69 height 12
click at [635, 108] on input "Emirates ID Number Filter Input" at bounding box center [637, 104] width 69 height 12
click at [634, 107] on input "Emirates ID Number Filter Input" at bounding box center [637, 104] width 69 height 12
click at [635, 106] on input "Emirates ID Number Filter Input" at bounding box center [637, 104] width 69 height 12
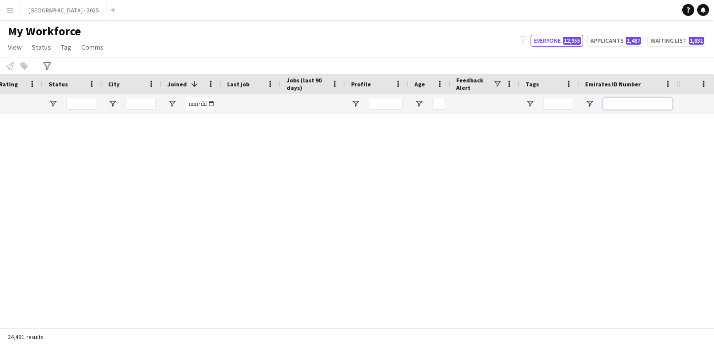
click at [635, 105] on input "Emirates ID Number Filter Input" at bounding box center [637, 104] width 69 height 12
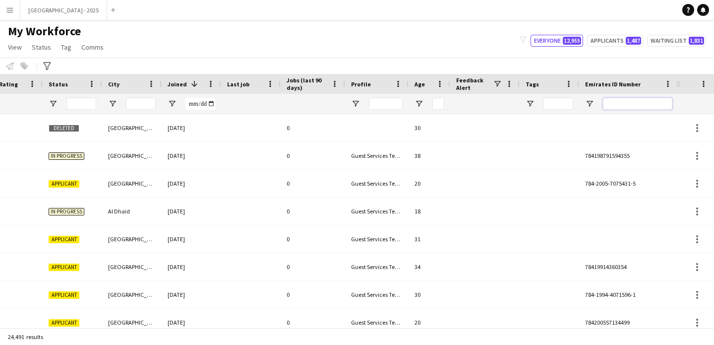
paste input "*******"
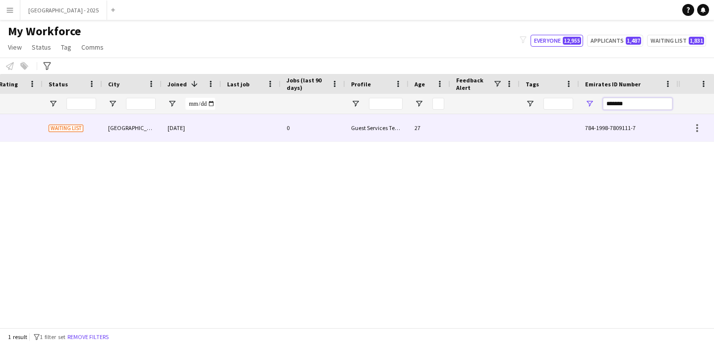
type input "*******"
click at [491, 119] on div at bounding box center [484, 127] width 69 height 27
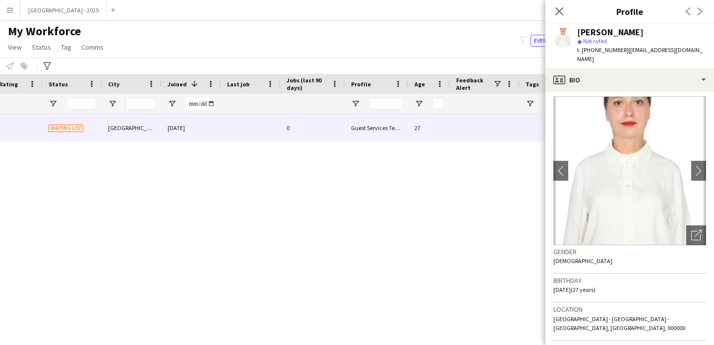
scroll to position [4, 0]
click at [689, 230] on div "Open photos pop-in" at bounding box center [696, 235] width 20 height 20
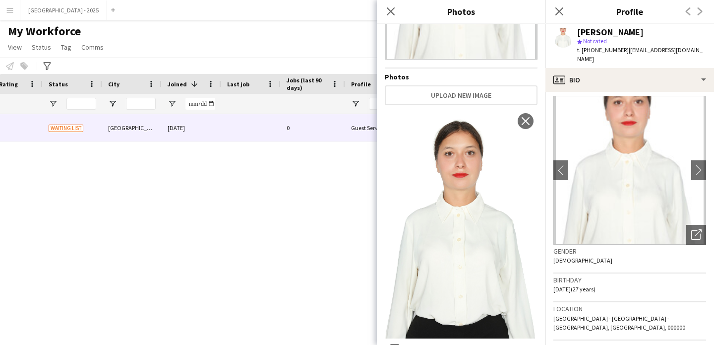
scroll to position [131, 0]
click at [641, 262] on div "Gender [DEMOGRAPHIC_DATA]" at bounding box center [629, 258] width 153 height 29
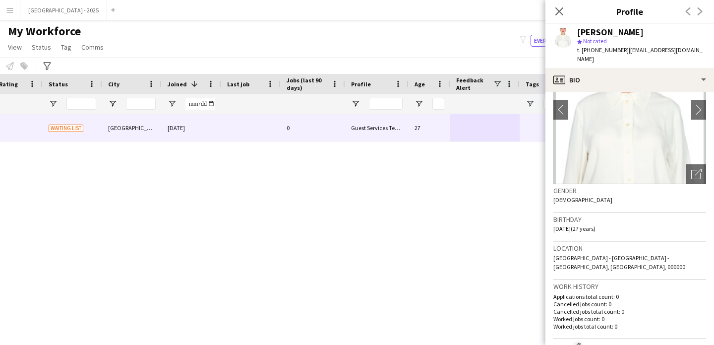
scroll to position [0, 0]
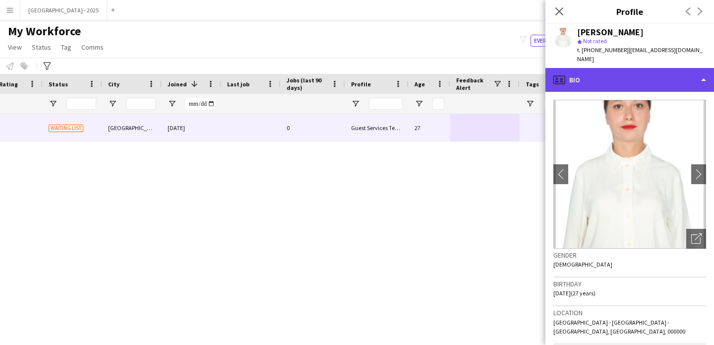
click at [627, 68] on div "profile Bio" at bounding box center [629, 80] width 169 height 24
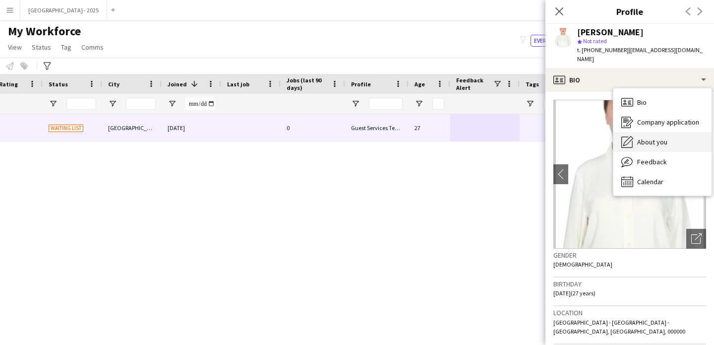
click at [671, 132] on div "About you About you" at bounding box center [662, 142] width 98 height 20
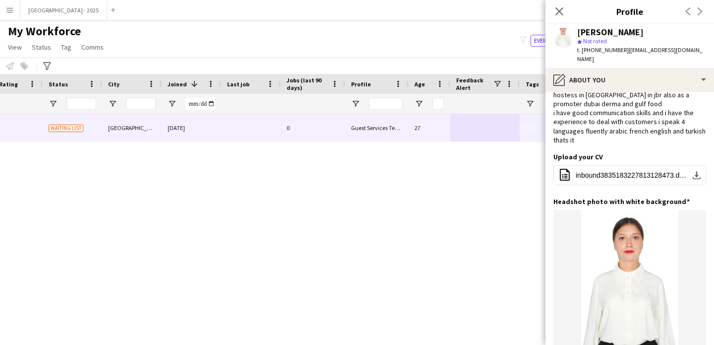
scroll to position [94, 0]
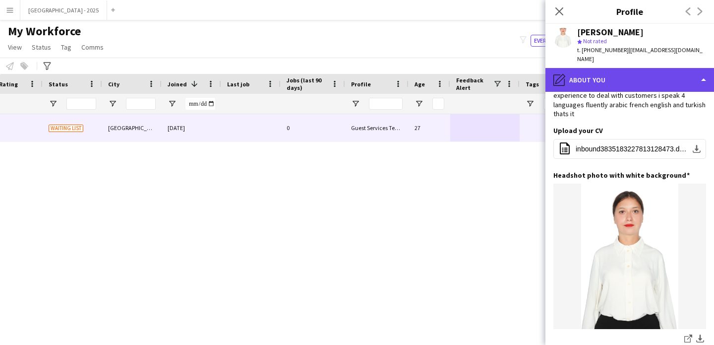
click at [610, 70] on div "pencil4 About you" at bounding box center [629, 80] width 169 height 24
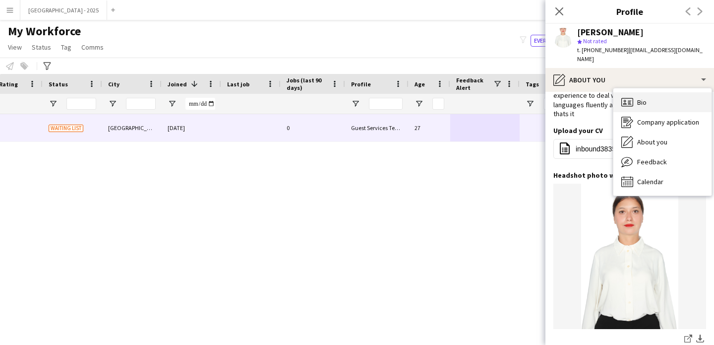
click at [647, 101] on div "Bio Bio" at bounding box center [662, 102] width 98 height 20
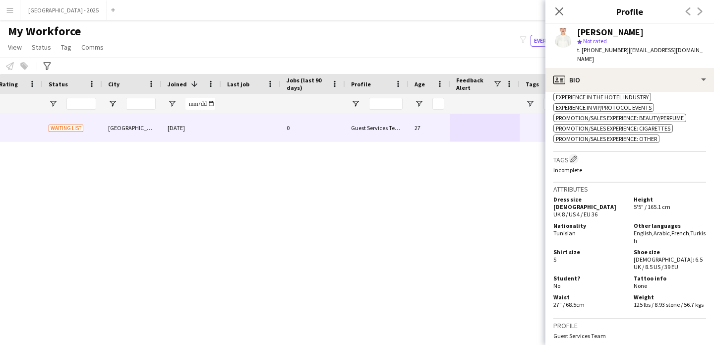
scroll to position [462, 0]
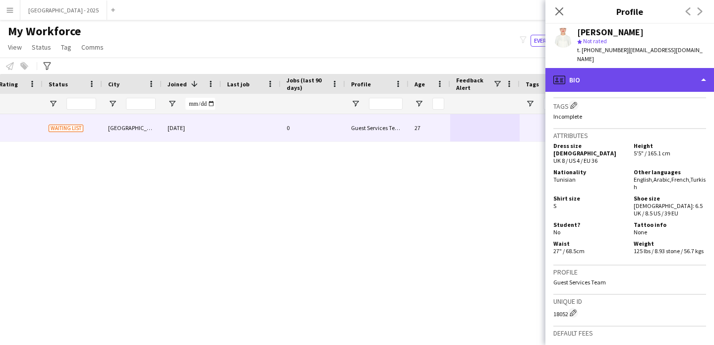
click at [634, 76] on div "profile Bio" at bounding box center [629, 80] width 169 height 24
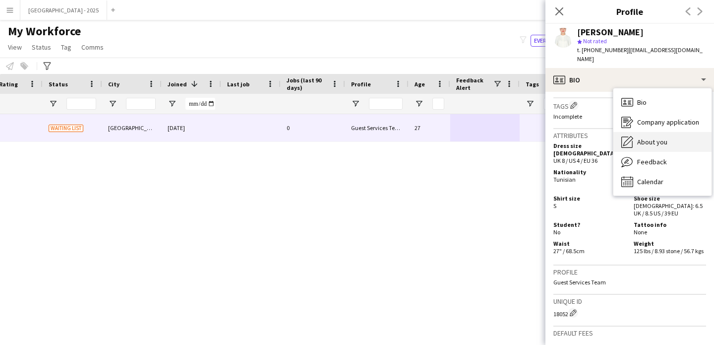
click at [684, 132] on div "About you About you" at bounding box center [662, 142] width 98 height 20
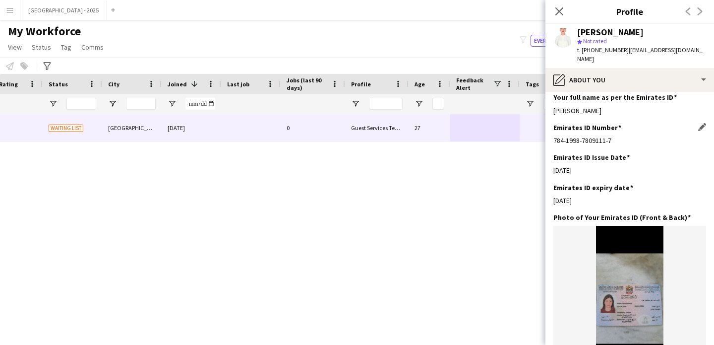
scroll to position [0, 0]
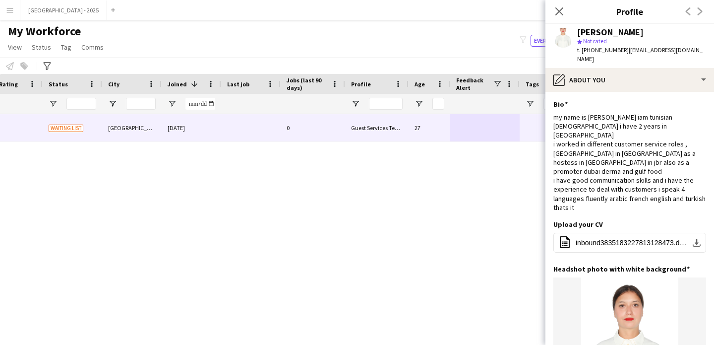
click at [609, 92] on app-section-data-types "Bio Edit this field my name is [PERSON_NAME] tunisian [DEMOGRAPHIC_DATA] i have…" at bounding box center [629, 218] width 169 height 253
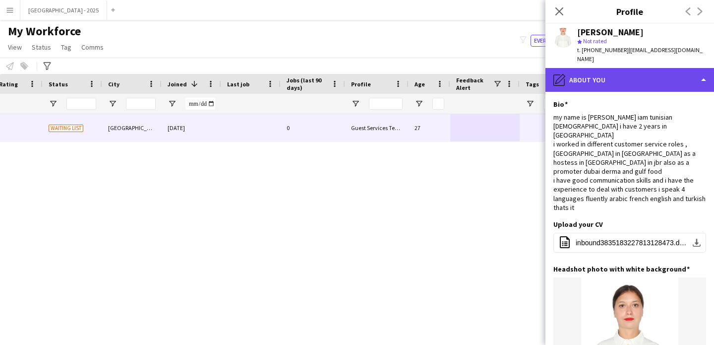
click at [620, 81] on div "pencil4 About you" at bounding box center [629, 80] width 169 height 24
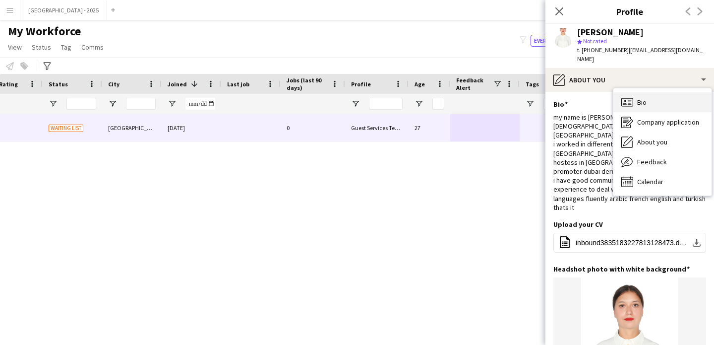
click at [641, 98] on span "Bio" at bounding box center [641, 102] width 9 height 9
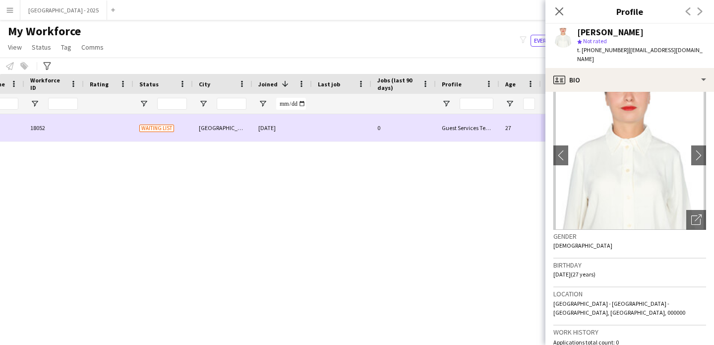
scroll to position [0, 52]
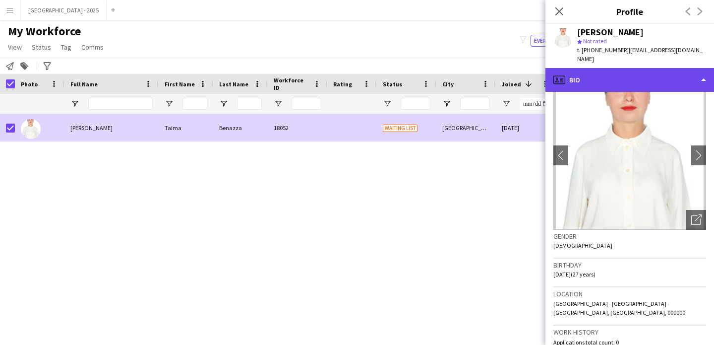
click at [593, 70] on div "profile Bio" at bounding box center [629, 80] width 169 height 24
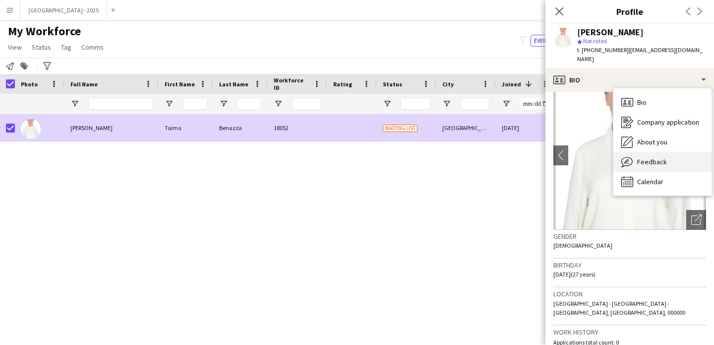
click at [668, 152] on div "Feedback Feedback" at bounding box center [662, 162] width 98 height 20
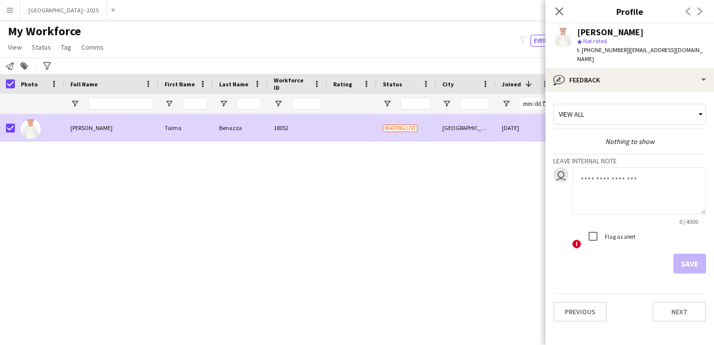
click at [625, 218] on div "0 / 4000" at bounding box center [639, 221] width 134 height 7
click at [628, 189] on textarea at bounding box center [639, 190] width 134 height 47
click at [593, 188] on textarea at bounding box center [639, 190] width 134 height 47
type textarea "**********"
click at [687, 255] on button "Save" at bounding box center [689, 263] width 33 height 20
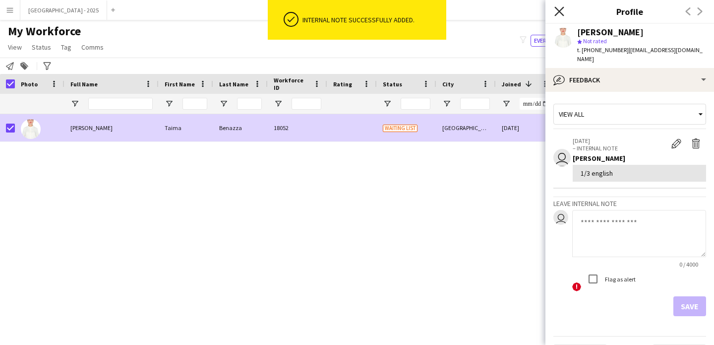
click at [563, 10] on icon "Close pop-in" at bounding box center [558, 10] width 9 height 9
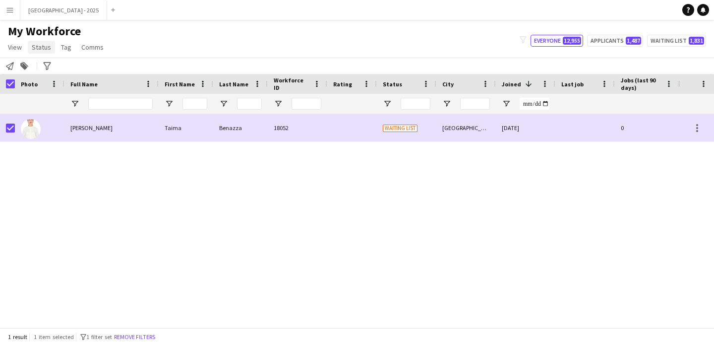
click at [38, 41] on link "Status" at bounding box center [41, 47] width 27 height 13
click at [52, 72] on link "Edit" at bounding box center [62, 68] width 69 height 21
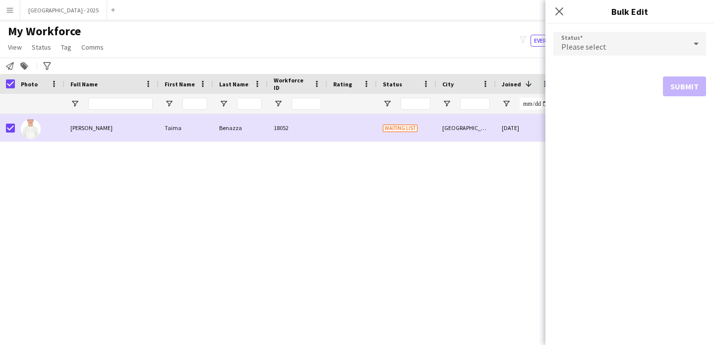
click at [599, 50] on span "Please select" at bounding box center [583, 47] width 45 height 10
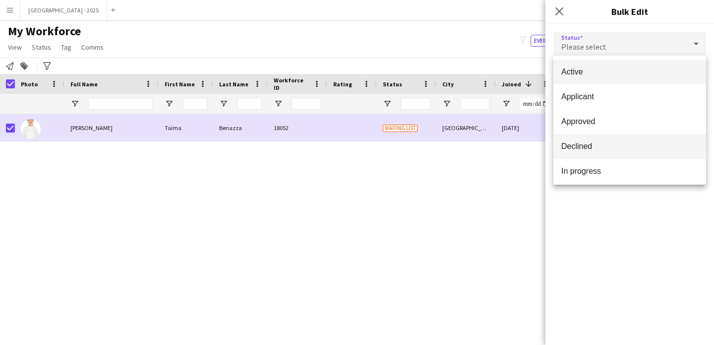
click at [593, 141] on mat-option "Declined" at bounding box center [629, 146] width 153 height 25
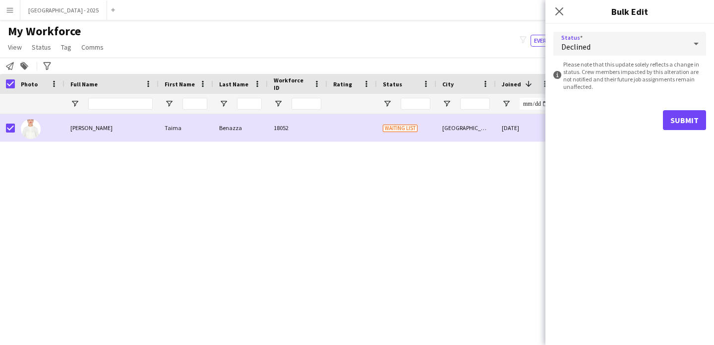
click at [667, 131] on form "Status Declined information-circle Please note that this update solely reflects…" at bounding box center [629, 81] width 153 height 114
click at [667, 128] on button "Submit" at bounding box center [684, 120] width 43 height 20
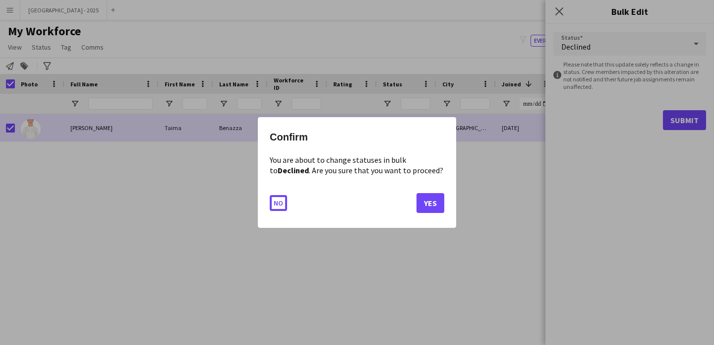
click at [667, 121] on div at bounding box center [357, 172] width 714 height 345
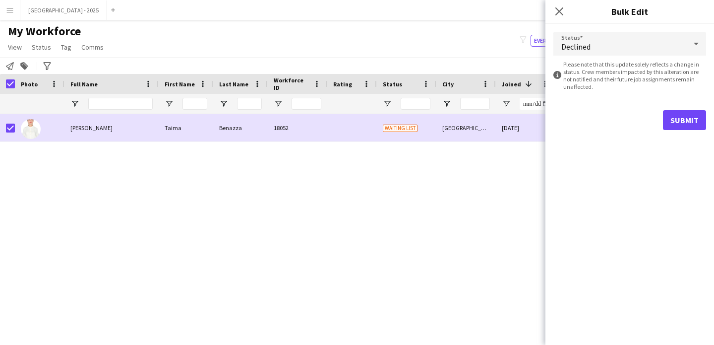
drag, startPoint x: 704, startPoint y: 114, endPoint x: 692, endPoint y: 117, distance: 13.0
click at [703, 114] on div "Status Declined information-circle Please note that this update solely reflects…" at bounding box center [629, 81] width 169 height 114
click at [657, 129] on div "Submit" at bounding box center [629, 120] width 153 height 20
click at [694, 123] on button "Submit" at bounding box center [684, 120] width 43 height 20
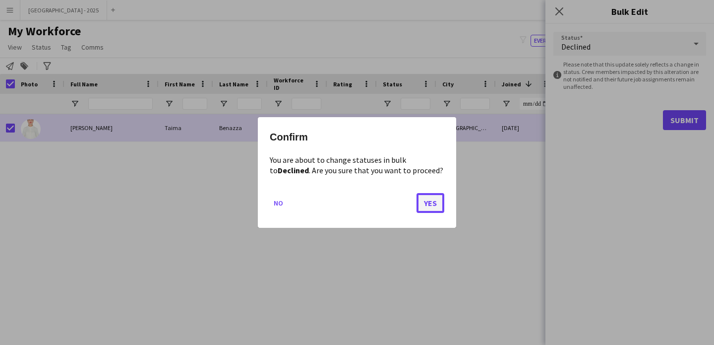
click at [429, 200] on button "Yes" at bounding box center [430, 203] width 28 height 20
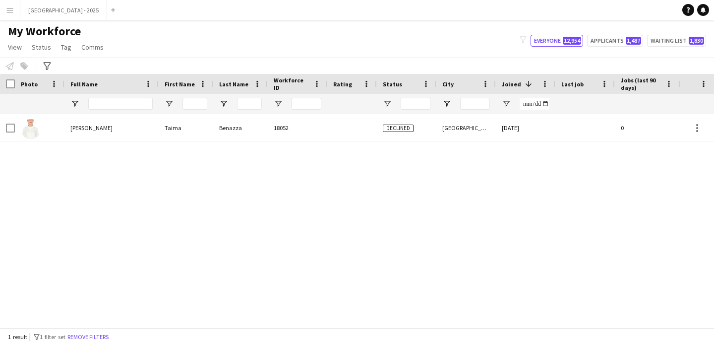
click at [98, 342] on div "1 result filter-1 1 filter set Remove filters" at bounding box center [357, 336] width 714 height 17
click at [100, 341] on button "Remove filters" at bounding box center [87, 336] width 45 height 11
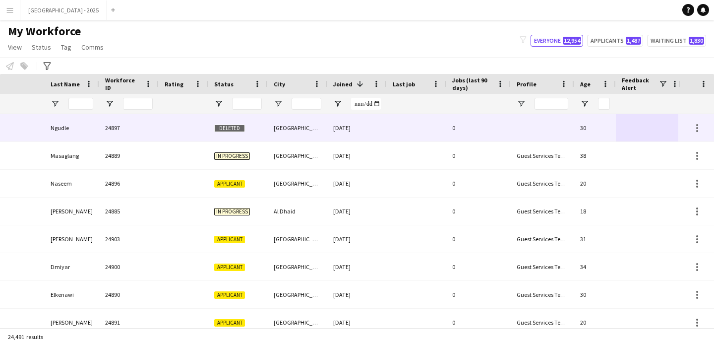
scroll to position [0, 334]
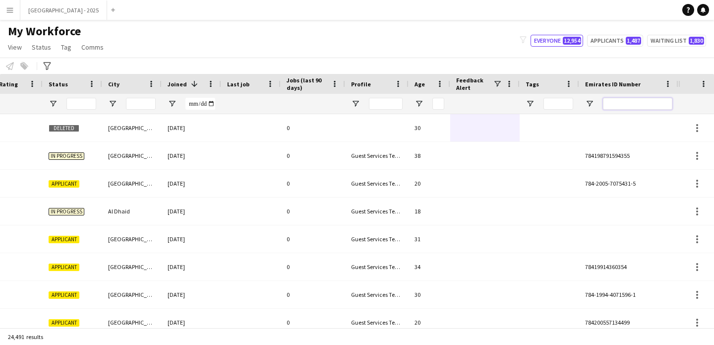
click at [629, 100] on input "Emirates ID Number Filter Input" at bounding box center [637, 104] width 69 height 12
paste input "*******"
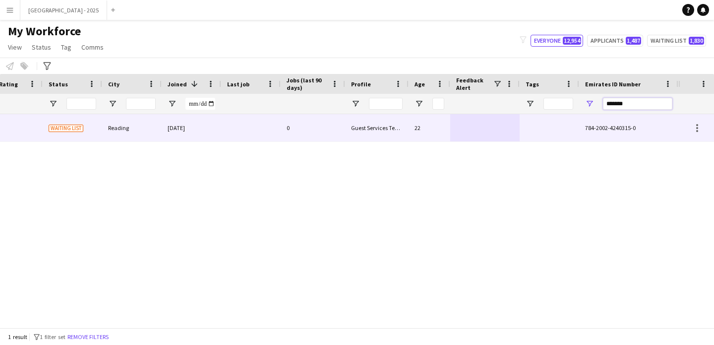
type input "*******"
click at [501, 117] on div at bounding box center [484, 127] width 69 height 27
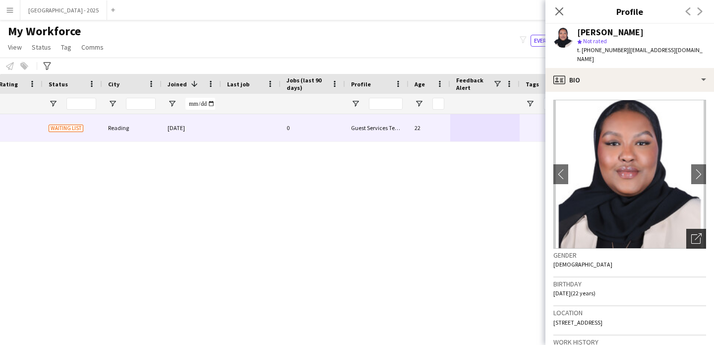
click at [691, 234] on icon at bounding box center [695, 238] width 9 height 9
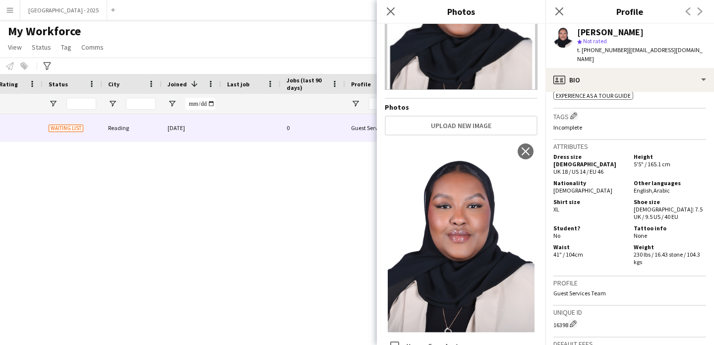
scroll to position [370, 0]
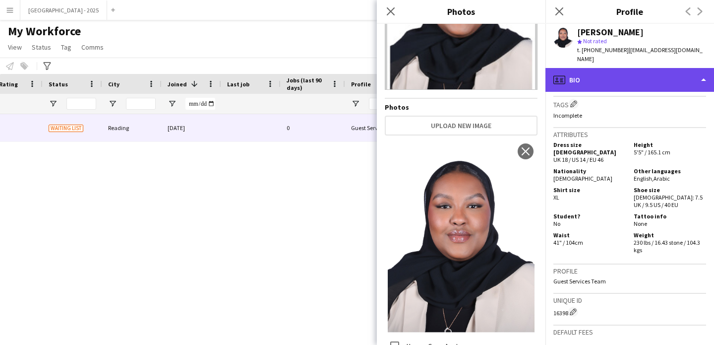
click at [605, 69] on div "profile Bio" at bounding box center [629, 80] width 169 height 24
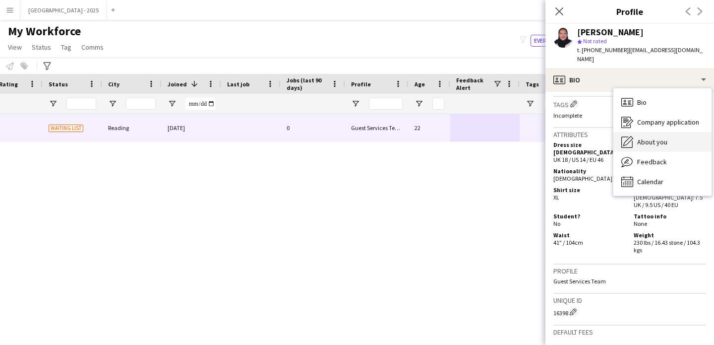
click at [644, 137] on span "About you" at bounding box center [652, 141] width 30 height 9
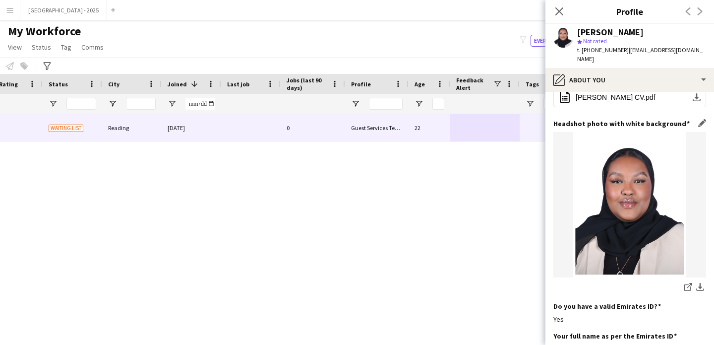
scroll to position [0, 0]
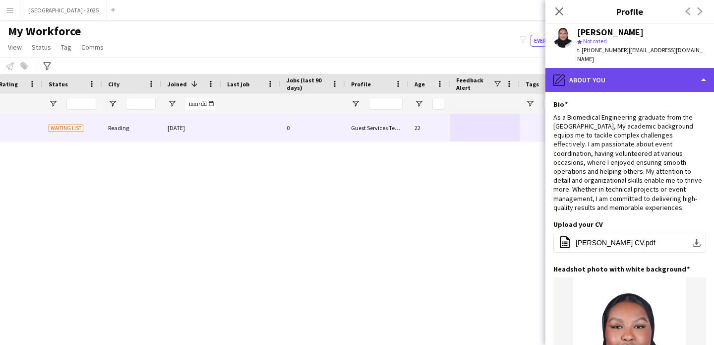
click at [608, 75] on div "pencil4 About you" at bounding box center [629, 80] width 169 height 24
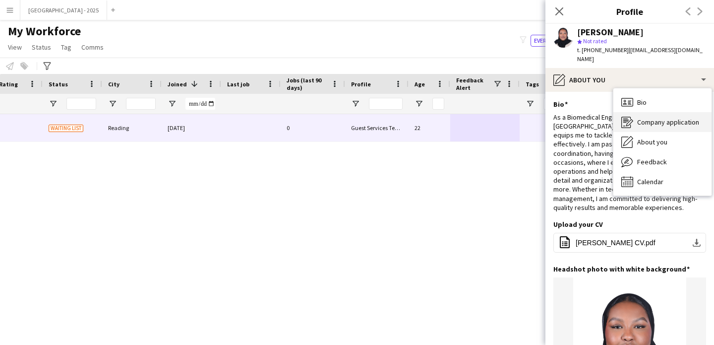
click at [639, 117] on span "Company application" at bounding box center [668, 121] width 62 height 9
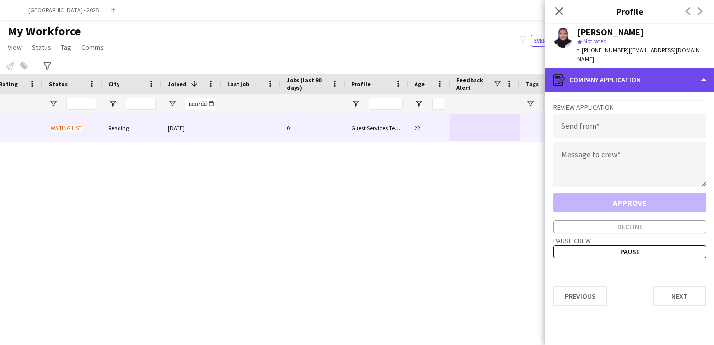
click at [626, 76] on div "register Company application" at bounding box center [629, 80] width 169 height 24
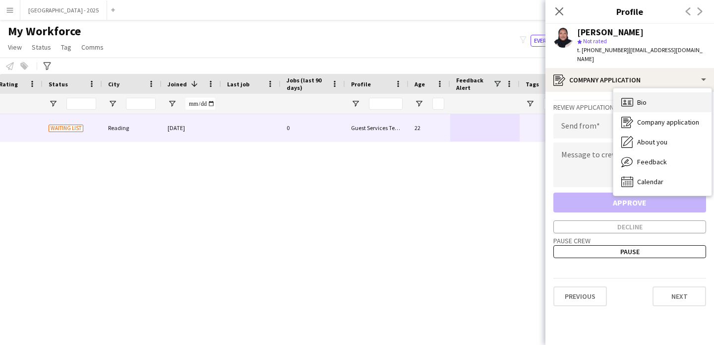
click at [634, 92] on div "Bio Bio" at bounding box center [662, 102] width 98 height 20
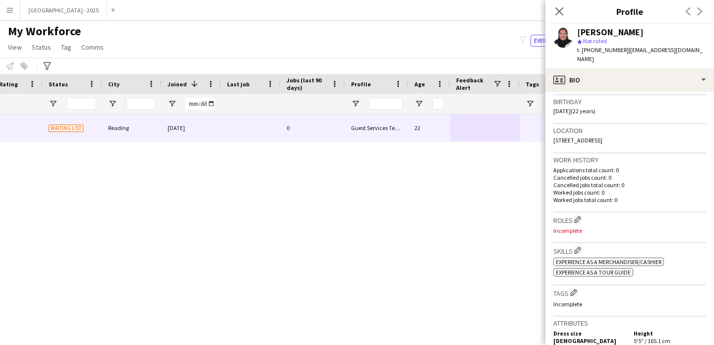
scroll to position [215, 0]
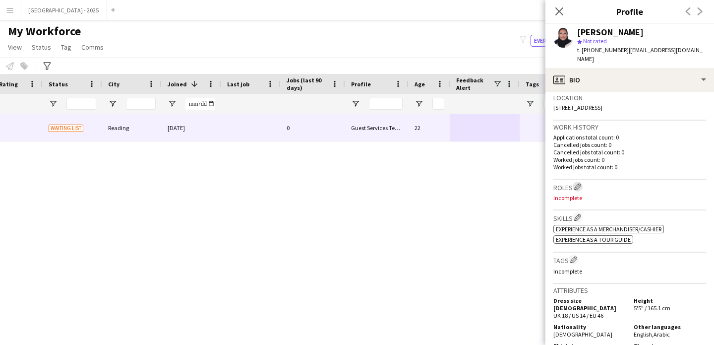
click at [580, 183] on app-icon "Edit crew company roles" at bounding box center [577, 186] width 7 height 7
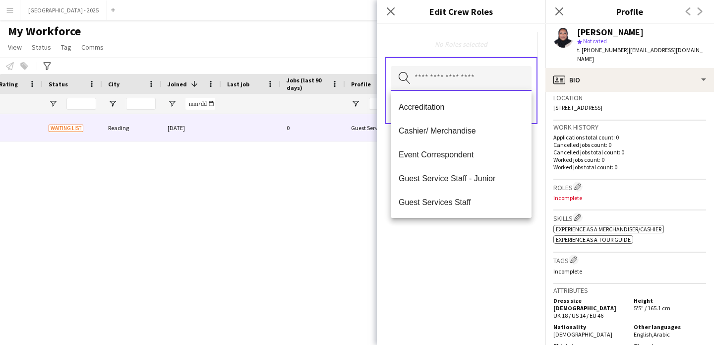
click at [481, 80] on input "text" at bounding box center [461, 78] width 141 height 25
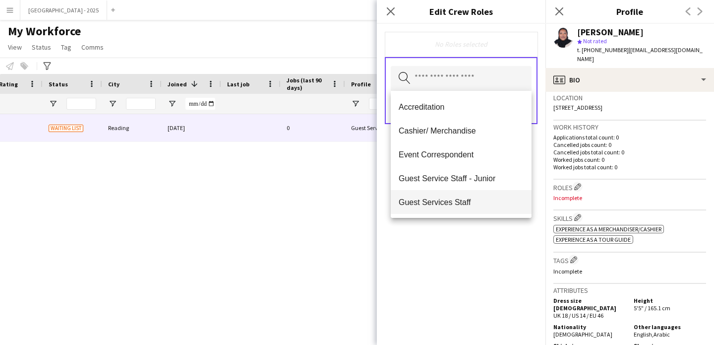
click at [467, 194] on mat-option "Guest Services Staff" at bounding box center [461, 202] width 141 height 24
click at [475, 202] on span "Guest Services Staff - Senior" at bounding box center [461, 202] width 125 height 9
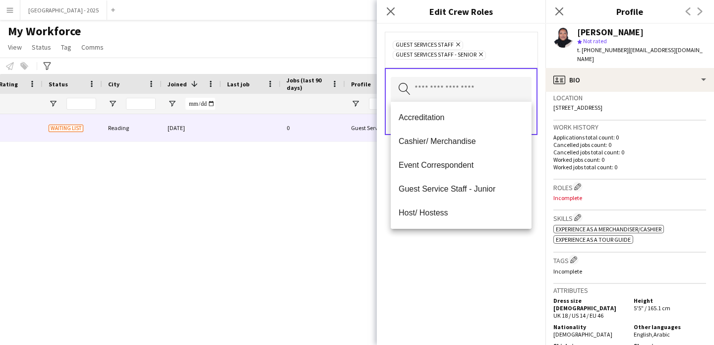
click at [496, 247] on div "Guest Services Staff Remove Guest Services Staff - Senior Remove Search by role…" at bounding box center [461, 184] width 169 height 321
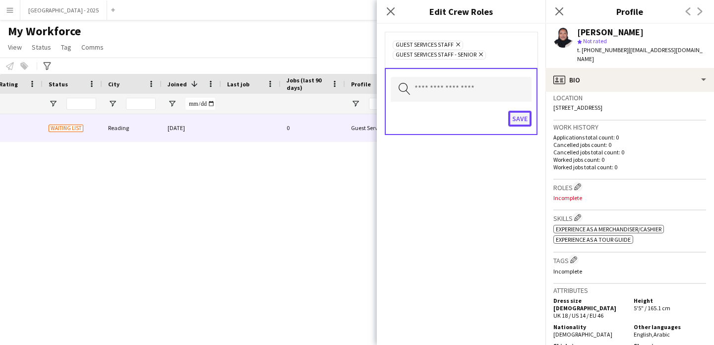
click at [519, 115] on button "Save" at bounding box center [519, 119] width 23 height 16
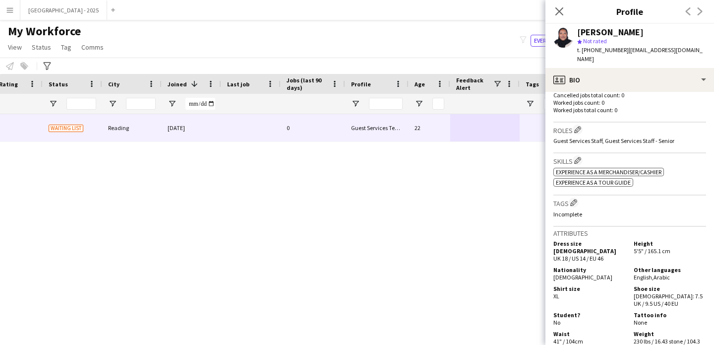
scroll to position [278, 0]
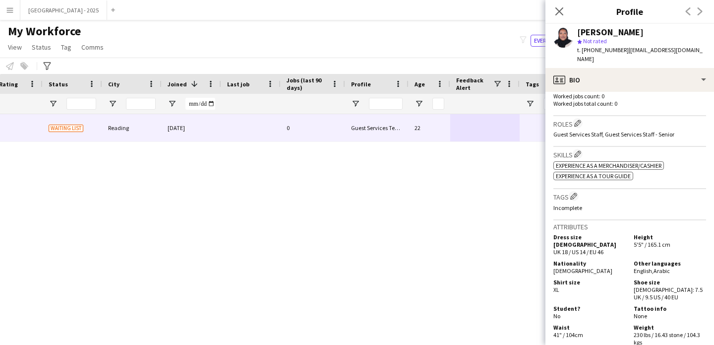
click at [568, 191] on h3 "Tags Edit crew company tags" at bounding box center [629, 196] width 153 height 10
click at [576, 193] on h3 "Tags Edit crew company tags" at bounding box center [629, 196] width 153 height 10
click at [574, 192] on app-icon "Edit crew company tags" at bounding box center [573, 195] width 7 height 7
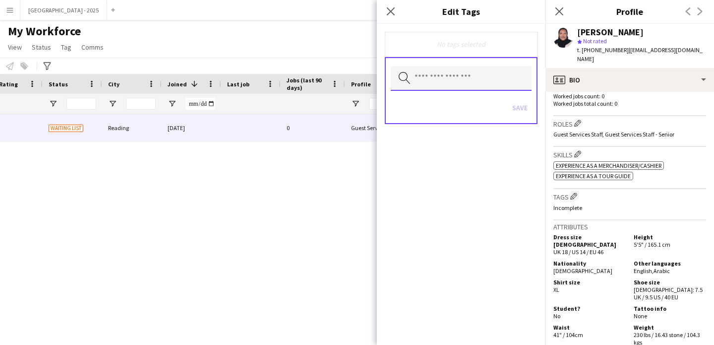
click at [478, 76] on input "text" at bounding box center [461, 78] width 141 height 25
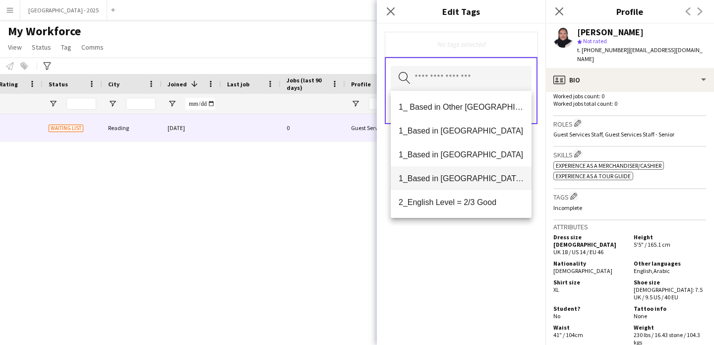
click at [463, 182] on span "1_Based in [GEOGRAPHIC_DATA]/[GEOGRAPHIC_DATA]/Ajman" at bounding box center [461, 178] width 125 height 9
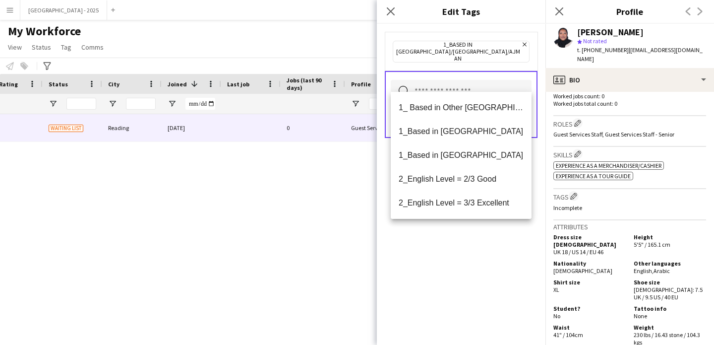
click at [475, 199] on span "2_English Level = 3/3 Excellent" at bounding box center [461, 202] width 125 height 9
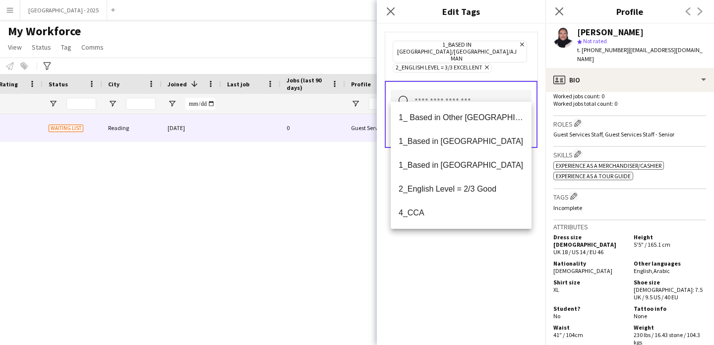
click at [485, 232] on div "1_Based in [GEOGRAPHIC_DATA]/[GEOGRAPHIC_DATA]/Ajman Remove 2_English Level = 3…" at bounding box center [461, 184] width 169 height 321
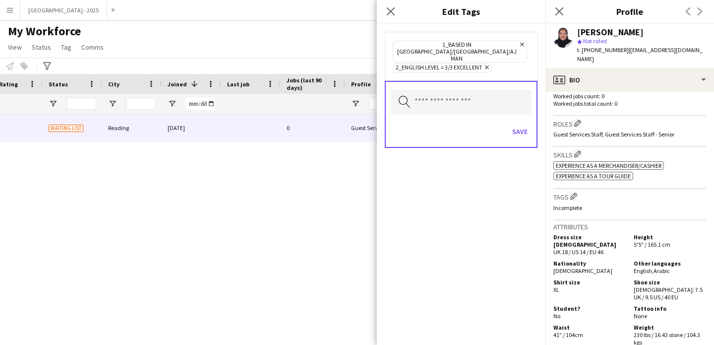
click at [515, 126] on div "Save" at bounding box center [461, 132] width 141 height 28
click at [523, 126] on div "Save" at bounding box center [461, 132] width 141 height 28
click at [497, 92] on input "text" at bounding box center [461, 102] width 141 height 25
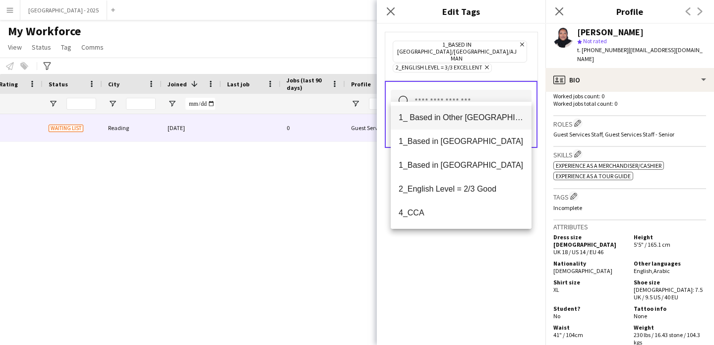
click at [523, 116] on mat-option "1_ Based in Other [GEOGRAPHIC_DATA]" at bounding box center [461, 118] width 141 height 24
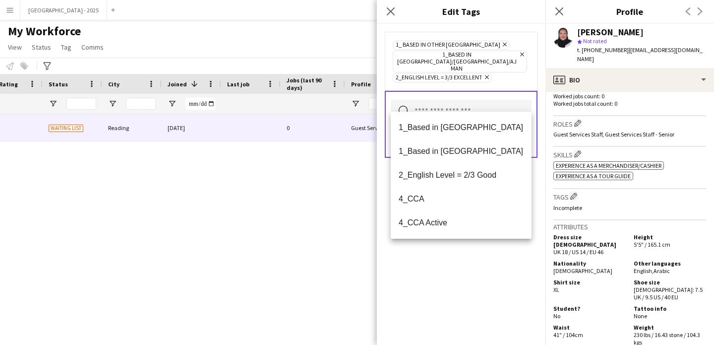
click at [537, 134] on form "1_ Based in Other Emirates Remove 1_Based in [GEOGRAPHIC_DATA]/[GEOGRAPHIC_DATA…" at bounding box center [461, 105] width 169 height 162
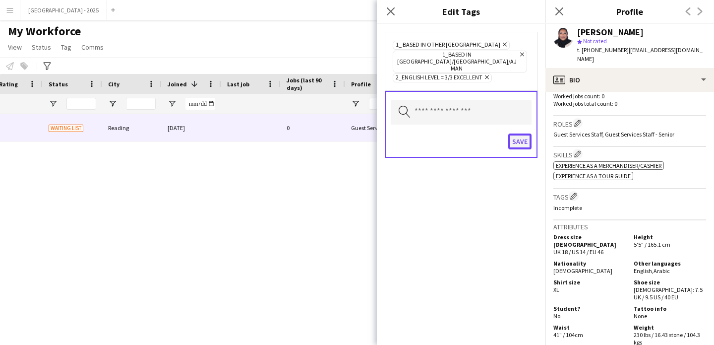
click at [528, 133] on button "Save" at bounding box center [519, 141] width 23 height 16
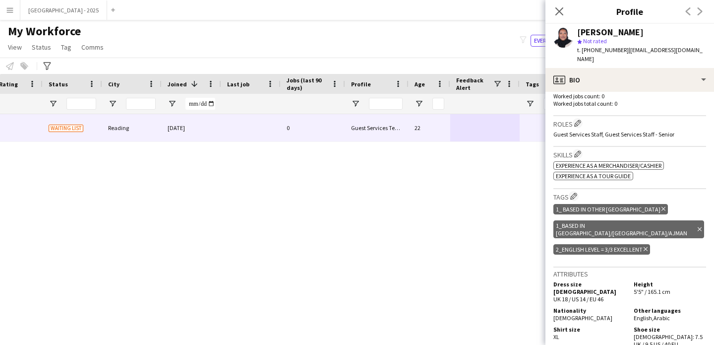
click at [661, 207] on icon at bounding box center [663, 209] width 4 height 4
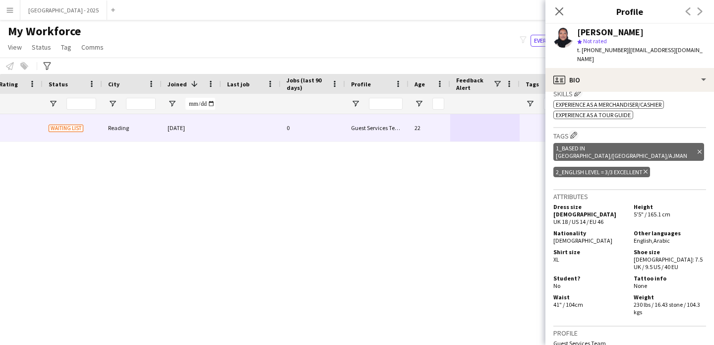
scroll to position [346, 0]
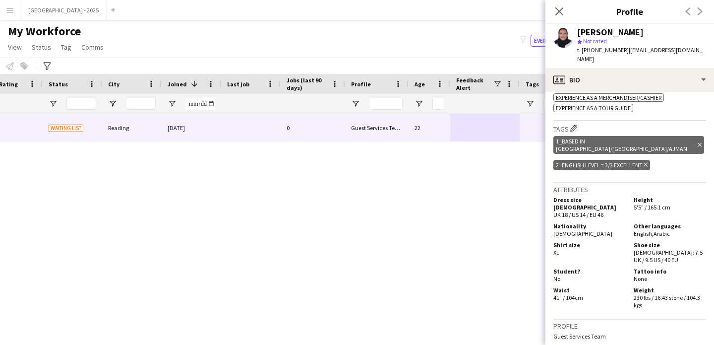
click at [646, 136] on div "1_Based in [GEOGRAPHIC_DATA]/[GEOGRAPHIC_DATA]/[PERSON_NAME] tag" at bounding box center [628, 145] width 151 height 18
click at [698, 142] on icon "Delete tag" at bounding box center [700, 145] width 4 height 6
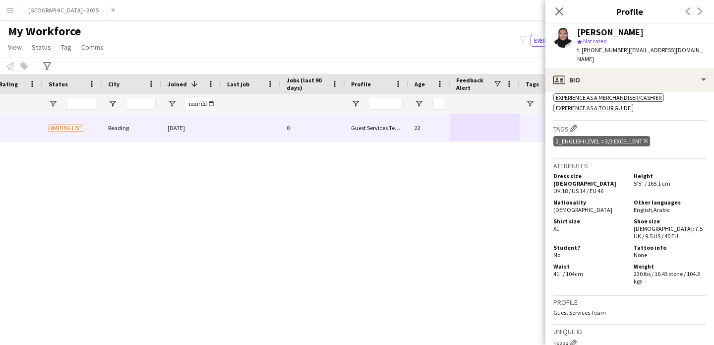
click at [569, 123] on h3 "Tags Edit crew company tags" at bounding box center [629, 128] width 153 height 10
click at [573, 124] on app-icon "Edit crew company tags" at bounding box center [573, 127] width 7 height 7
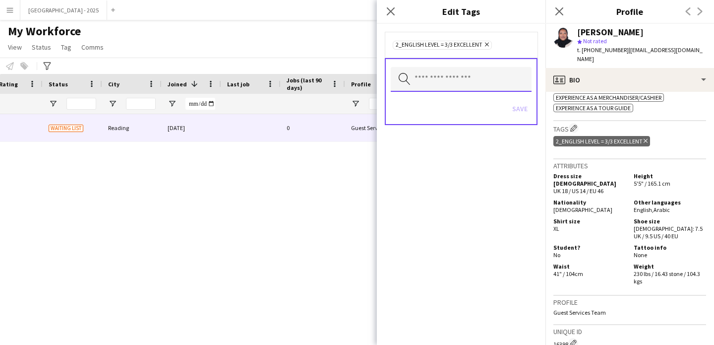
click at [437, 88] on input "text" at bounding box center [461, 79] width 141 height 25
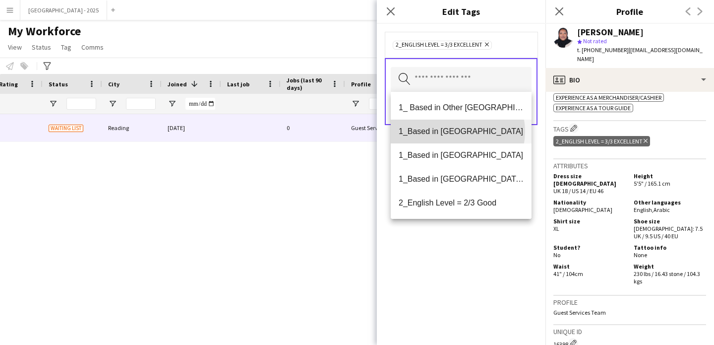
click at [453, 131] on span "1_Based in [GEOGRAPHIC_DATA]" at bounding box center [461, 130] width 125 height 9
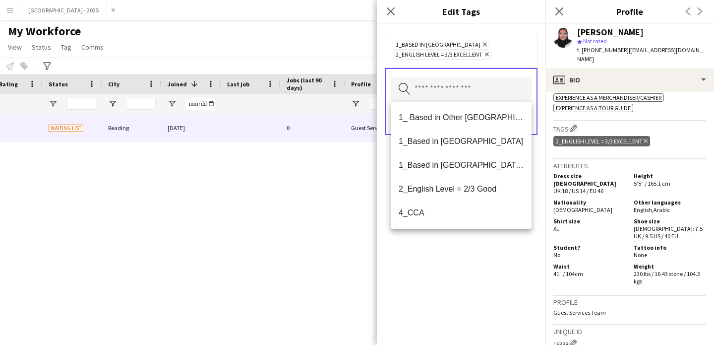
click at [467, 269] on div "1_Based in [GEOGRAPHIC_DATA] Remove 2_English Level = 3/3 Excellent Remove Sear…" at bounding box center [461, 184] width 169 height 321
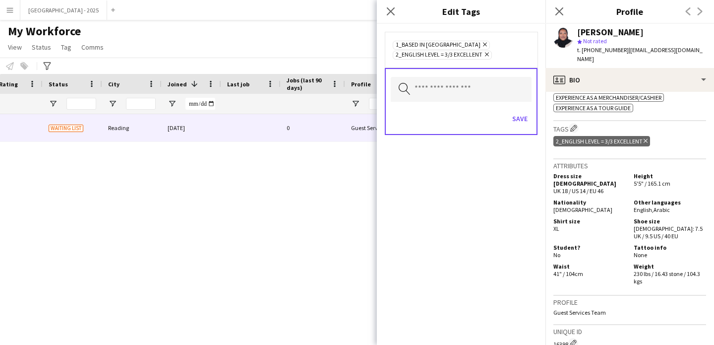
click at [516, 126] on div "Save" at bounding box center [461, 120] width 141 height 28
click at [521, 126] on button "Save" at bounding box center [519, 119] width 23 height 16
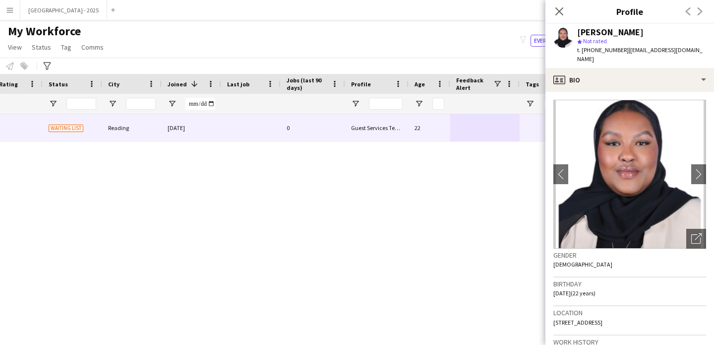
scroll to position [0, 0]
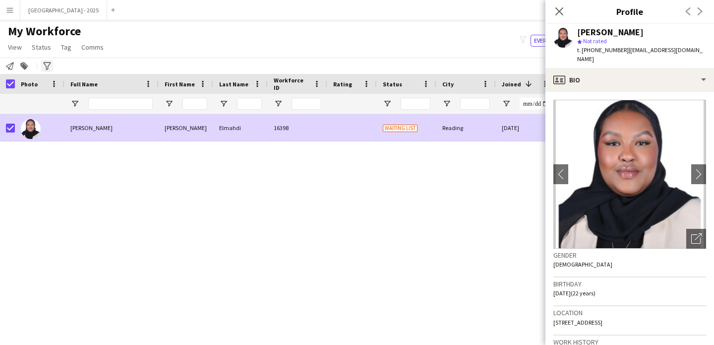
click at [40, 45] on span "Status" at bounding box center [41, 47] width 19 height 9
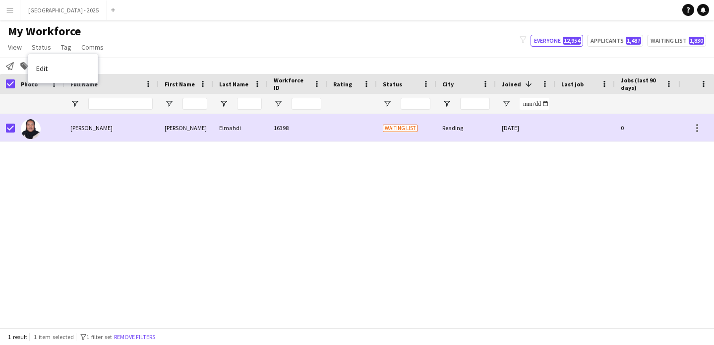
drag, startPoint x: 49, startPoint y: 62, endPoint x: 240, endPoint y: 69, distance: 191.0
click at [49, 62] on link "Edit" at bounding box center [62, 68] width 69 height 21
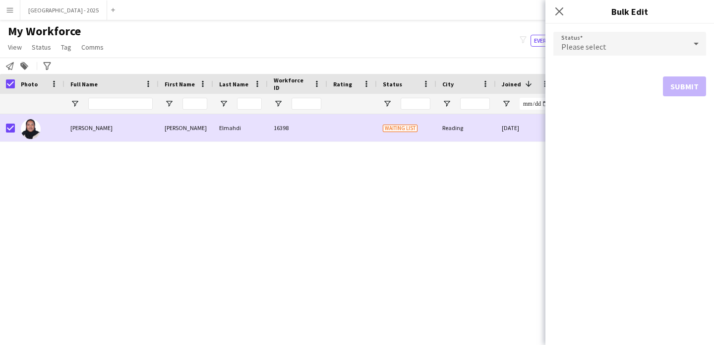
click at [588, 48] on span "Please select" at bounding box center [583, 47] width 45 height 10
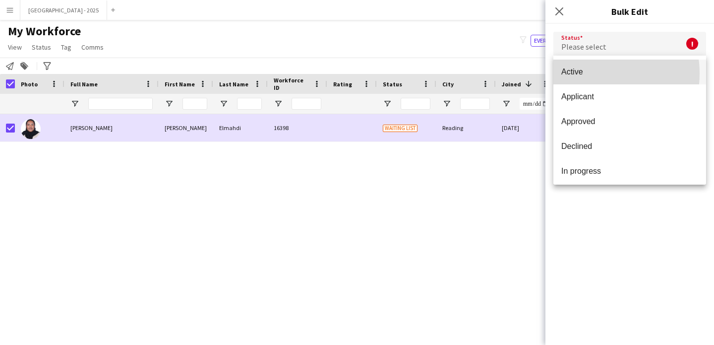
click at [588, 73] on span "Active" at bounding box center [629, 71] width 137 height 9
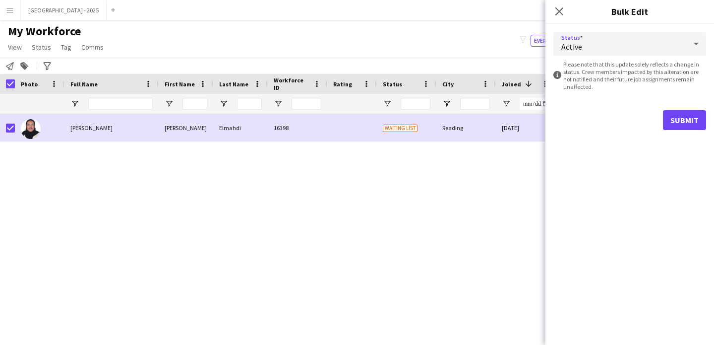
click at [707, 127] on div "Status Active information-circle Please note that this update solely reflects a…" at bounding box center [629, 81] width 169 height 114
click at [679, 124] on button "Submit" at bounding box center [684, 120] width 43 height 20
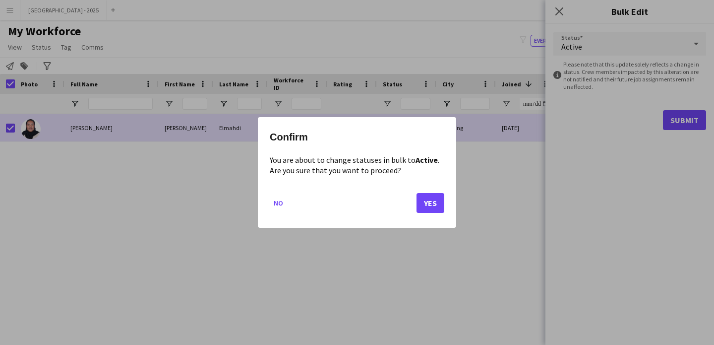
click at [409, 206] on mat-dialog-actions "No Yes" at bounding box center [357, 206] width 175 height 42
click at [424, 201] on button "Yes" at bounding box center [430, 203] width 28 height 20
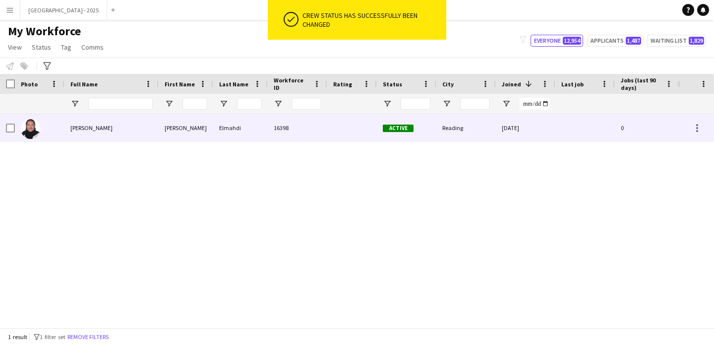
click at [40, 127] on img at bounding box center [31, 129] width 20 height 20
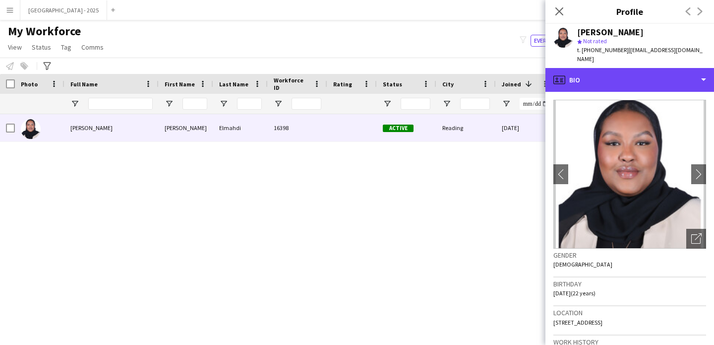
drag, startPoint x: 584, startPoint y: 66, endPoint x: 600, endPoint y: 85, distance: 24.6
click at [584, 68] on div "profile Bio" at bounding box center [629, 80] width 169 height 24
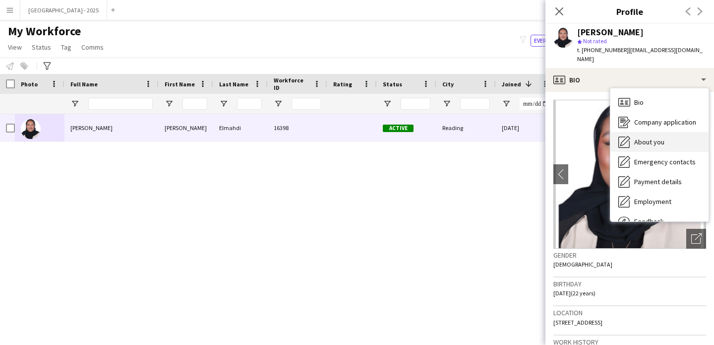
click at [644, 132] on div "About you About you" at bounding box center [659, 142] width 98 height 20
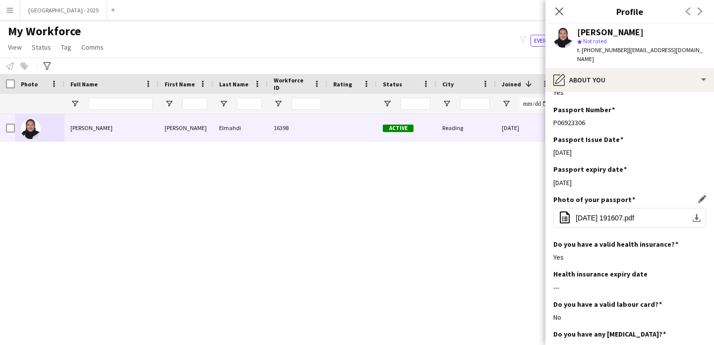
scroll to position [573, 0]
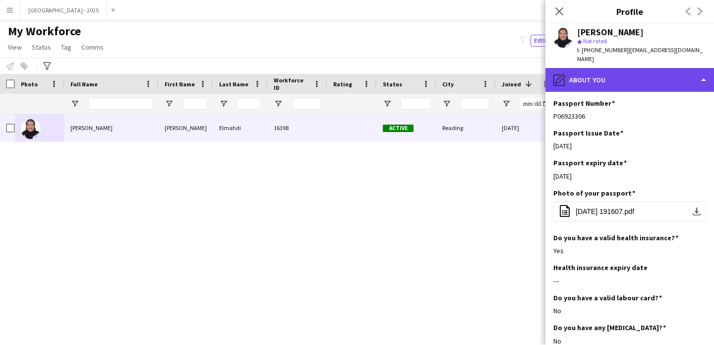
click at [591, 76] on div "pencil4 About you" at bounding box center [629, 80] width 169 height 24
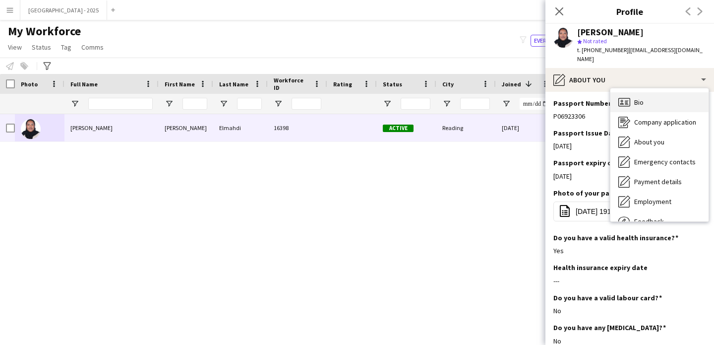
click at [640, 98] on span "Bio" at bounding box center [638, 102] width 9 height 9
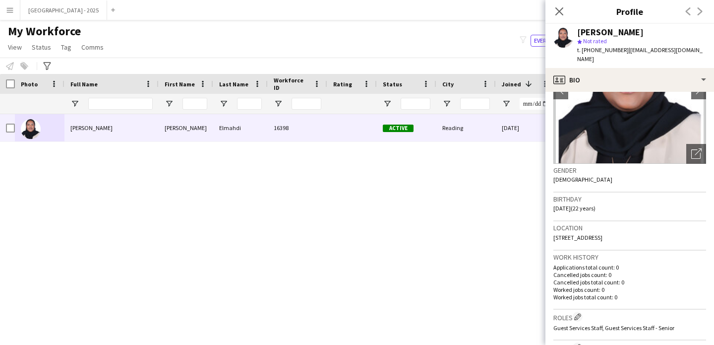
scroll to position [174, 0]
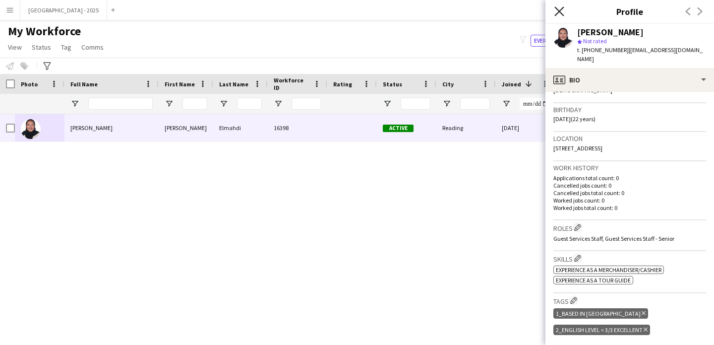
click at [555, 13] on icon "Close pop-in" at bounding box center [558, 10] width 9 height 9
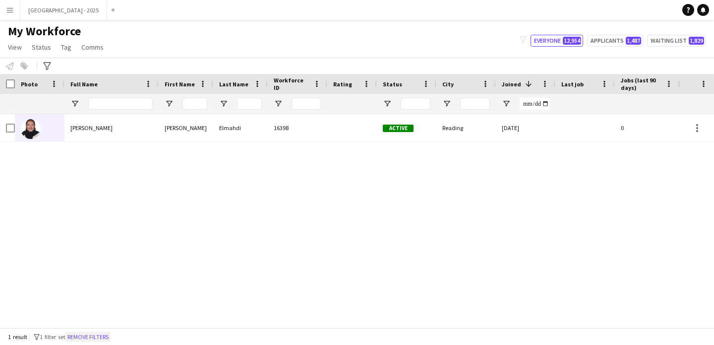
click at [111, 338] on button "Remove filters" at bounding box center [87, 336] width 45 height 11
